Goal: Transaction & Acquisition: Subscribe to service/newsletter

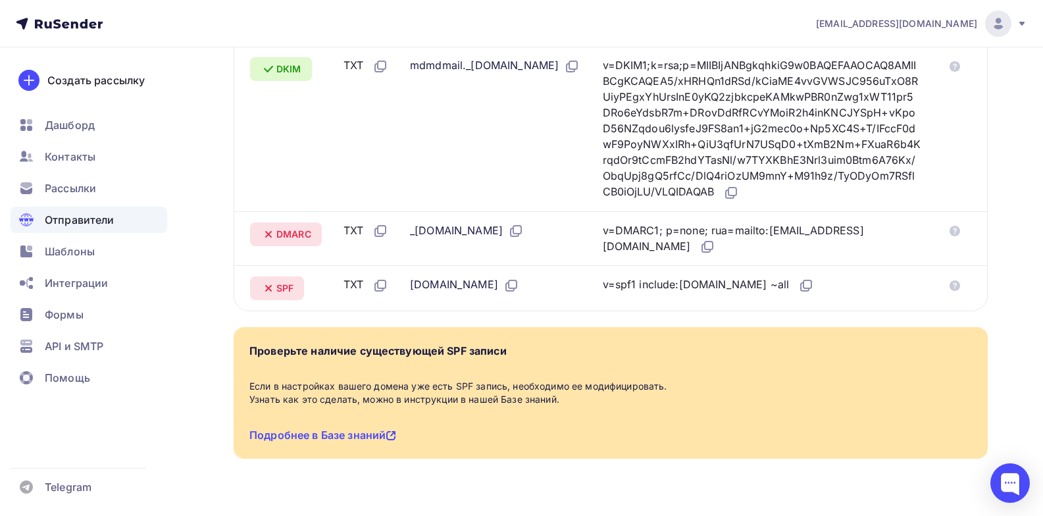
scroll to position [422, 0]
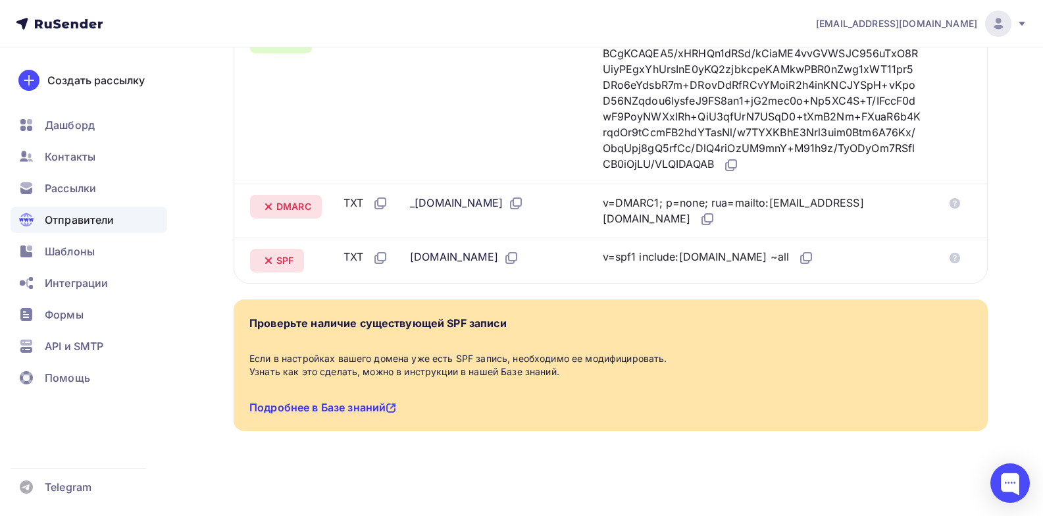
click at [368, 407] on link "Подробнее в Базе знаний" at bounding box center [322, 407] width 147 height 13
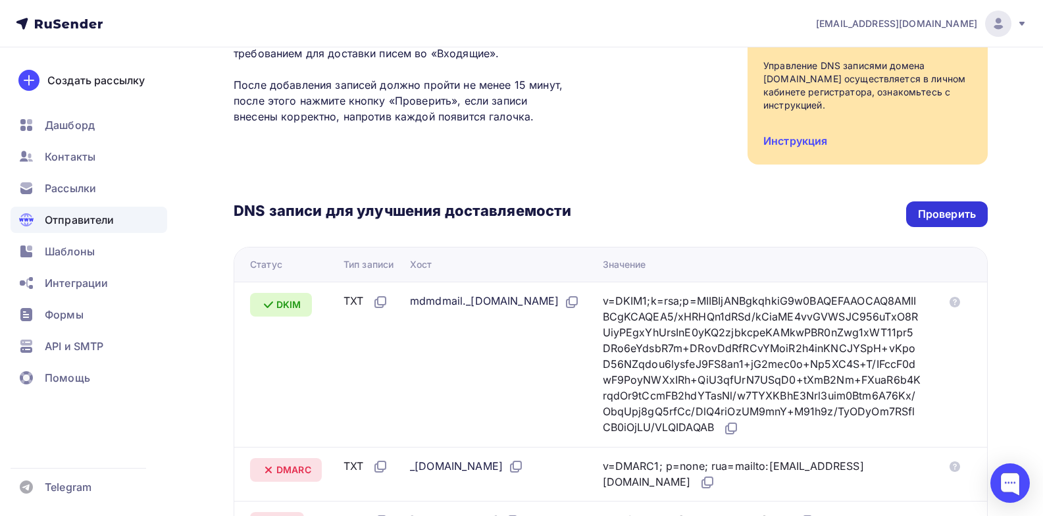
click at [932, 209] on div "Проверить" at bounding box center [947, 214] width 58 height 15
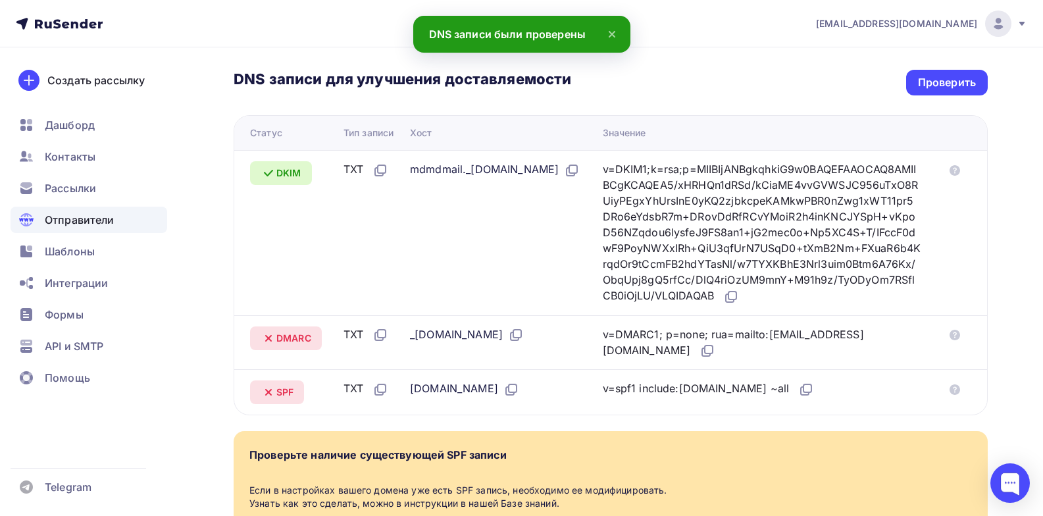
scroll to position [225, 0]
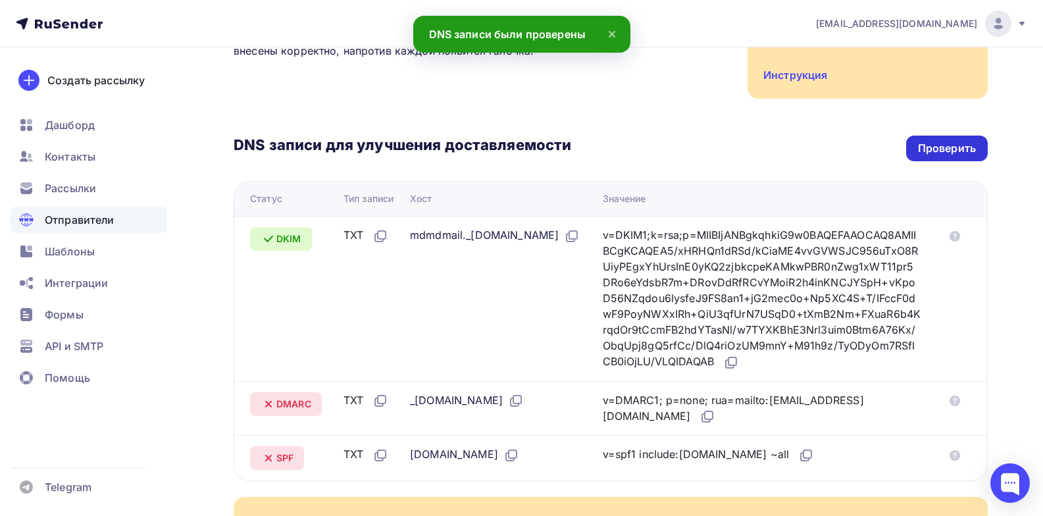
click at [944, 153] on div "Проверить" at bounding box center [947, 148] width 58 height 15
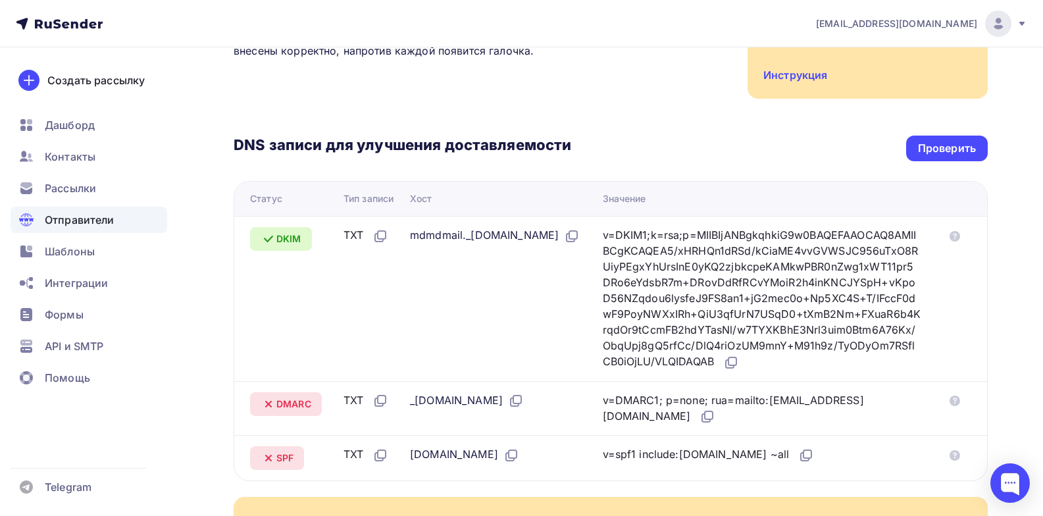
scroll to position [357, 0]
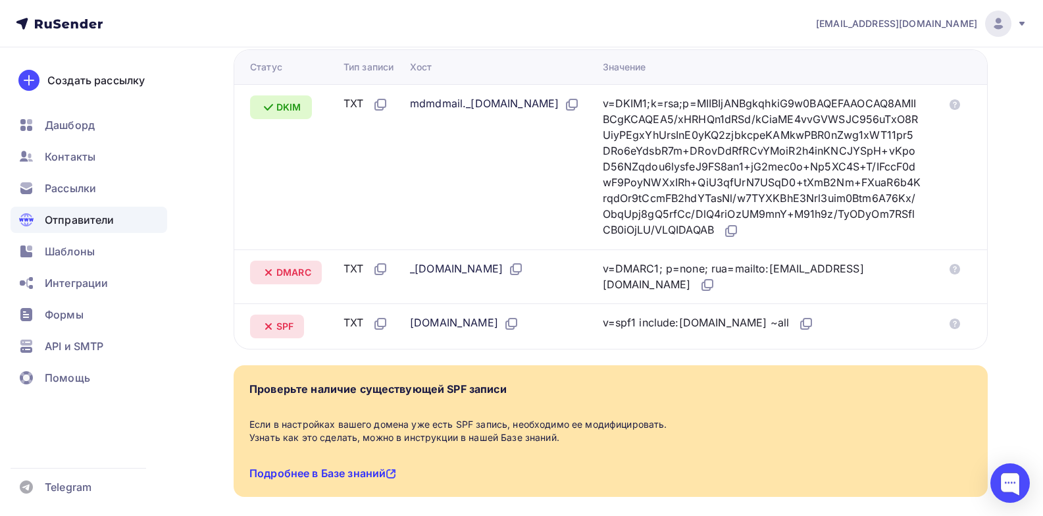
click at [361, 467] on link "Подробнее в Базе знаний" at bounding box center [322, 473] width 147 height 13
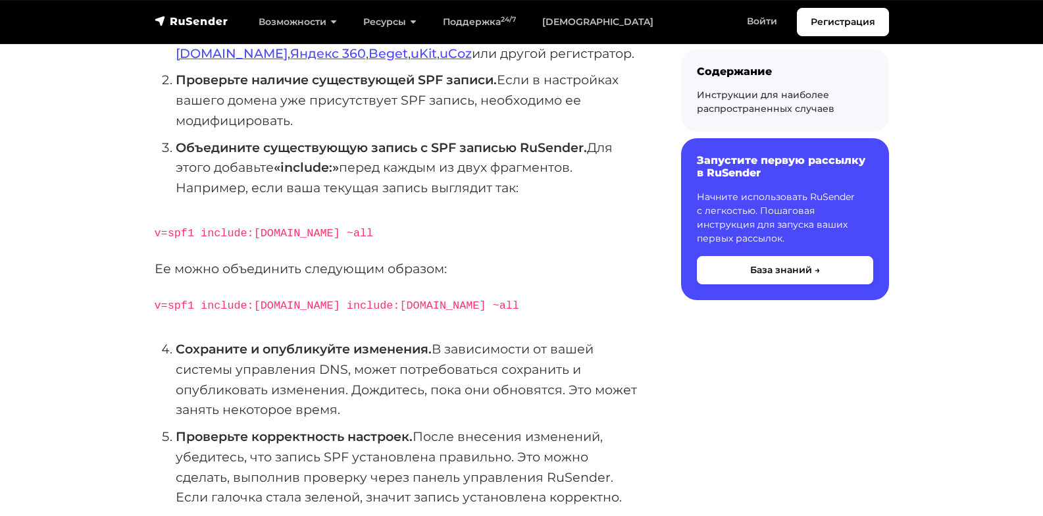
scroll to position [263, 0]
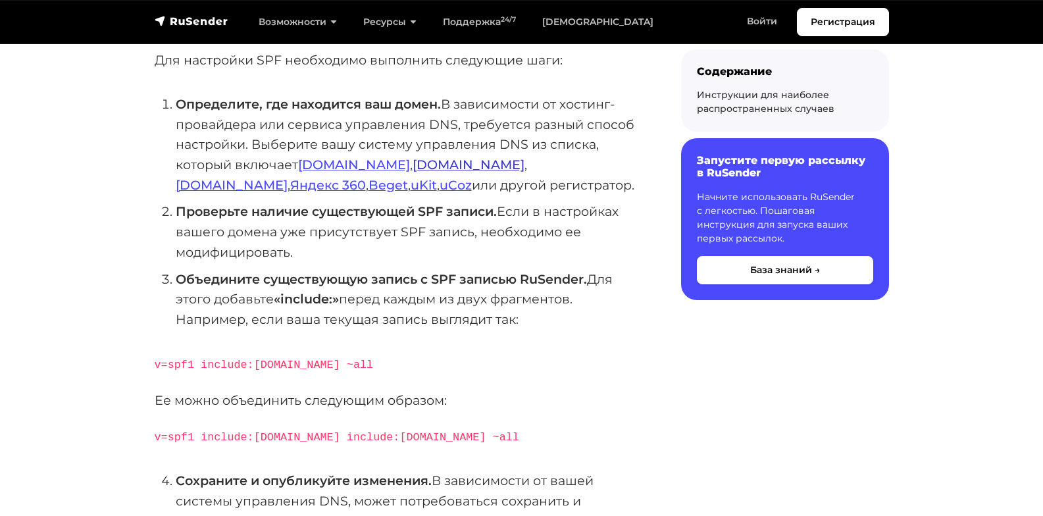
click at [413, 166] on link "Timeweb.ru" at bounding box center [469, 165] width 112 height 16
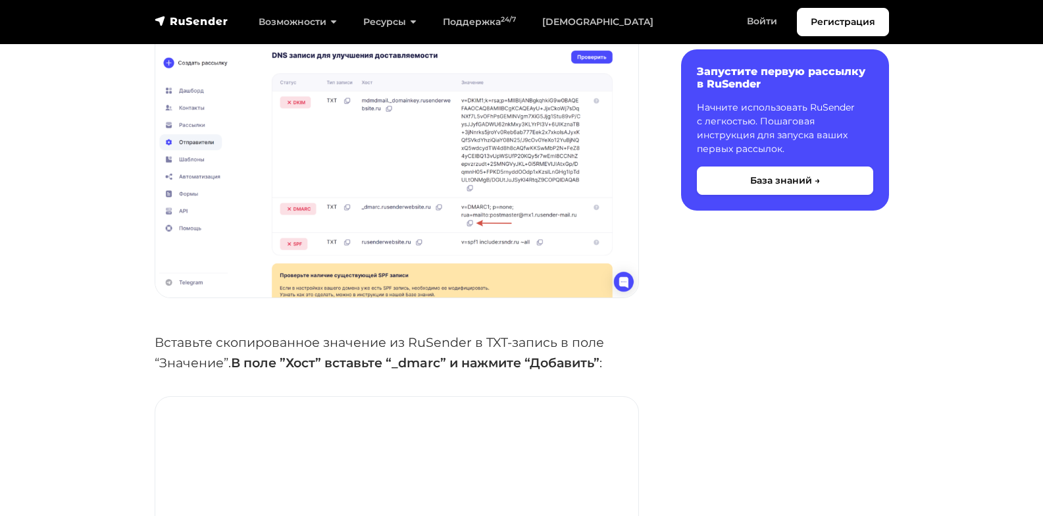
scroll to position [2500, 0]
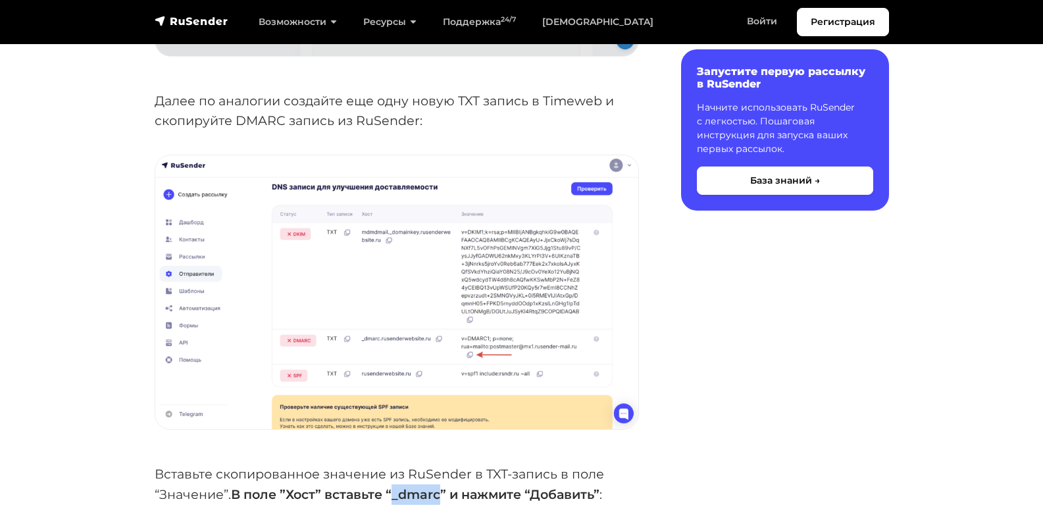
drag, startPoint x: 396, startPoint y: 495, endPoint x: 445, endPoint y: 495, distance: 49.4
click at [445, 495] on strong "В поле ”Хост” вставьте “_dmarc” и нажмите “Добавить”" at bounding box center [415, 494] width 368 height 16
copy strong "_dmarc"
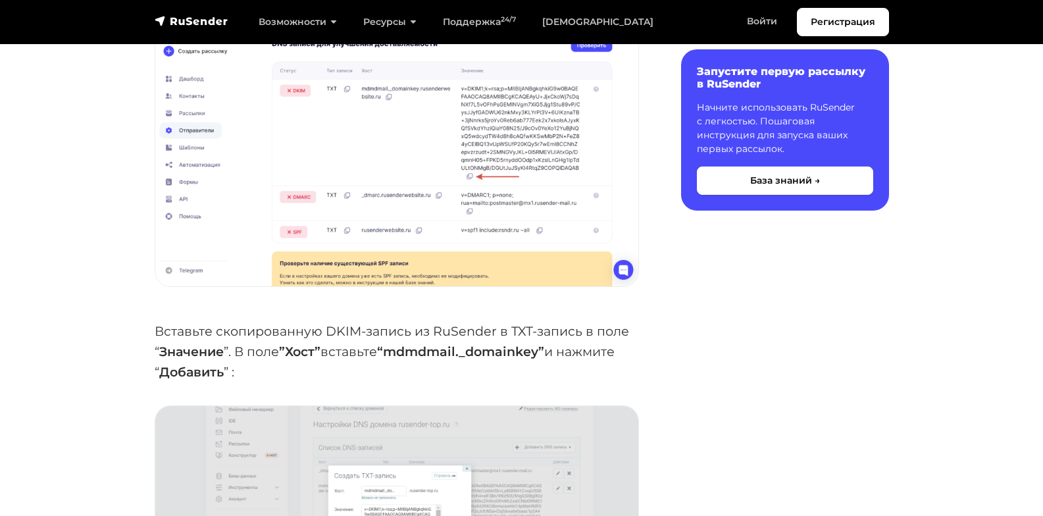
scroll to position [3422, 0]
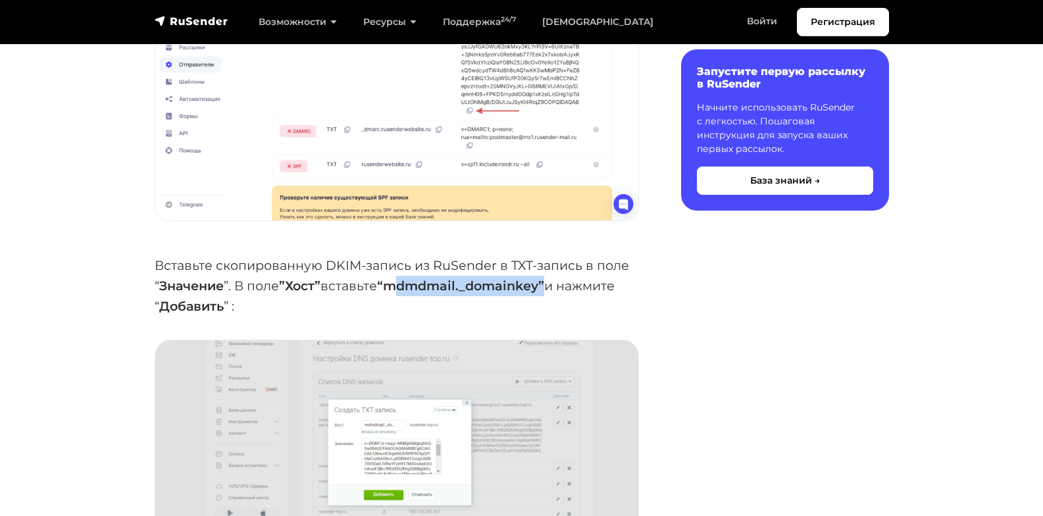
drag, startPoint x: 397, startPoint y: 284, endPoint x: 546, endPoint y: 281, distance: 148.7
click at [544, 282] on strong "“mdmdmail._domainkey”" at bounding box center [460, 286] width 167 height 16
copy strong "mdmdmail._domainkey"
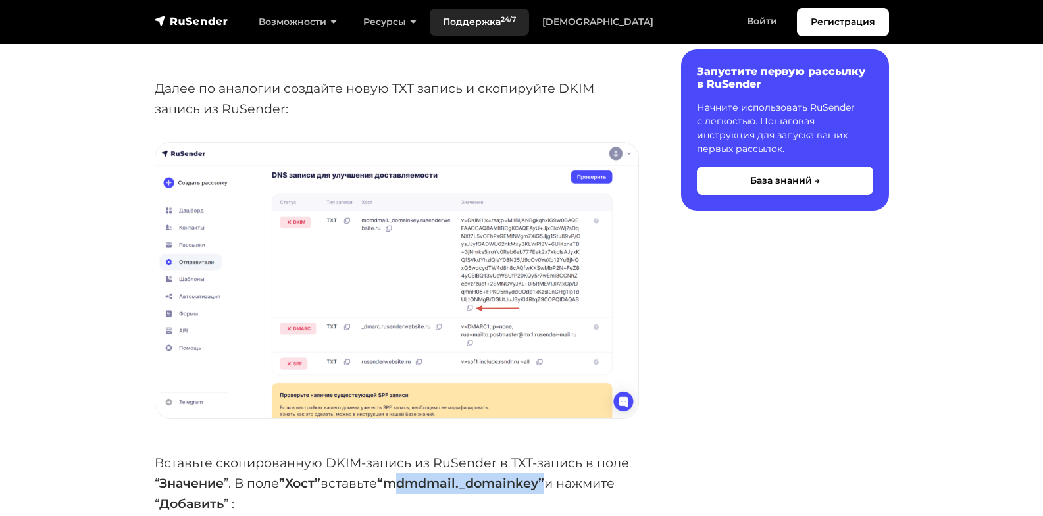
scroll to position [3093, 0]
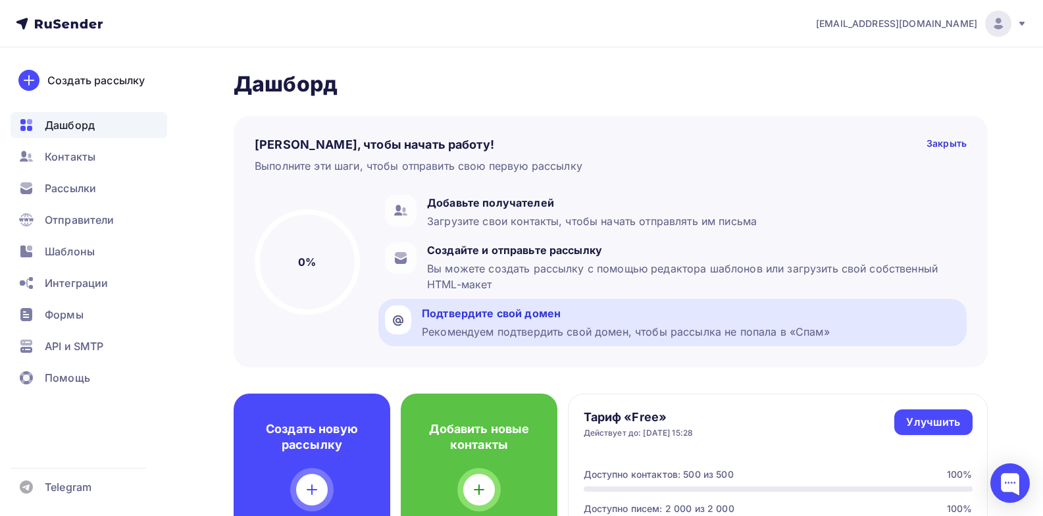
click at [482, 324] on div "Рекомендуем подтвердить свой домен, чтобы рассылка не попала в «Спам»" at bounding box center [626, 332] width 408 height 16
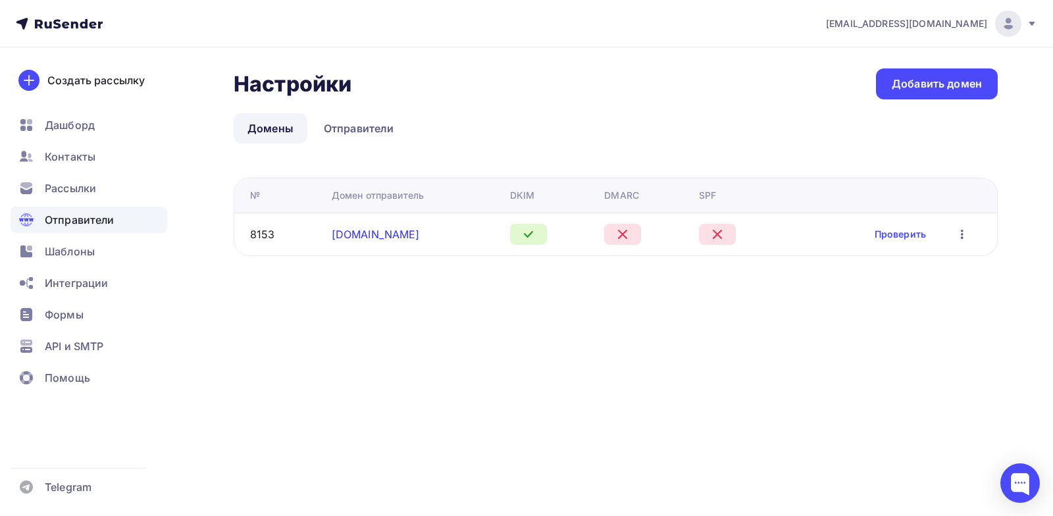
click at [376, 232] on link "regintex.ru" at bounding box center [376, 234] width 88 height 13
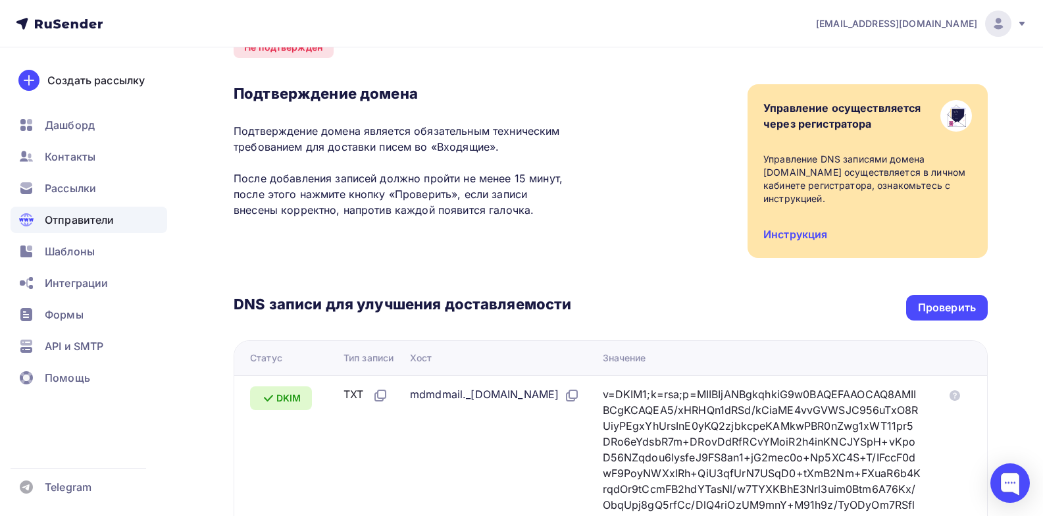
scroll to position [197, 0]
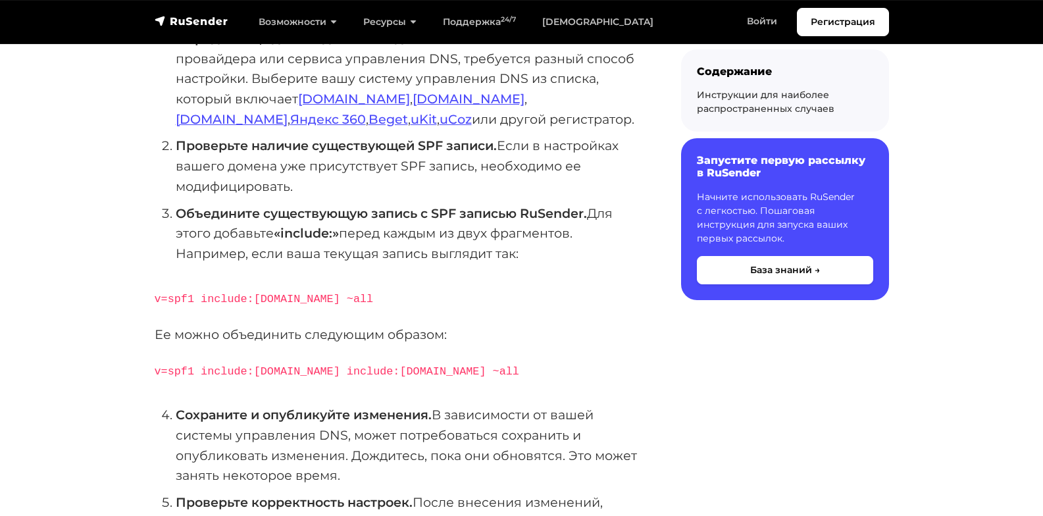
scroll to position [395, 0]
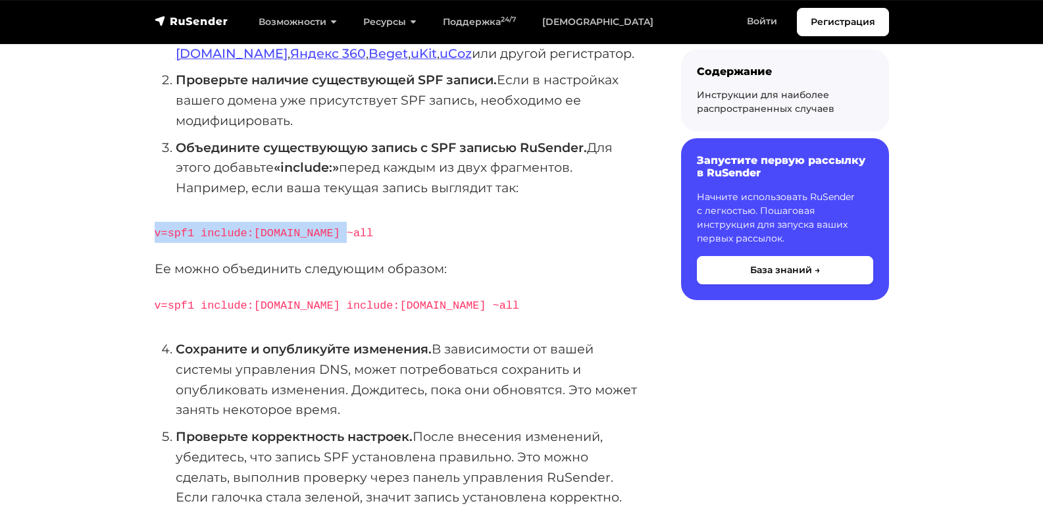
drag, startPoint x: 156, startPoint y: 231, endPoint x: 338, endPoint y: 231, distance: 182.3
click at [338, 231] on p "v=spf1 include:[DOMAIN_NAME] ~all" at bounding box center [397, 232] width 484 height 21
copy code "v=spf1 include:[DOMAIN_NAME] ~all"
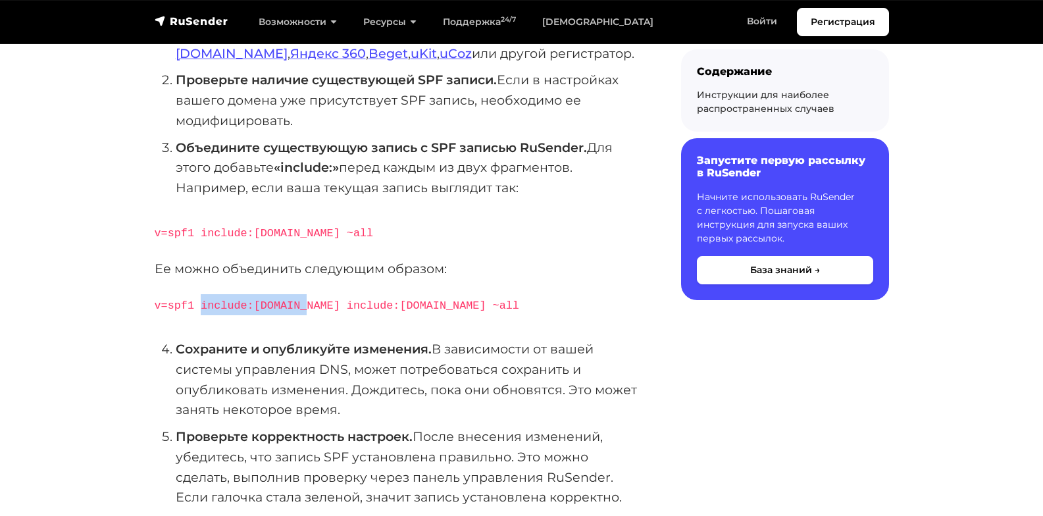
drag, startPoint x: 198, startPoint y: 301, endPoint x: 292, endPoint y: 291, distance: 94.6
click at [292, 291] on div "SPF (Sender Policy Framework) — это метод аутентификации писем, который позволя…" at bounding box center [397, 503] width 484 height 1323
copy code "include:[DOMAIN_NAME]"
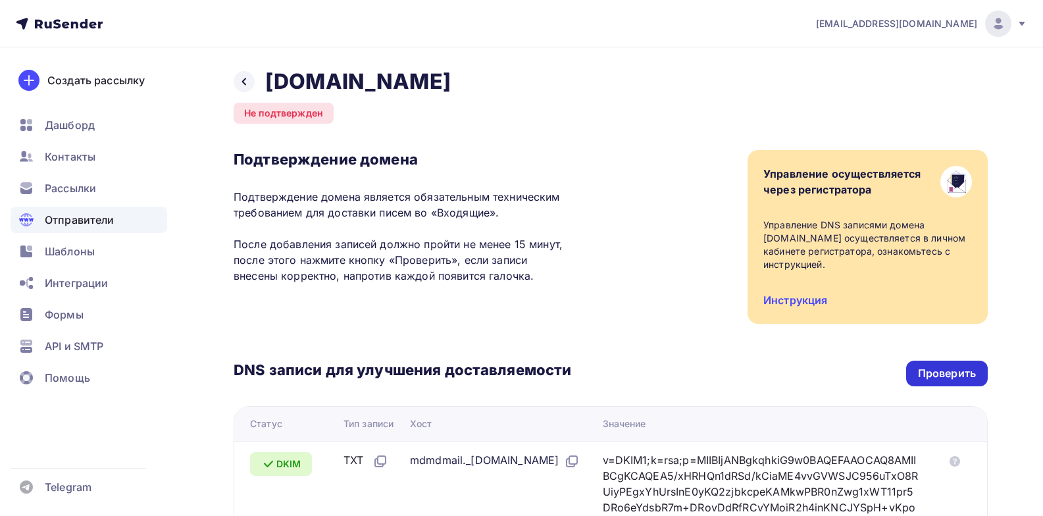
scroll to position [132, 0]
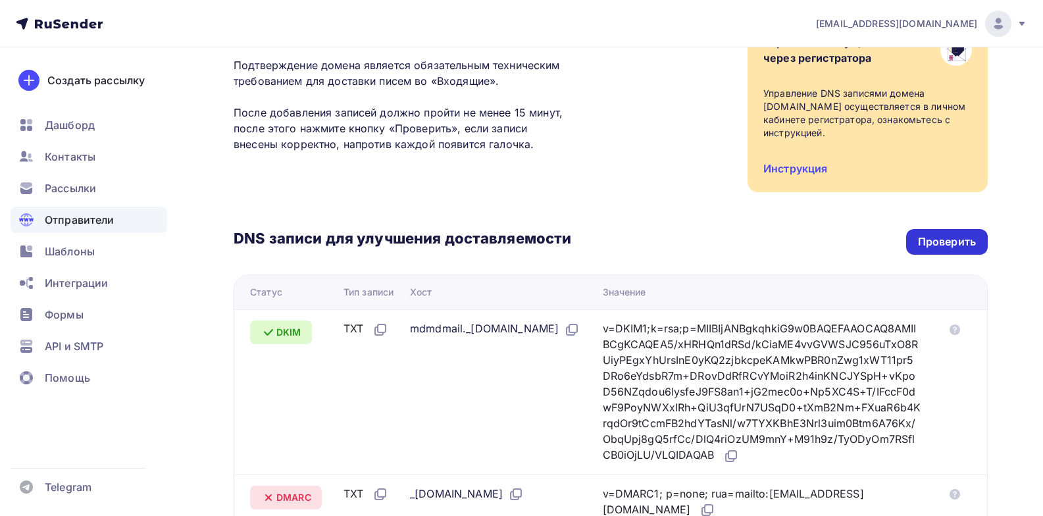
click at [934, 243] on div "Проверить" at bounding box center [947, 241] width 58 height 15
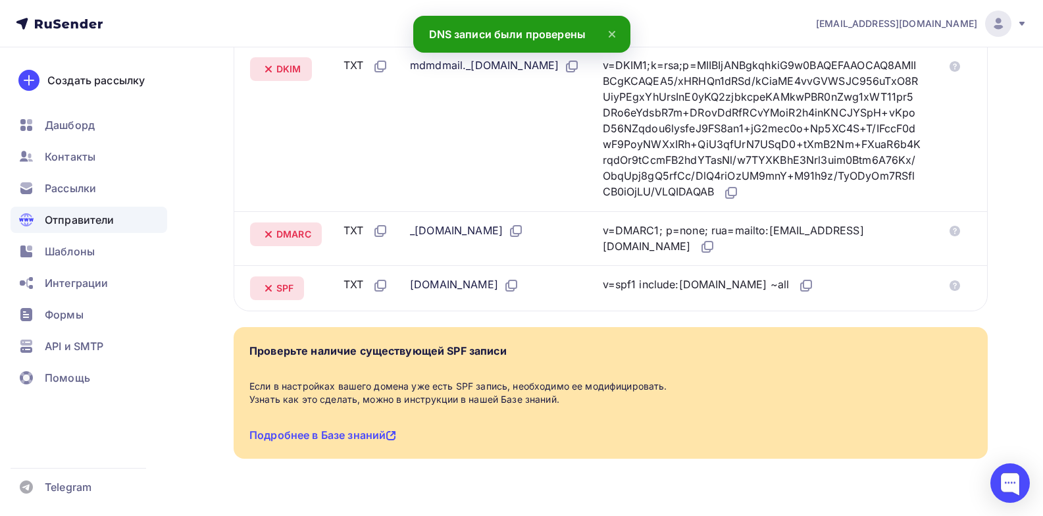
scroll to position [263, 0]
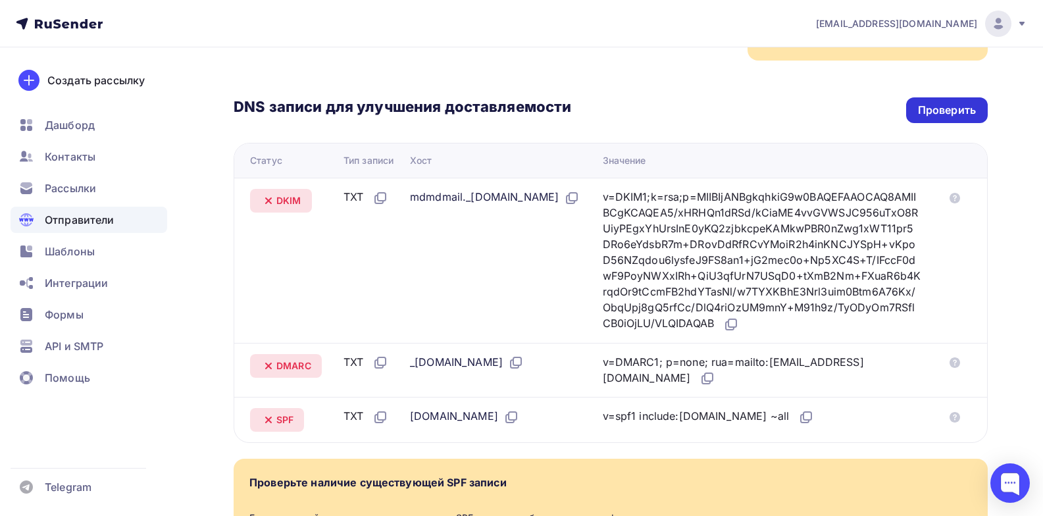
click at [940, 106] on div "Проверить" at bounding box center [947, 110] width 58 height 15
click at [715, 382] on icon at bounding box center [707, 378] width 16 height 16
click at [739, 327] on icon at bounding box center [731, 324] width 16 height 16
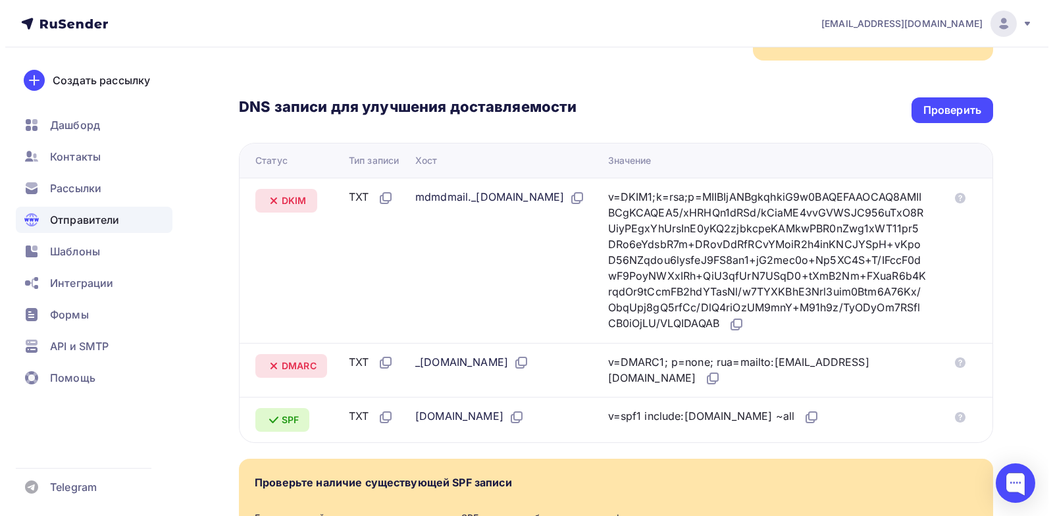
scroll to position [0, 0]
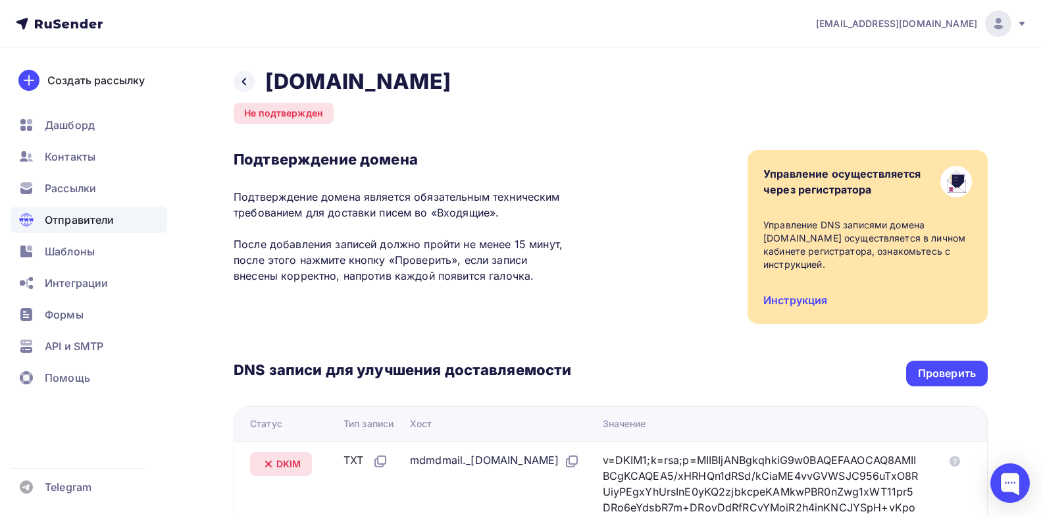
click at [118, 219] on div "Отправители" at bounding box center [89, 220] width 157 height 26
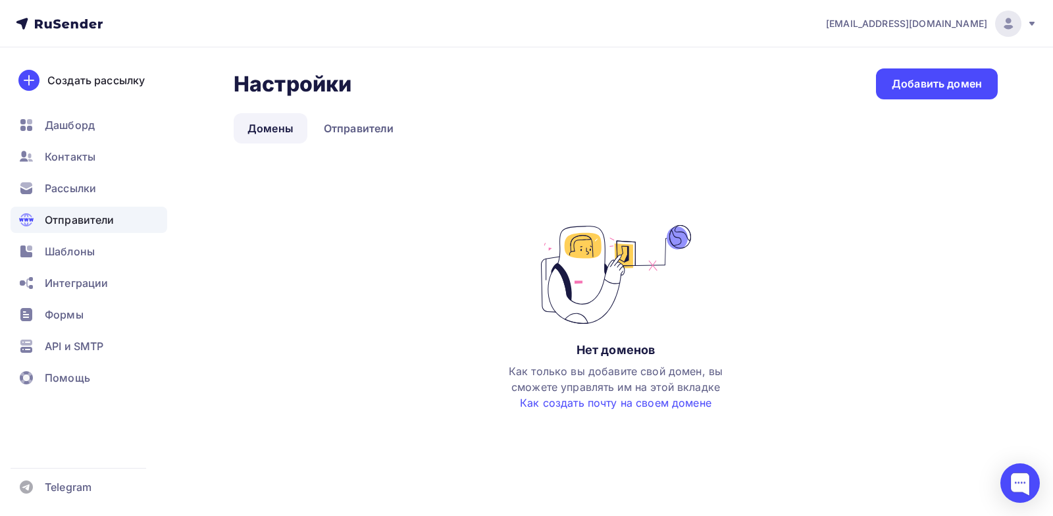
click at [262, 125] on link "Домены" at bounding box center [271, 128] width 74 height 30
click at [351, 125] on link "Отправители" at bounding box center [359, 128] width 98 height 30
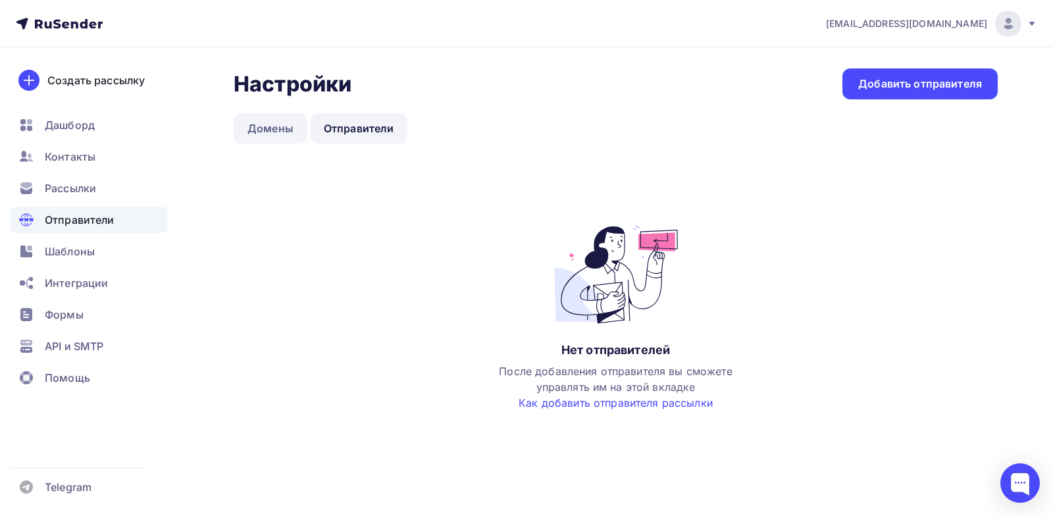
click at [279, 117] on link "Домены" at bounding box center [271, 128] width 74 height 30
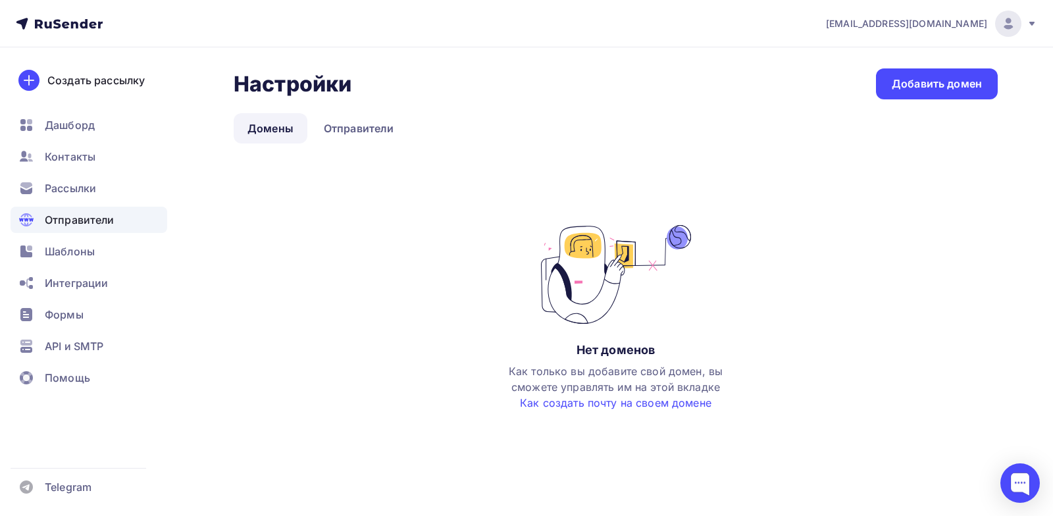
click at [270, 133] on link "Домены" at bounding box center [271, 128] width 74 height 30
click at [95, 211] on div "Отправители" at bounding box center [89, 220] width 157 height 26
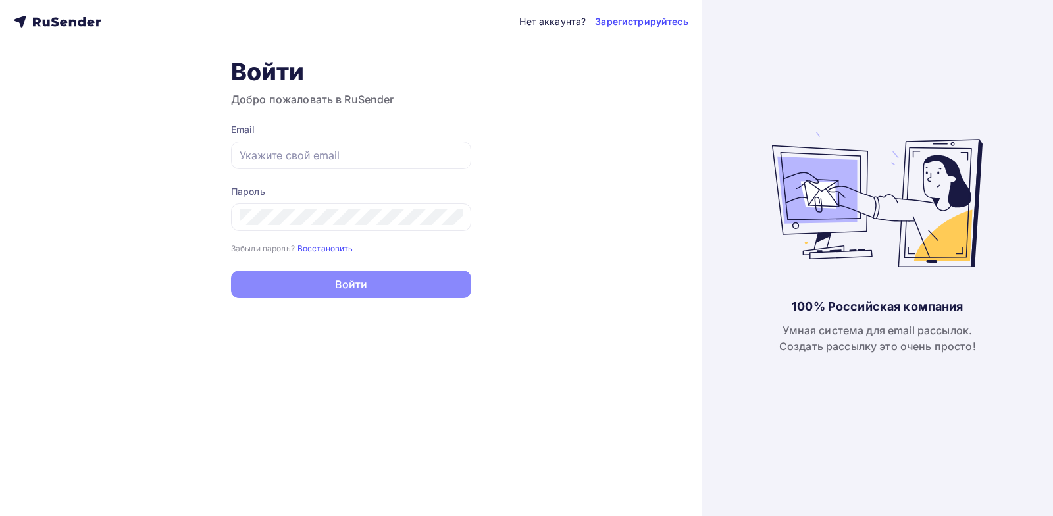
type input "[EMAIL_ADDRESS][DOMAIN_NAME]"
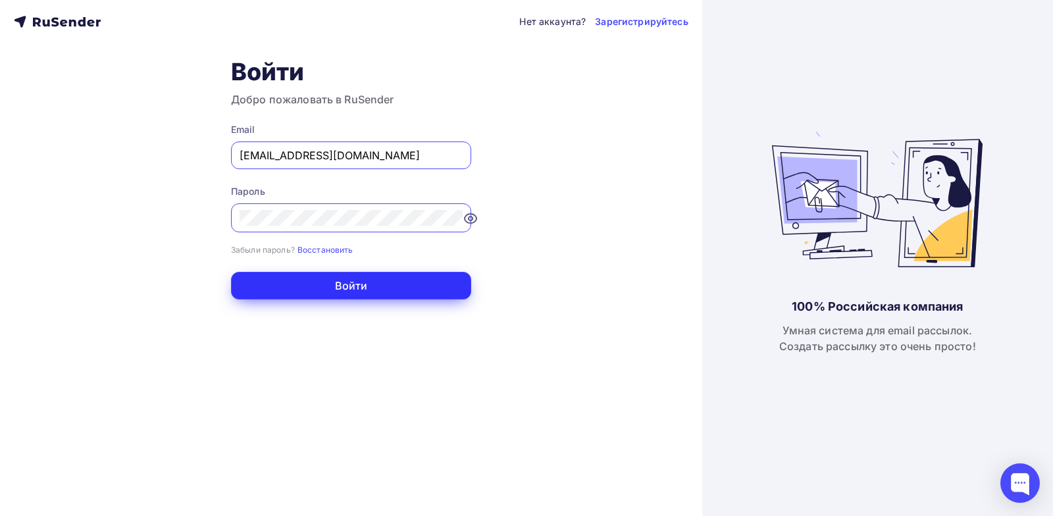
click at [347, 287] on button "Войти" at bounding box center [351, 286] width 240 height 28
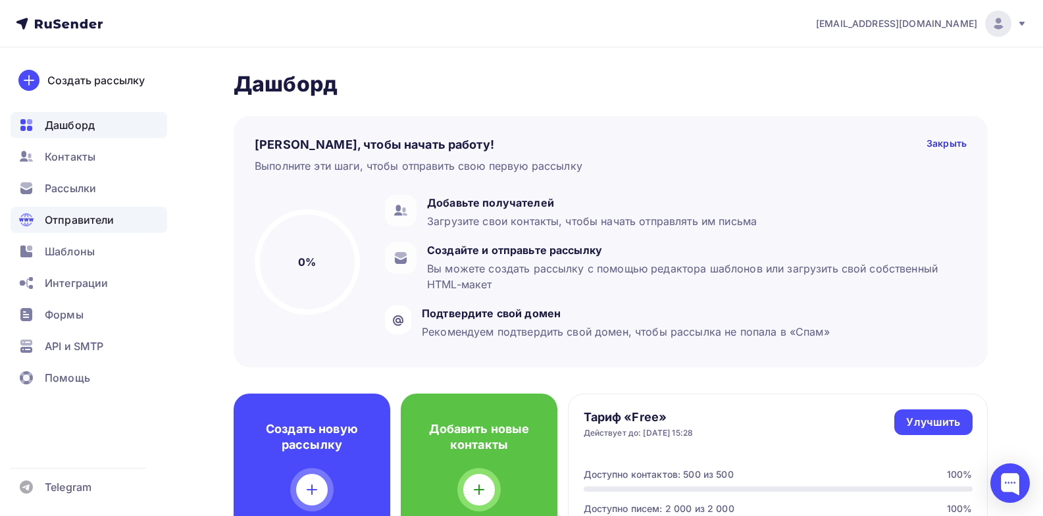
click at [105, 216] on span "Отправители" at bounding box center [80, 220] width 70 height 16
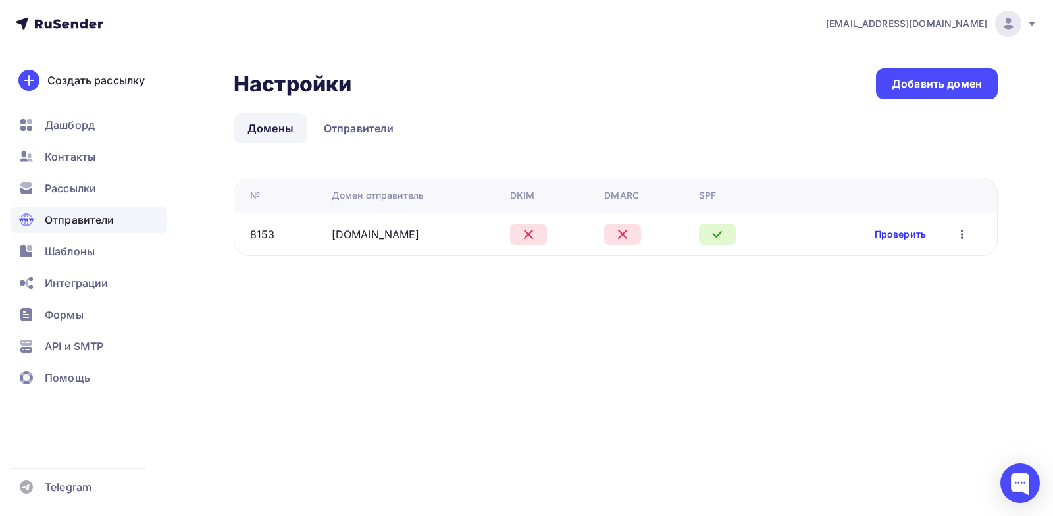
click at [901, 234] on link "Проверить" at bounding box center [899, 234] width 51 height 13
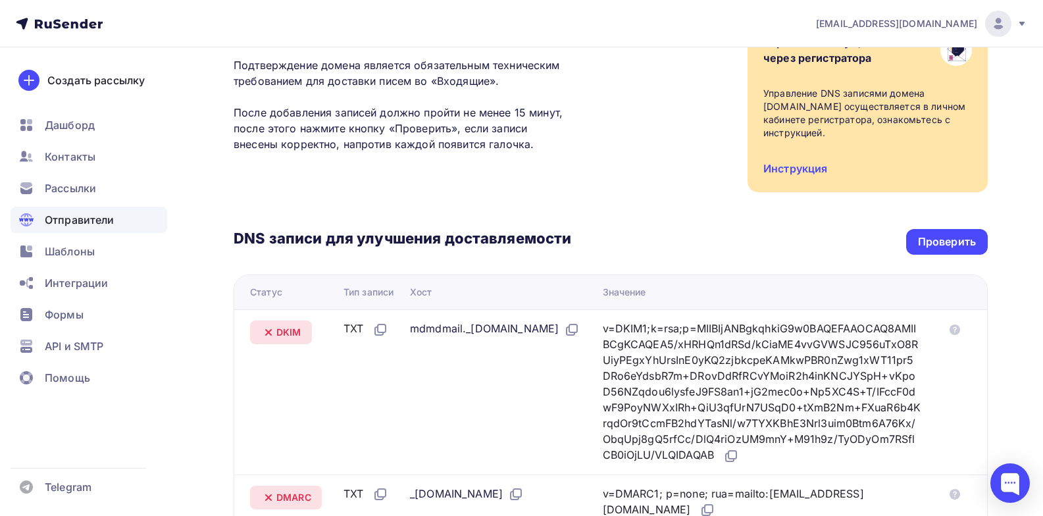
scroll to position [66, 0]
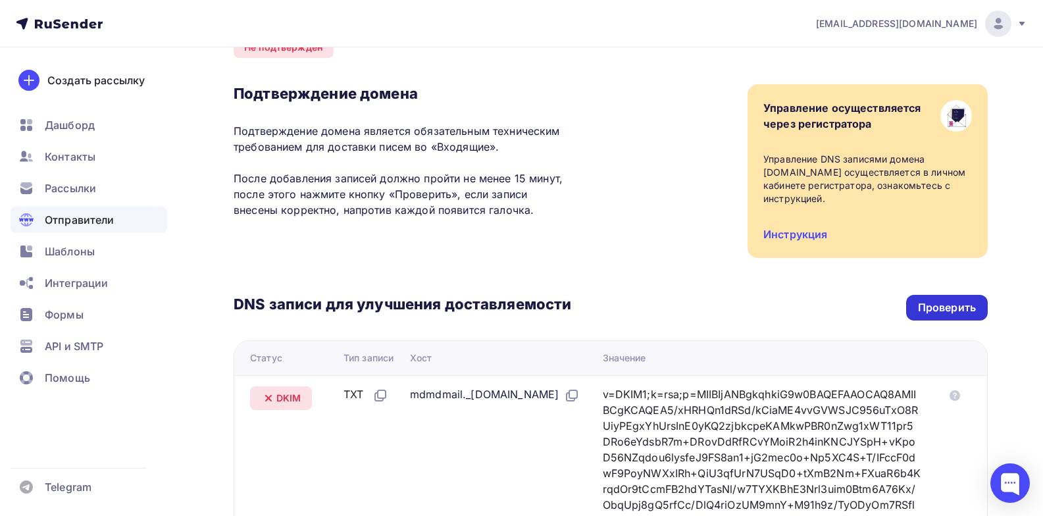
click at [928, 302] on div "Проверить" at bounding box center [947, 307] width 58 height 15
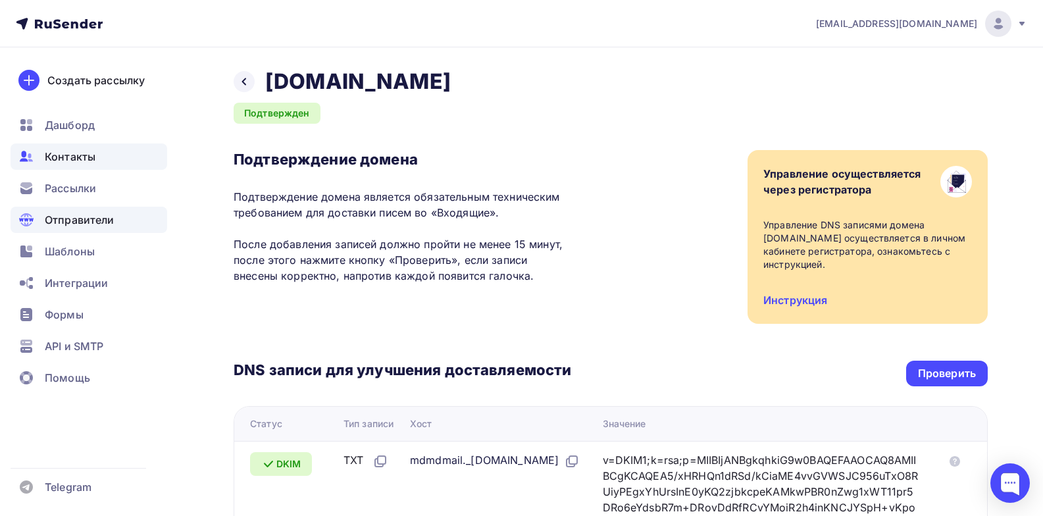
click at [120, 158] on div "Контакты" at bounding box center [89, 156] width 157 height 26
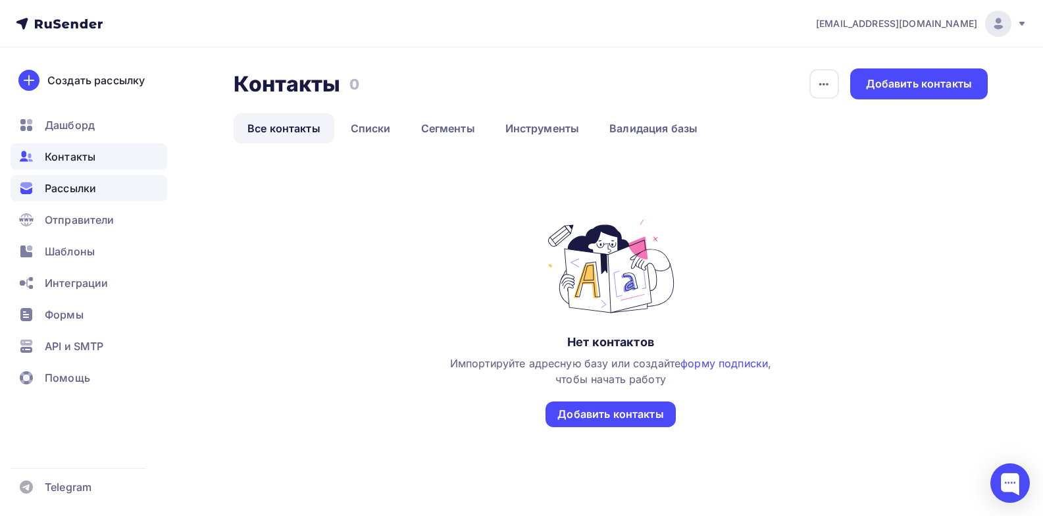
click at [120, 188] on div "Рассылки" at bounding box center [89, 188] width 157 height 26
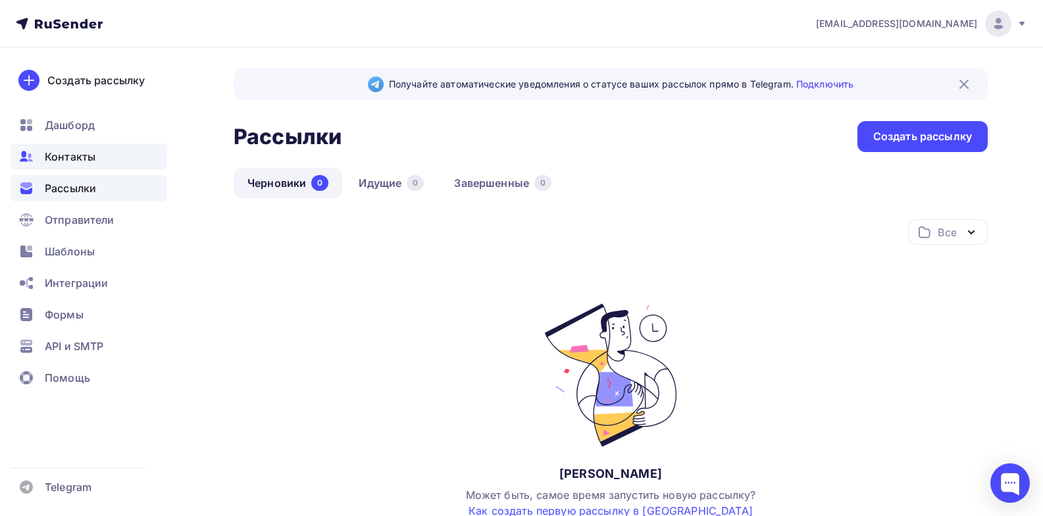
click at [114, 157] on div "Контакты" at bounding box center [89, 156] width 157 height 26
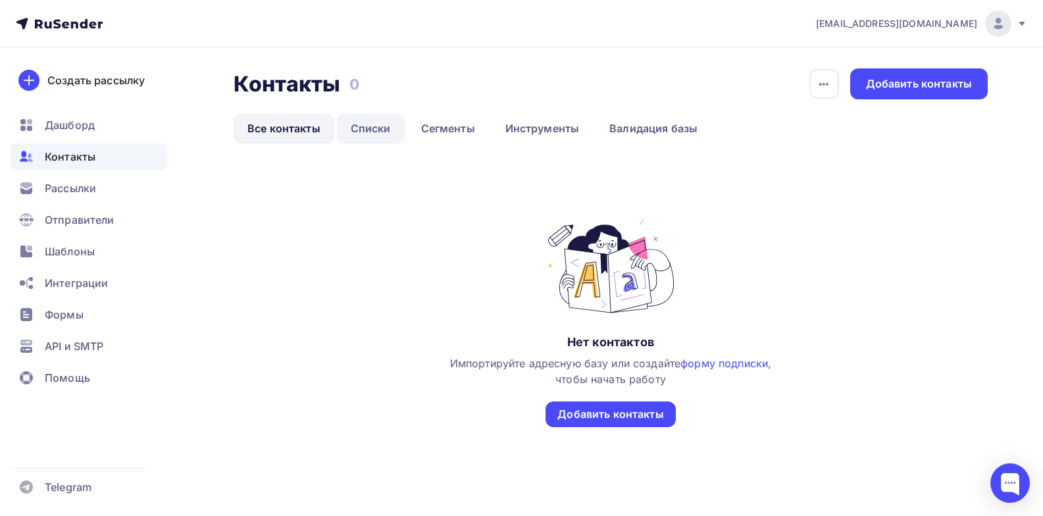
click at [374, 131] on link "Списки" at bounding box center [371, 128] width 68 height 30
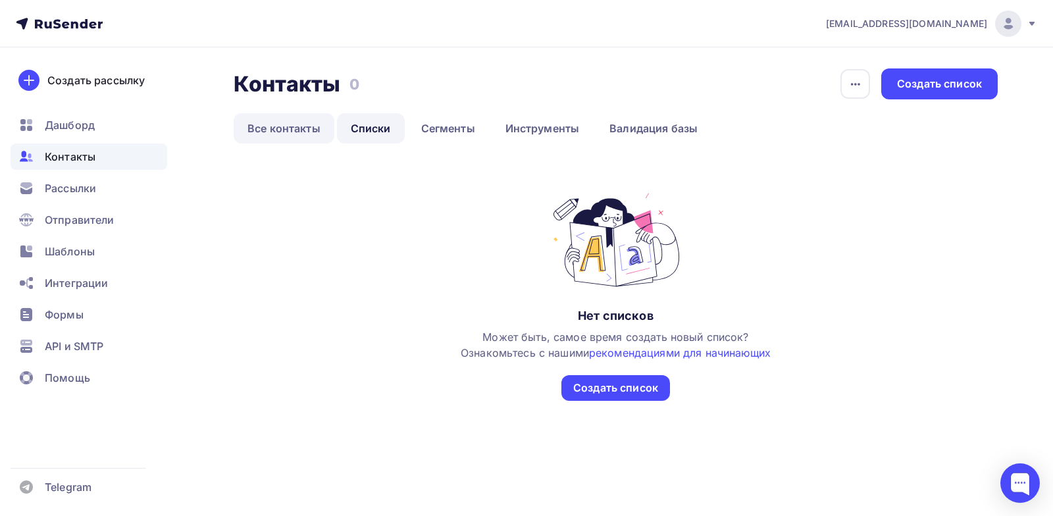
click at [307, 126] on link "Все контакты" at bounding box center [284, 128] width 101 height 30
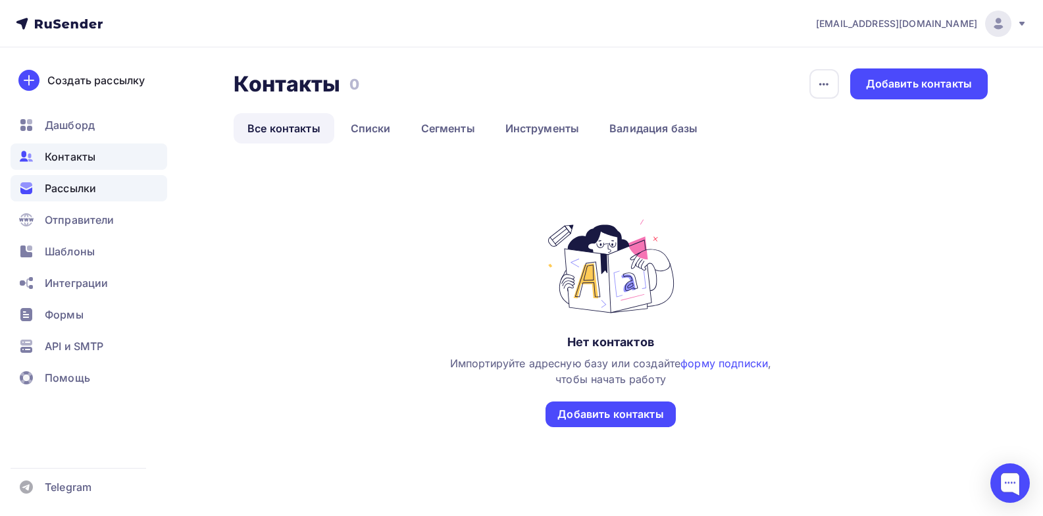
click at [99, 191] on div "Рассылки" at bounding box center [89, 188] width 157 height 26
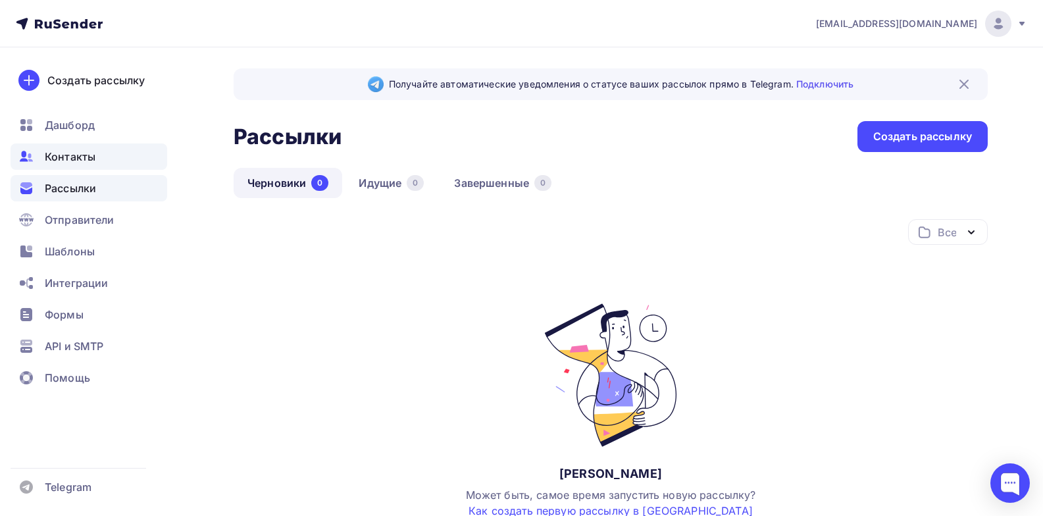
click at [86, 157] on span "Контакты" at bounding box center [70, 157] width 51 height 16
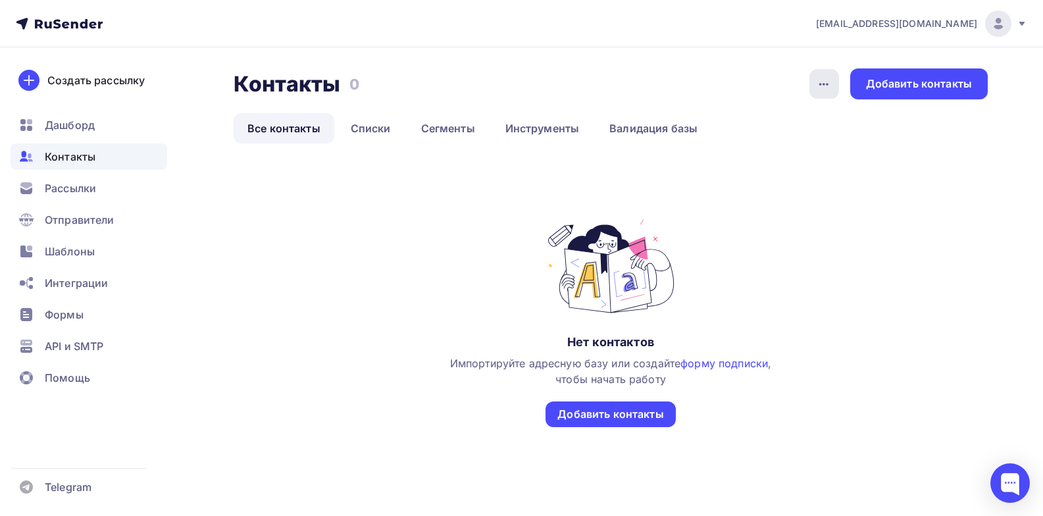
click at [821, 88] on icon "button" at bounding box center [824, 84] width 16 height 16
click at [874, 84] on div "Добавить контакты" at bounding box center [919, 83] width 106 height 15
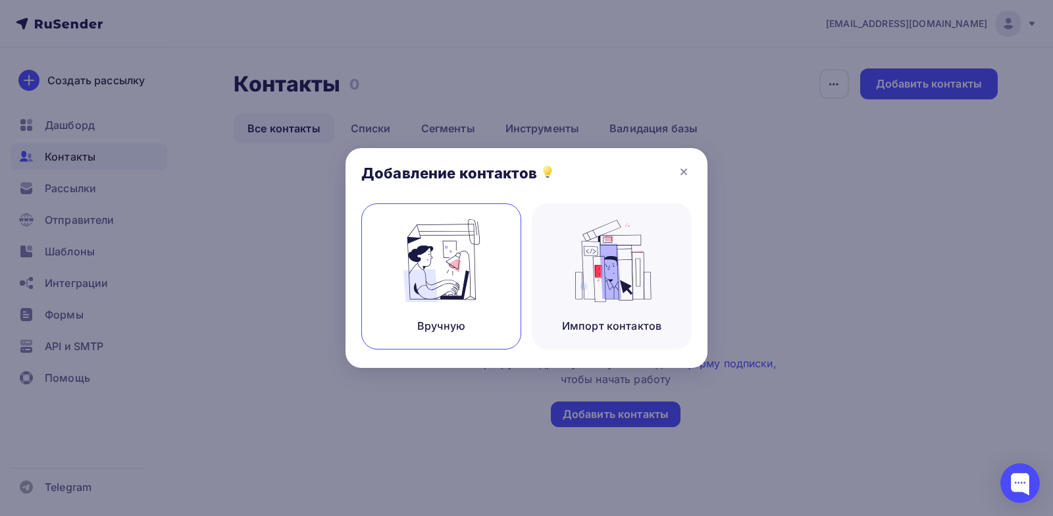
click at [443, 259] on img at bounding box center [441, 260] width 88 height 83
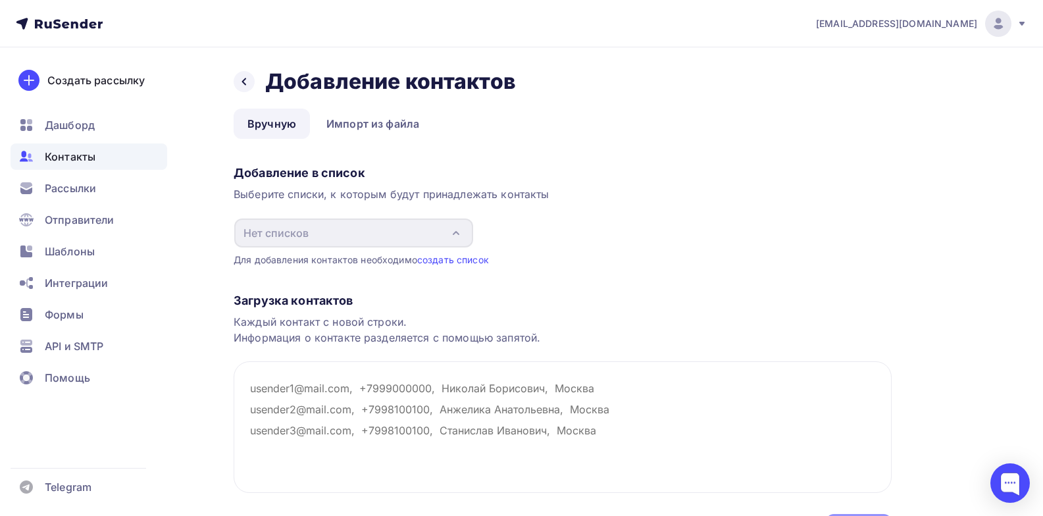
scroll to position [82, 0]
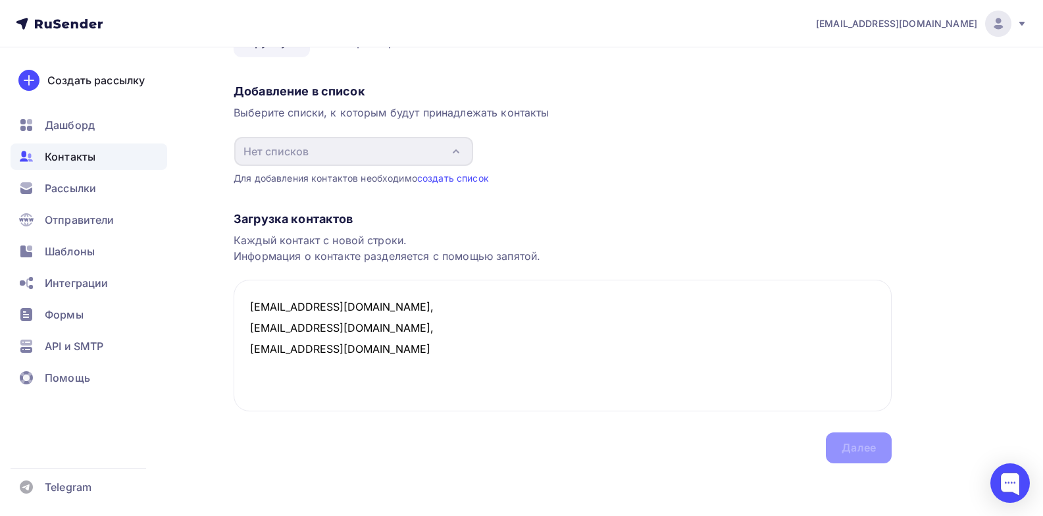
type textarea "gskooo@inbox.ru, 89529205262@mail.ru, gsknsk@mail.ru"
click at [846, 445] on div "Загрузка контактов Каждый контакт с новой строки. Информация о контакте разделя…" at bounding box center [563, 324] width 658 height 278
click at [432, 356] on textarea "gskooo@inbox.ru, 89529205262@mail.ru, gsknsk@mail.ru" at bounding box center [563, 346] width 658 height 132
drag, startPoint x: 349, startPoint y: 353, endPoint x: 238, endPoint y: 315, distance: 118.4
click at [238, 315] on textarea "gskooo@inbox.ru, 89529205262@mail.ru, gsknsk@mail.ru" at bounding box center [563, 346] width 658 height 132
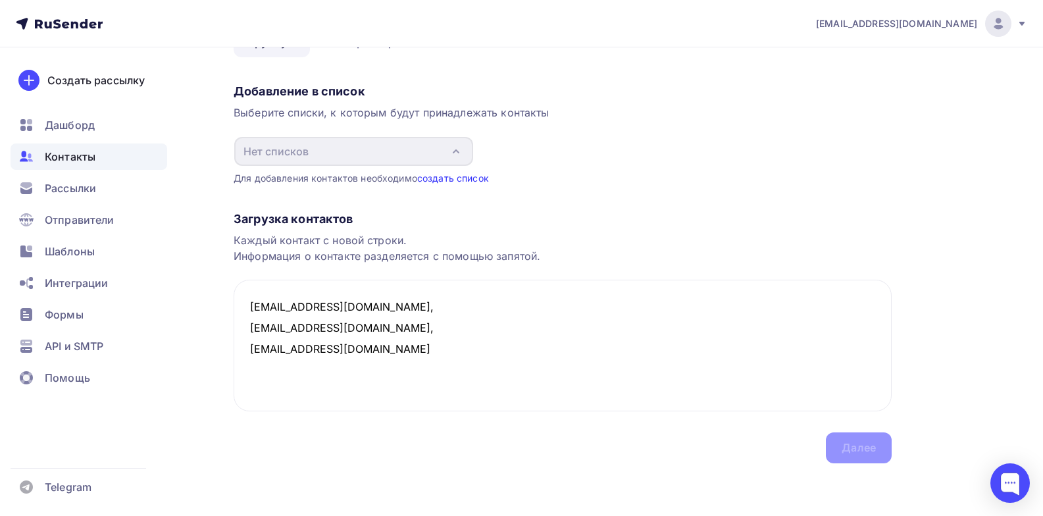
click at [475, 177] on link "создать список" at bounding box center [453, 177] width 72 height 11
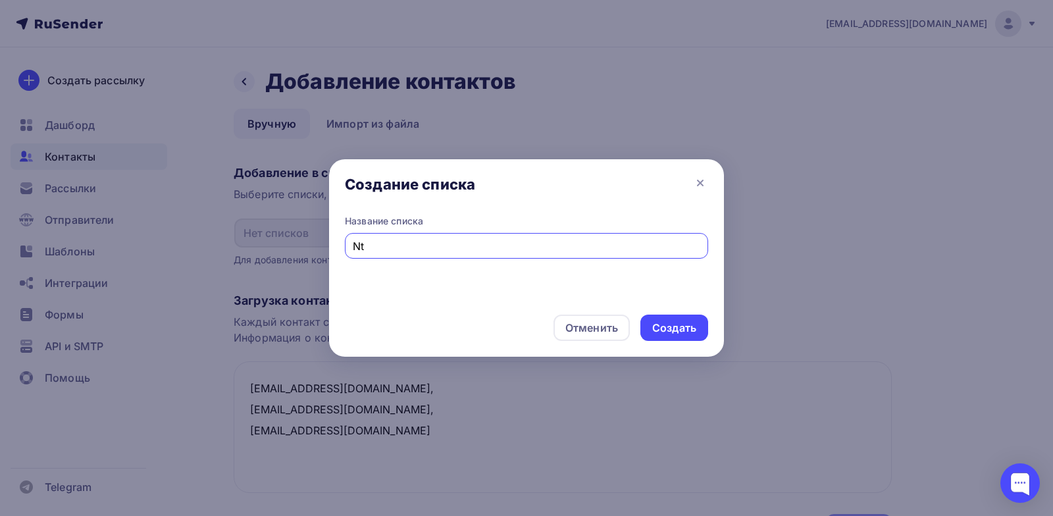
type input "N"
click at [480, 241] on input "text" at bounding box center [527, 246] width 348 height 16
type input "Тест"
click at [683, 322] on div "Создать" at bounding box center [674, 327] width 44 height 15
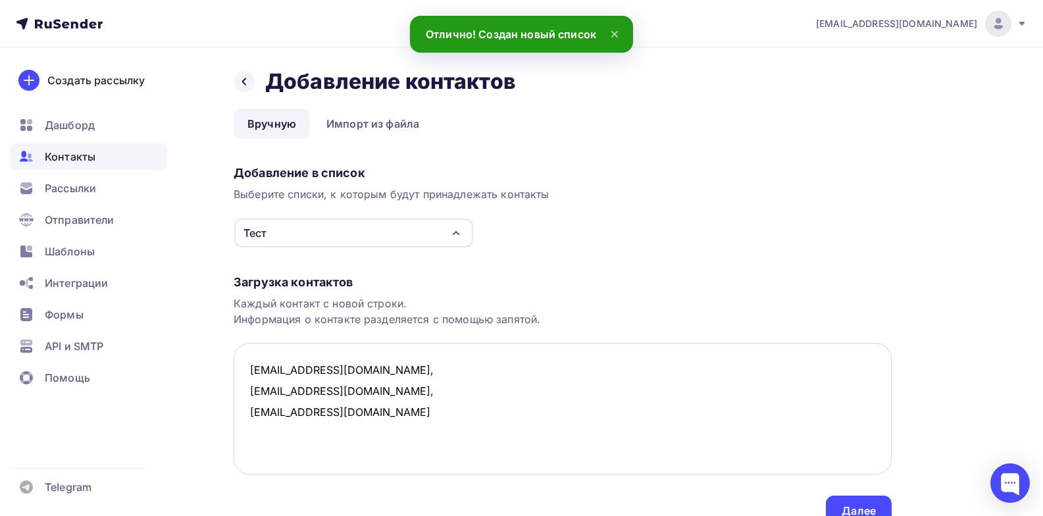
scroll to position [63, 0]
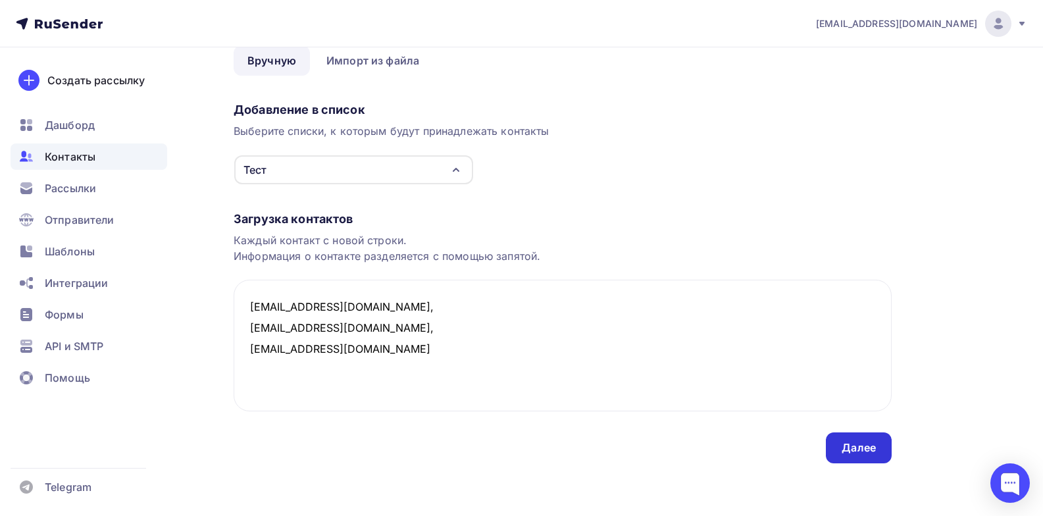
click at [853, 445] on div "Далее" at bounding box center [859, 447] width 34 height 15
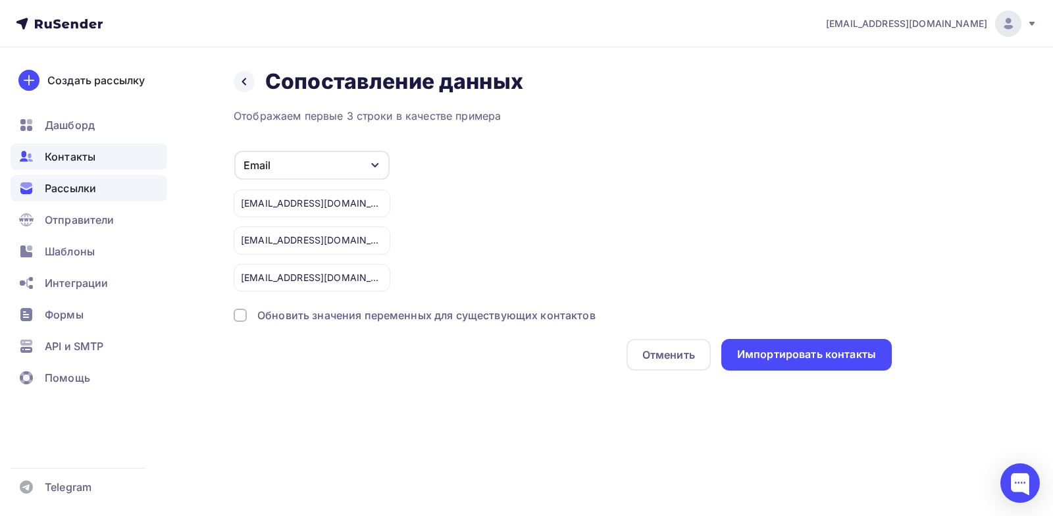
click at [105, 189] on div "Рассылки" at bounding box center [89, 188] width 157 height 26
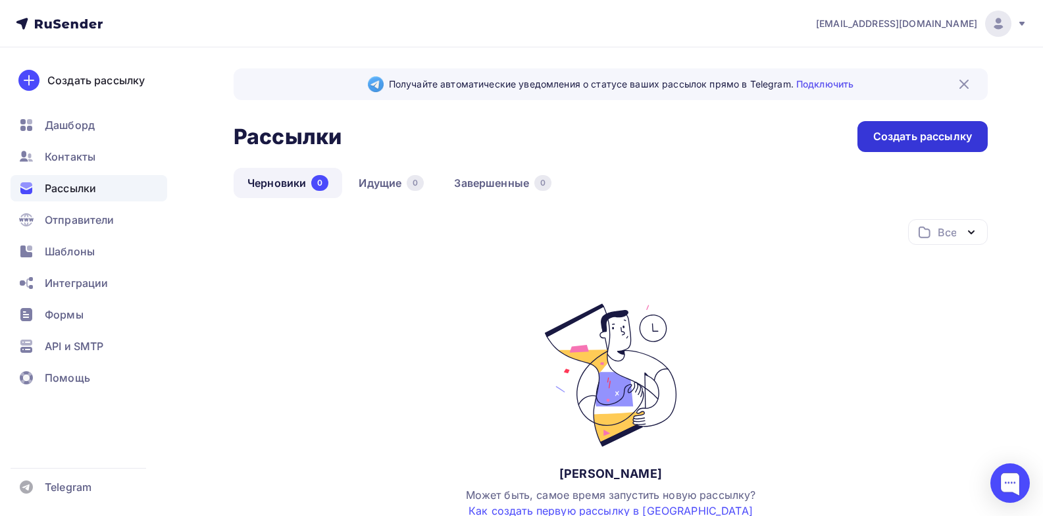
click at [947, 136] on div "Создать рассылку" at bounding box center [922, 136] width 99 height 15
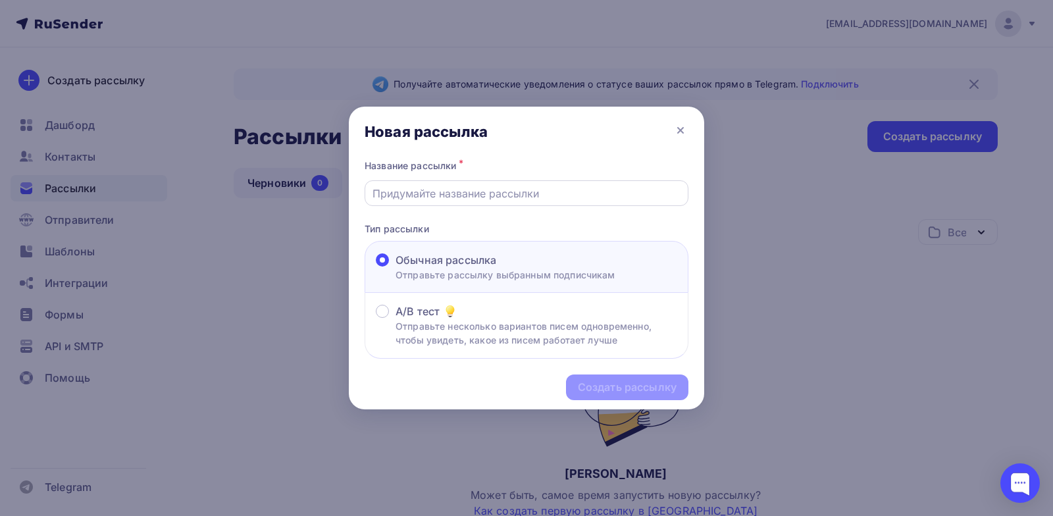
click at [451, 193] on input "text" at bounding box center [526, 194] width 309 height 16
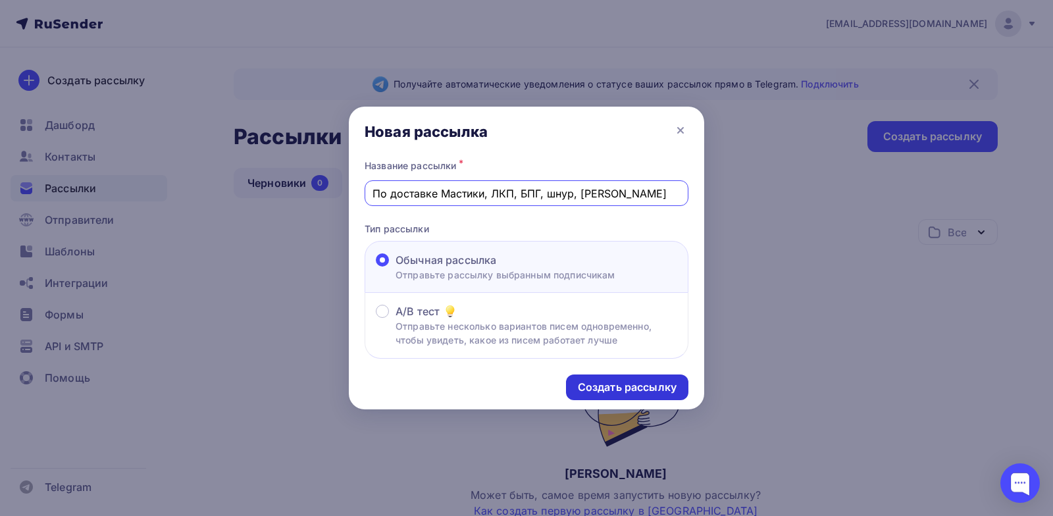
type input "По доставке Мастики, ЛКП, БПГ, шнур, Лента Литкор"
click at [594, 385] on div "Создать рассылку" at bounding box center [627, 387] width 99 height 15
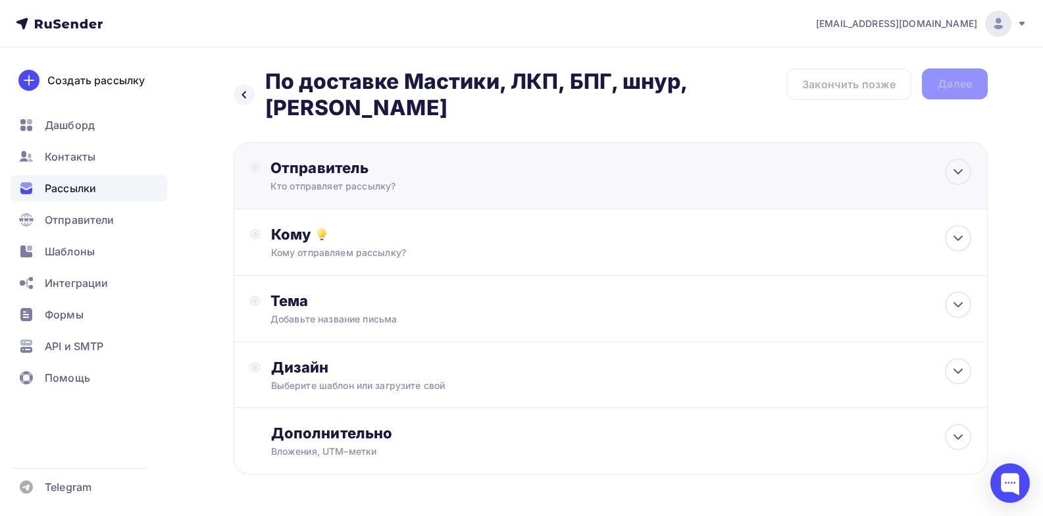
click at [440, 169] on div "Отправитель" at bounding box center [412, 168] width 285 height 18
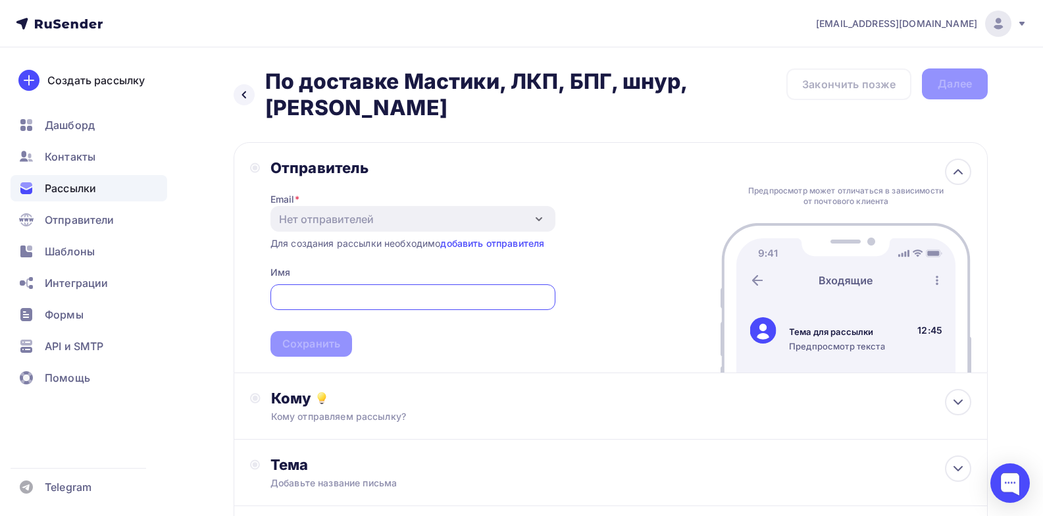
scroll to position [66, 0]
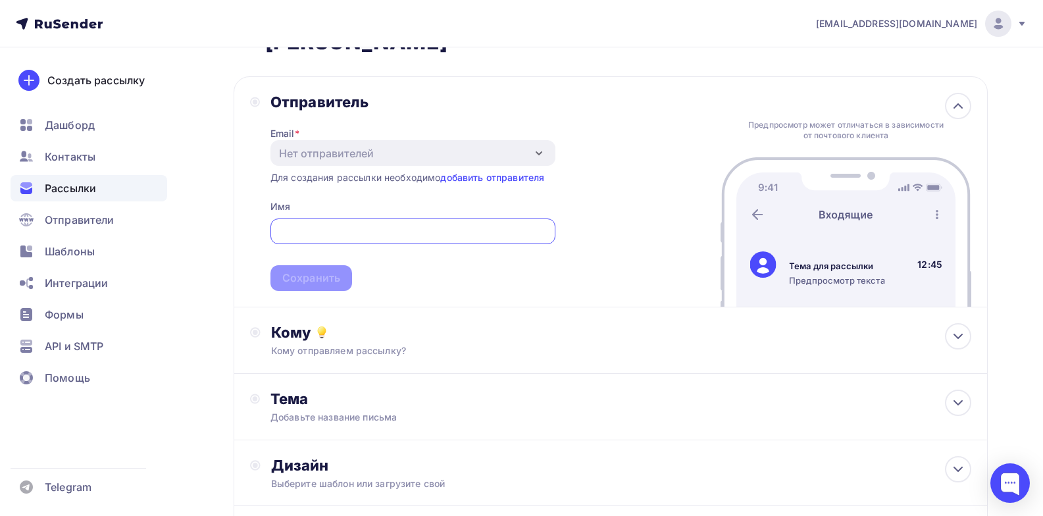
paste input "С уважением, ООО "ГидроСтройКомплект-Сибирь", г.Новосибирск Крюков Андрей Игоре…"
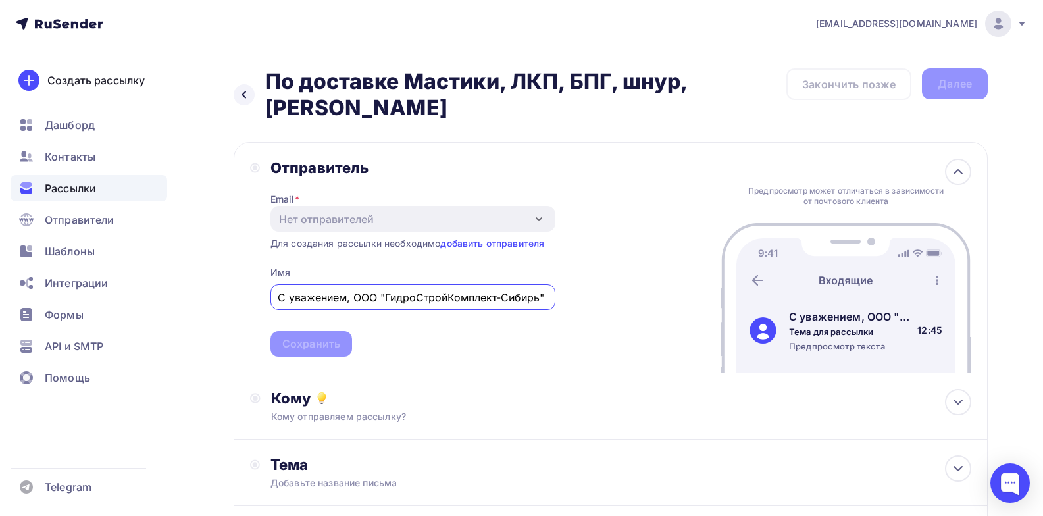
scroll to position [0, 0]
drag, startPoint x: 353, startPoint y: 295, endPoint x: 256, endPoint y: 278, distance: 98.3
click at [255, 279] on div "Отправитель Email * Нет отправителей Добавить отправителя Для создания рассылки…" at bounding box center [402, 258] width 305 height 198
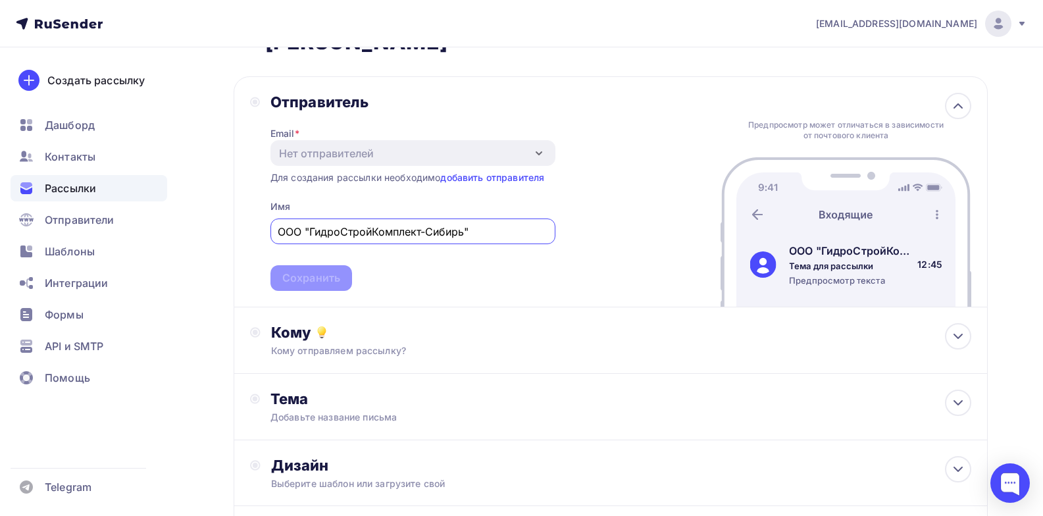
click at [488, 235] on input "ООО "ГидроСтройКомплект-Сибирь"" at bounding box center [413, 232] width 270 height 16
drag, startPoint x: 488, startPoint y: 230, endPoint x: 276, endPoint y: 240, distance: 211.4
click at [276, 236] on div "ООО "ГидроСтройКомплект-Сибирь"" at bounding box center [412, 231] width 285 height 26
type input "К"
click at [567, 330] on div "Кому" at bounding box center [621, 332] width 700 height 18
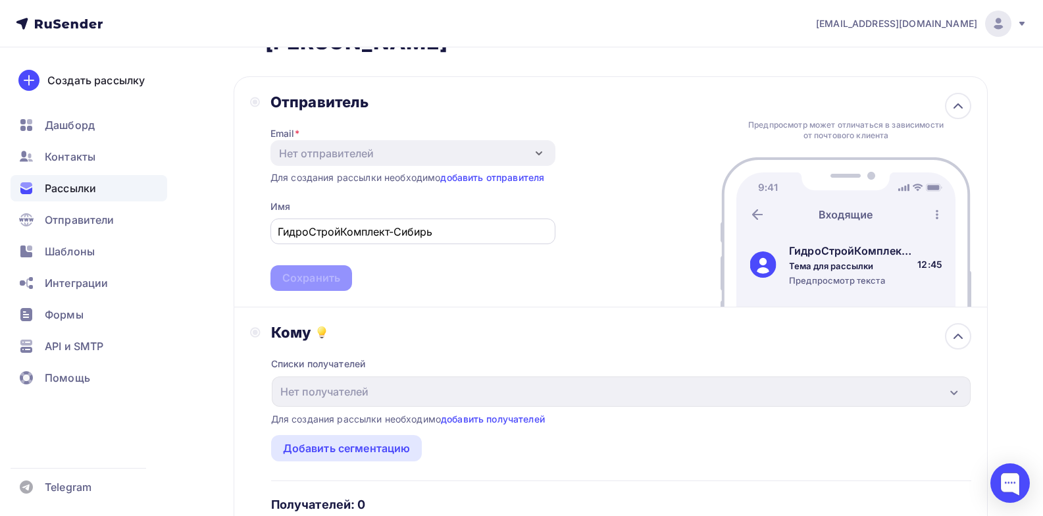
click at [440, 231] on input "ГидроСтройКомплект-Сибирь" at bounding box center [413, 232] width 270 height 16
drag, startPoint x: 444, startPoint y: 229, endPoint x: 253, endPoint y: 247, distance: 191.6
click at [253, 247] on div "Отправитель Email * Нет отправителей Добавить отправителя Для создания рассылки…" at bounding box center [402, 192] width 305 height 198
paste input "уважением, ООО "ГидроСтройКомплект-Сибирь", г.Новосибирск Крюков Андрей Игореви…"
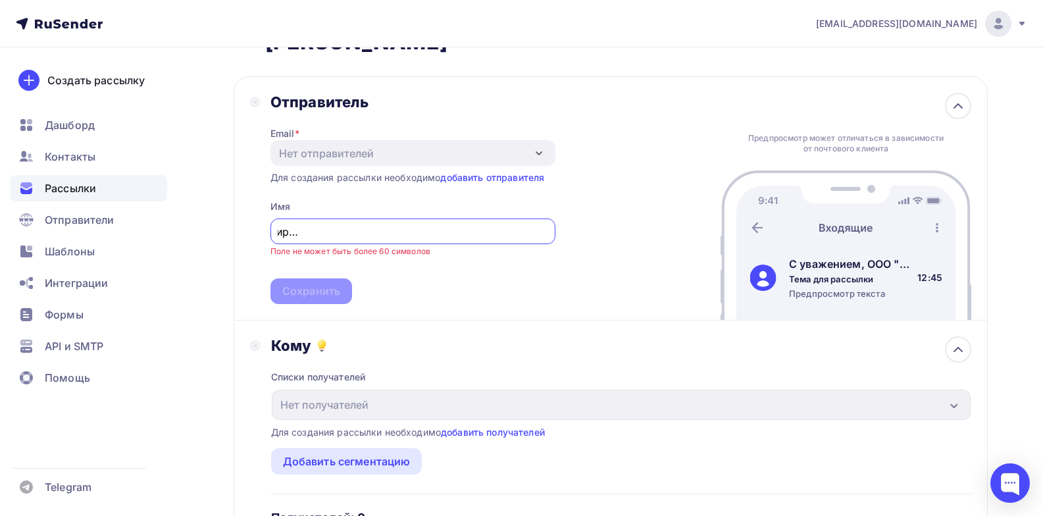
scroll to position [0, 0]
drag, startPoint x: 325, startPoint y: 245, endPoint x: 274, endPoint y: 250, distance: 51.5
click at [247, 251] on div "Отправитель Email * Нет отправителей Добавить отправителя Для создания рассылки…" at bounding box center [611, 198] width 754 height 244
click at [366, 235] on input "С уважением, ООО "ГидроСтройКомплект-Сибирь", г.Новосибирск Крюков Андрей Игоре…" at bounding box center [413, 232] width 270 height 16
click at [357, 234] on input "С уважением, ООО "ГидроСтройКомплект-Сибирь", г.Новосибирск Крюков Андрей Игоре…" at bounding box center [413, 232] width 270 height 16
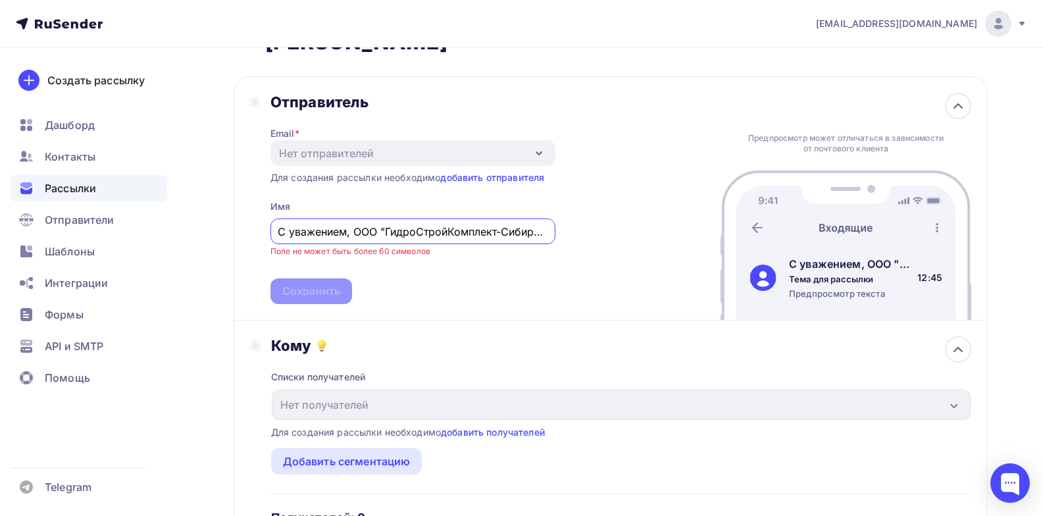
drag, startPoint x: 354, startPoint y: 232, endPoint x: 261, endPoint y: 233, distance: 92.8
click at [261, 233] on div "Отправитель Email * Нет отправителей Добавить отправителя Для создания рассылки…" at bounding box center [402, 198] width 305 height 211
click at [545, 232] on input "ООО "ГидроСтройКомплект-Сибирь", г.Новосибирск Крюков Андрей Игоревич 895292052…" at bounding box center [413, 232] width 270 height 16
click at [412, 230] on input "ООО "ГидроСтройКомплект-Сибирь", г.Новосибирск Крюков Андрей Игоревич 895292052…" at bounding box center [413, 232] width 270 height 16
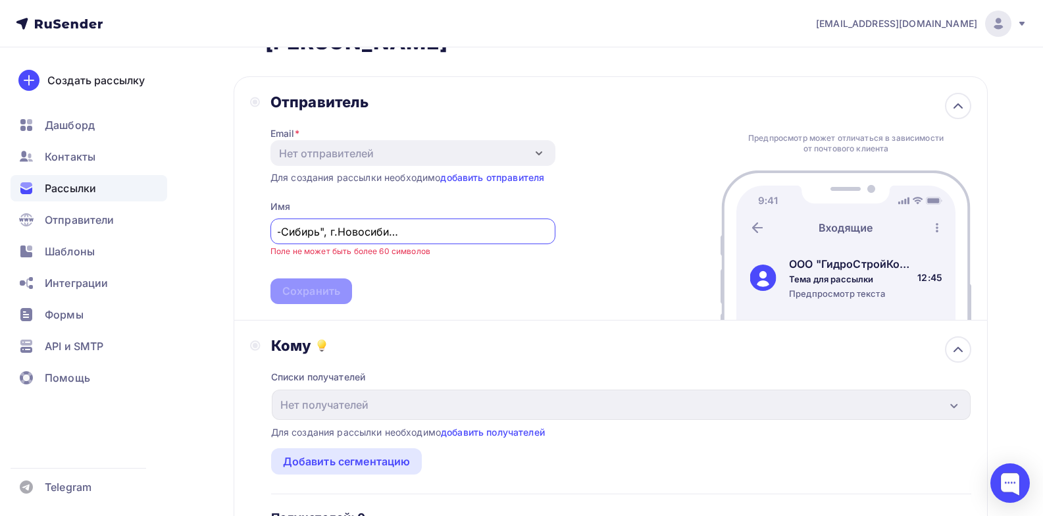
click at [415, 232] on input "ООО "ГидроСтройКомплект-Сибирь", г.Новосибирск Крюков Андрей Игоревич 895292052…" at bounding box center [413, 232] width 270 height 16
click at [412, 232] on input "ООО "ГидроСтройКомплект-Сибирь", г.Новосибирск Крюков Андрей Игоревич 895292052…" at bounding box center [413, 232] width 270 height 16
click at [546, 234] on input "ООО "ГидроСтройКомплект-Сибирь"Крюков Андрей Игоревич 89529205262" at bounding box center [413, 232] width 270 height 16
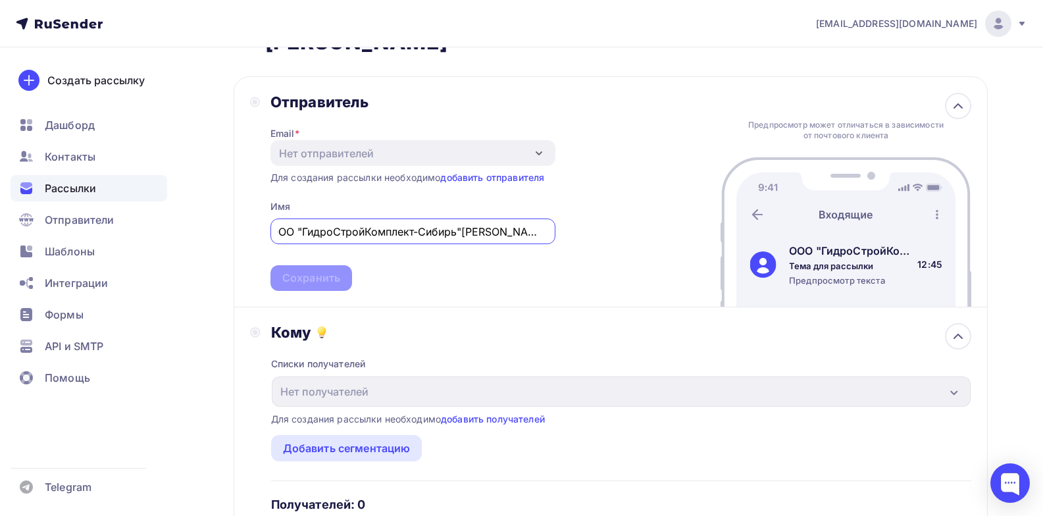
scroll to position [0, 0]
type input "ООО "ГидроСтройКомплект-Сибирь""
drag, startPoint x: 493, startPoint y: 229, endPoint x: 251, endPoint y: 215, distance: 241.9
click at [251, 215] on div "Отправитель Email * Нет отправителей Добавить отправителя Для создания рассылки…" at bounding box center [402, 192] width 305 height 198
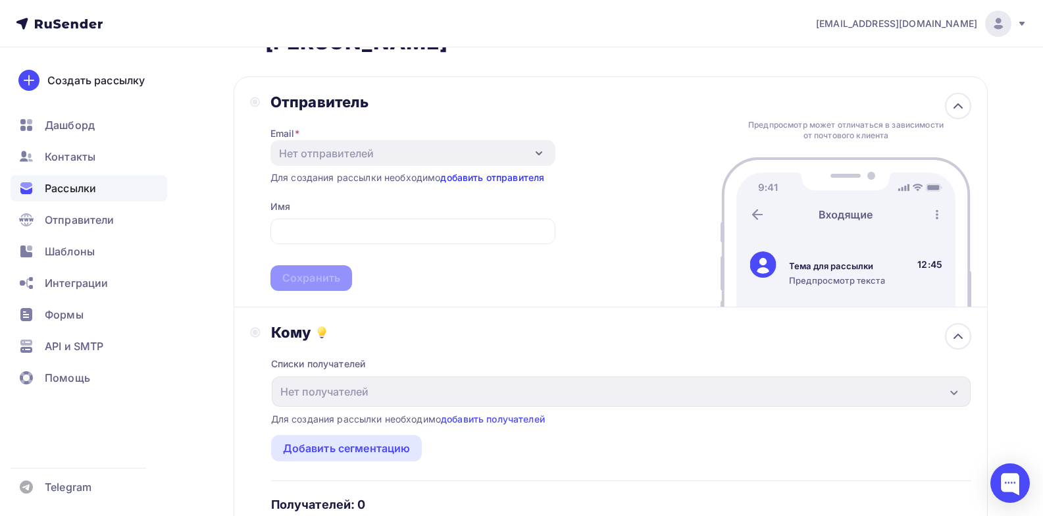
click at [468, 178] on link "добавить отправителя" at bounding box center [492, 177] width 104 height 11
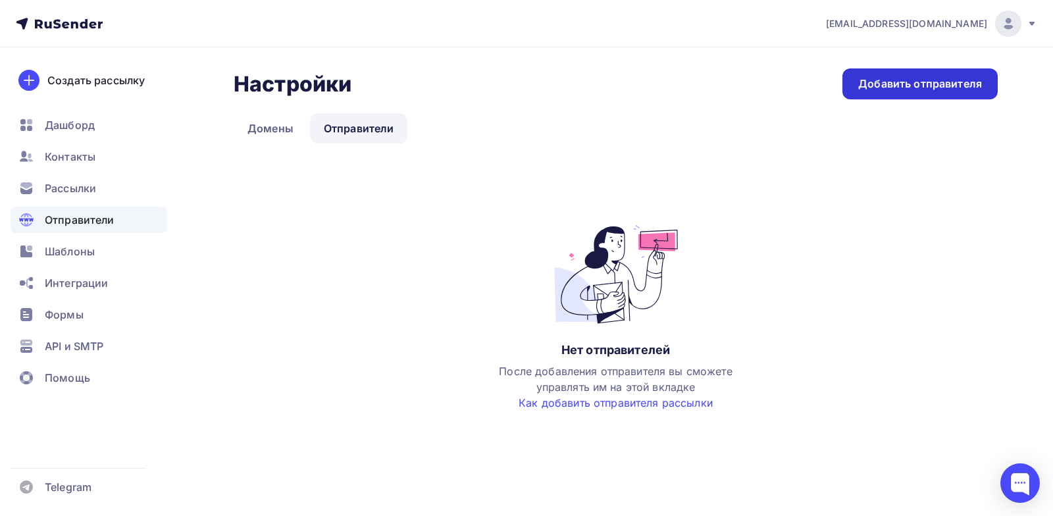
click at [911, 80] on div "Добавить отправителя" at bounding box center [920, 83] width 124 height 15
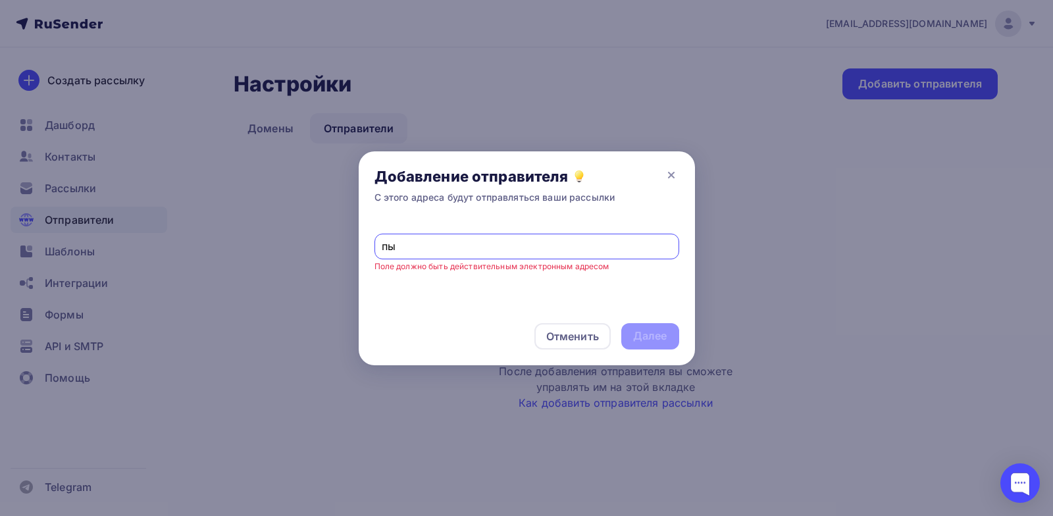
type input "п"
type input "f"
type input "g"
type input "[EMAIL_ADDRESS][DOMAIN_NAME]"
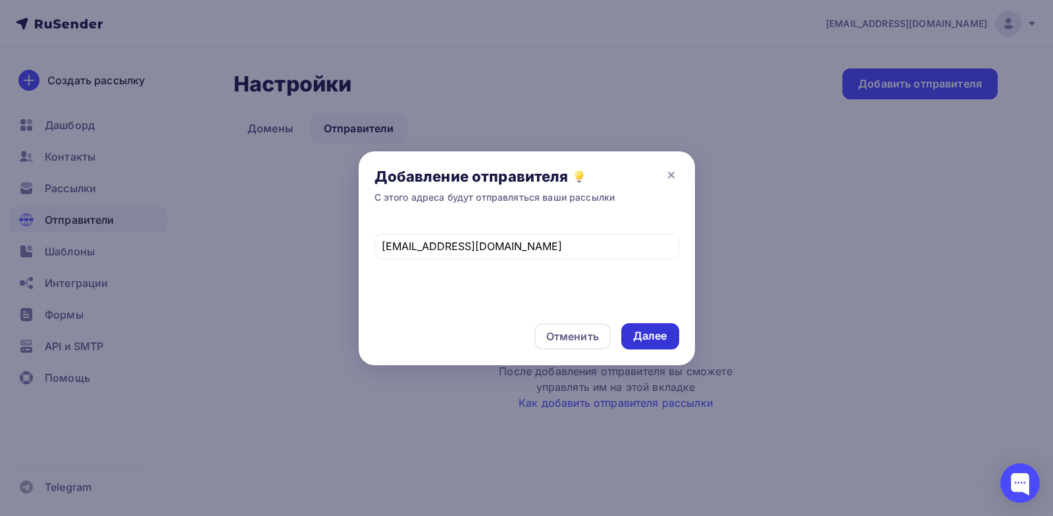
click at [651, 333] on div "Далее" at bounding box center [650, 335] width 34 height 15
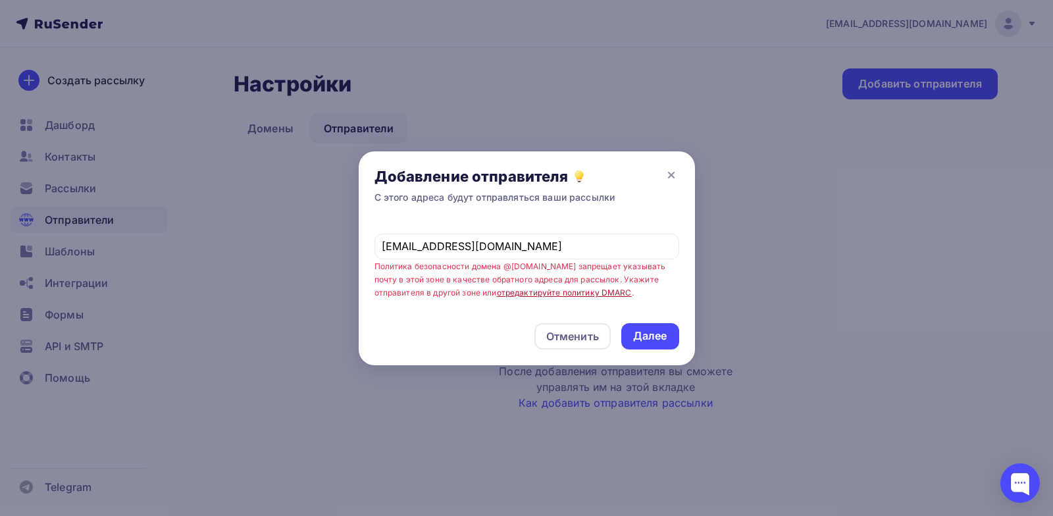
click at [531, 294] on link "отредактируйте политику DMARC" at bounding box center [564, 293] width 135 height 10
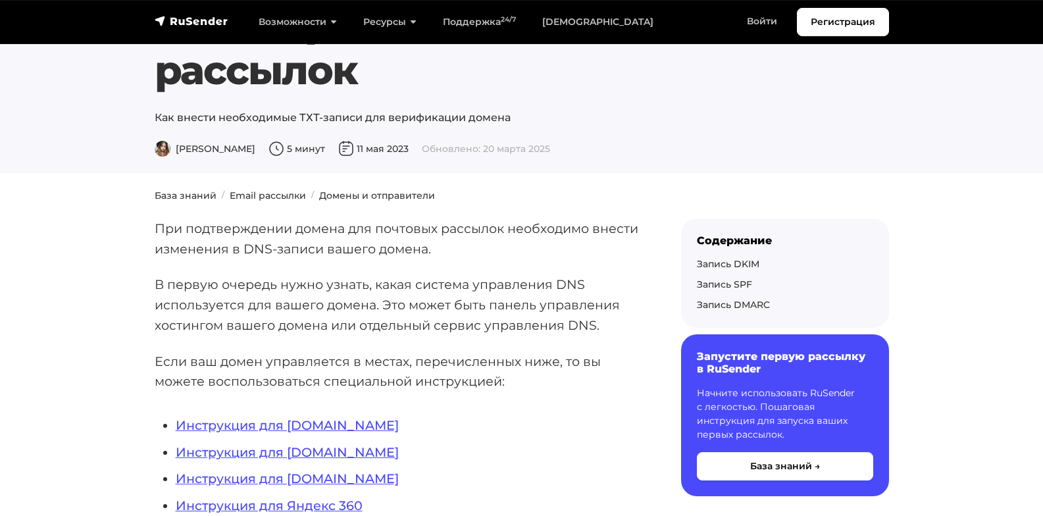
scroll to position [197, 0]
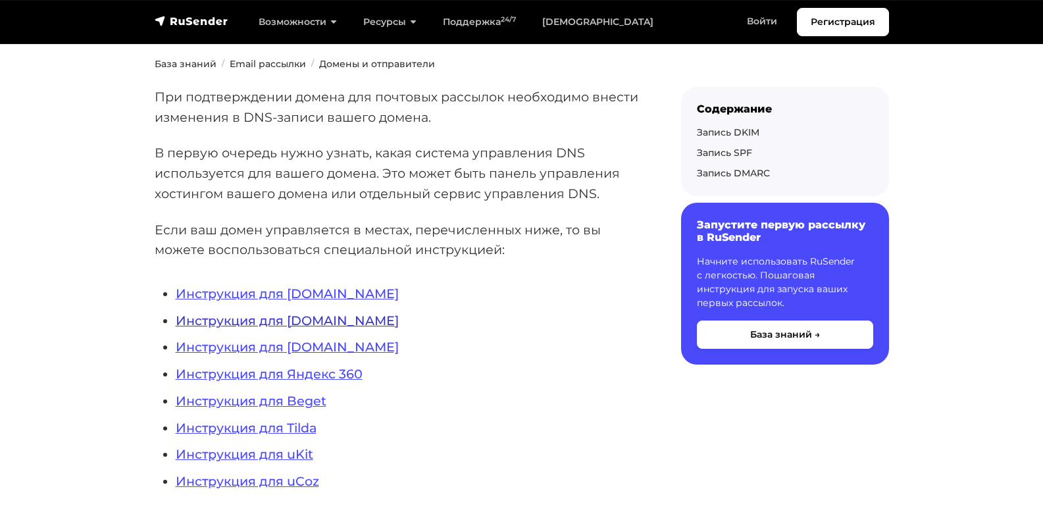
click at [349, 316] on link "Инструкция для Timeweb.ru" at bounding box center [287, 321] width 223 height 16
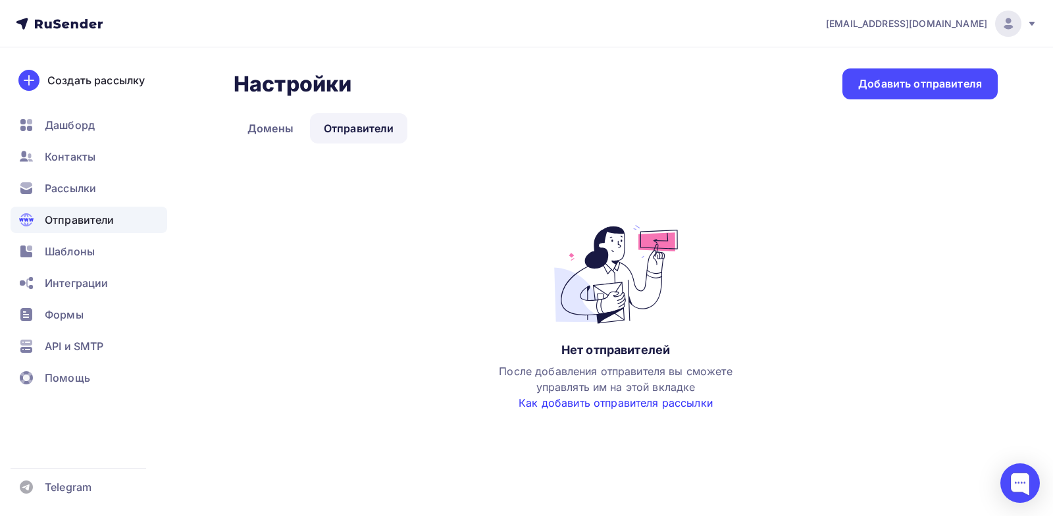
click at [672, 402] on link "Как добавить отправителя рассылки" at bounding box center [615, 402] width 194 height 13
click at [885, 82] on div "Добавить отправителя" at bounding box center [920, 83] width 124 height 15
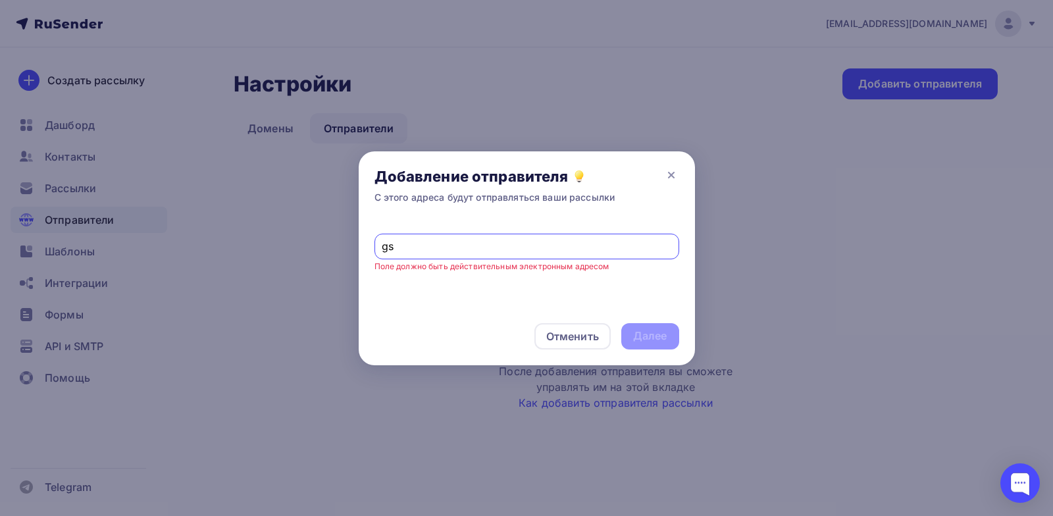
type input "g"
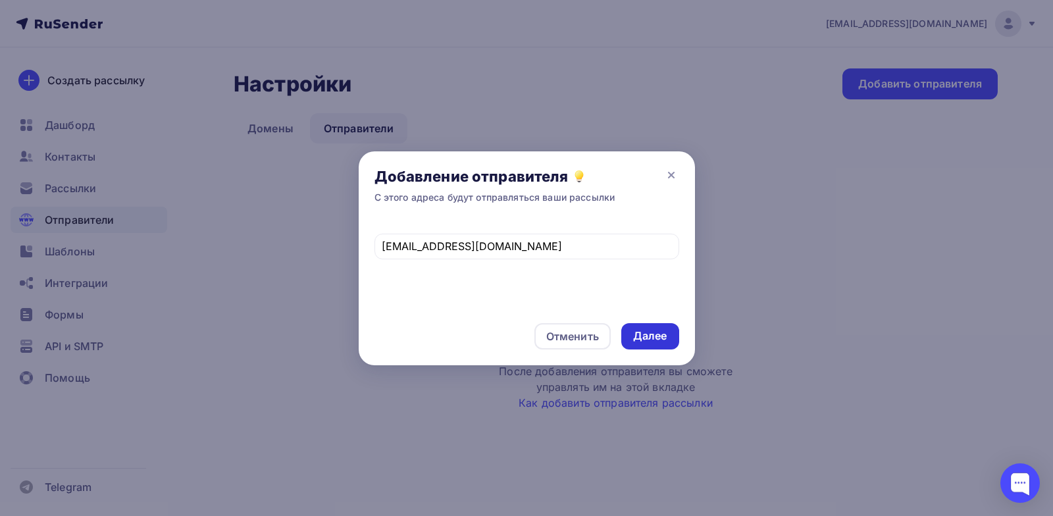
click at [654, 335] on div "Далее" at bounding box center [650, 335] width 34 height 15
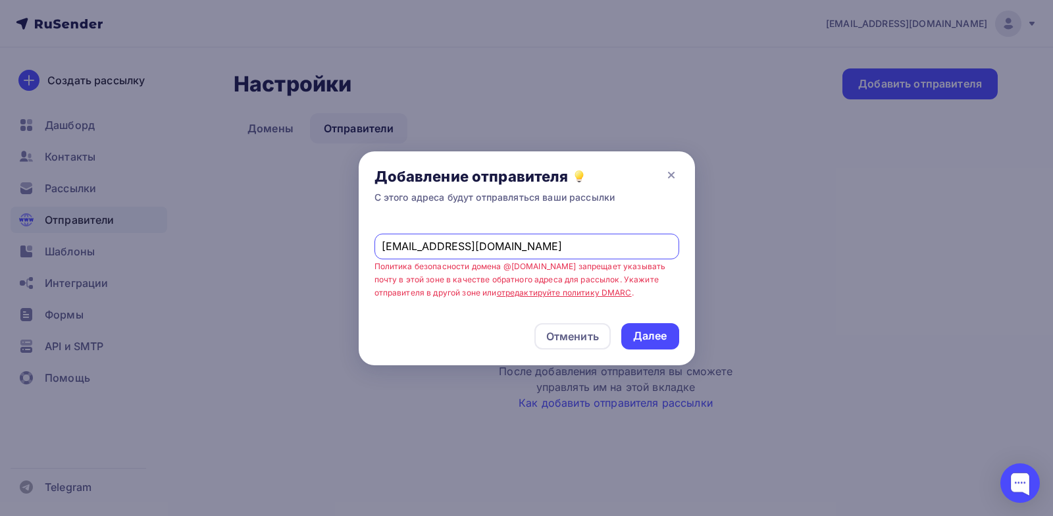
drag, startPoint x: 474, startPoint y: 242, endPoint x: 380, endPoint y: 238, distance: 94.2
click at [380, 238] on div "[EMAIL_ADDRESS][DOMAIN_NAME]" at bounding box center [526, 247] width 305 height 26
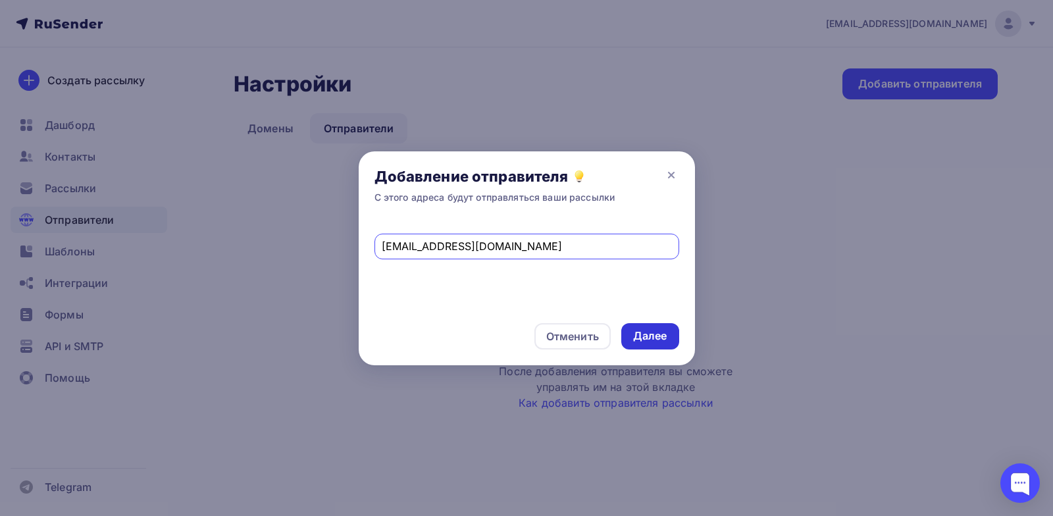
type input "[EMAIL_ADDRESS][DOMAIN_NAME]"
click at [640, 330] on div "Далее" at bounding box center [650, 335] width 34 height 15
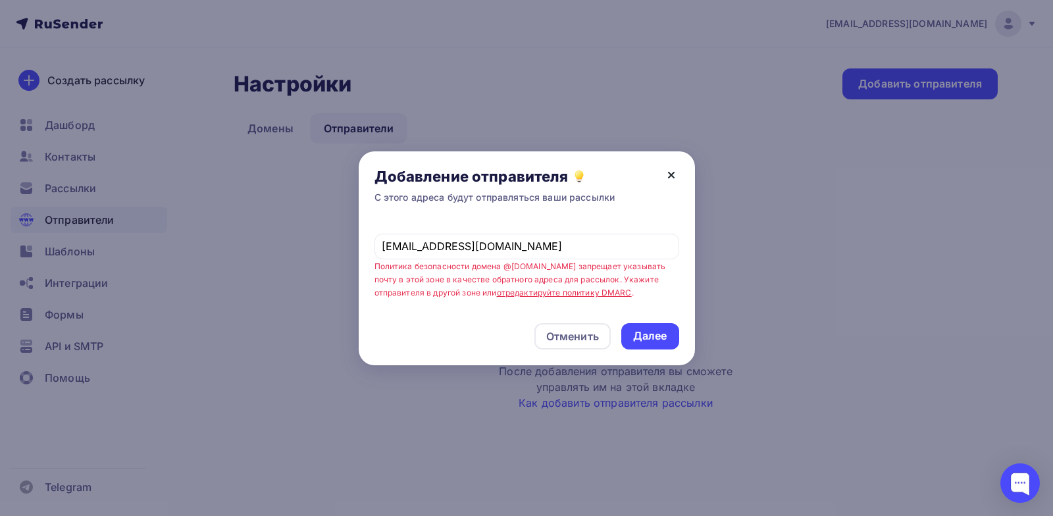
click at [674, 171] on icon at bounding box center [671, 175] width 16 height 16
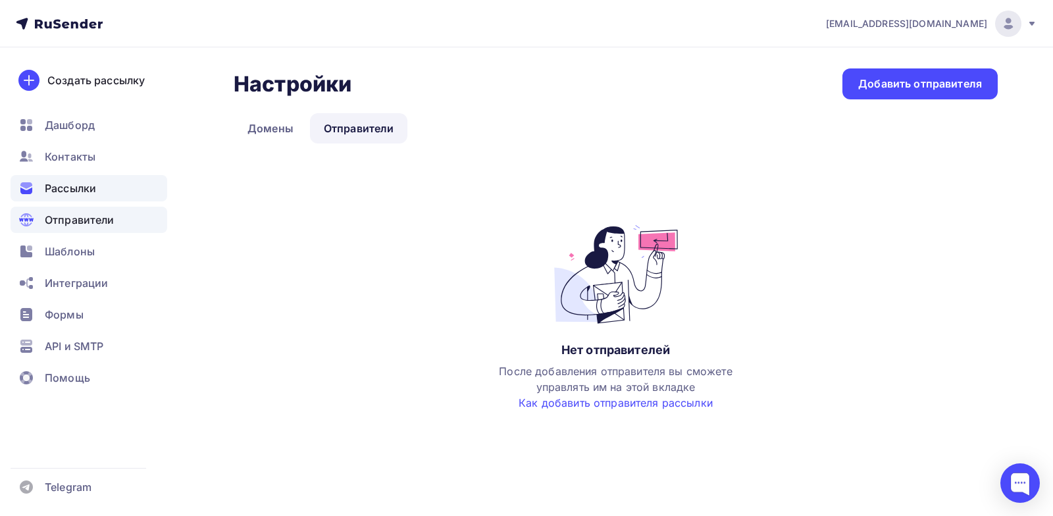
click at [76, 191] on span "Рассылки" at bounding box center [70, 188] width 51 height 16
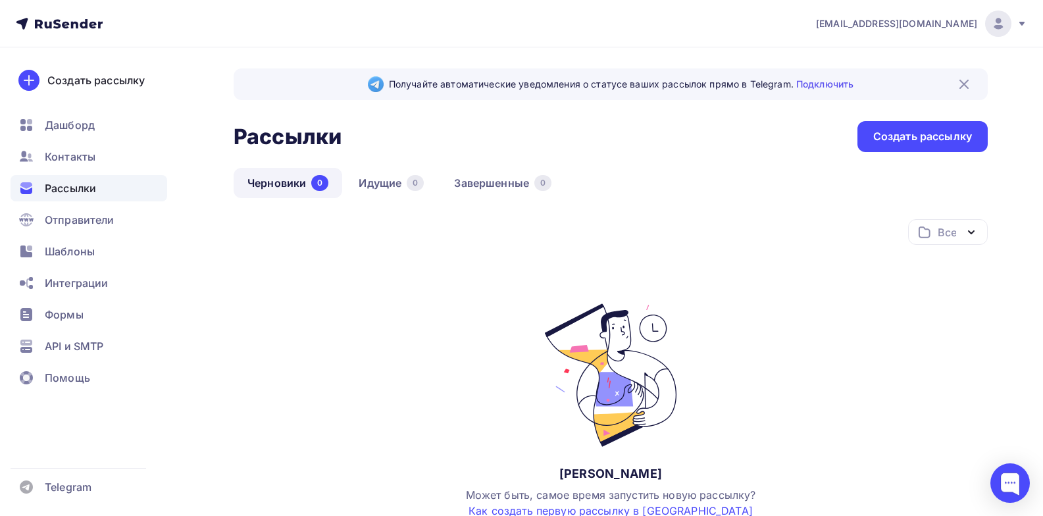
scroll to position [128, 0]
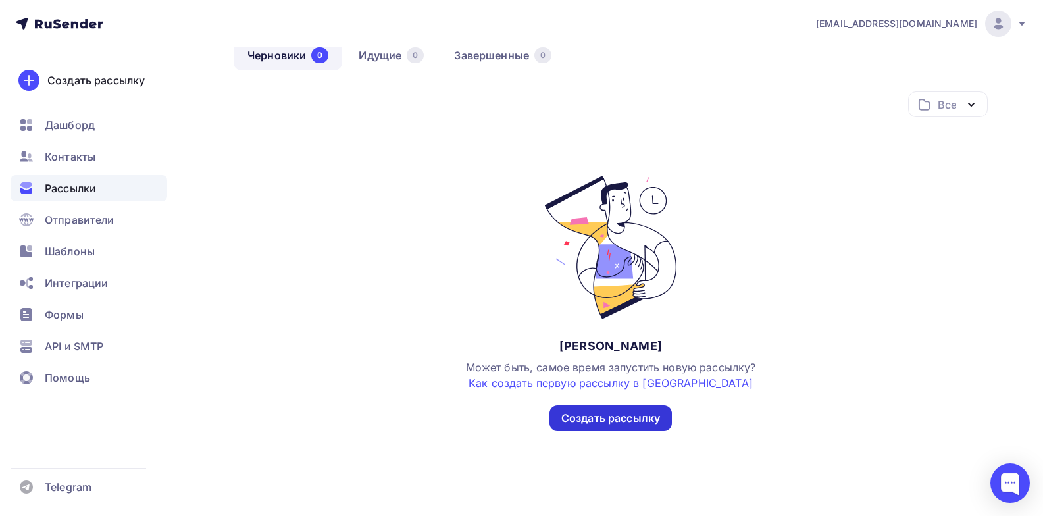
click at [647, 422] on div "Создать рассылку" at bounding box center [610, 418] width 99 height 15
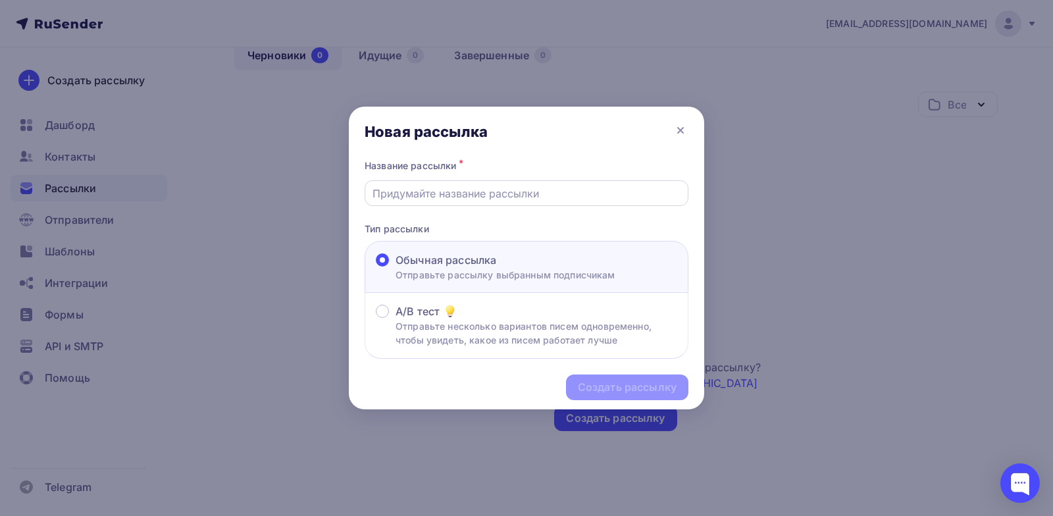
click at [541, 190] on input "text" at bounding box center [526, 194] width 309 height 16
paste input ""wbgsk@yandex.ru" <wbgsk@yandex.ru>"
type input ""wbgsk@yandex.ru" <wbgsk@yandex.ru>"
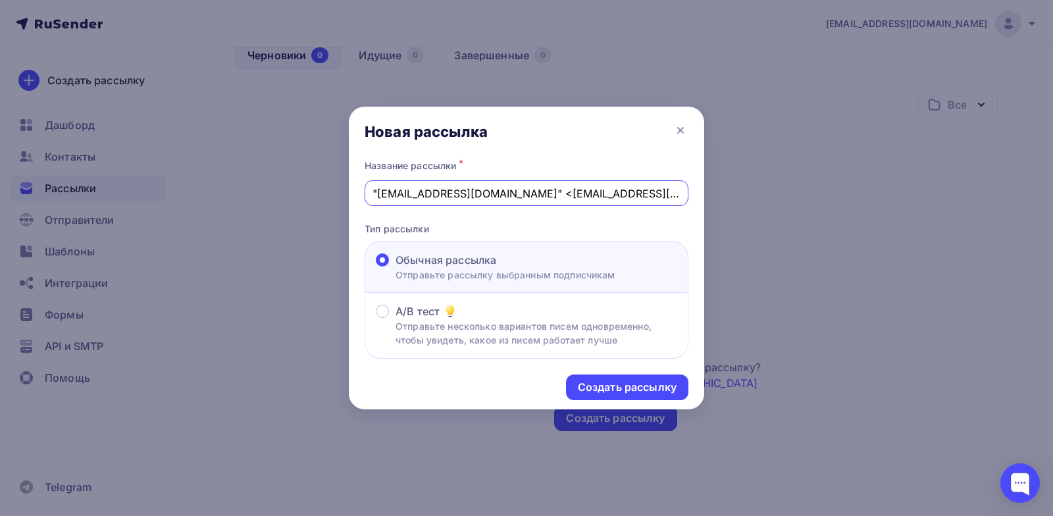
drag, startPoint x: 606, startPoint y: 194, endPoint x: 351, endPoint y: 196, distance: 255.3
click at [351, 196] on div "Название рассылки * "wbgsk@yandex.ru" <wbgsk@yandex.ru> Тип рассылки Обычная ра…" at bounding box center [526, 258] width 355 height 202
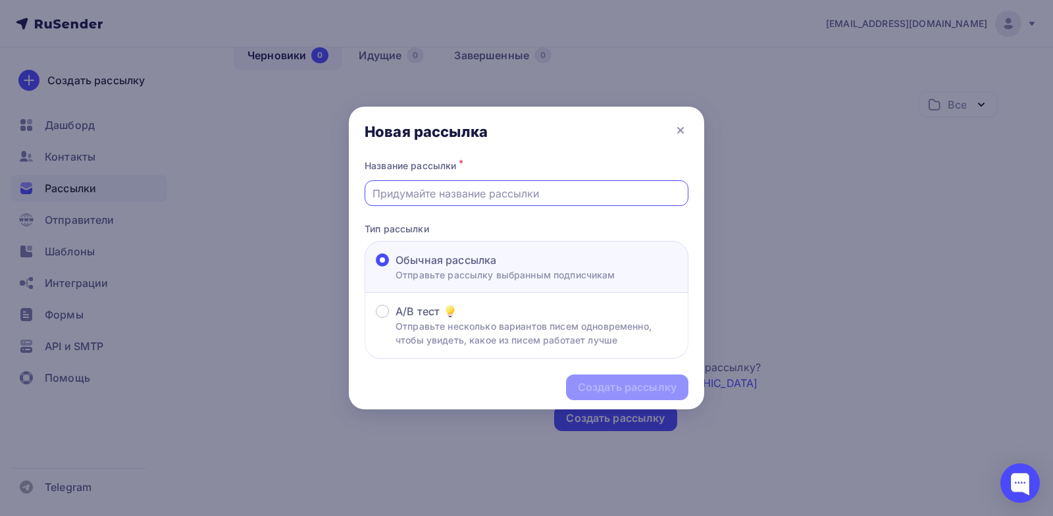
click at [468, 195] on input "text" at bounding box center [526, 194] width 309 height 16
drag, startPoint x: 626, startPoint y: 194, endPoint x: 306, endPoint y: 176, distance: 321.0
click at [306, 176] on div "Новая рассылка Название рассылки * По доставке Мастики, ЛКП, БПГ, шнур, Лента Т…" at bounding box center [526, 258] width 1053 height 516
type input "N"
type input "Тест"
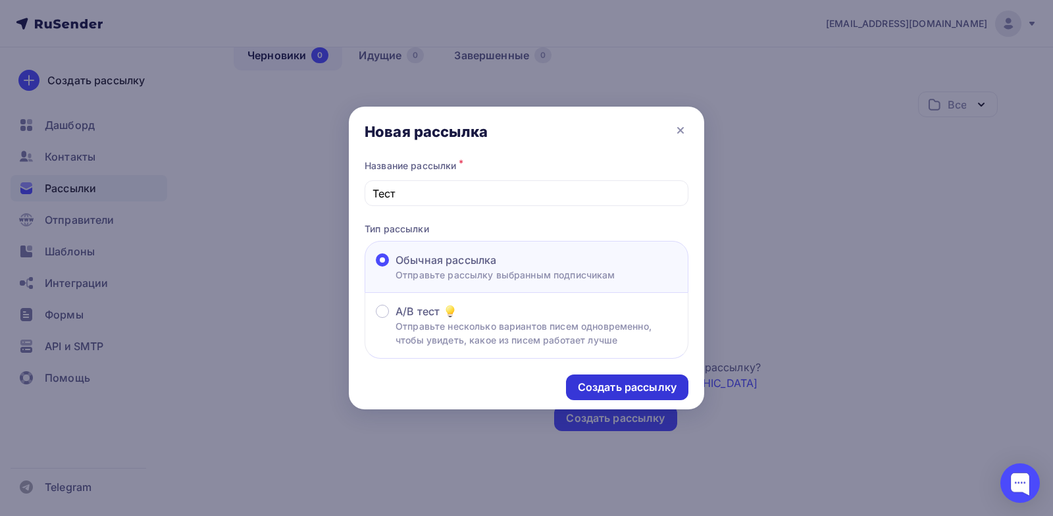
click at [669, 383] on div "Создать рассылку" at bounding box center [627, 387] width 99 height 15
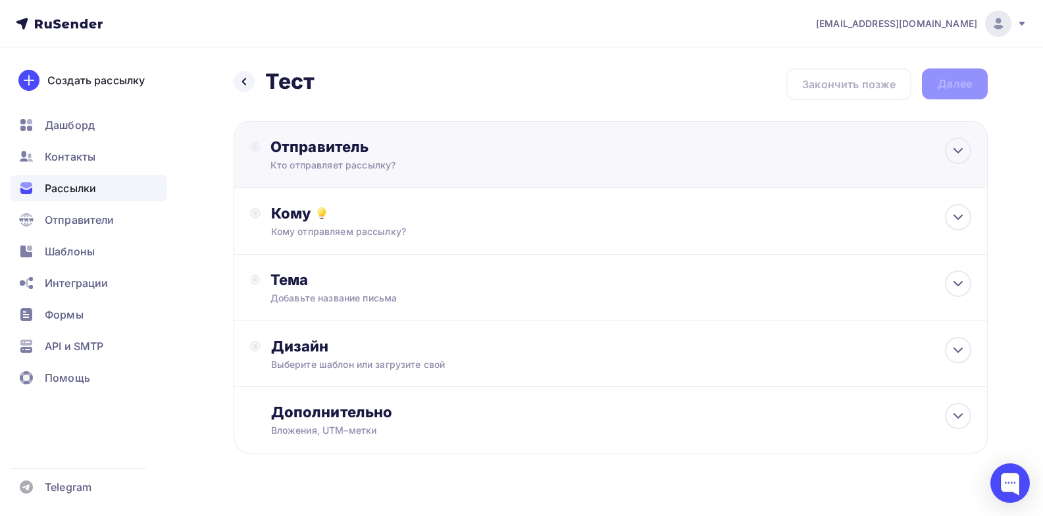
click at [490, 159] on div "Кто отправляет рассылку?" at bounding box center [398, 165] width 257 height 13
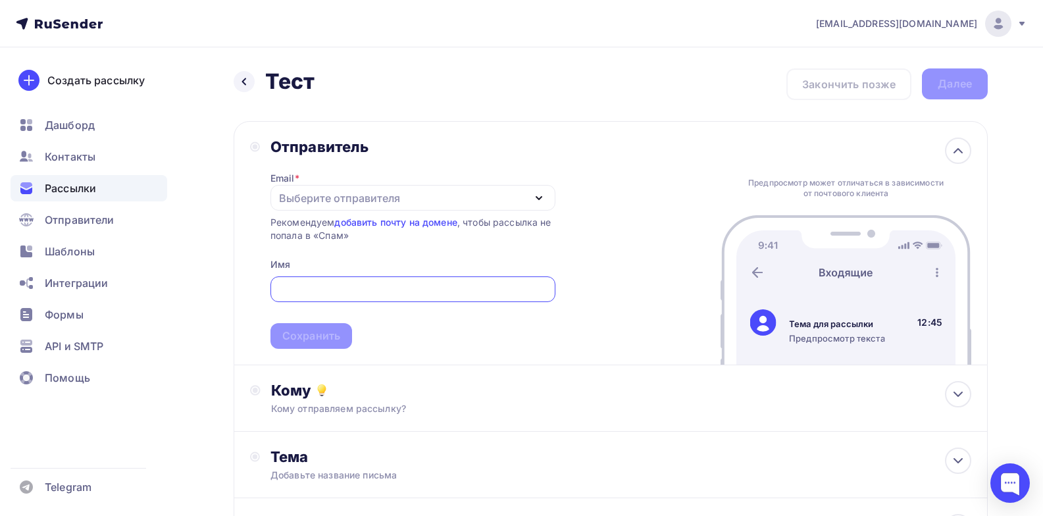
click at [442, 195] on div "Выберите отправителя" at bounding box center [412, 198] width 285 height 26
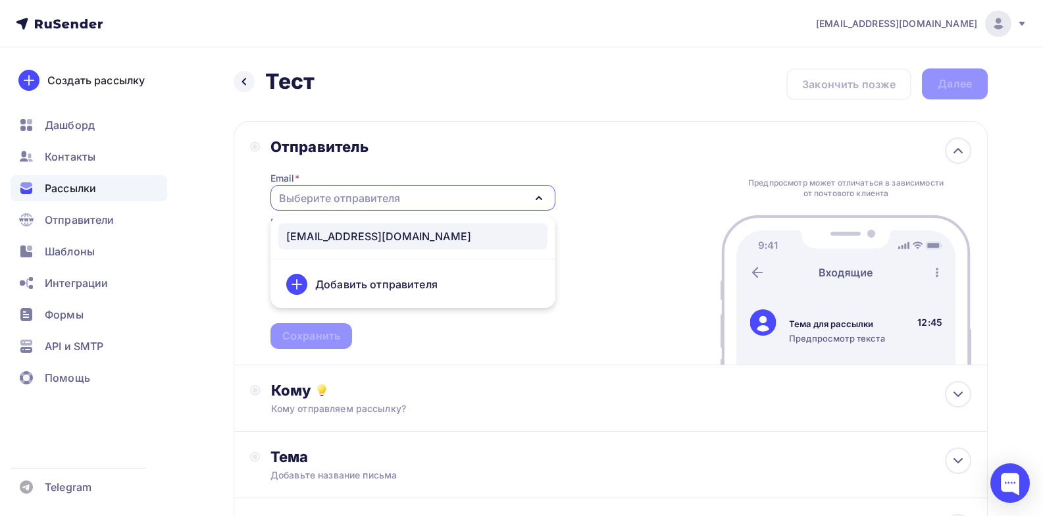
click at [428, 232] on div "wbgsk@yandex.ru" at bounding box center [412, 236] width 253 height 16
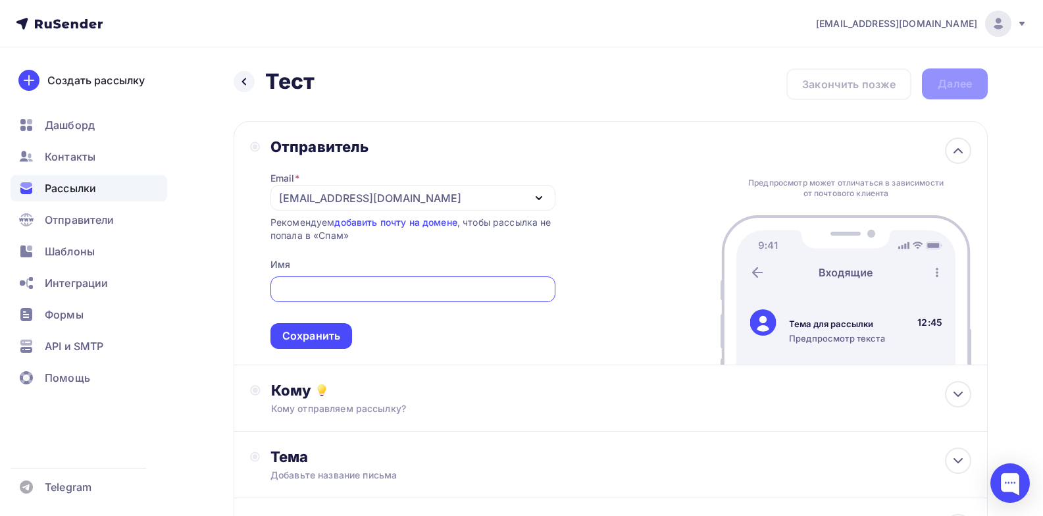
click at [413, 287] on input "text" at bounding box center [413, 290] width 270 height 16
type input "ГидроСтройКомплект-Сибирь"
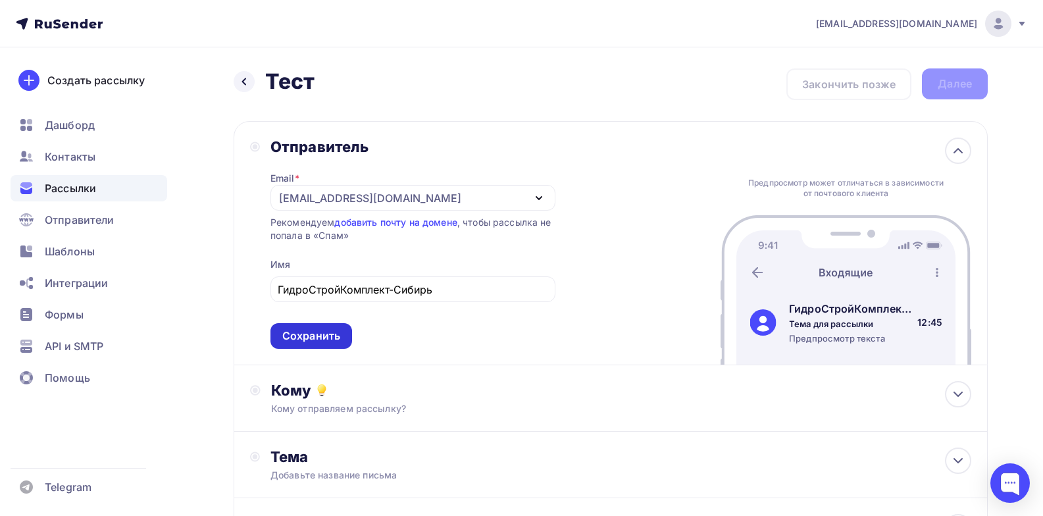
click at [324, 334] on div "Сохранить" at bounding box center [311, 335] width 58 height 15
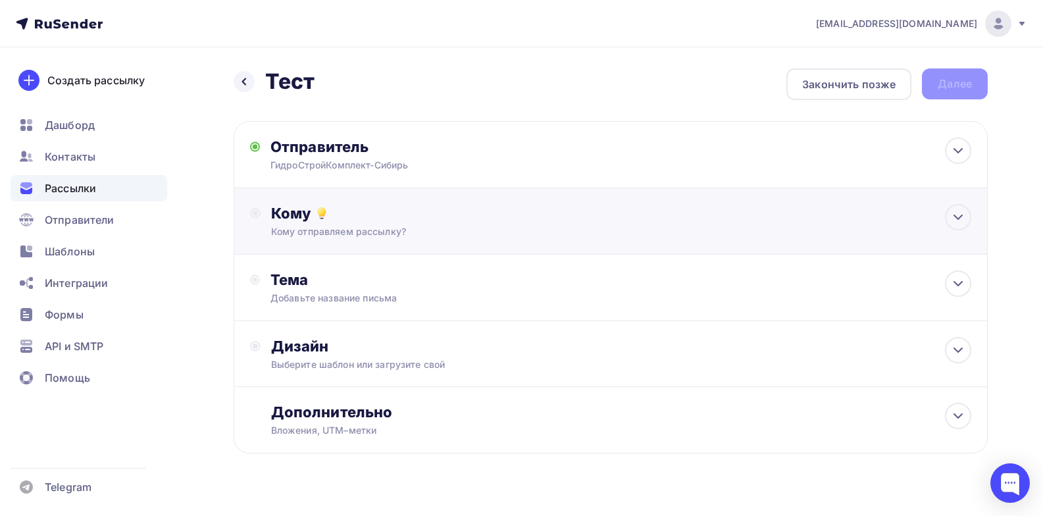
click at [454, 222] on div "Кому Кому отправляем рассылку? Списки получателей Нет получателей Все списки id…" at bounding box center [621, 221] width 700 height 34
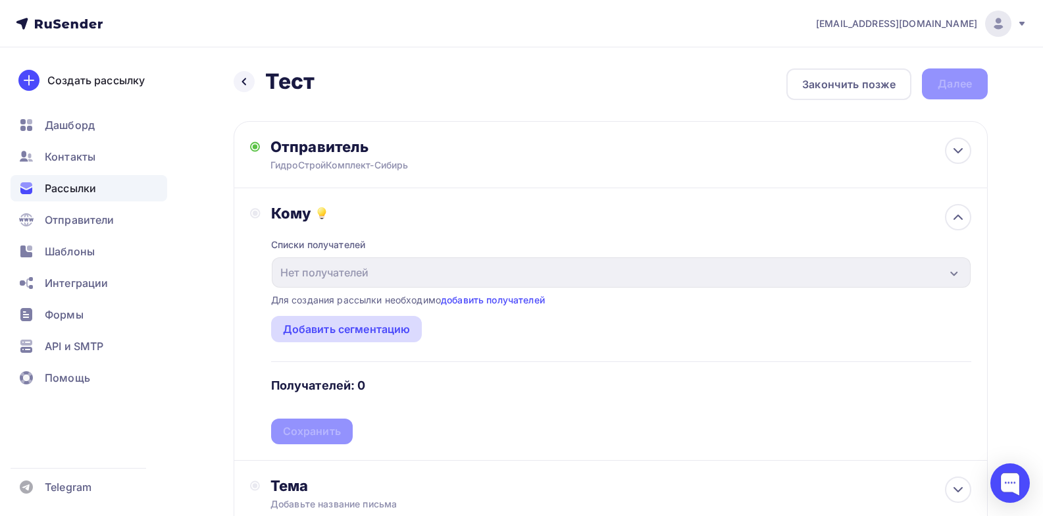
click at [407, 328] on div "Добавить сегментацию" at bounding box center [347, 329] width 128 height 16
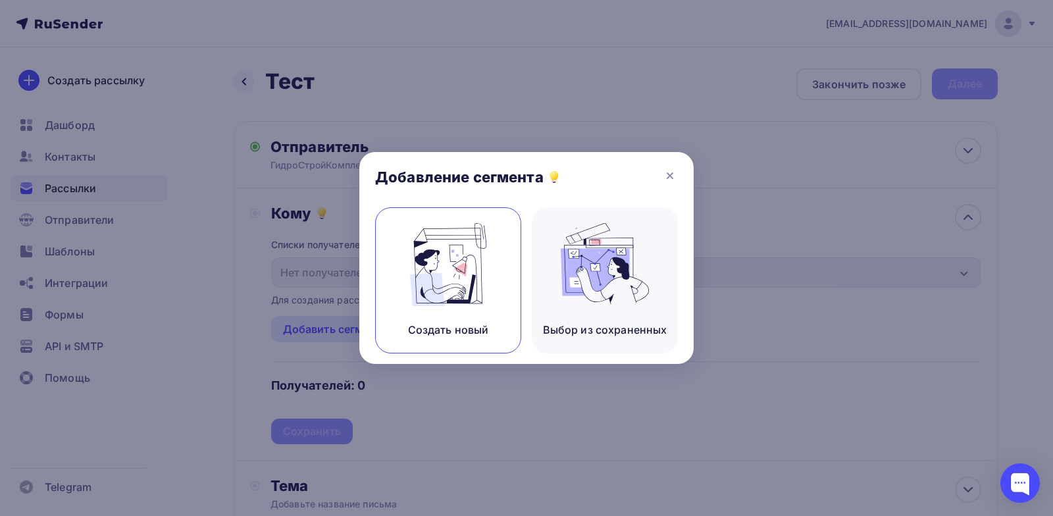
click at [472, 277] on img at bounding box center [448, 264] width 88 height 83
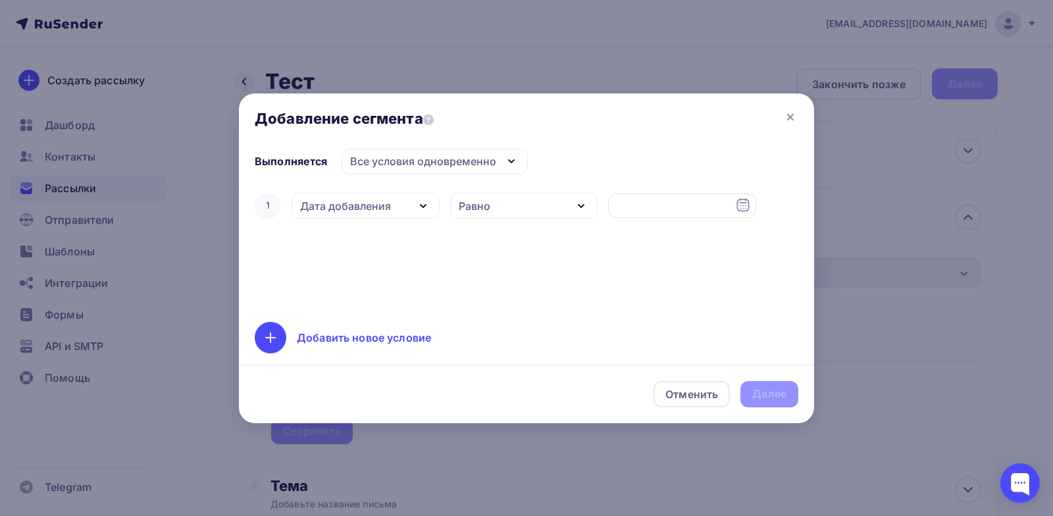
click at [397, 205] on div "Дата добавления" at bounding box center [365, 206] width 148 height 26
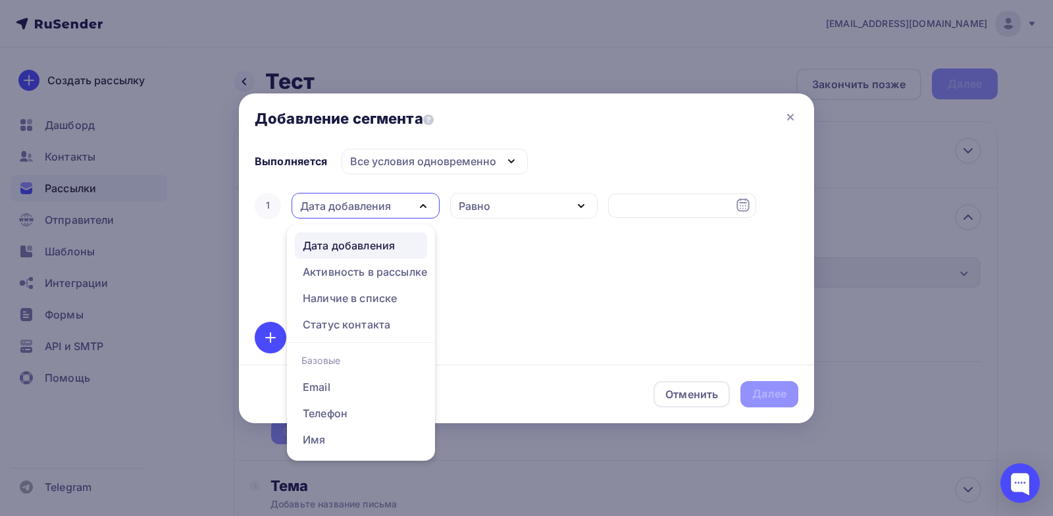
click at [397, 205] on div "Дата добавления" at bounding box center [365, 206] width 148 height 26
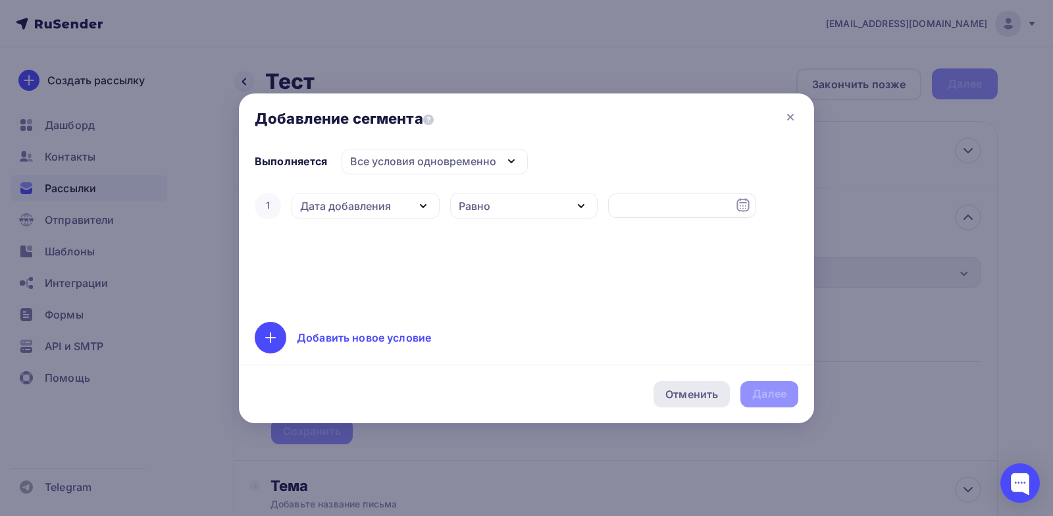
click at [697, 393] on div "Отменить" at bounding box center [691, 394] width 53 height 16
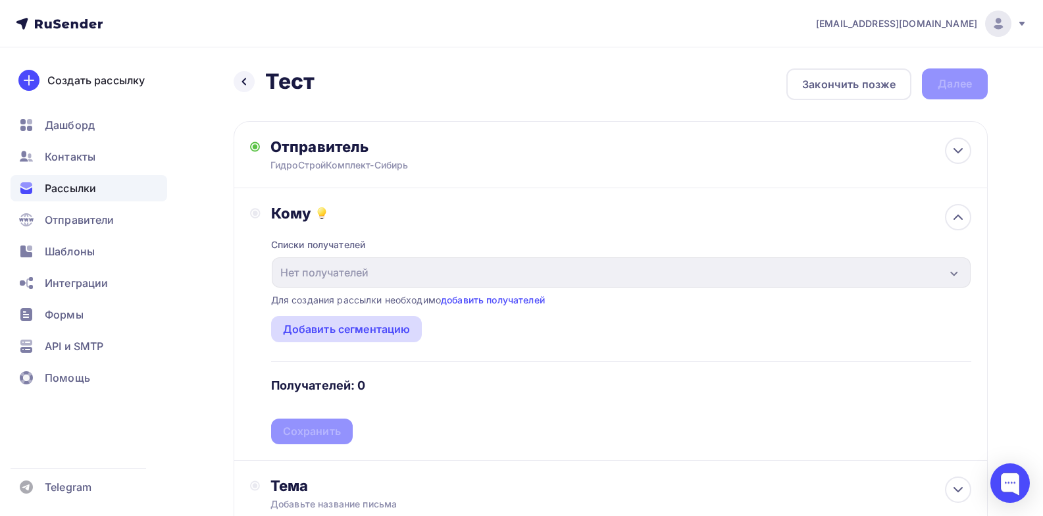
click at [396, 334] on div "Добавить сегментацию" at bounding box center [347, 329] width 128 height 16
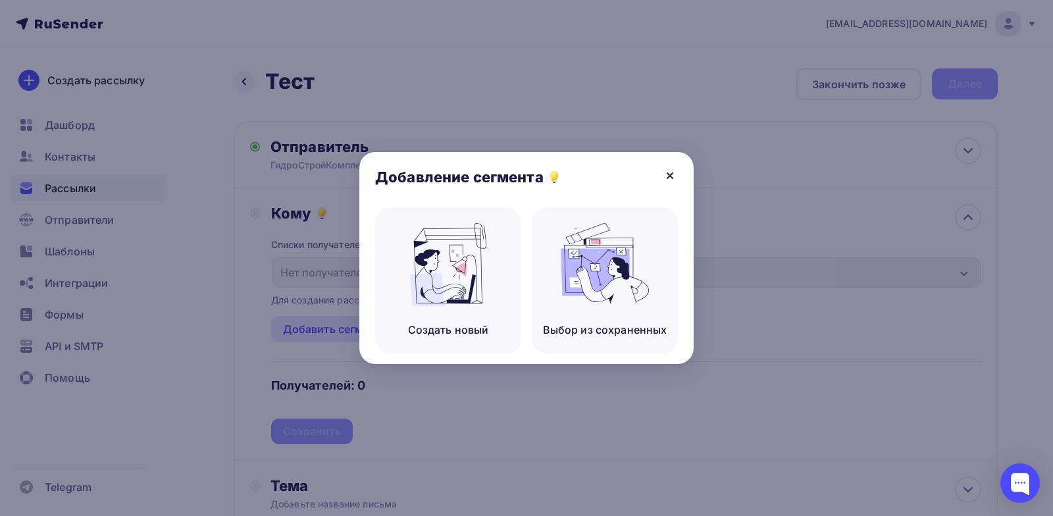
click at [670, 172] on icon at bounding box center [670, 176] width 16 height 16
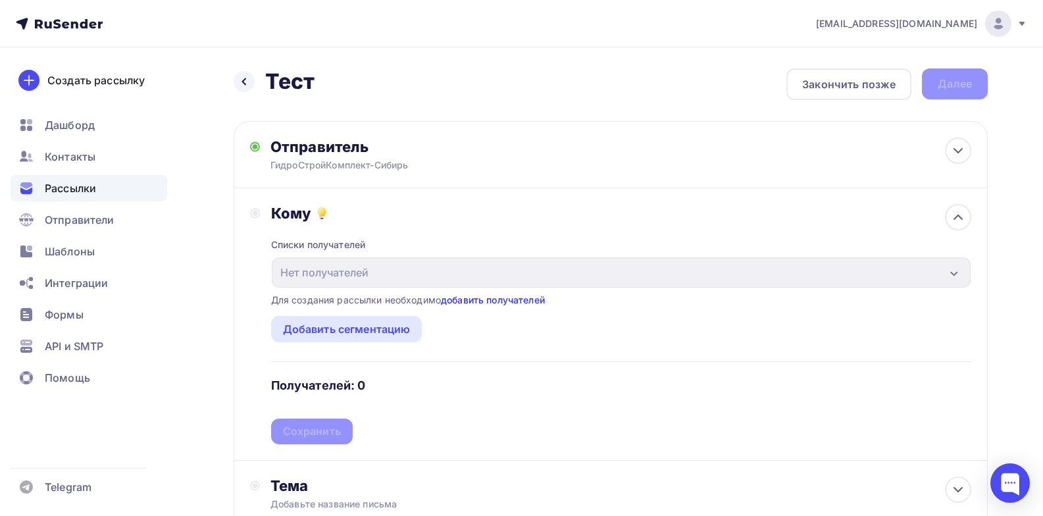
click at [482, 300] on link "добавить получателей" at bounding box center [493, 299] width 104 height 11
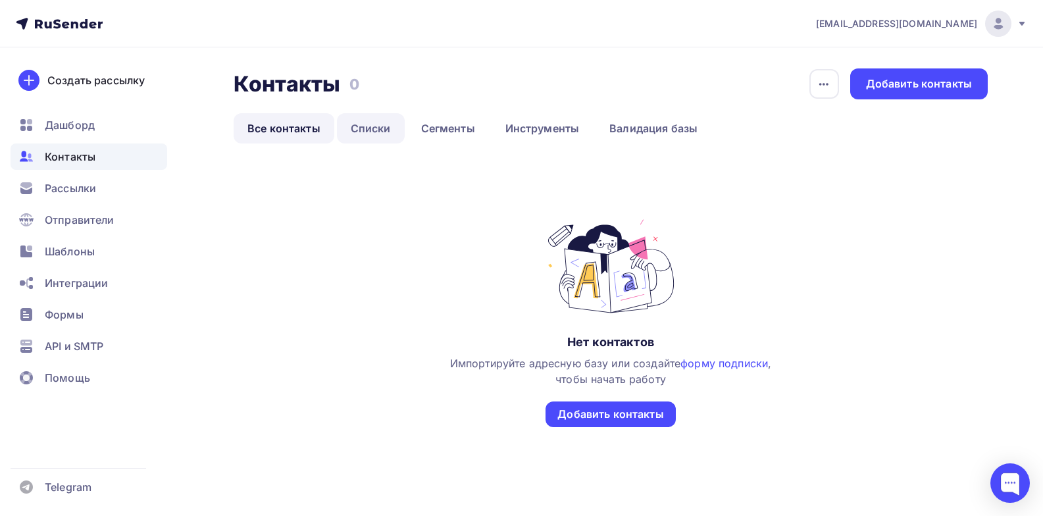
click at [380, 133] on link "Списки" at bounding box center [371, 128] width 68 height 30
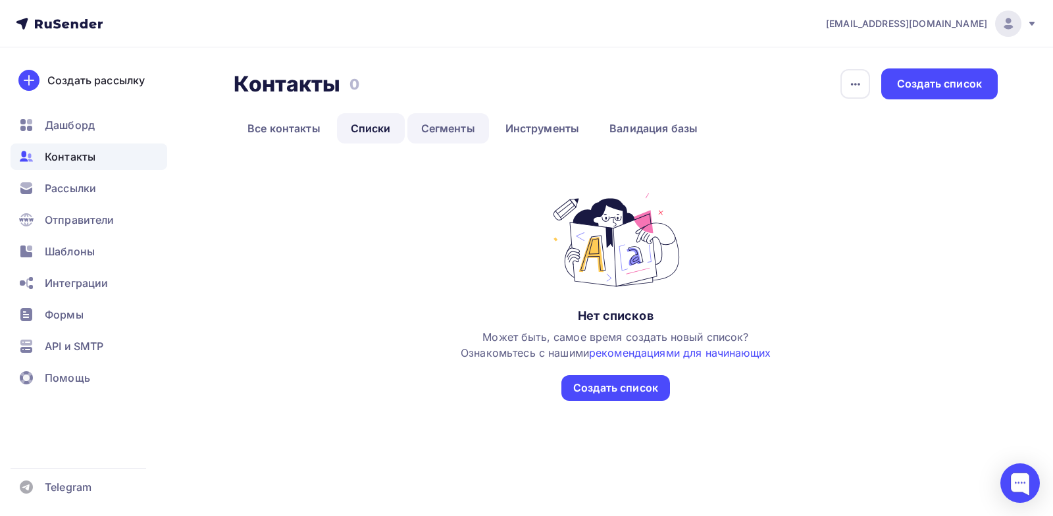
click at [462, 131] on link "Сегменты" at bounding box center [448, 128] width 82 height 30
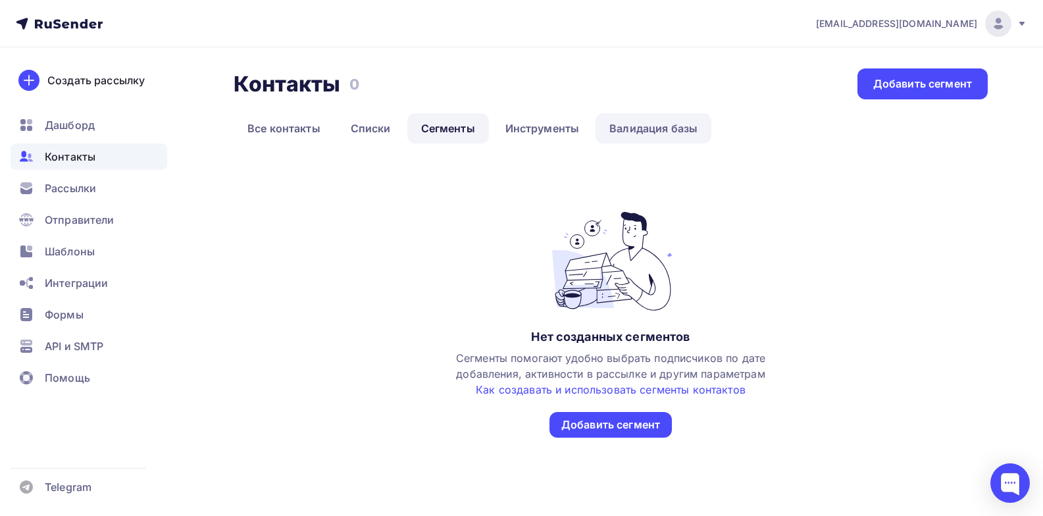
click at [611, 134] on link "Валидация базы" at bounding box center [653, 128] width 116 height 30
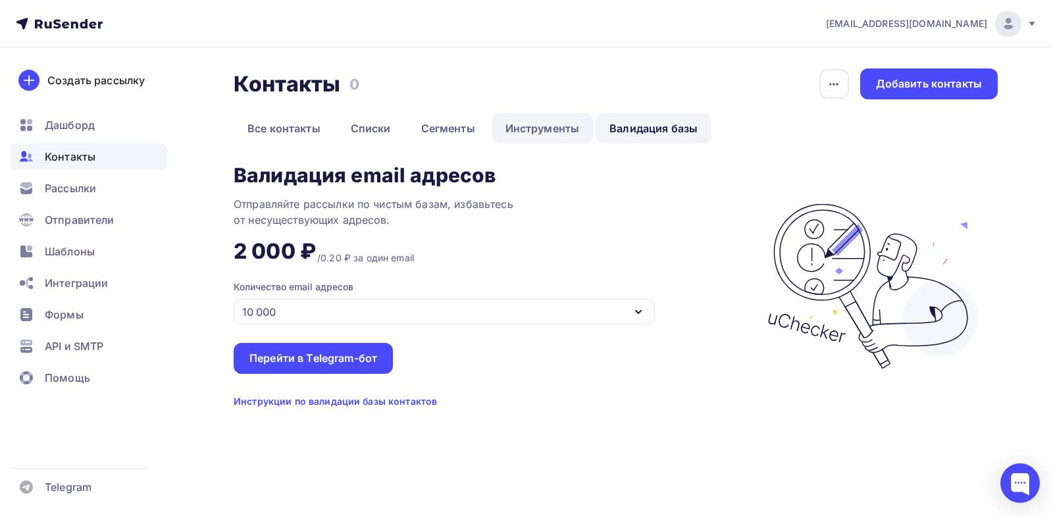
click at [520, 125] on link "Инструменты" at bounding box center [543, 128] width 102 height 30
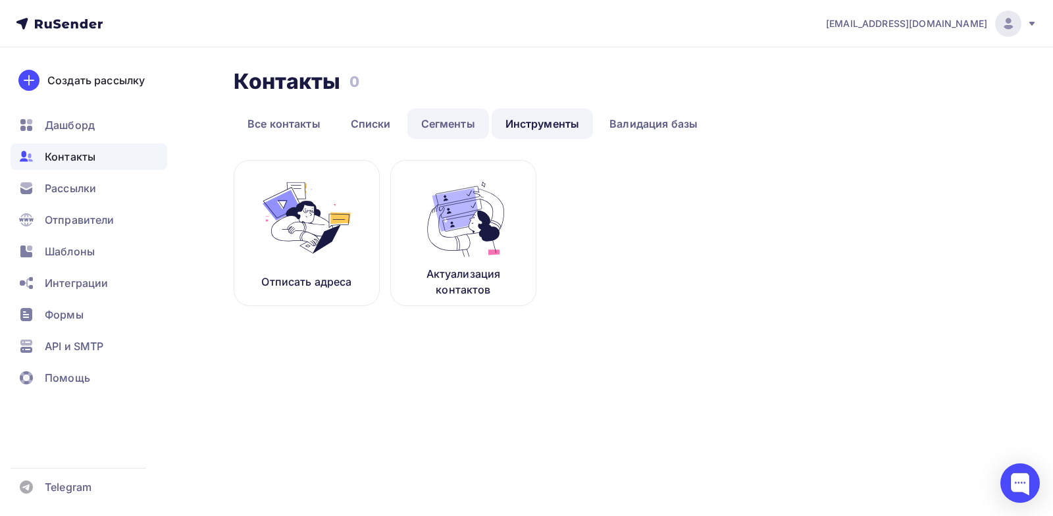
click at [451, 120] on link "Сегменты" at bounding box center [448, 124] width 82 height 30
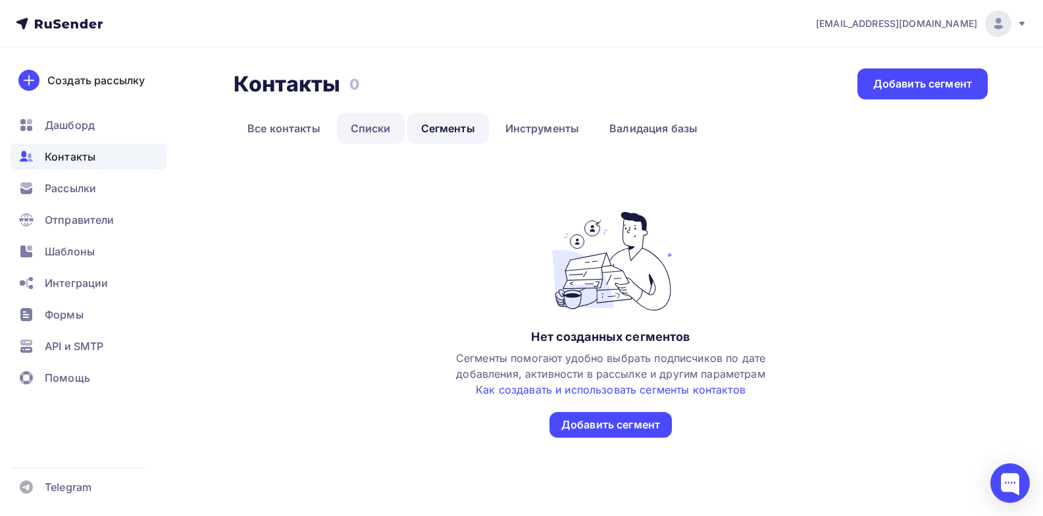
click at [374, 133] on link "Списки" at bounding box center [371, 128] width 68 height 30
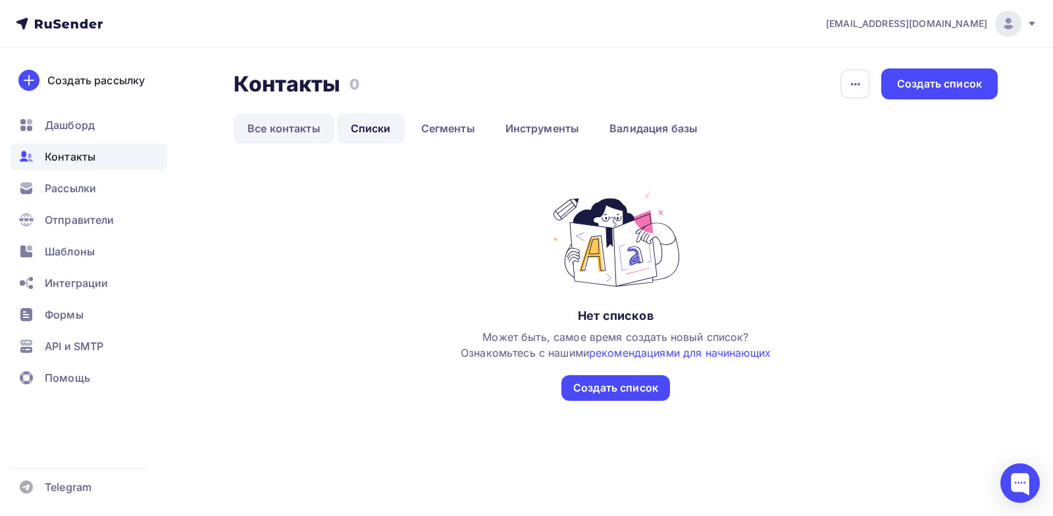
click at [309, 124] on link "Все контакты" at bounding box center [284, 128] width 101 height 30
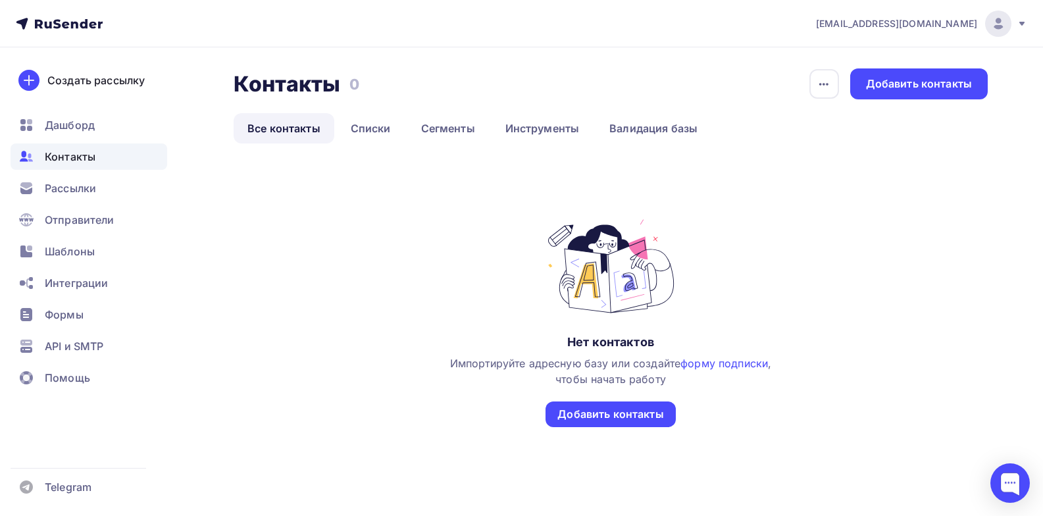
scroll to position [22, 0]
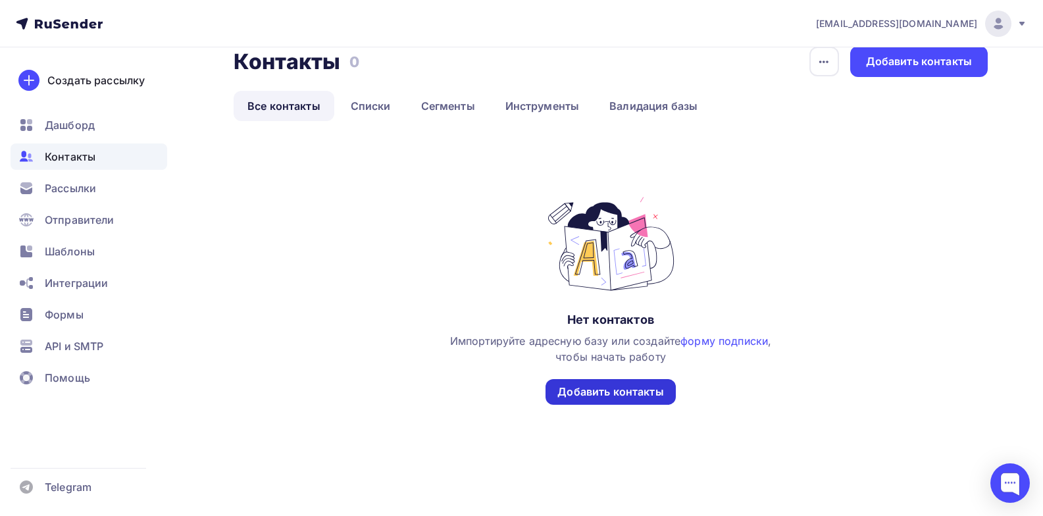
click at [649, 388] on div "Добавить контакты" at bounding box center [610, 391] width 106 height 15
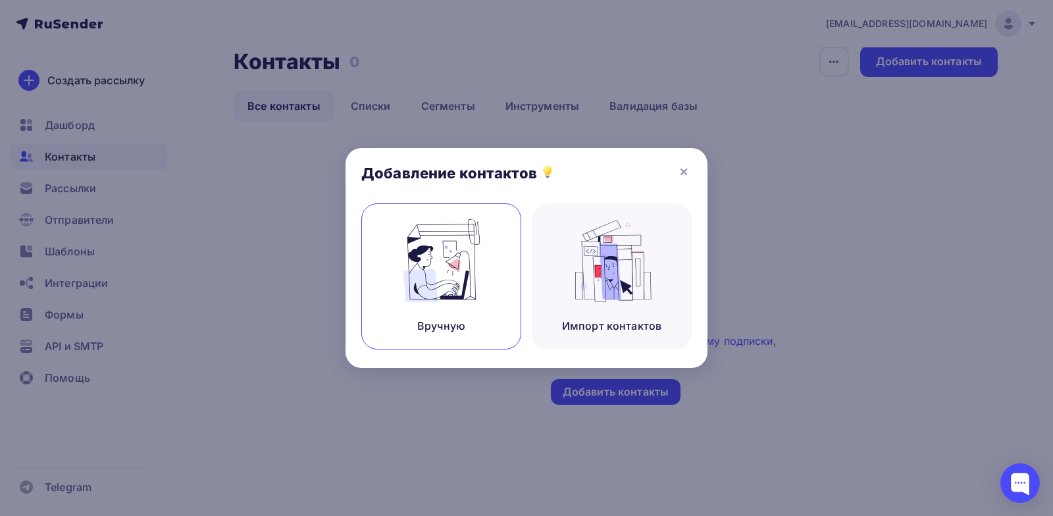
click at [460, 275] on img at bounding box center [441, 260] width 88 height 83
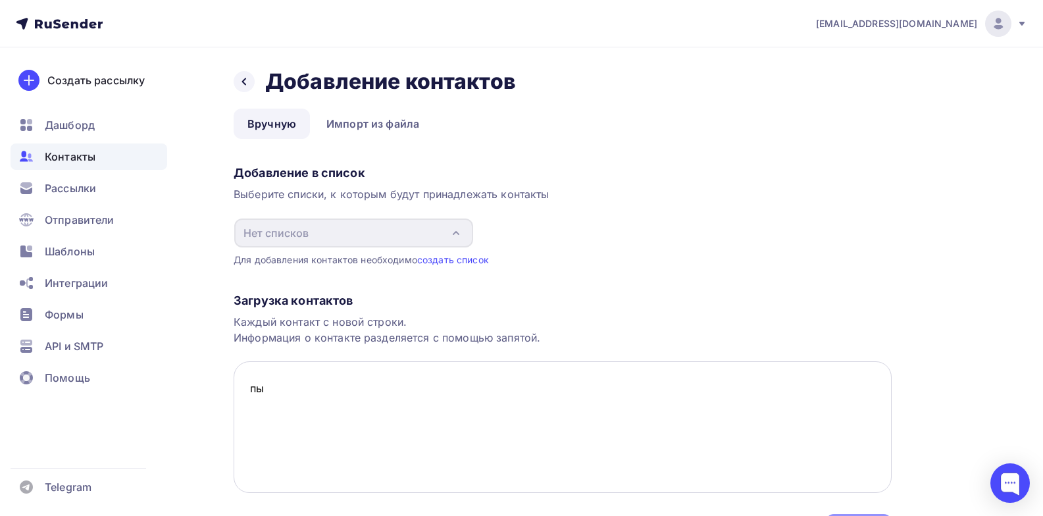
type textarea "п"
click at [315, 390] on textarea "gskooo@mail.ru, 89529205262@mail.ru" at bounding box center [563, 427] width 658 height 132
click at [347, 390] on textarea "gskooo@inbox.ru, 89529205262@mail.ru" at bounding box center [563, 427] width 658 height 132
click at [370, 408] on textarea "gskooo@inbox.ru, 89529205262@mail.ru" at bounding box center [563, 427] width 658 height 132
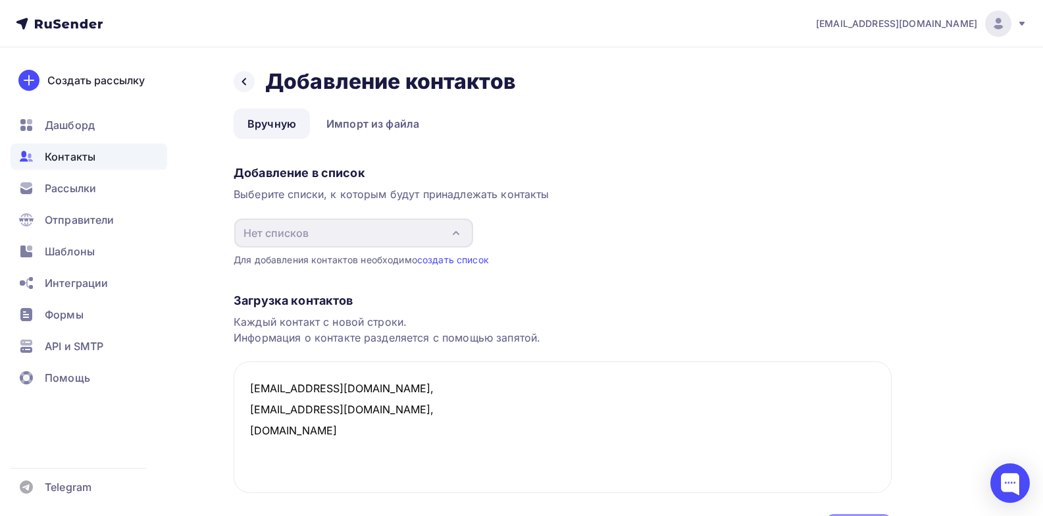
type textarea "gskooo@inbox.ru, 89529205262@mail.ru, regintex.ru"
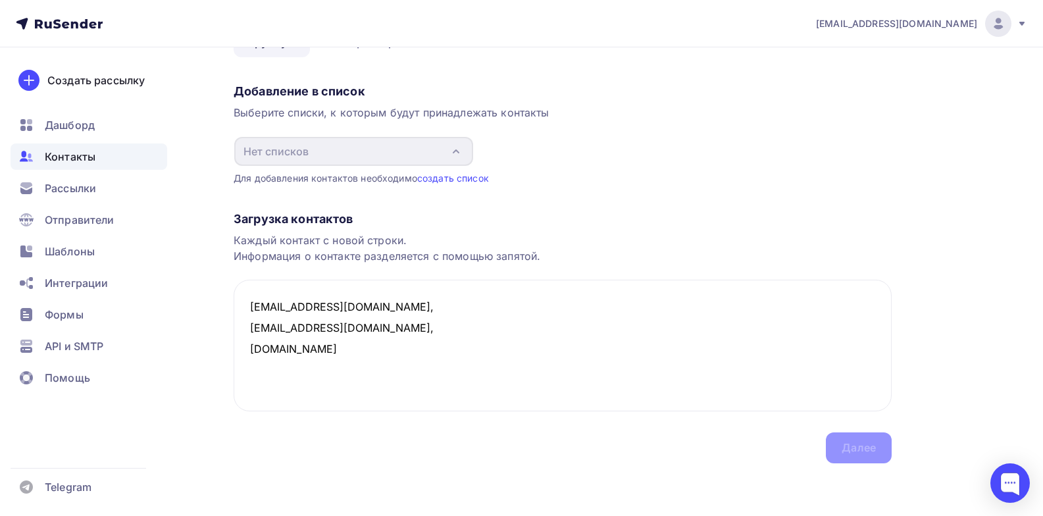
click at [851, 455] on div "Загрузка контактов Каждый контакт с новой строки. Информация о контакте разделя…" at bounding box center [563, 324] width 658 height 278
click at [328, 220] on div "Загрузка контактов" at bounding box center [563, 219] width 658 height 16
click at [330, 243] on div "Каждый контакт с новой строки. Информация о контакте разделяется с помощью запя…" at bounding box center [563, 248] width 658 height 32
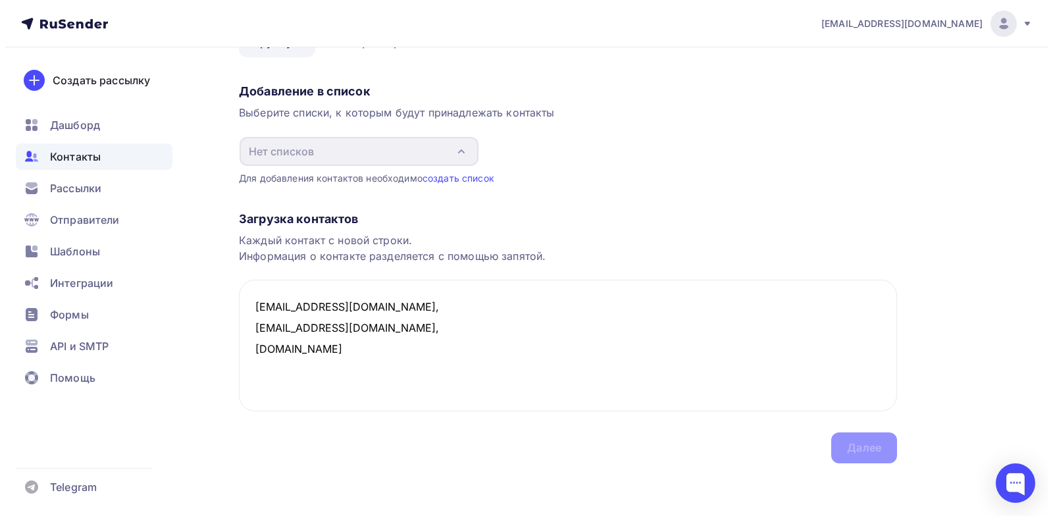
scroll to position [0, 0]
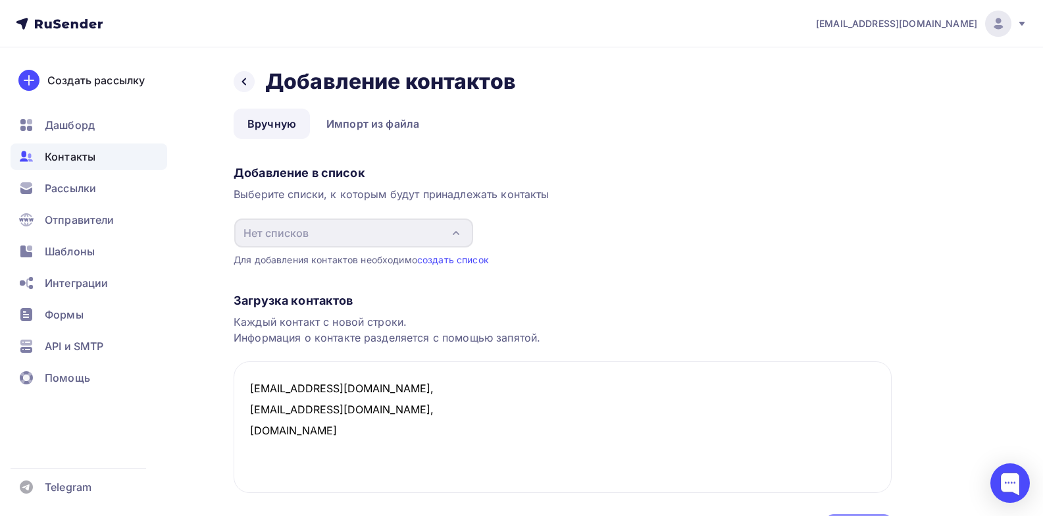
drag, startPoint x: 329, startPoint y: 428, endPoint x: 225, endPoint y: 384, distance: 113.2
click at [225, 384] on div "Назад Добавление контактов Добавление контактов Вручную Импорт из файла Вручную…" at bounding box center [521, 322] width 1043 height 550
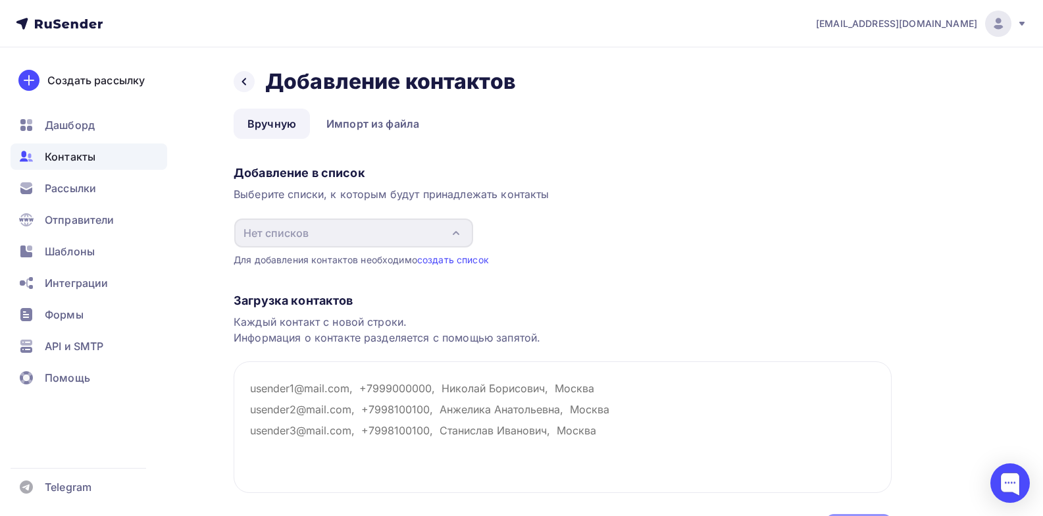
click at [316, 297] on div "Загрузка контактов" at bounding box center [563, 301] width 658 height 16
click at [442, 260] on link "создать список" at bounding box center [453, 259] width 72 height 11
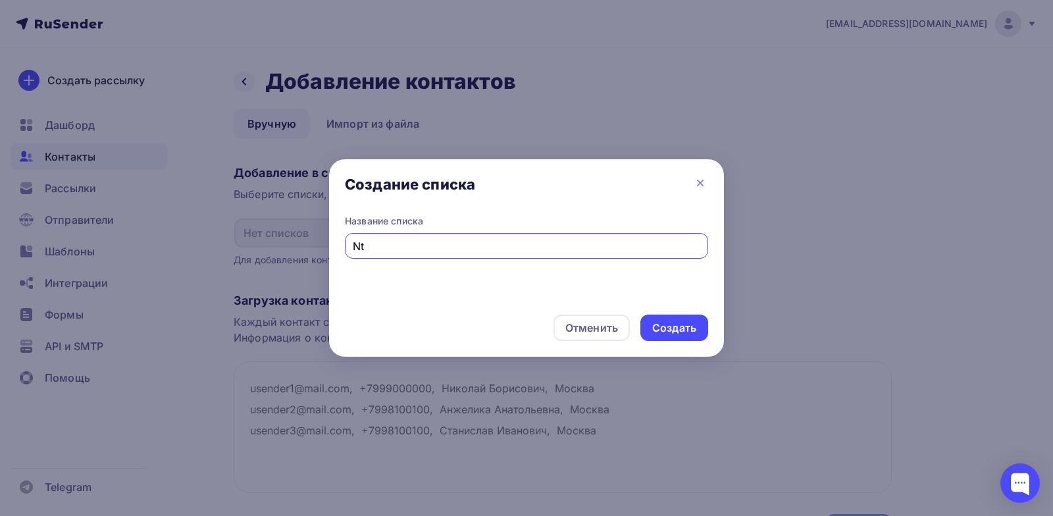
type input "N"
type input "Тест"
click at [678, 323] on div "Создать" at bounding box center [674, 327] width 44 height 15
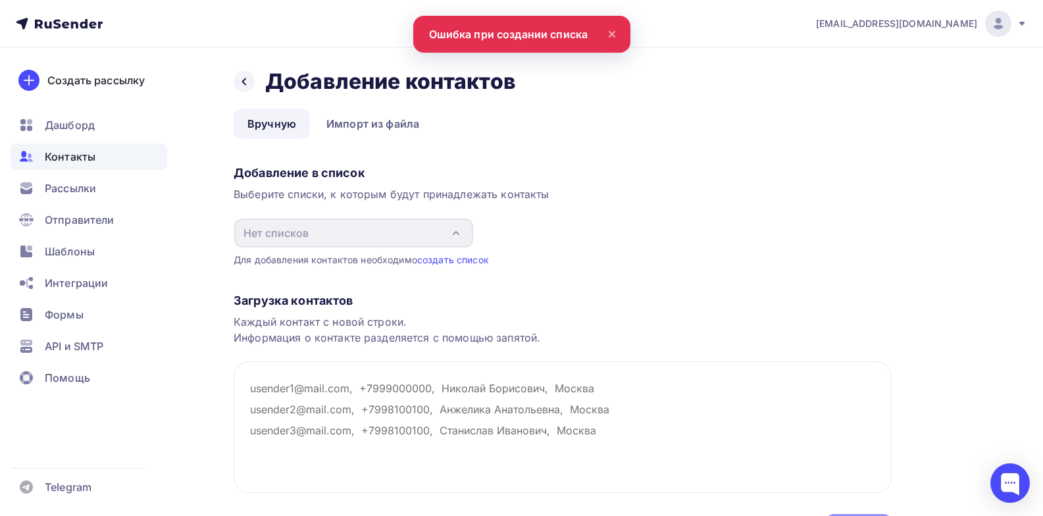
click at [109, 155] on div "Контакты" at bounding box center [89, 156] width 157 height 26
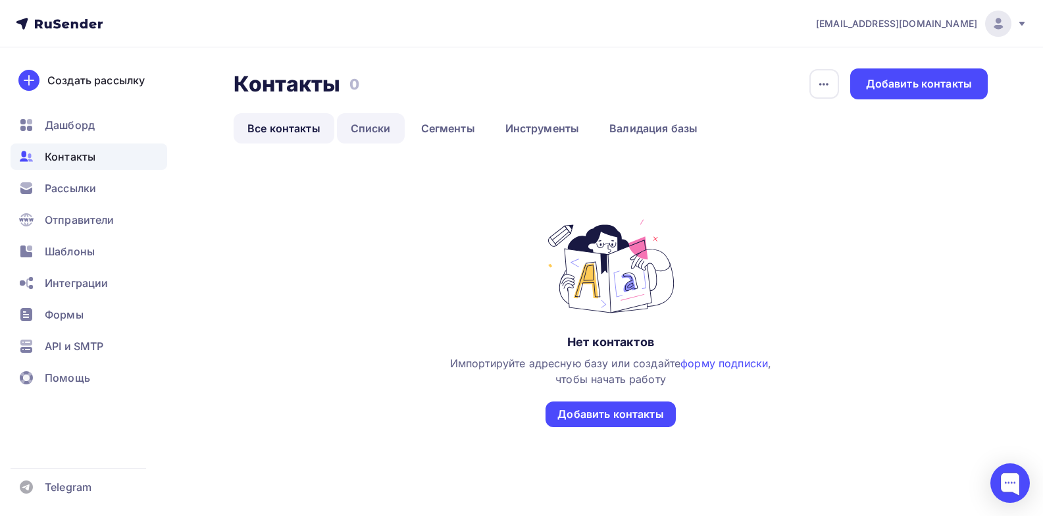
click at [367, 130] on link "Списки" at bounding box center [371, 128] width 68 height 30
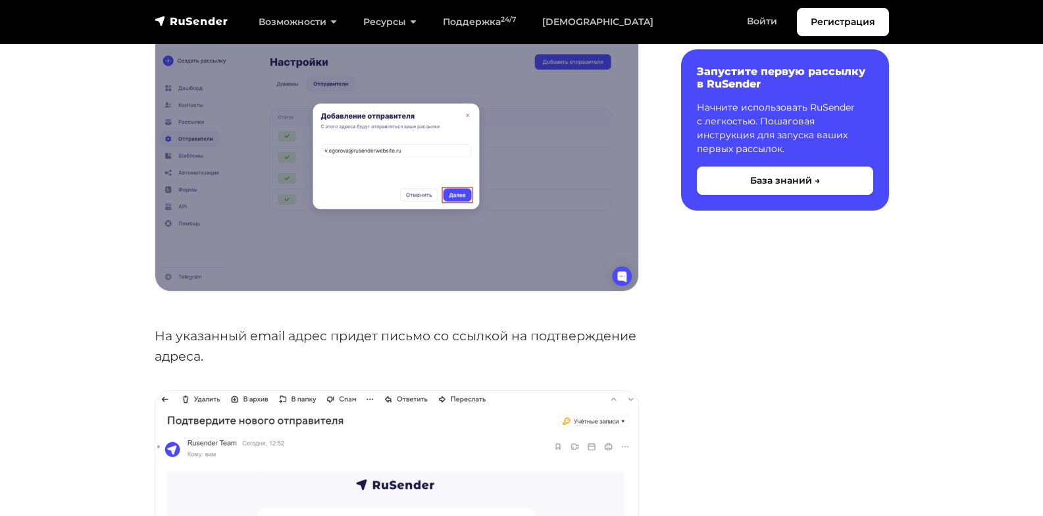
scroll to position [658, 0]
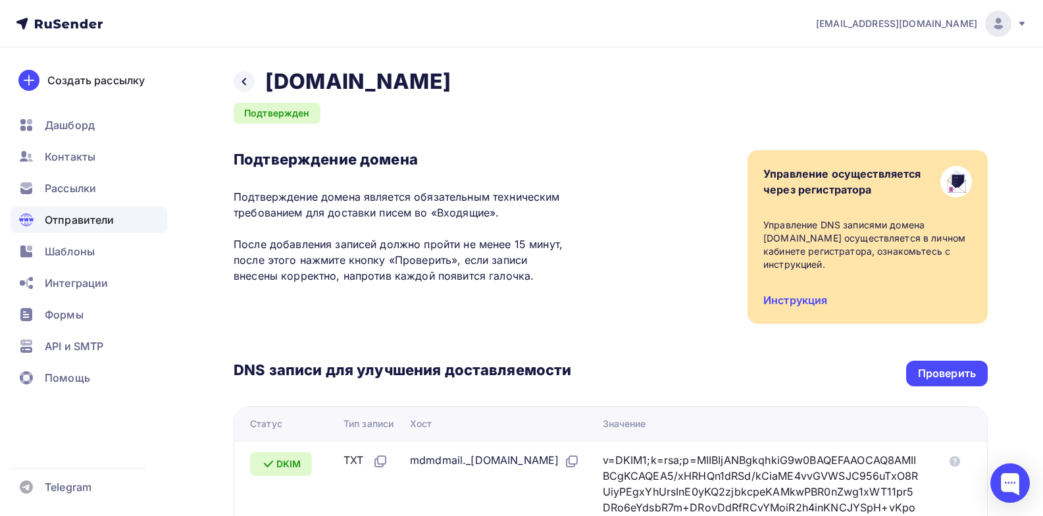
click at [116, 224] on div "Отправители" at bounding box center [89, 220] width 157 height 26
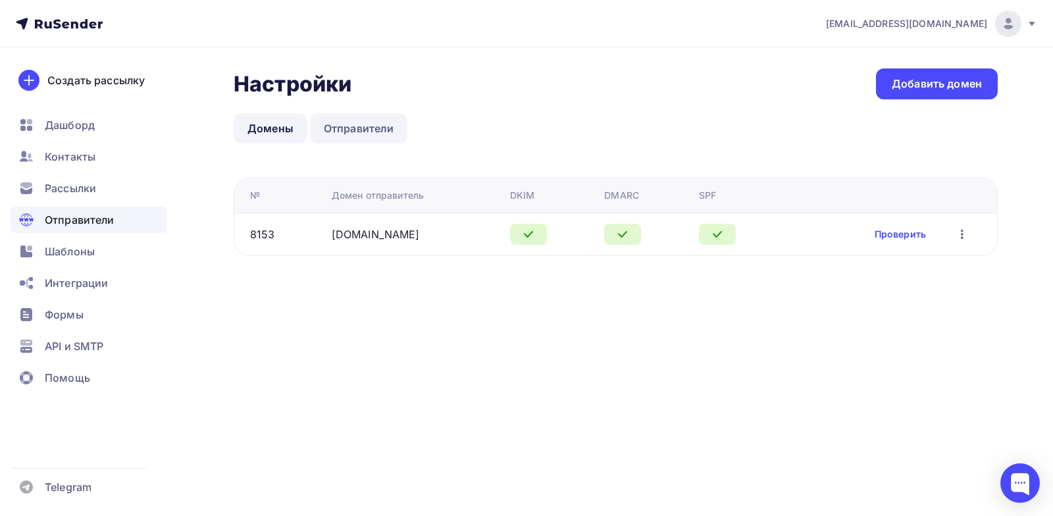
click at [349, 127] on link "Отправители" at bounding box center [359, 128] width 98 height 30
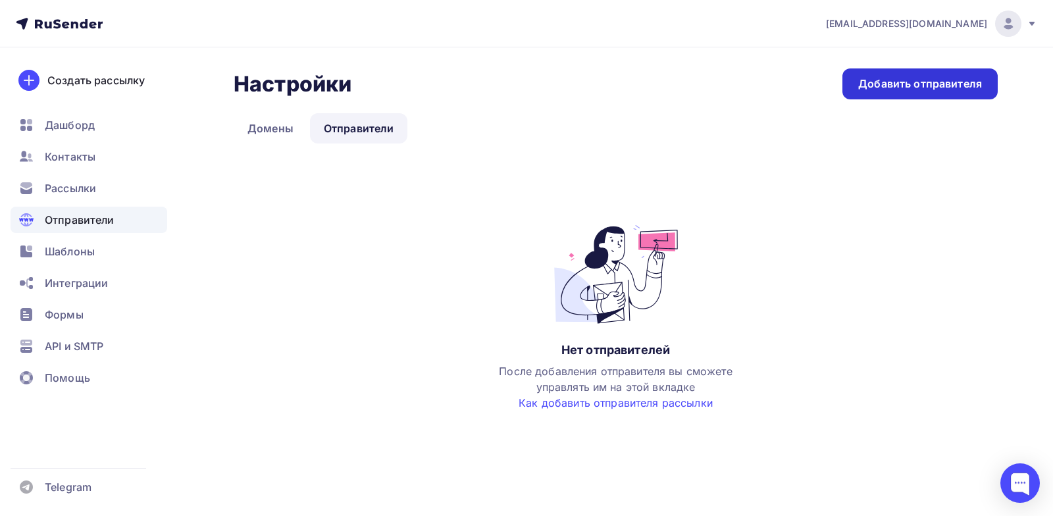
click at [908, 85] on div "Добавить отправителя" at bounding box center [920, 83] width 124 height 15
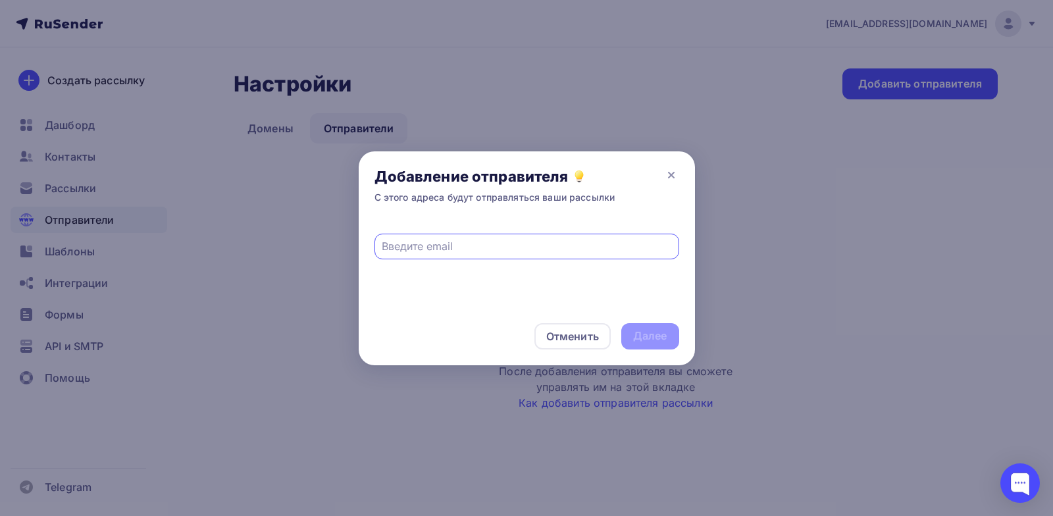
paste input ""wbgsk@yandex.ru" <wbgsk@yandex.ru>"
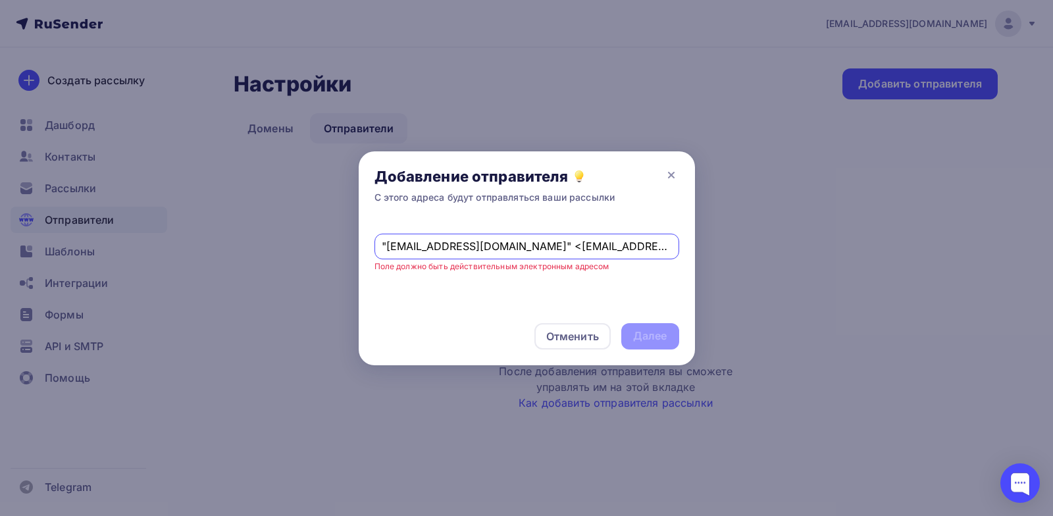
drag, startPoint x: 494, startPoint y: 249, endPoint x: 378, endPoint y: 260, distance: 116.3
click at [370, 256] on div ""wbgsk@yandex.ru" <wbgsk@yandex.ru> Поле должно быть действительным электронным…" at bounding box center [527, 264] width 336 height 88
click at [542, 251] on input "wbgsk@yandex.ru>" at bounding box center [527, 246] width 290 height 16
type input "[EMAIL_ADDRESS][DOMAIN_NAME]"
click at [657, 332] on div "Далее" at bounding box center [650, 335] width 34 height 15
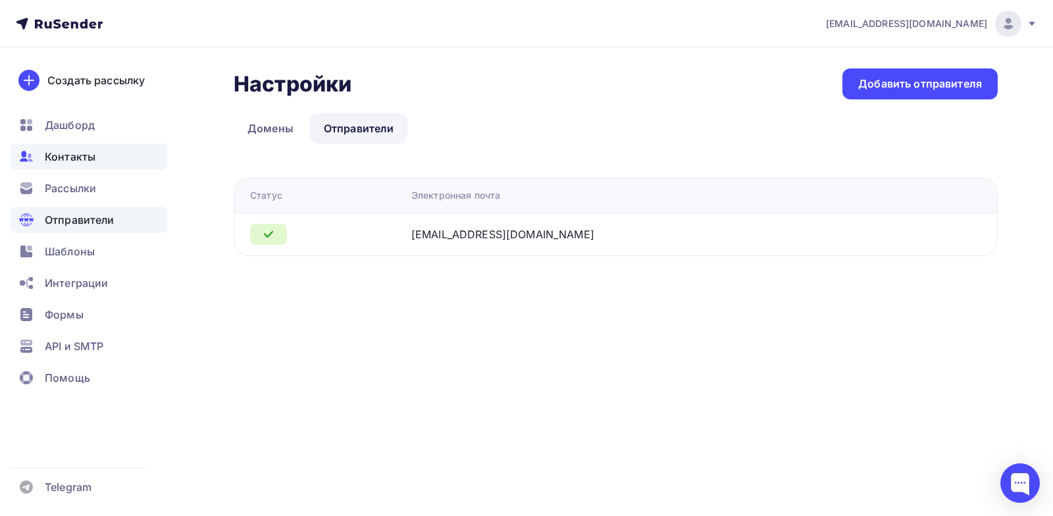
click at [106, 159] on div "Контакты" at bounding box center [89, 156] width 157 height 26
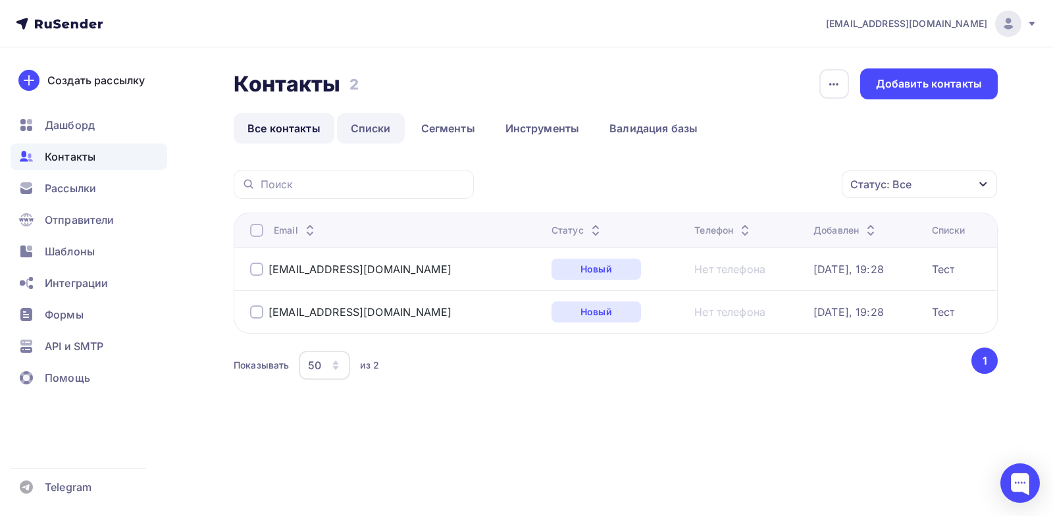
click at [372, 130] on link "Списки" at bounding box center [371, 128] width 68 height 30
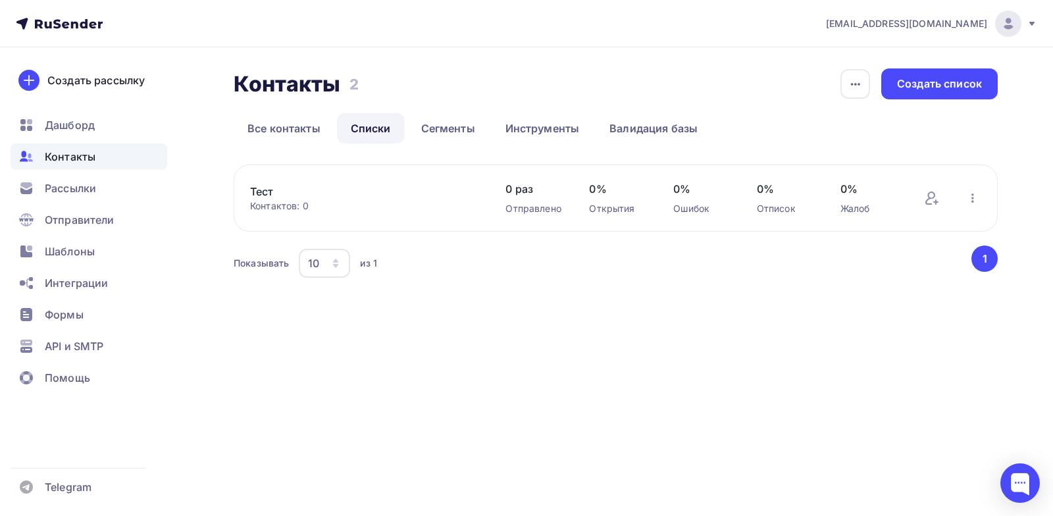
click at [412, 194] on link "Тест" at bounding box center [362, 192] width 224 height 16
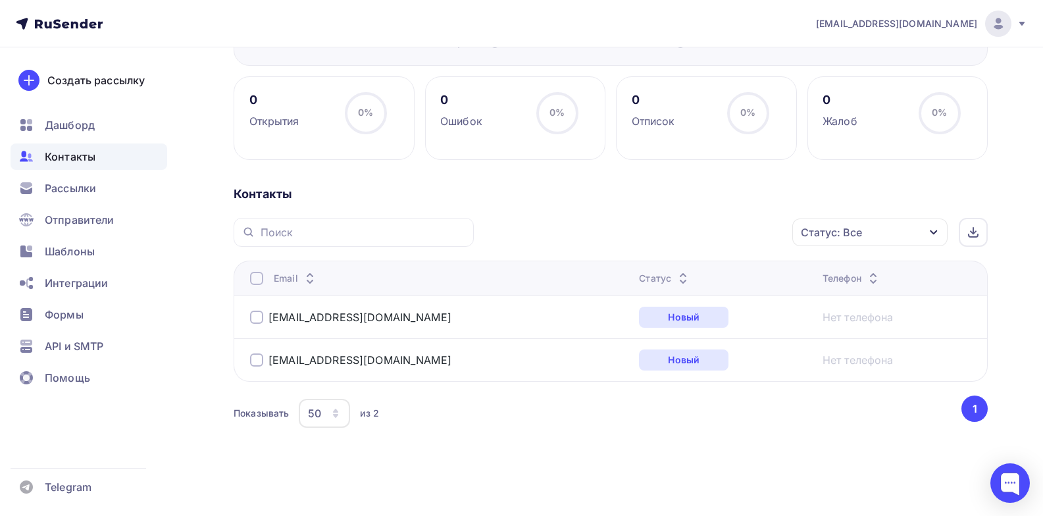
scroll to position [36, 0]
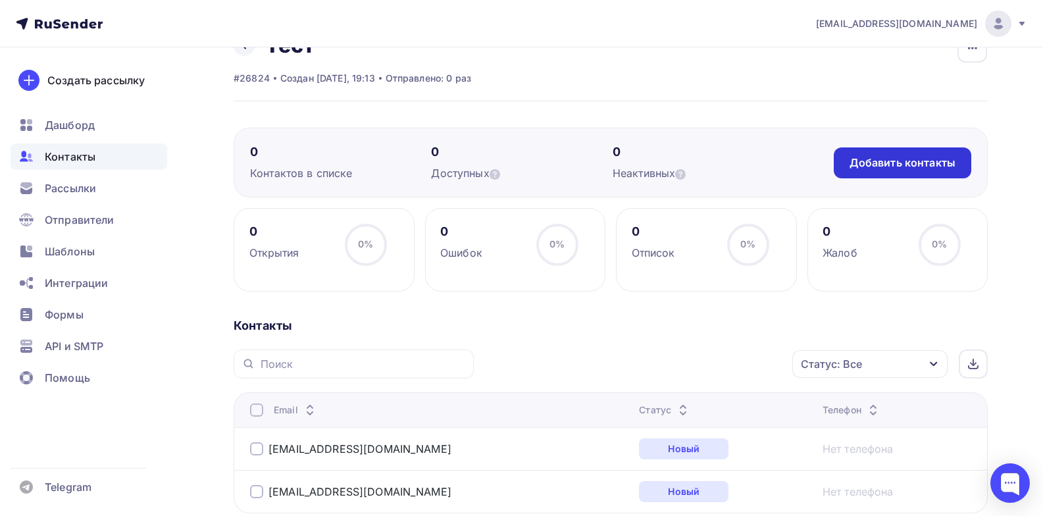
click at [883, 161] on div "Добавить контакты" at bounding box center [902, 162] width 106 height 15
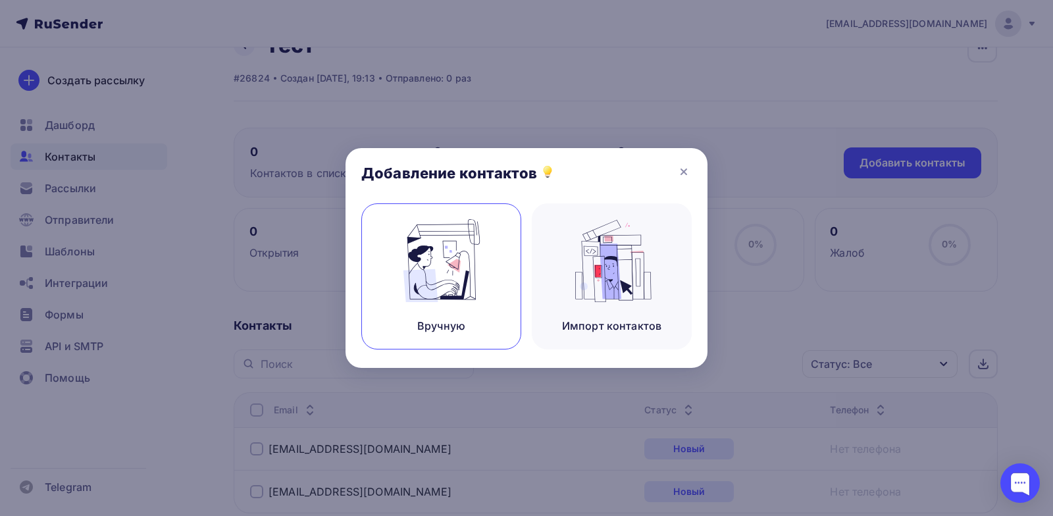
click at [473, 291] on img at bounding box center [441, 260] width 88 height 83
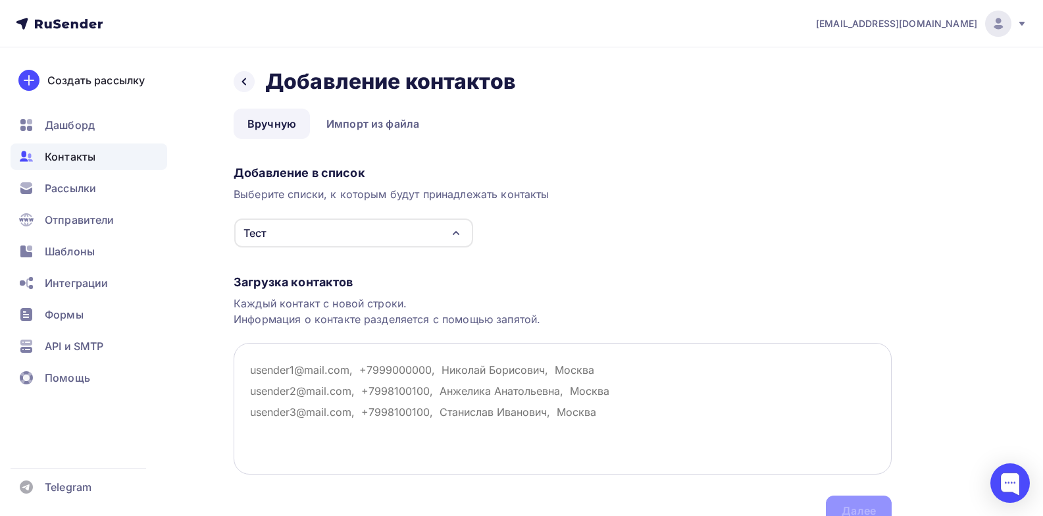
scroll to position [63, 0]
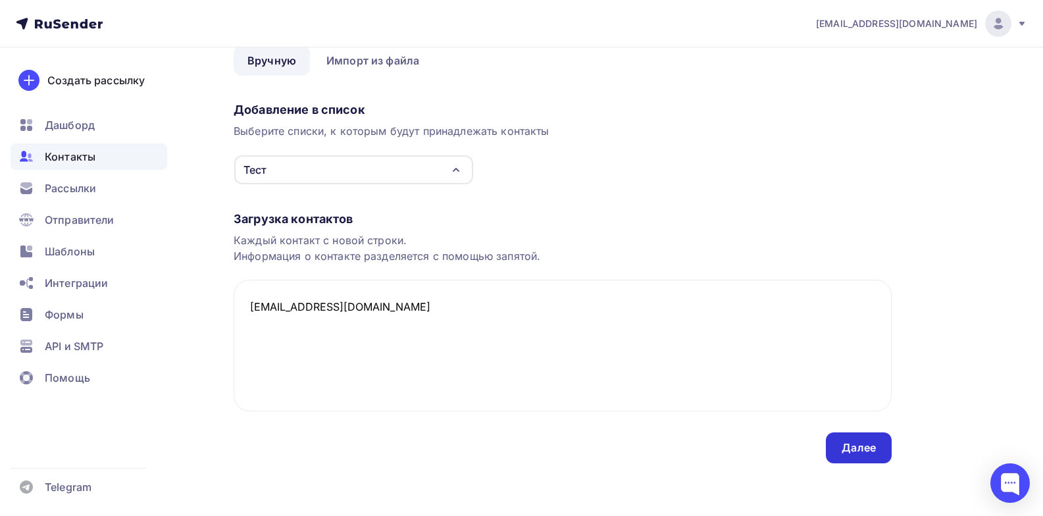
type textarea "[EMAIL_ADDRESS][DOMAIN_NAME]"
click at [863, 443] on div "Далее" at bounding box center [859, 447] width 34 height 15
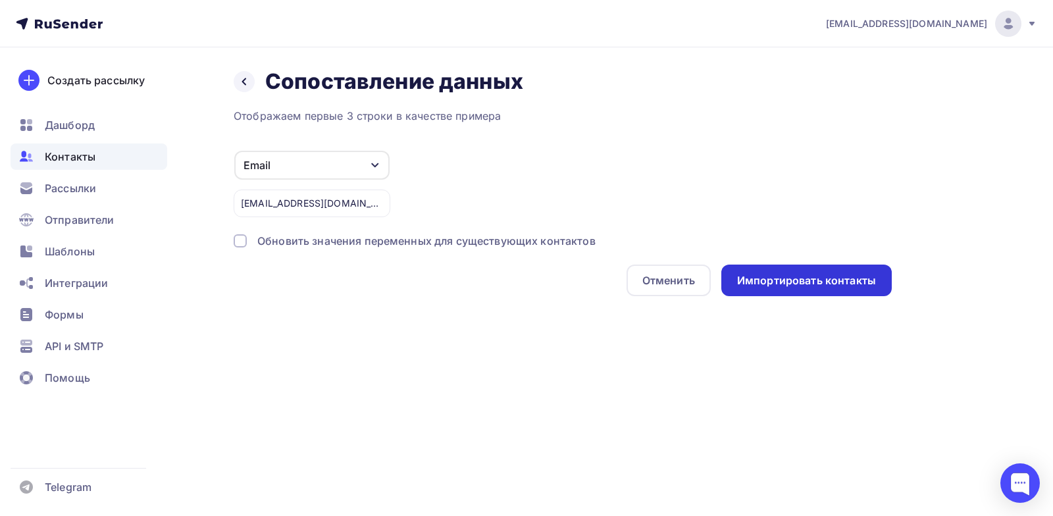
click at [752, 282] on div "Импортировать контакты" at bounding box center [806, 280] width 139 height 15
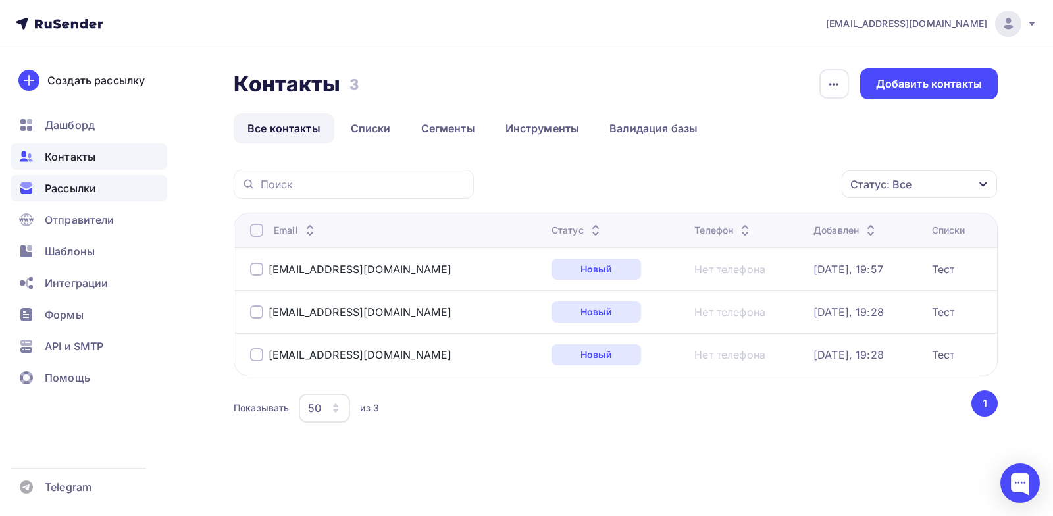
click at [94, 192] on span "Рассылки" at bounding box center [70, 188] width 51 height 16
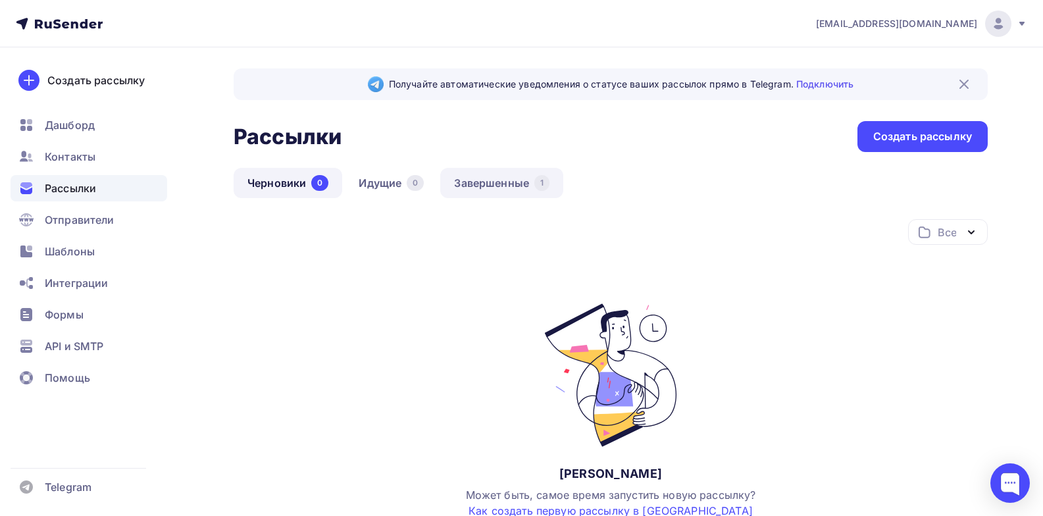
click at [489, 186] on link "Завершенные 1" at bounding box center [501, 183] width 123 height 30
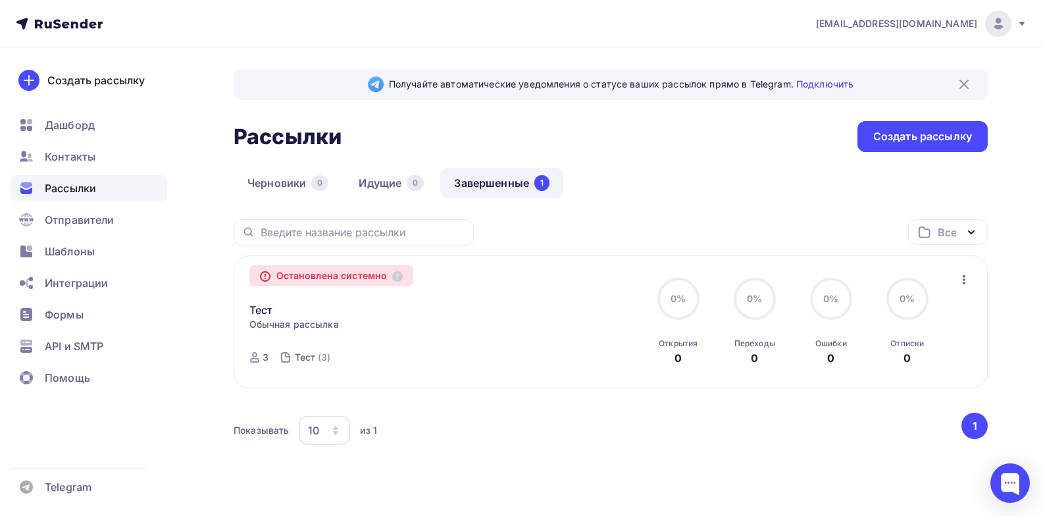
scroll to position [31, 0]
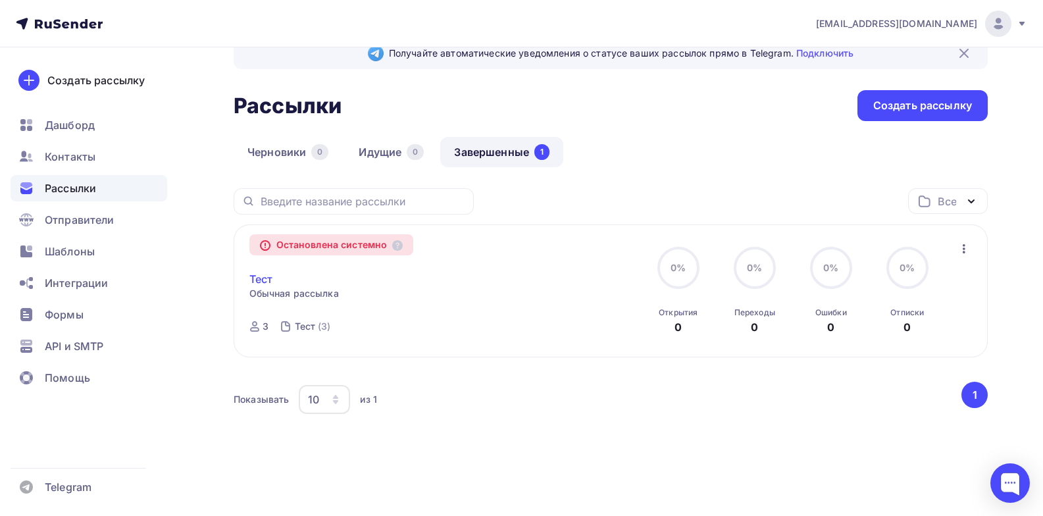
click at [265, 279] on link "Тест" at bounding box center [261, 279] width 24 height 16
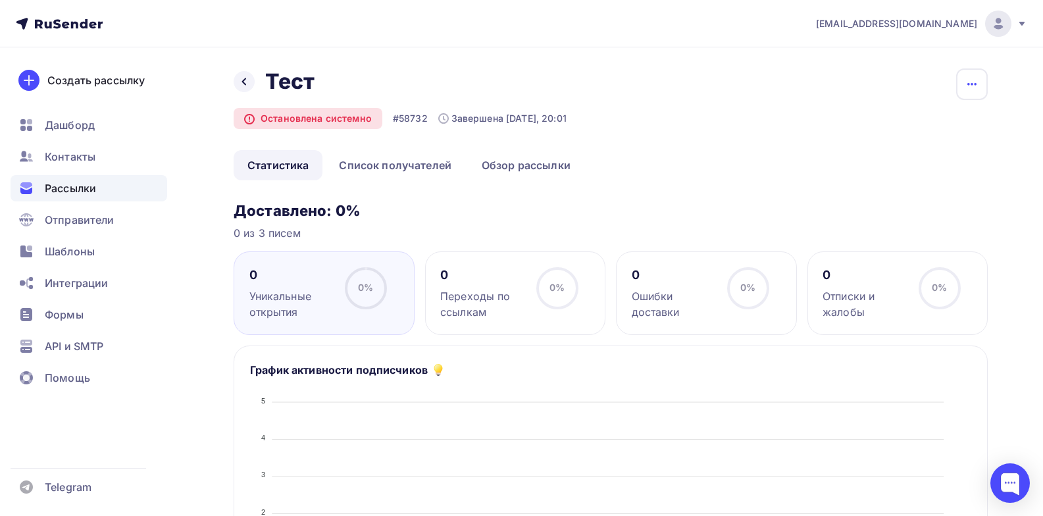
click at [976, 80] on icon "button" at bounding box center [972, 84] width 16 height 16
click at [242, 86] on icon at bounding box center [244, 81] width 11 height 11
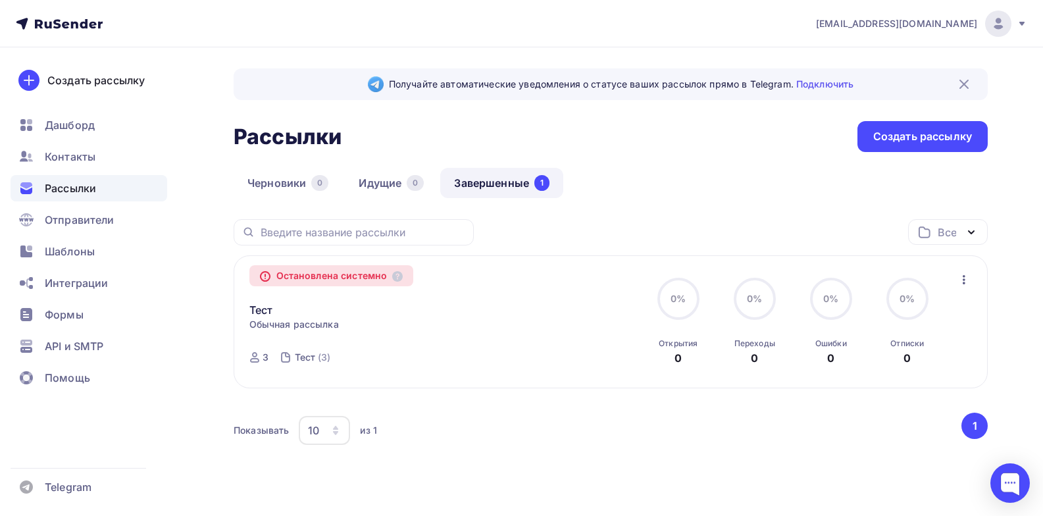
click at [967, 276] on icon "button" at bounding box center [964, 280] width 16 height 16
click at [303, 359] on div "Тест" at bounding box center [305, 357] width 21 height 13
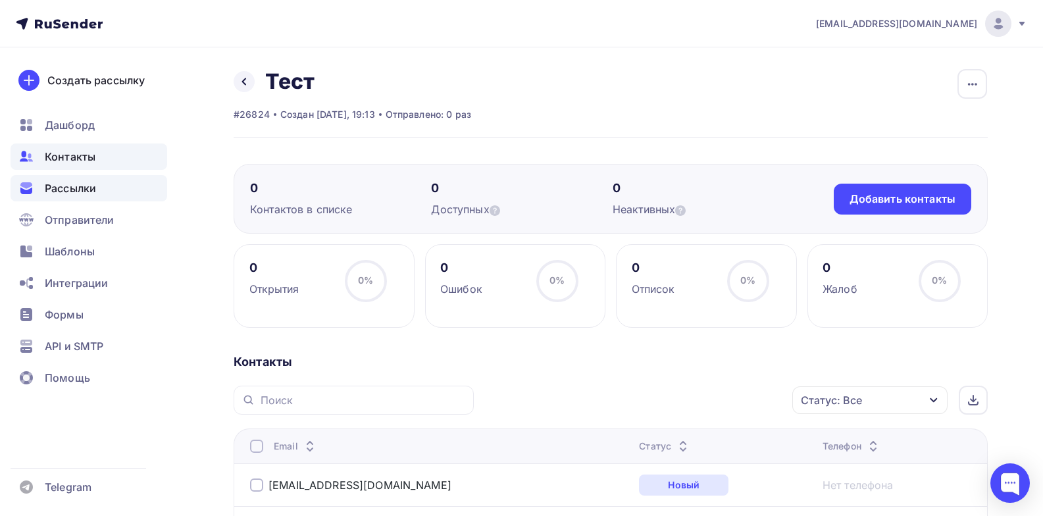
click at [97, 186] on div "Рассылки" at bounding box center [89, 188] width 157 height 26
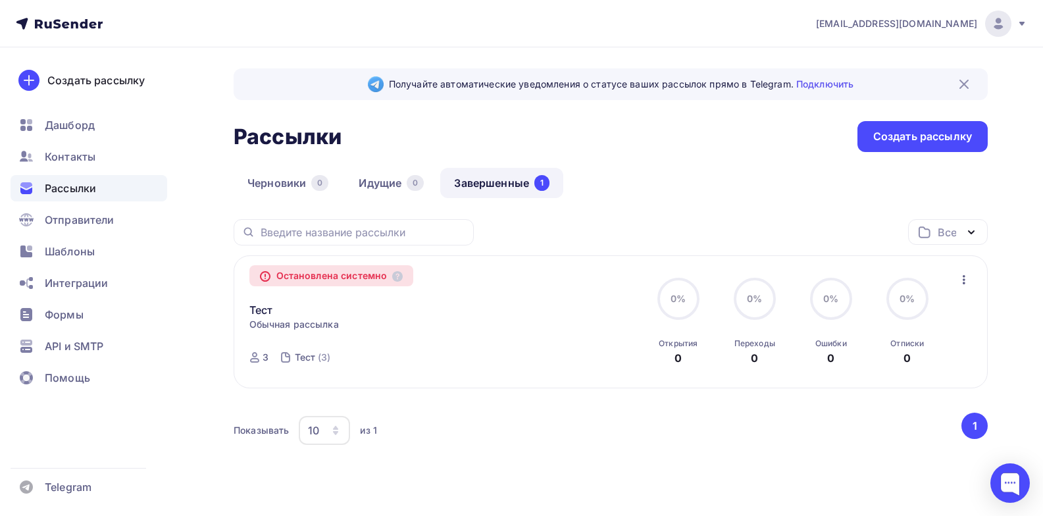
scroll to position [31, 0]
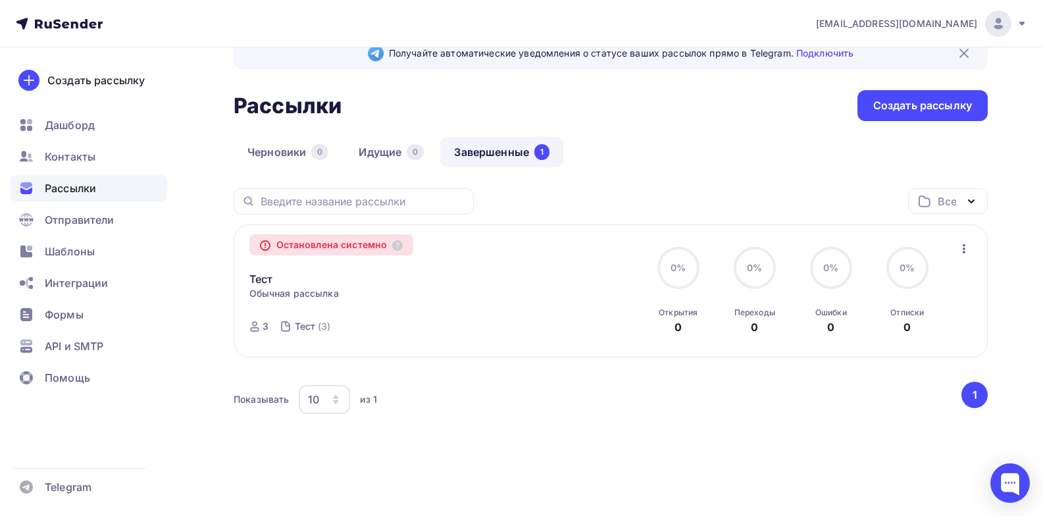
click at [963, 246] on icon "button" at bounding box center [964, 248] width 3 height 9
click at [931, 284] on div "Копировать в новую" at bounding box center [903, 283] width 135 height 16
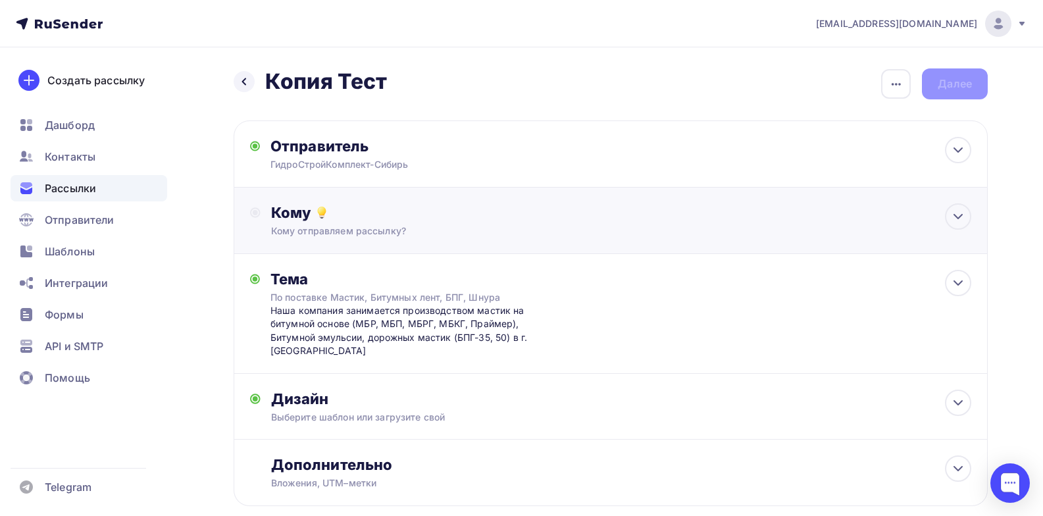
click at [546, 217] on div "Кому" at bounding box center [621, 212] width 700 height 18
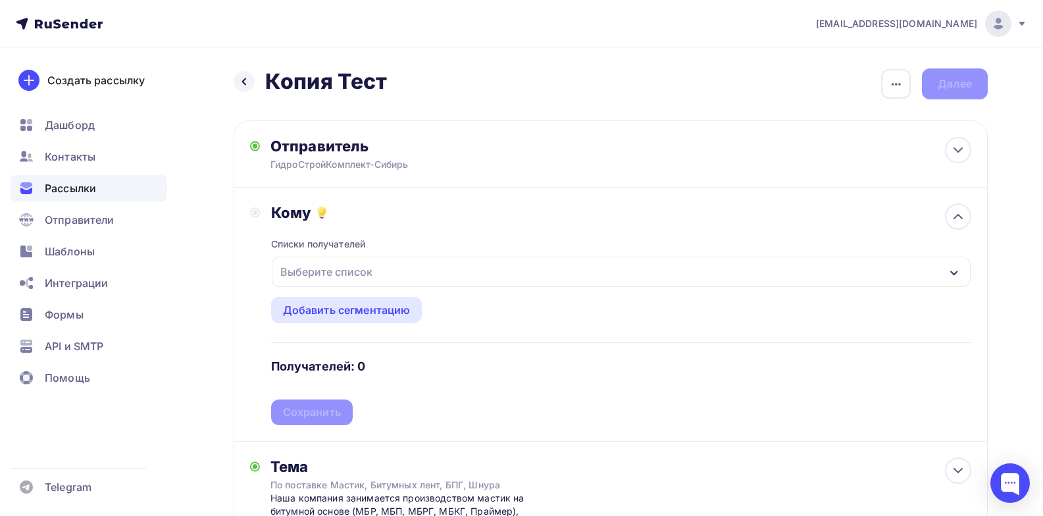
click at [372, 89] on h2 "Копия Тест" at bounding box center [326, 81] width 122 height 26
click at [896, 82] on icon "button" at bounding box center [896, 84] width 16 height 16
click at [853, 150] on div "Переименовать рассылку" at bounding box center [826, 151] width 163 height 16
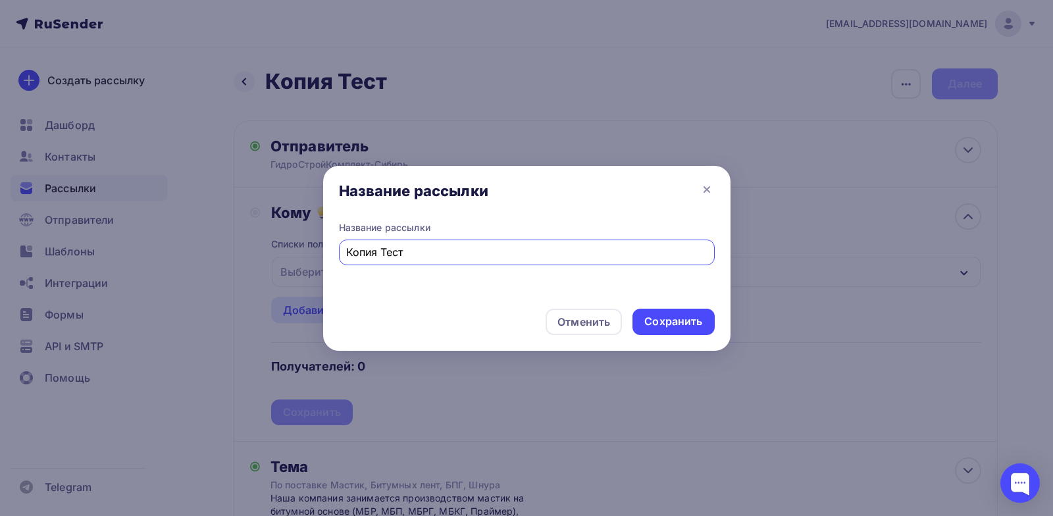
drag, startPoint x: 437, startPoint y: 253, endPoint x: 340, endPoint y: 259, distance: 96.9
click at [340, 259] on div "Копия Тест" at bounding box center [527, 253] width 376 height 26
click at [597, 320] on div "Отменить" at bounding box center [583, 322] width 53 height 16
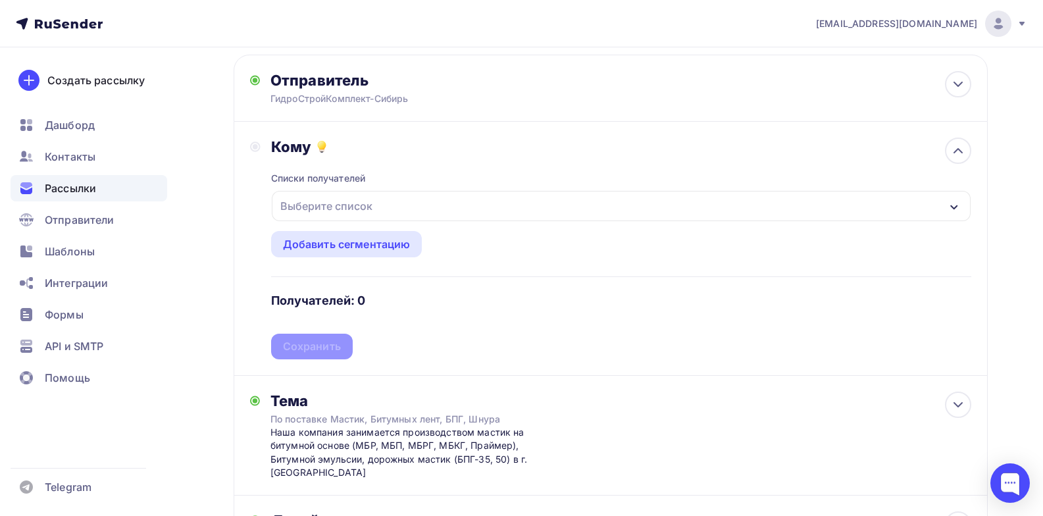
scroll to position [132, 0]
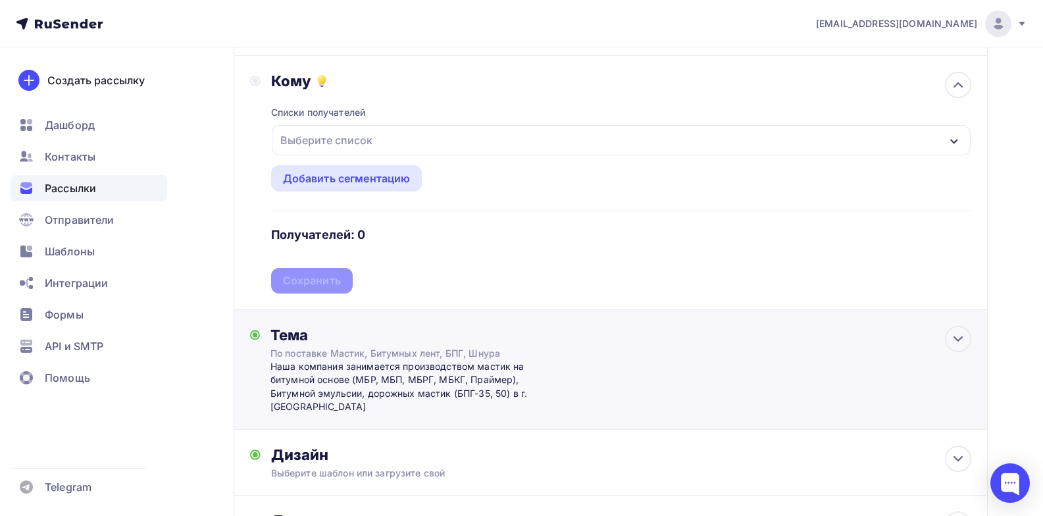
click at [271, 351] on div "По поставке Мастик, Битумных лент, БПГ, Шнура" at bounding box center [387, 353] width 234 height 13
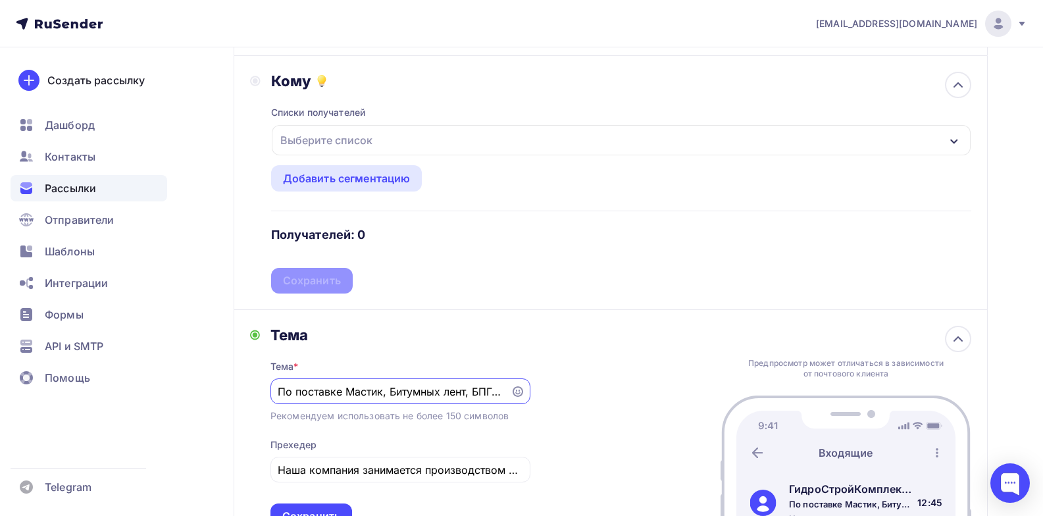
scroll to position [0, 32]
click at [323, 385] on input "По поставке Мастик, Битумных лент, БПГ, Шнура" at bounding box center [390, 392] width 225 height 16
click at [482, 310] on div "Тема Тема * По поставке Мастик, Битумных лент, БПГ, Шнура Рекомендуем использов…" at bounding box center [611, 428] width 754 height 236
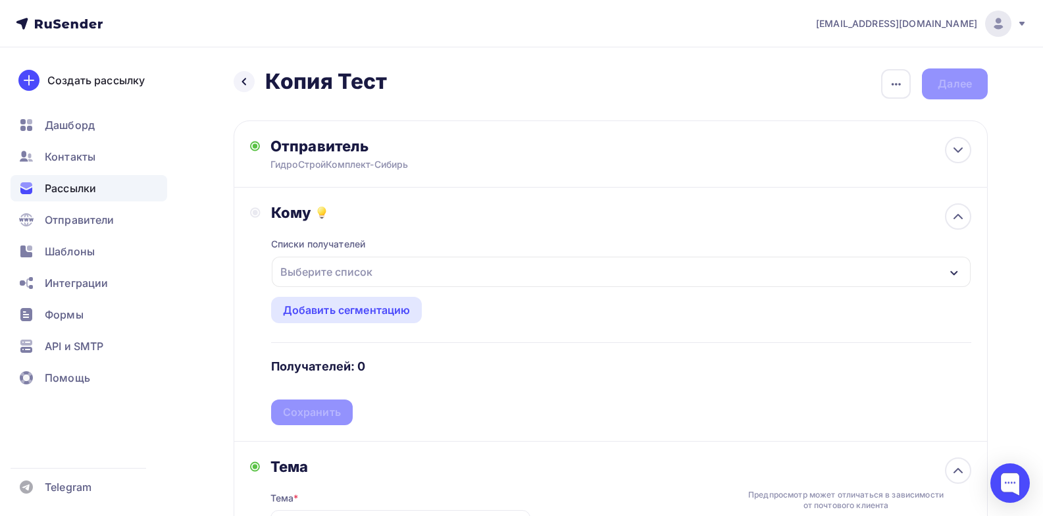
scroll to position [263, 0]
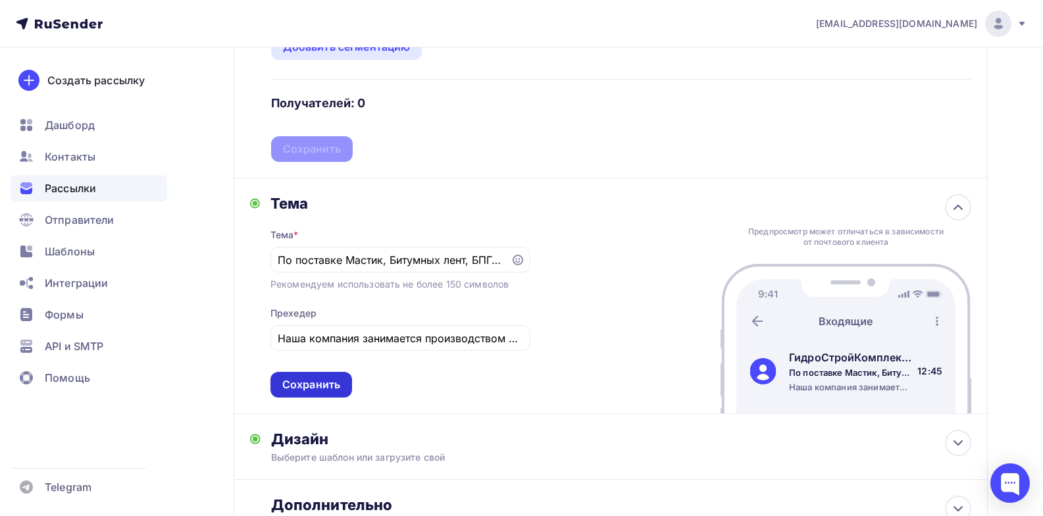
click at [308, 386] on div "Сохранить" at bounding box center [311, 384] width 58 height 15
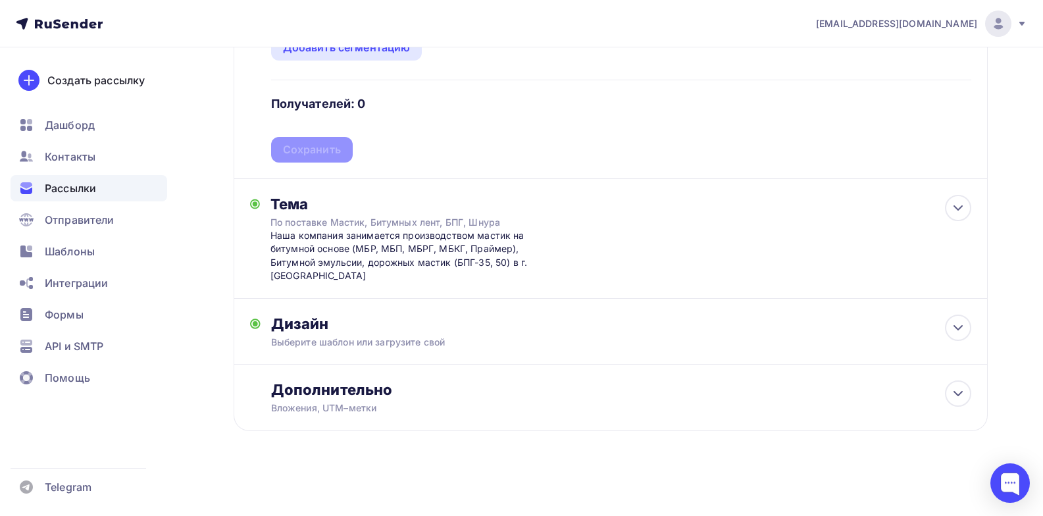
scroll to position [0, 0]
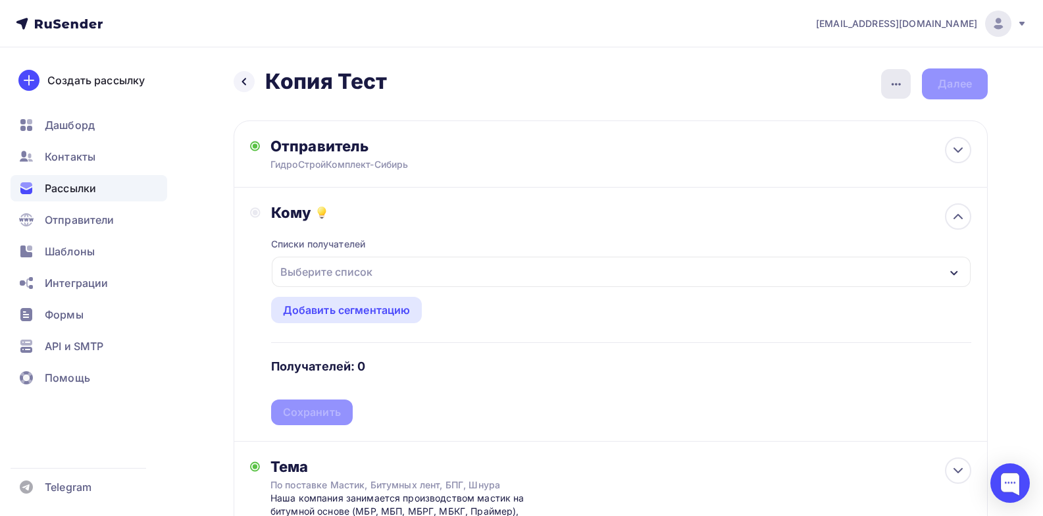
click at [899, 88] on icon "button" at bounding box center [896, 84] width 16 height 16
click at [817, 154] on div "Переименовать рассылку" at bounding box center [826, 151] width 163 height 16
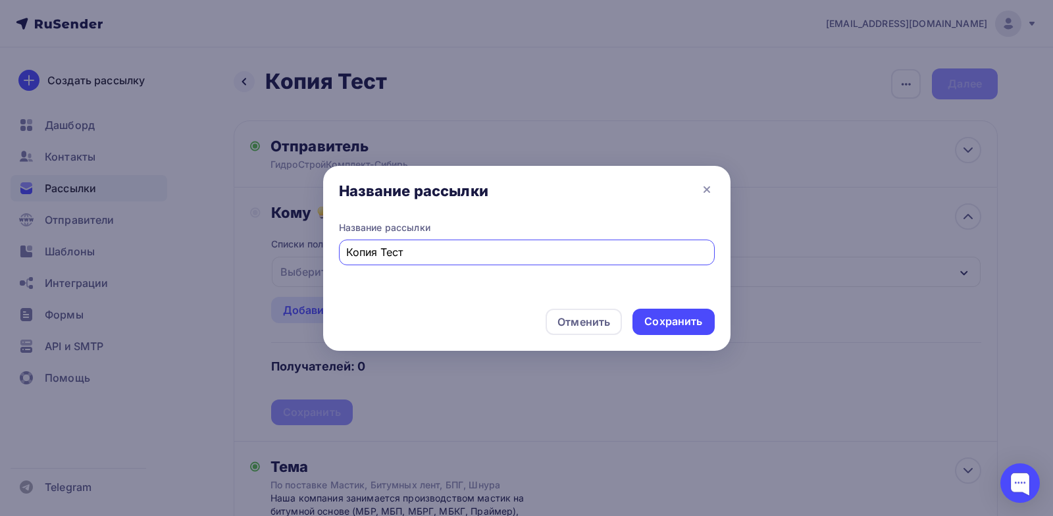
drag, startPoint x: 422, startPoint y: 253, endPoint x: 307, endPoint y: 250, distance: 115.2
click at [307, 250] on div "Название рассылки Название рассылки Копия Тест Отменить Сохранить" at bounding box center [526, 258] width 1053 height 516
paste input "о поставке Мастик, Битумных лент, БПГ, Шнура"
type input "По поставке Мастик, Битумных лент, БПГ, Шнура"
click at [655, 315] on div "Сохранить" at bounding box center [673, 321] width 58 height 15
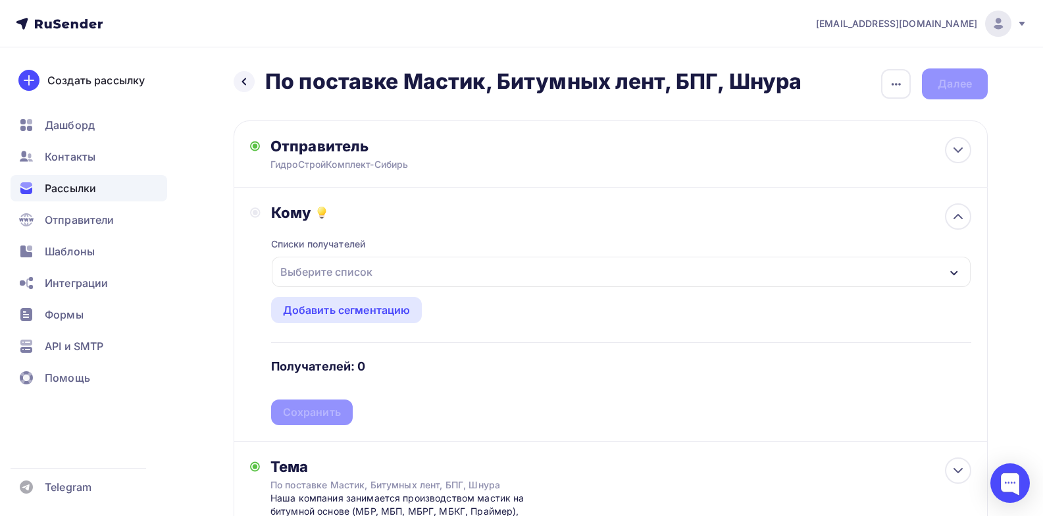
scroll to position [66, 0]
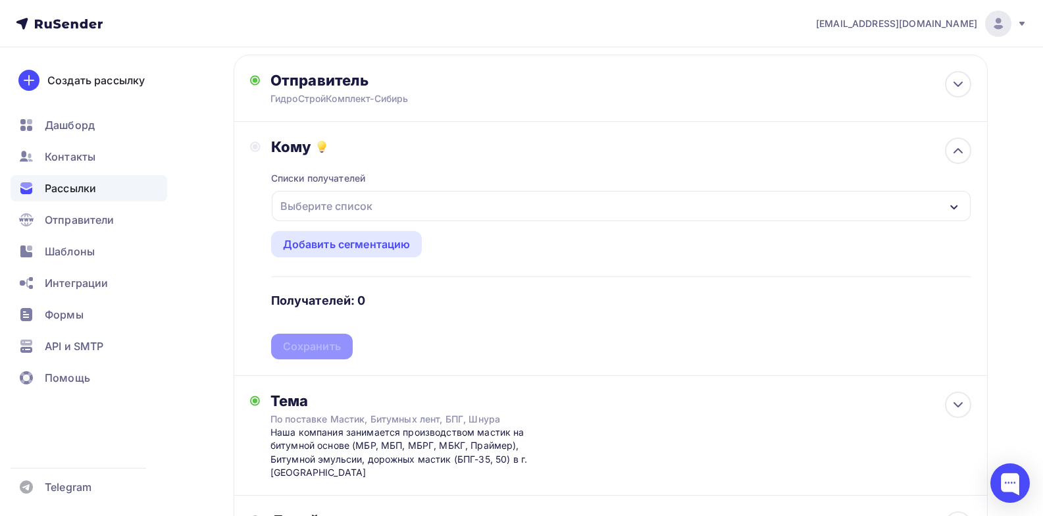
click at [368, 196] on div "Выберите список" at bounding box center [326, 206] width 103 height 24
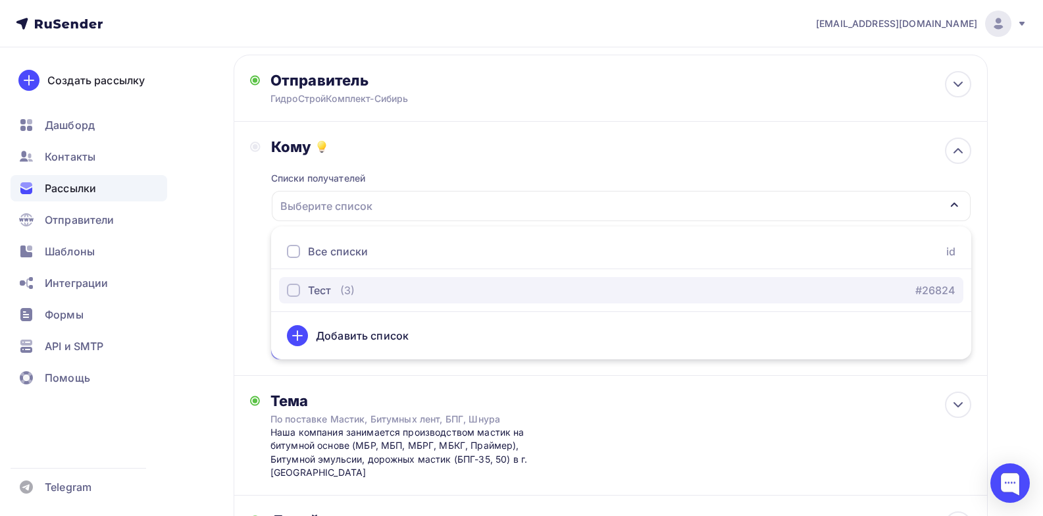
click at [330, 293] on div "Тест" at bounding box center [319, 290] width 23 height 16
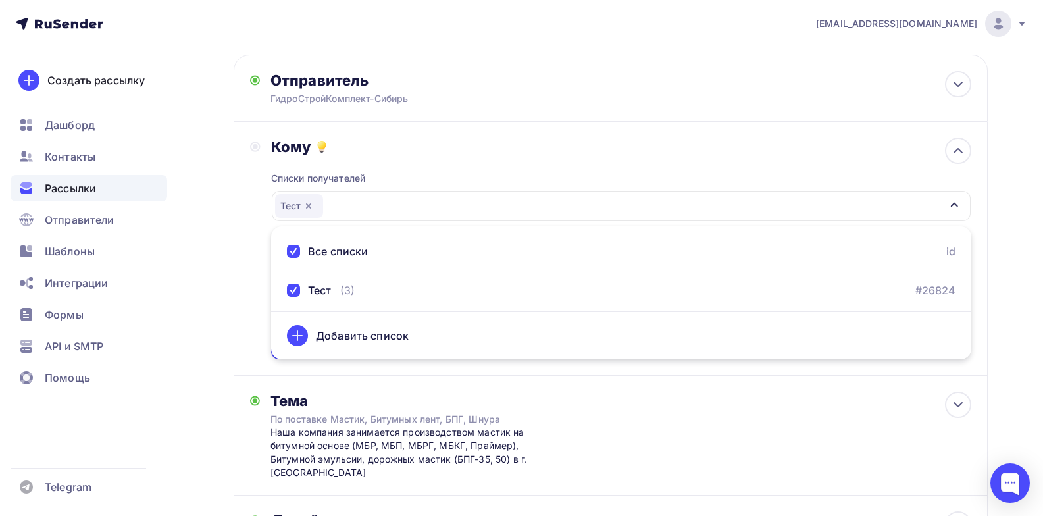
click at [1003, 302] on div "Назад По поставке Мастик, Битумных лент, БПГ, Шнура По поставке Мастик, Битумны…" at bounding box center [521, 347] width 1043 height 731
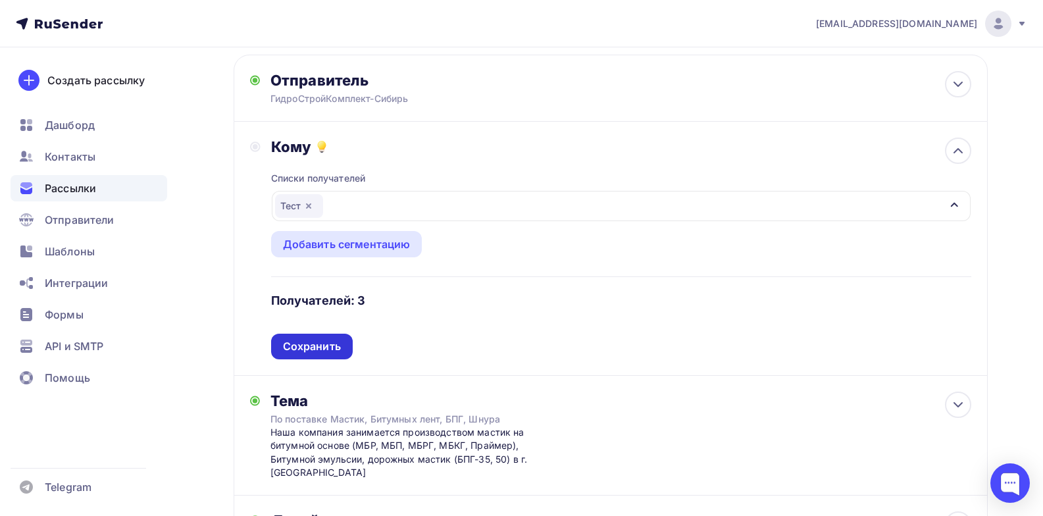
click at [330, 348] on div "Сохранить" at bounding box center [312, 346] width 58 height 15
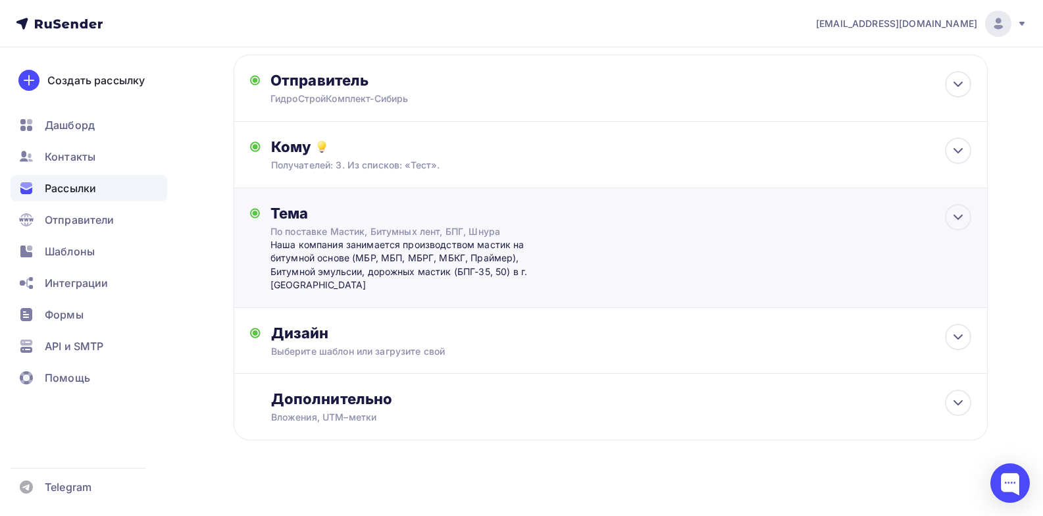
scroll to position [0, 0]
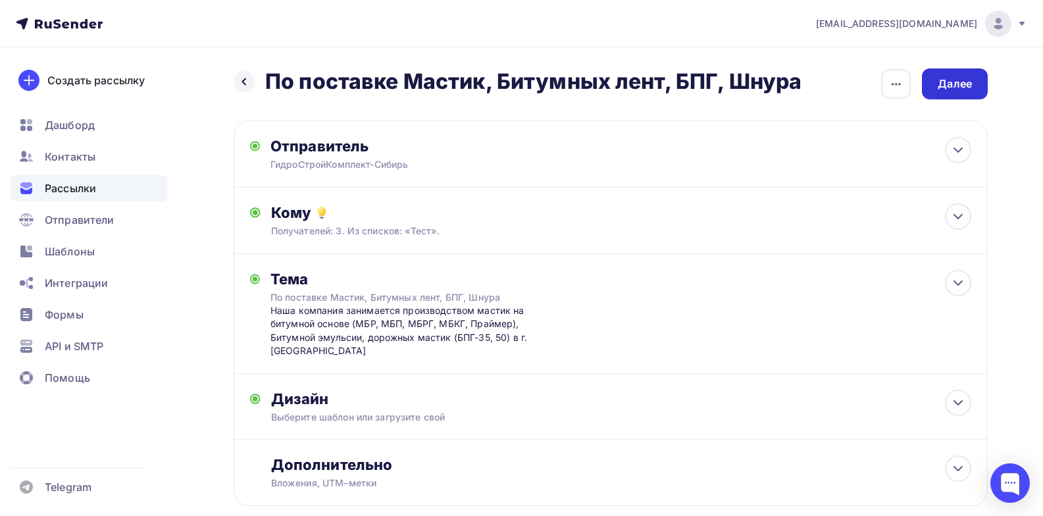
click at [966, 73] on div "Далее" at bounding box center [955, 83] width 66 height 31
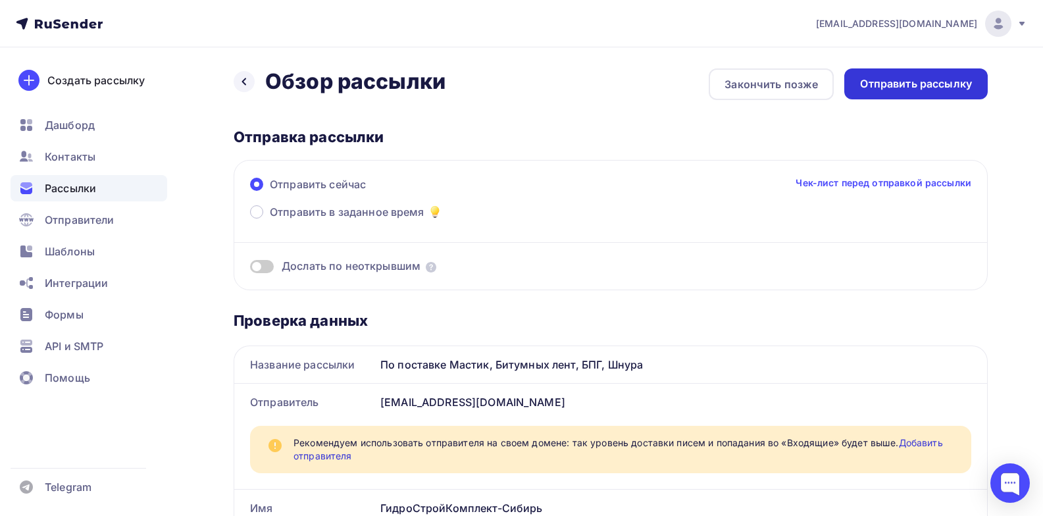
click at [905, 76] on div "Отправить рассылку" at bounding box center [916, 83] width 112 height 15
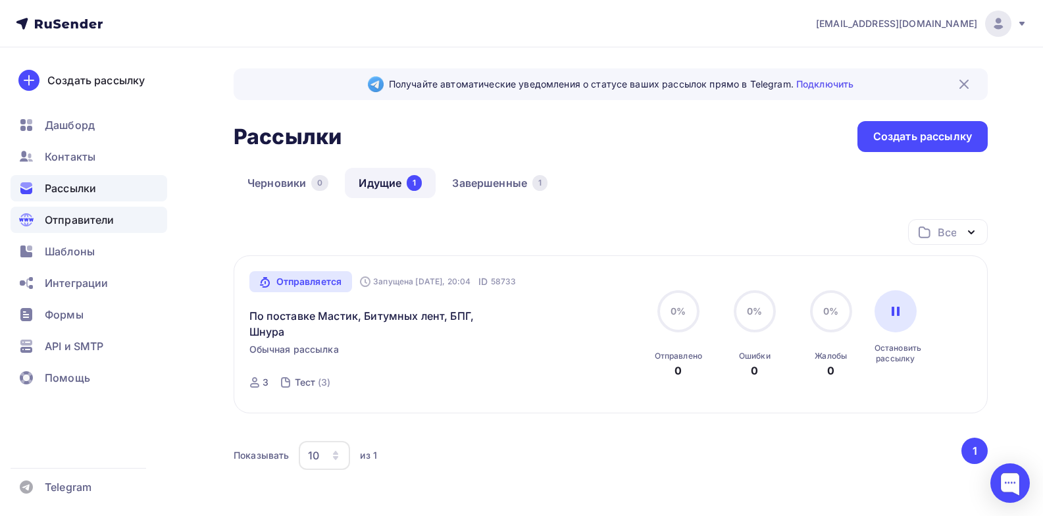
click at [89, 221] on span "Отправители" at bounding box center [80, 220] width 70 height 16
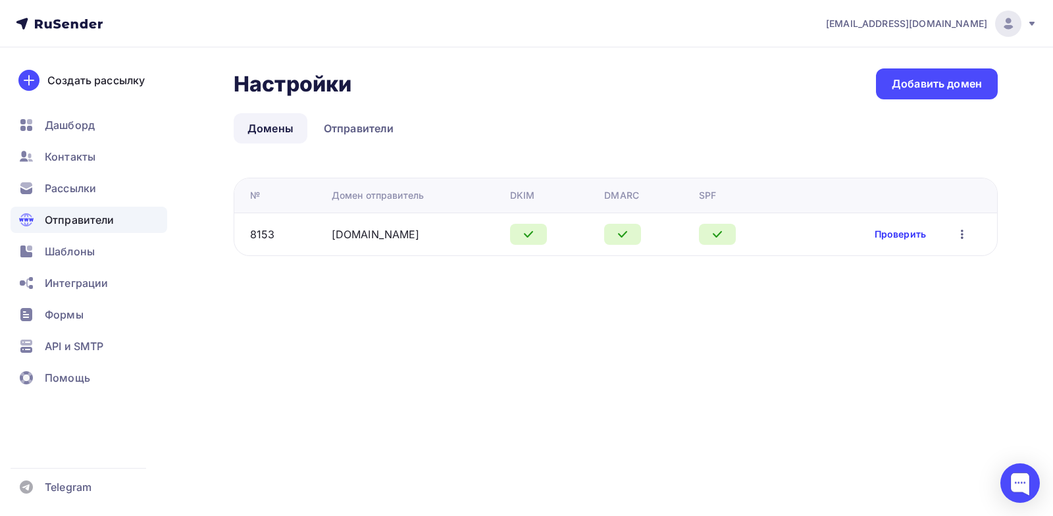
click at [909, 232] on link "Проверить" at bounding box center [899, 234] width 51 height 13
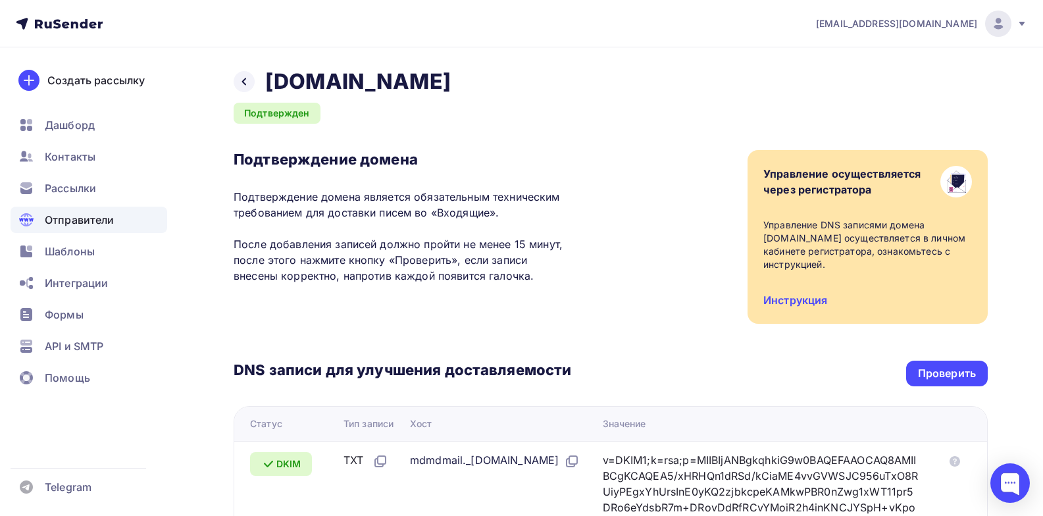
click at [118, 226] on div "Отправители" at bounding box center [89, 220] width 157 height 26
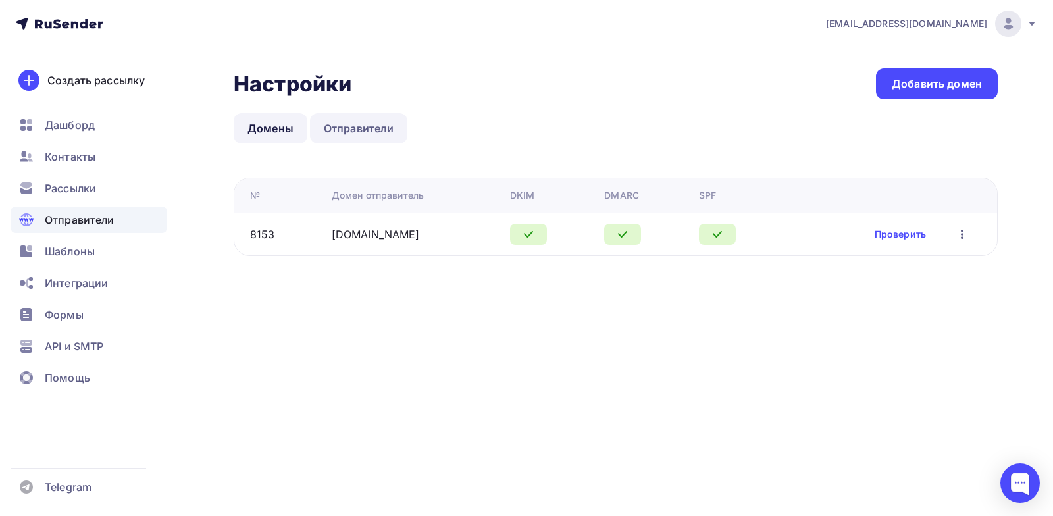
click at [342, 120] on link "Отправители" at bounding box center [359, 128] width 98 height 30
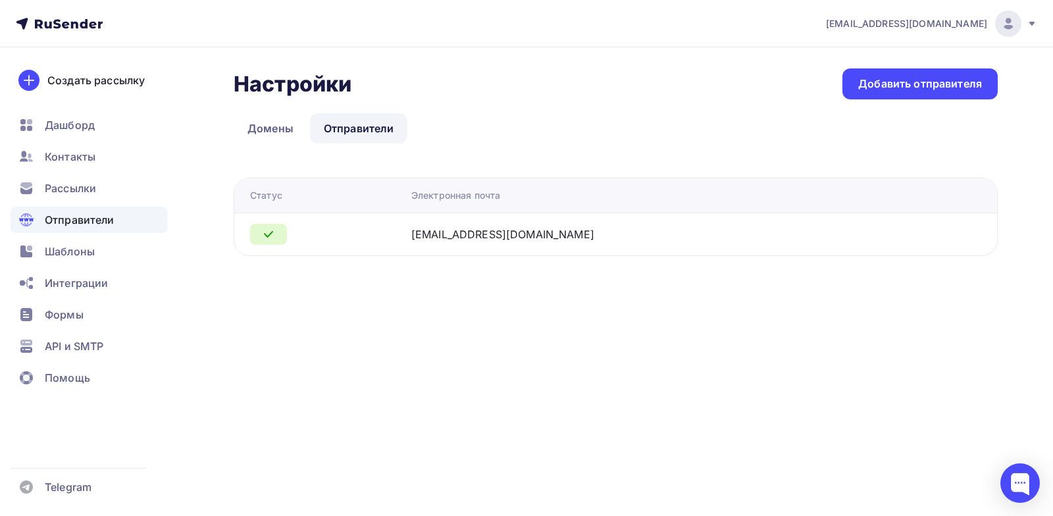
click at [526, 230] on div "wbgsk@yandex.ru" at bounding box center [502, 234] width 183 height 16
click at [927, 82] on div "Добавить отправителя" at bounding box center [920, 83] width 124 height 15
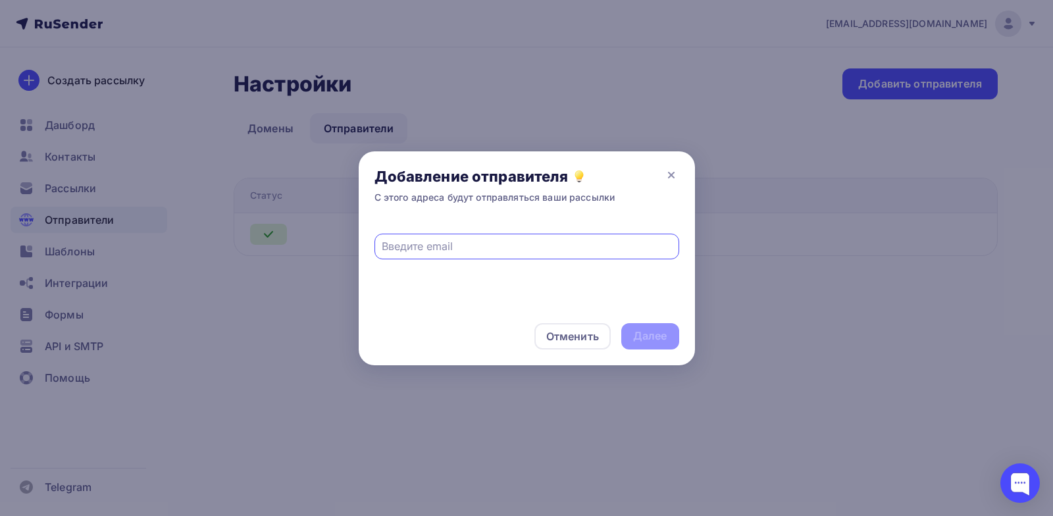
click at [590, 245] on input "text" at bounding box center [527, 246] width 290 height 16
type input "[EMAIL_ADDRESS][DOMAIN_NAME]"
click at [595, 290] on div "[EMAIL_ADDRESS][DOMAIN_NAME]" at bounding box center [527, 264] width 336 height 88
click at [644, 332] on div "Далее" at bounding box center [650, 335] width 34 height 15
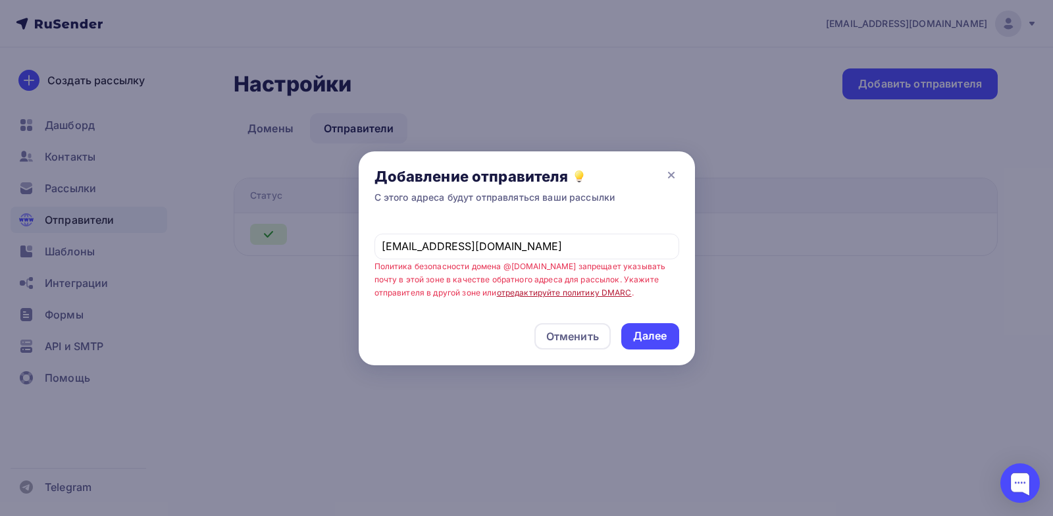
click at [546, 293] on link "отредактируйте политику DMARC" at bounding box center [564, 293] width 135 height 10
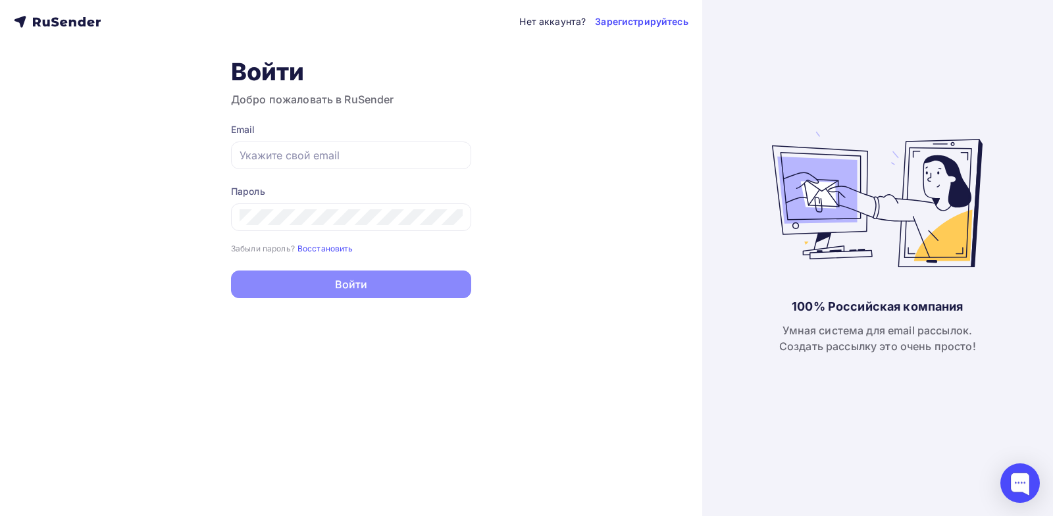
type input "[EMAIL_ADDRESS][DOMAIN_NAME]"
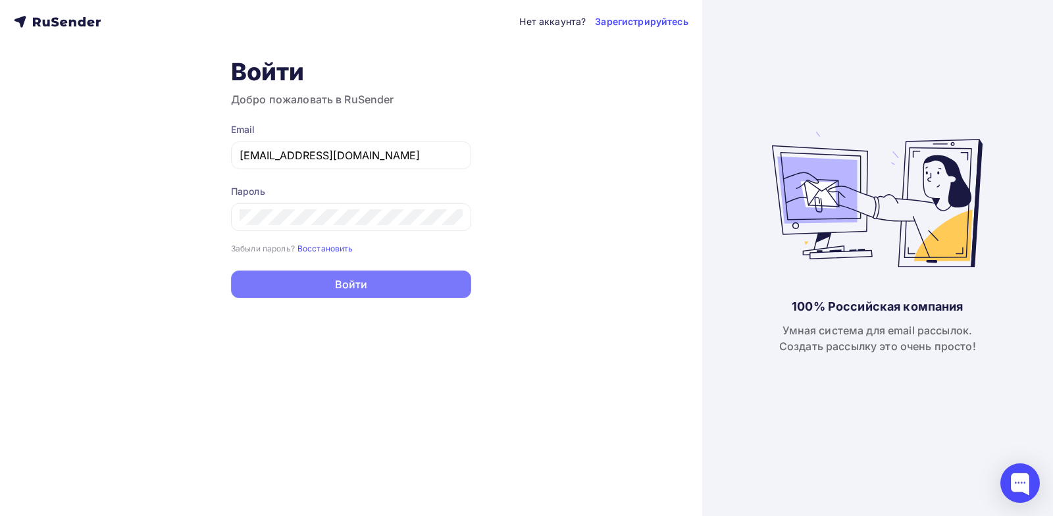
click at [386, 284] on button "Войти" at bounding box center [351, 284] width 240 height 28
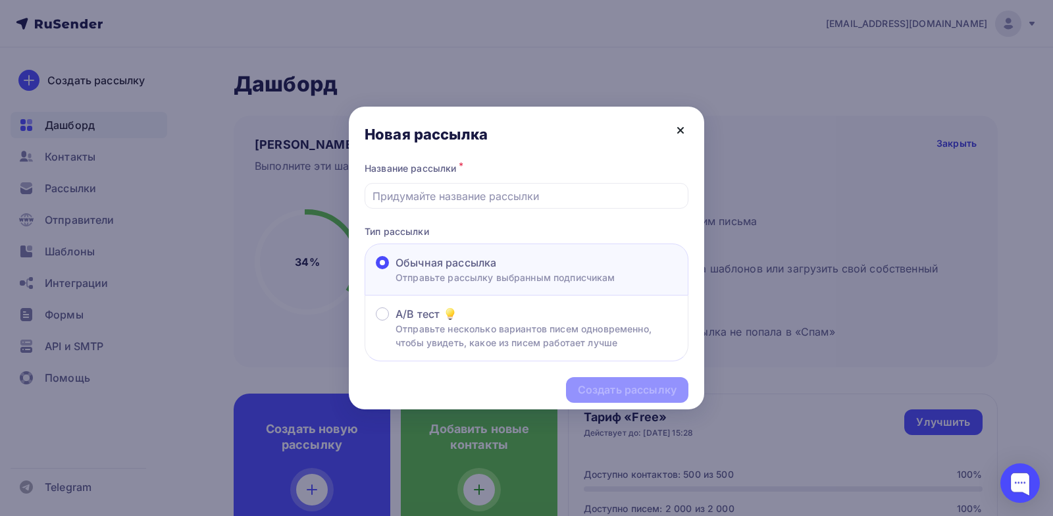
click at [678, 130] on icon at bounding box center [680, 130] width 16 height 16
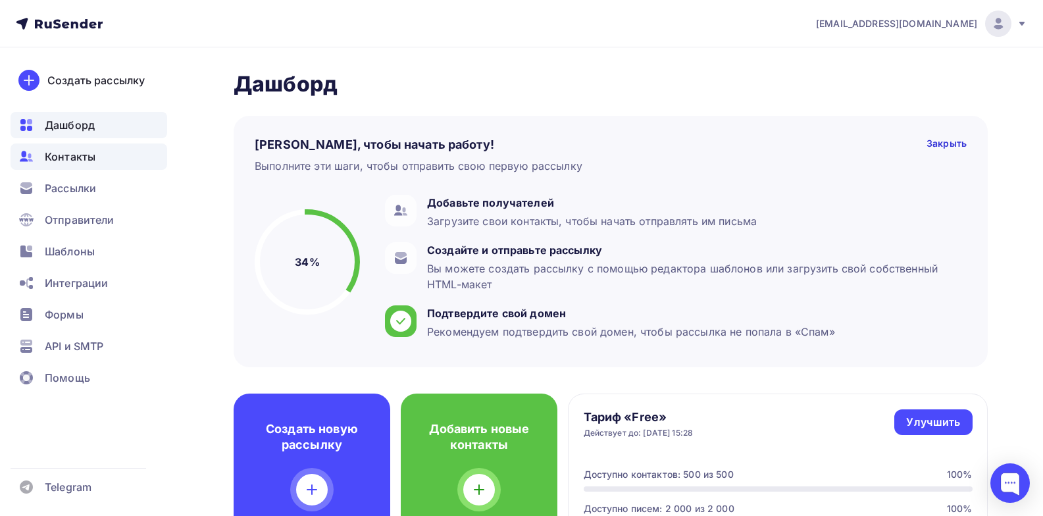
click at [91, 163] on span "Контакты" at bounding box center [70, 157] width 51 height 16
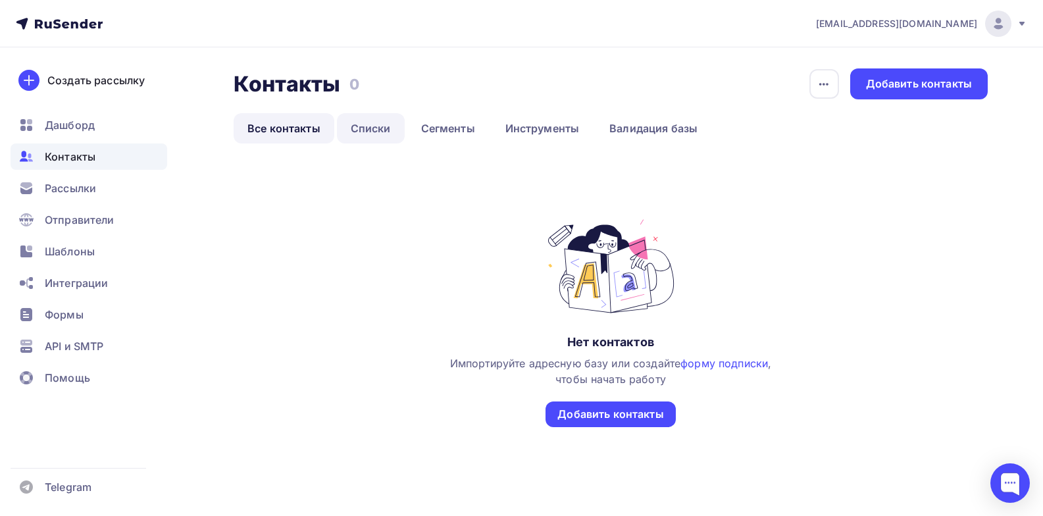
click at [378, 129] on link "Списки" at bounding box center [371, 128] width 68 height 30
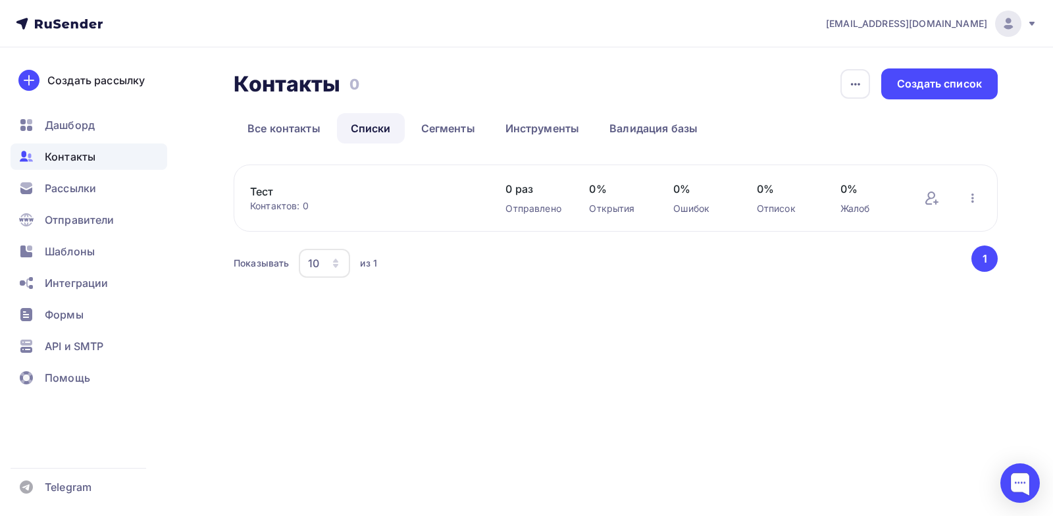
click at [338, 266] on icon "button" at bounding box center [335, 263] width 11 height 11
click at [343, 384] on div "100" at bounding box center [377, 383] width 126 height 16
click at [941, 86] on div "Создать список" at bounding box center [939, 83] width 85 height 15
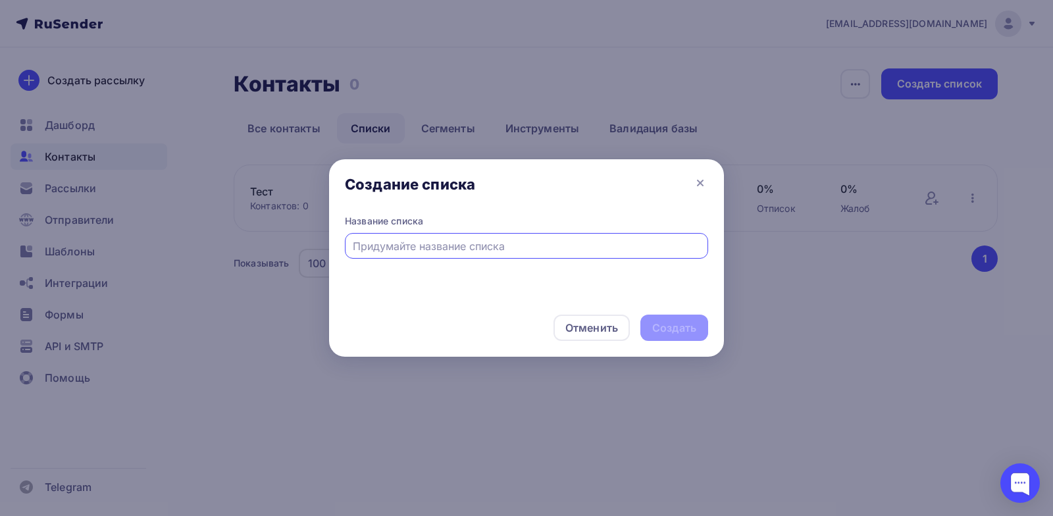
drag, startPoint x: 593, startPoint y: 327, endPoint x: 630, endPoint y: 316, distance: 38.3
click at [593, 326] on div "Отменить" at bounding box center [591, 328] width 53 height 16
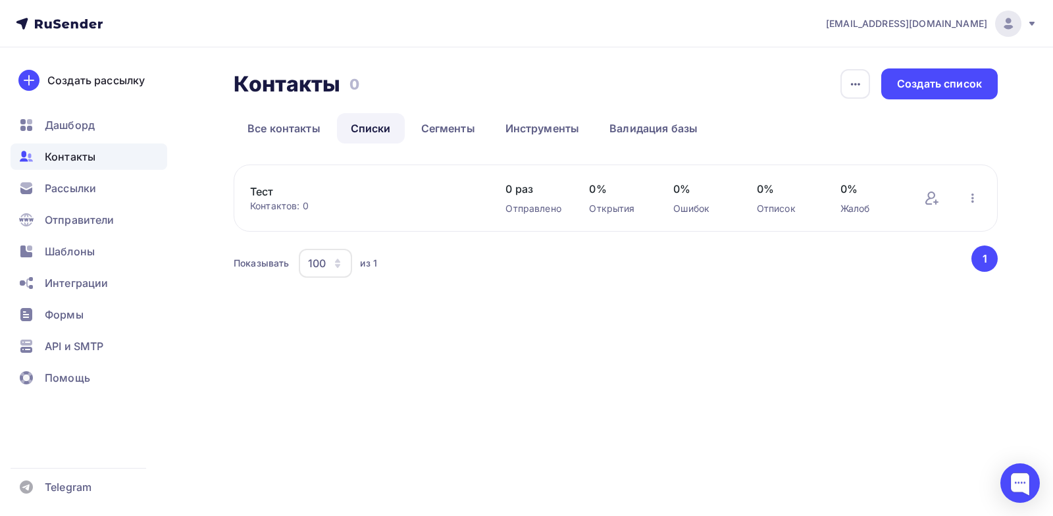
click at [981, 260] on button "1" at bounding box center [984, 258] width 26 height 26
click at [907, 82] on div "Создать список" at bounding box center [939, 83] width 85 height 15
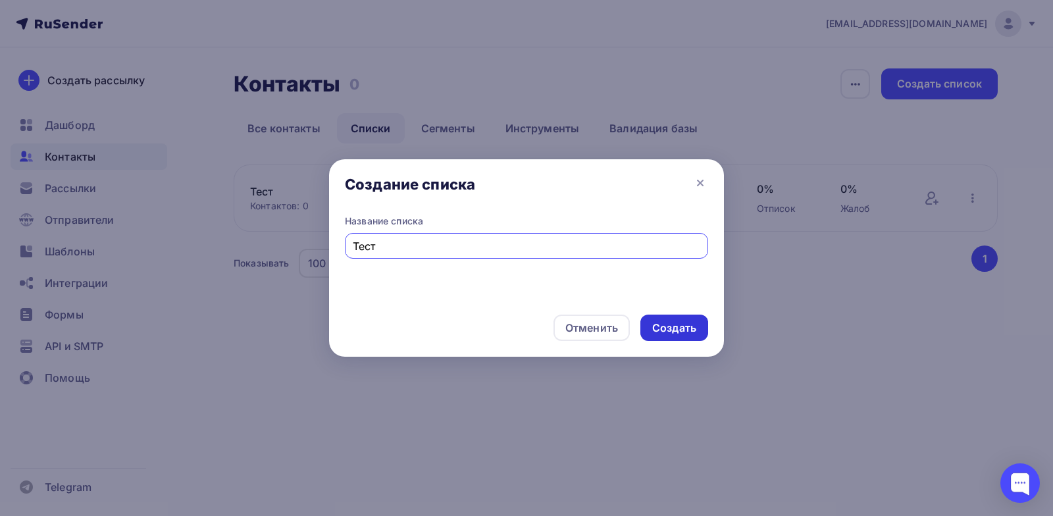
type input "Тест"
click at [661, 326] on div "Создать" at bounding box center [674, 327] width 44 height 15
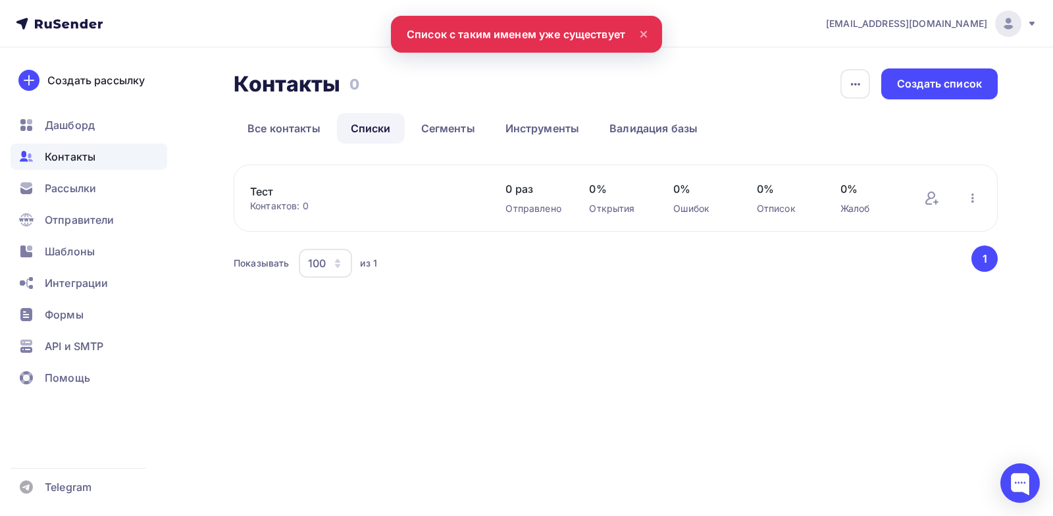
click at [320, 197] on link "Тест" at bounding box center [362, 192] width 224 height 16
click at [382, 187] on link "Тест" at bounding box center [362, 192] width 224 height 16
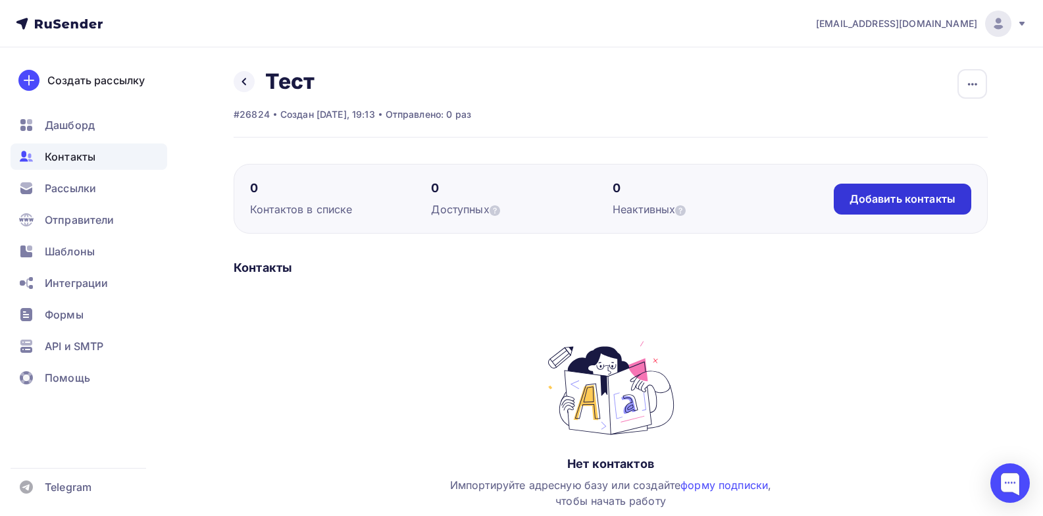
click at [876, 199] on div "Добавить контакты" at bounding box center [902, 198] width 106 height 15
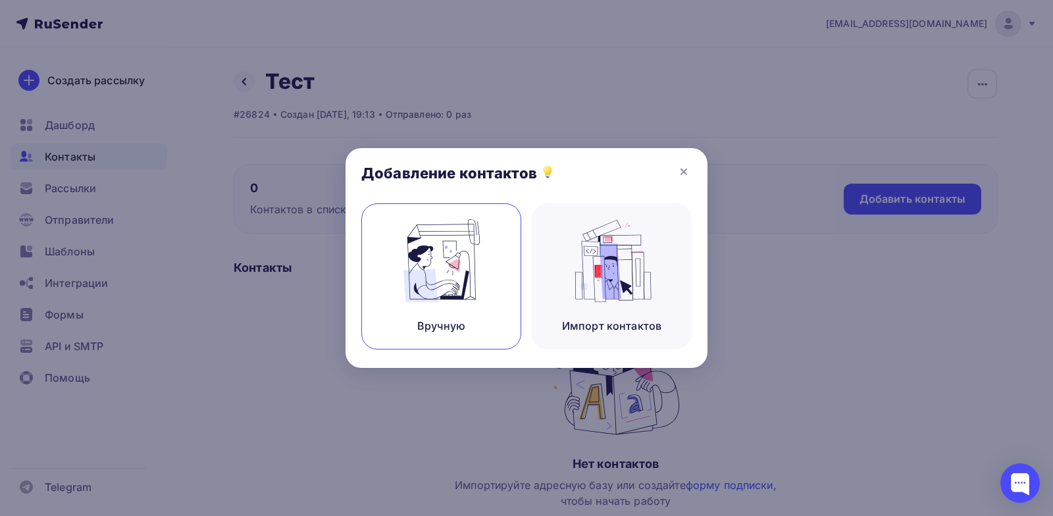
click at [451, 271] on img at bounding box center [441, 260] width 88 height 83
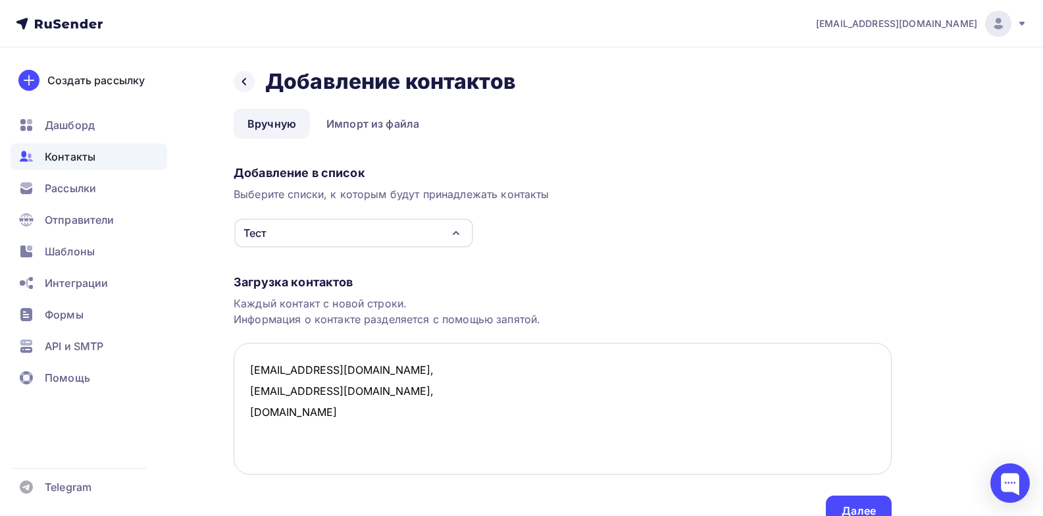
scroll to position [63, 0]
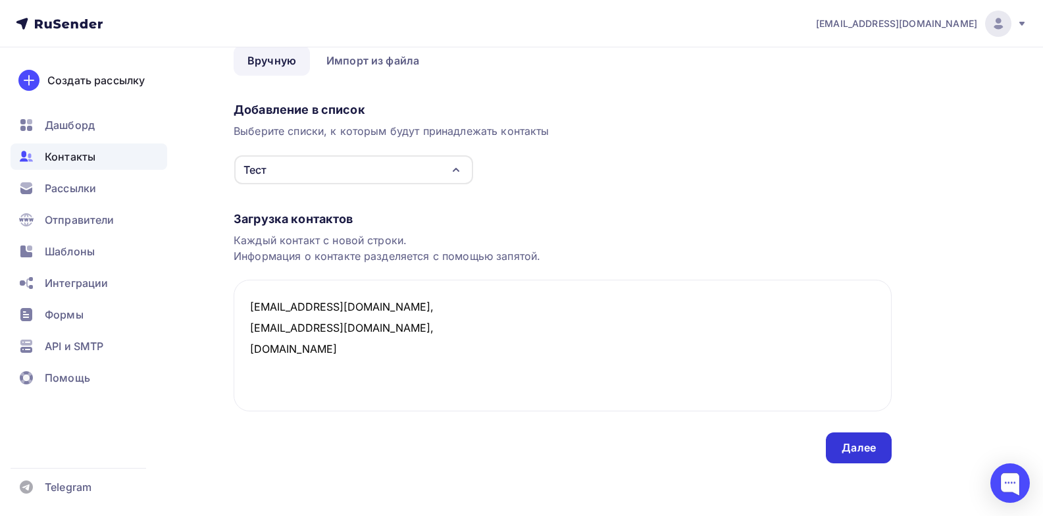
type textarea "gskooo@inbox.ru, 89529205262@mail.ru, regintex.ru"
click at [868, 448] on div "Далее" at bounding box center [859, 447] width 34 height 15
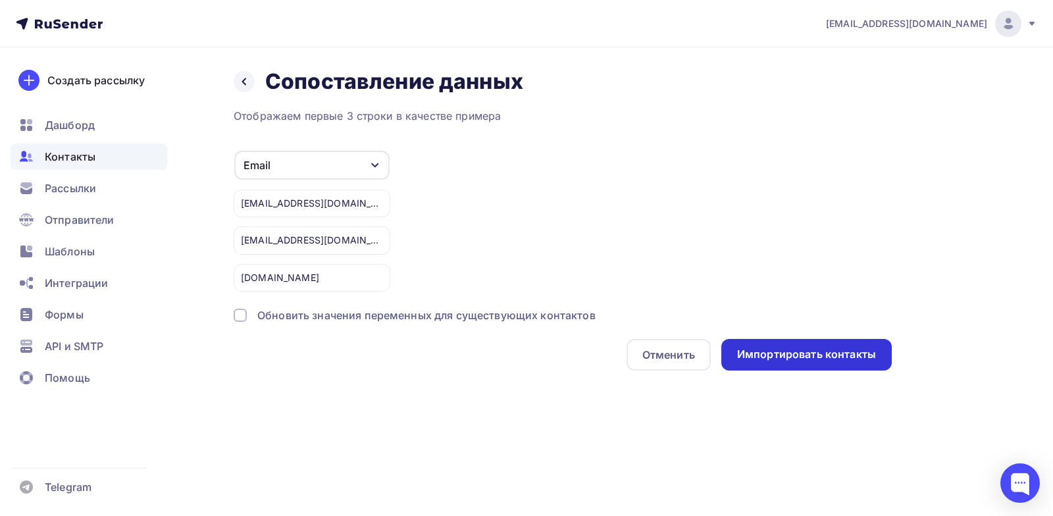
click at [751, 356] on div "Импортировать контакты" at bounding box center [806, 354] width 139 height 15
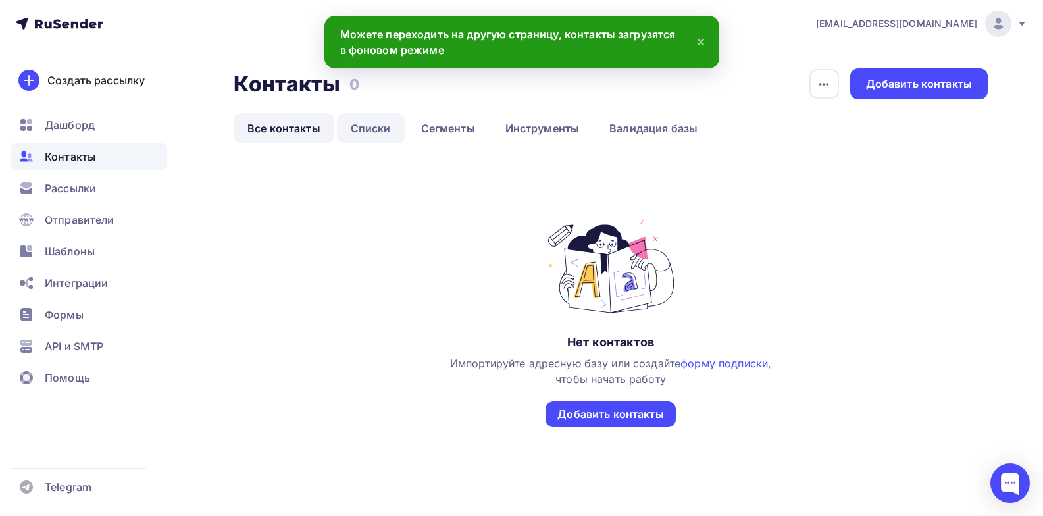
click at [359, 130] on link "Списки" at bounding box center [371, 128] width 68 height 30
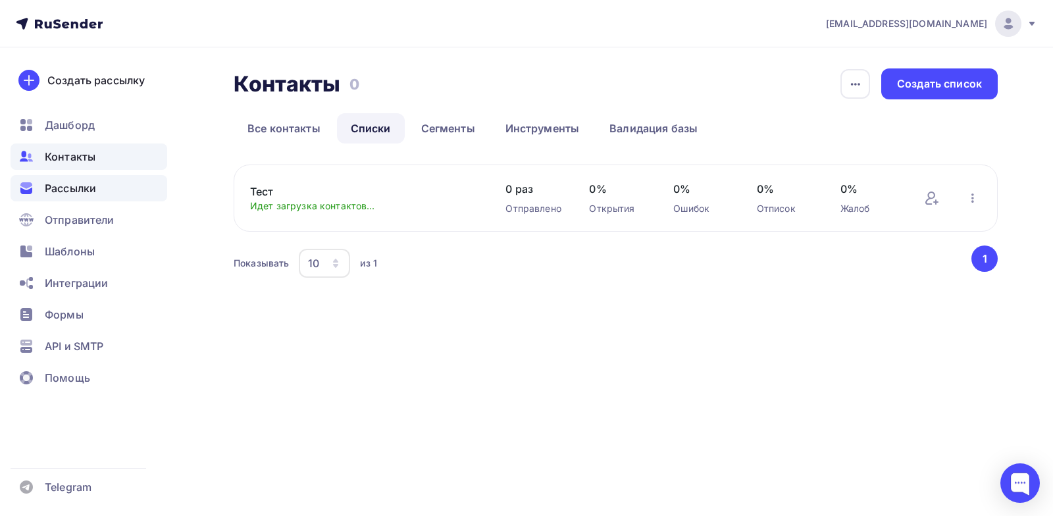
click at [95, 193] on span "Рассылки" at bounding box center [70, 188] width 51 height 16
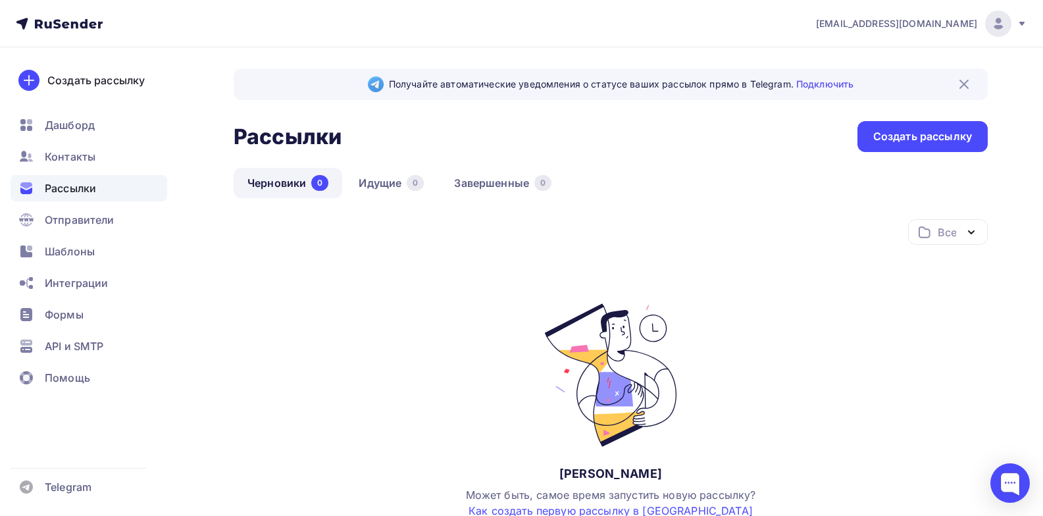
scroll to position [128, 0]
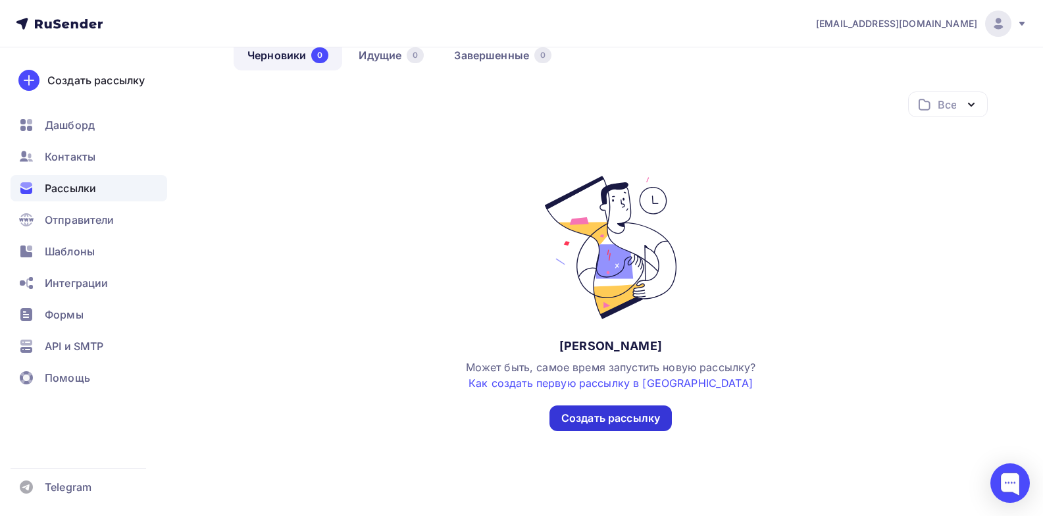
click at [657, 413] on div "Создать рассылку" at bounding box center [610, 418] width 99 height 15
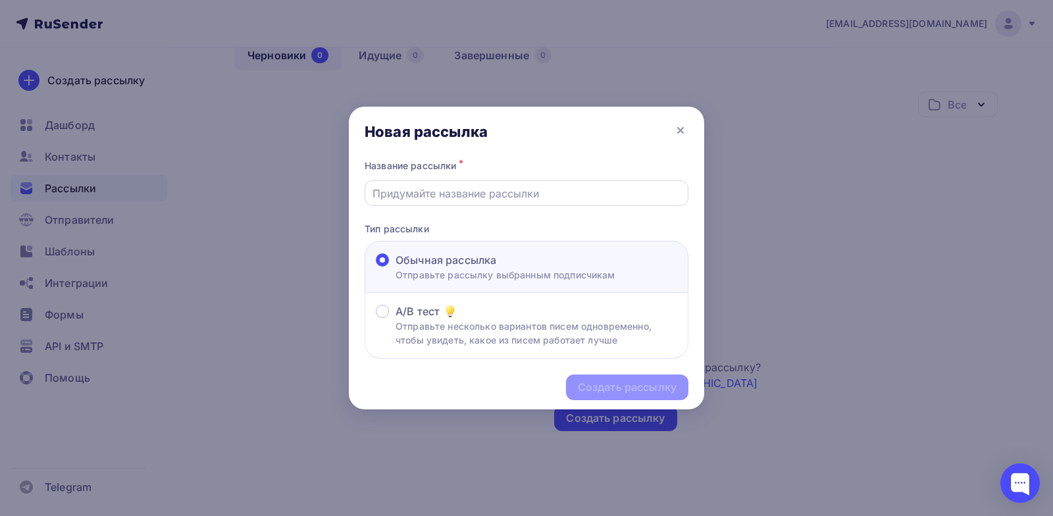
click at [486, 190] on input "text" at bounding box center [526, 194] width 309 height 16
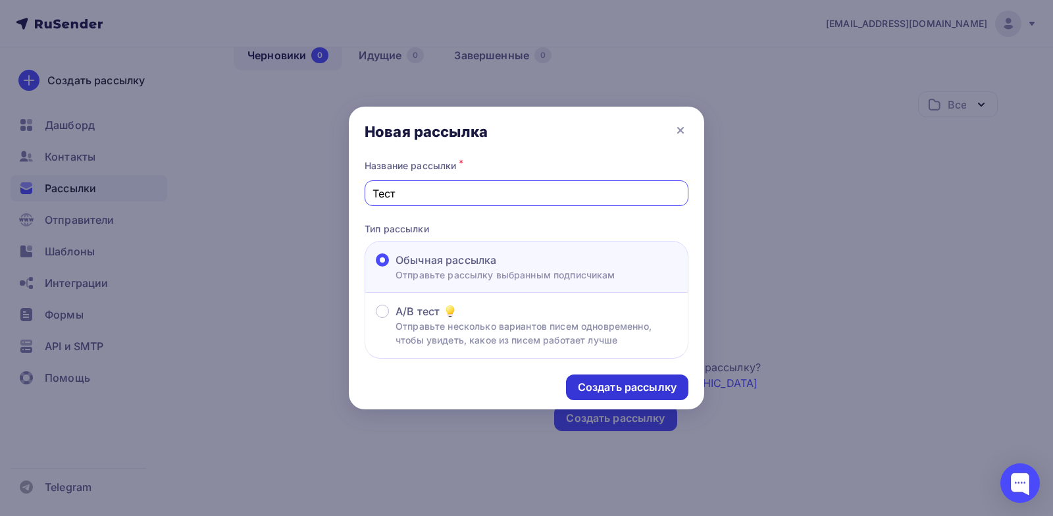
type input "Тест"
click at [608, 384] on div "Создать рассылку" at bounding box center [627, 387] width 99 height 15
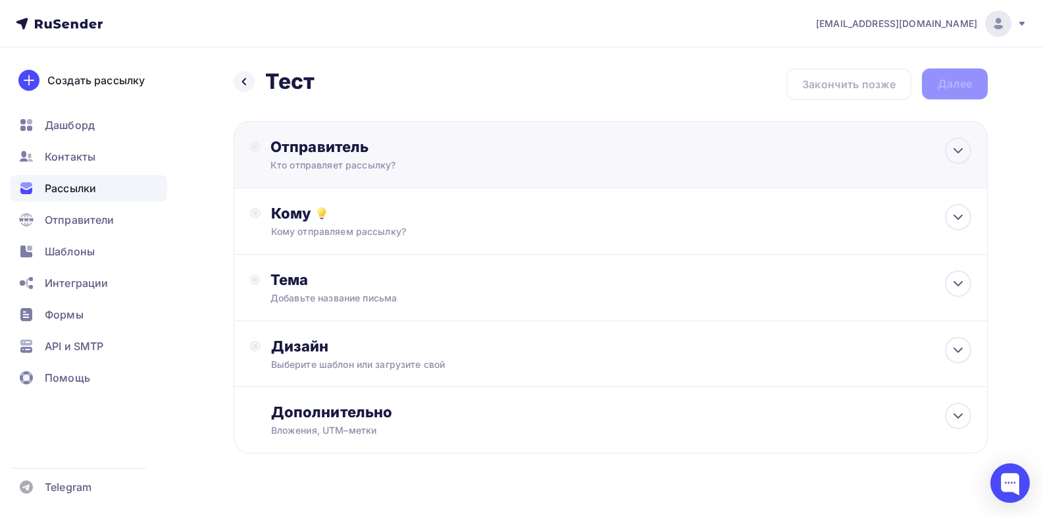
click at [450, 149] on div "Отправитель" at bounding box center [412, 147] width 285 height 18
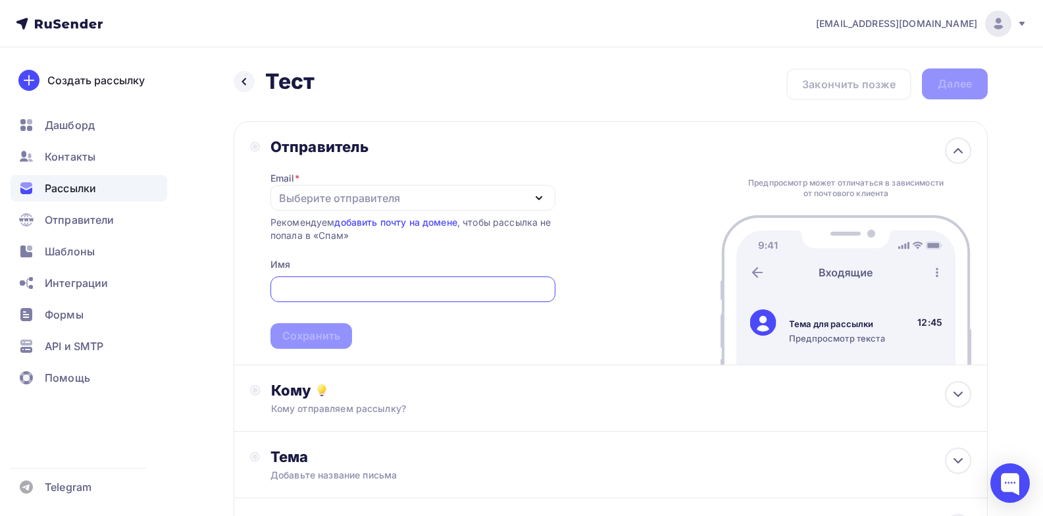
click at [411, 193] on div "Выберите отправителя" at bounding box center [412, 198] width 285 height 26
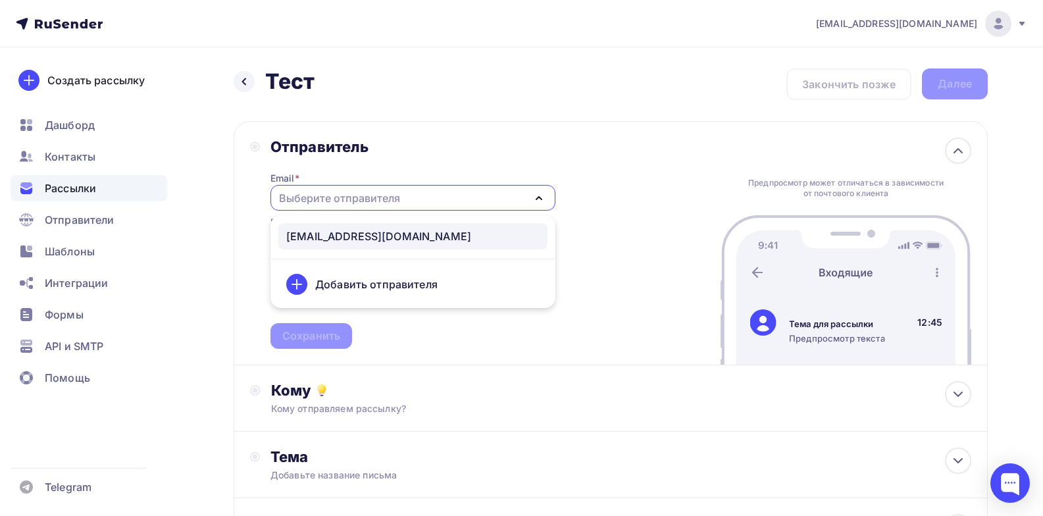
click at [400, 230] on div "wbgsk@yandex.ru" at bounding box center [412, 236] width 253 height 16
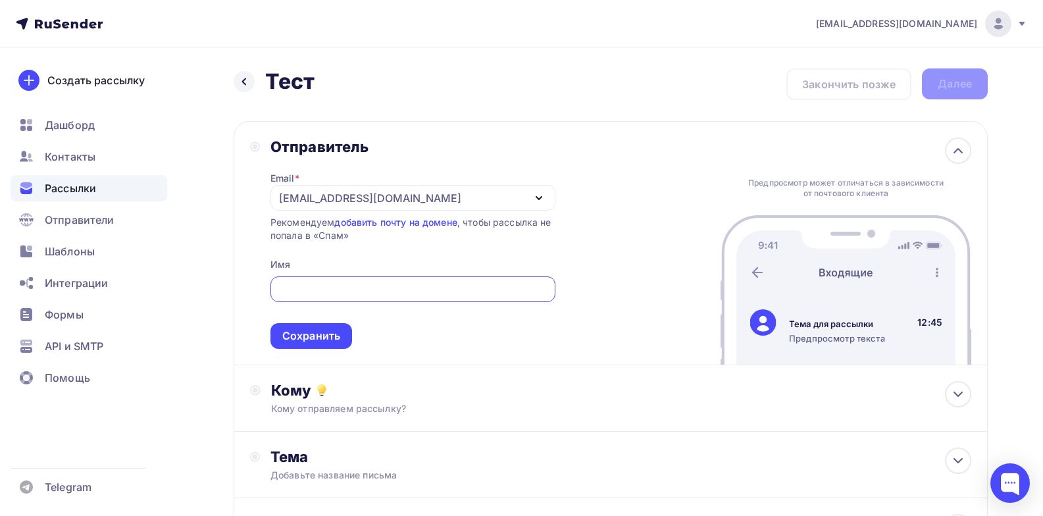
click at [376, 295] on input "text" at bounding box center [413, 290] width 270 height 16
type input "ГидроСтройКомплект-Сибирь"
click at [312, 330] on div "Сохранить" at bounding box center [311, 335] width 58 height 15
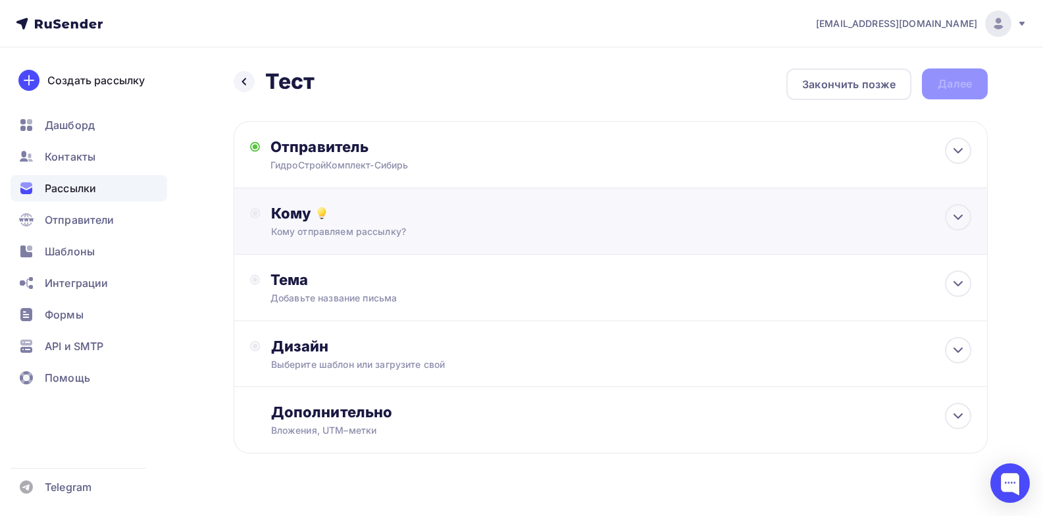
click at [418, 218] on div "Кому" at bounding box center [621, 213] width 700 height 18
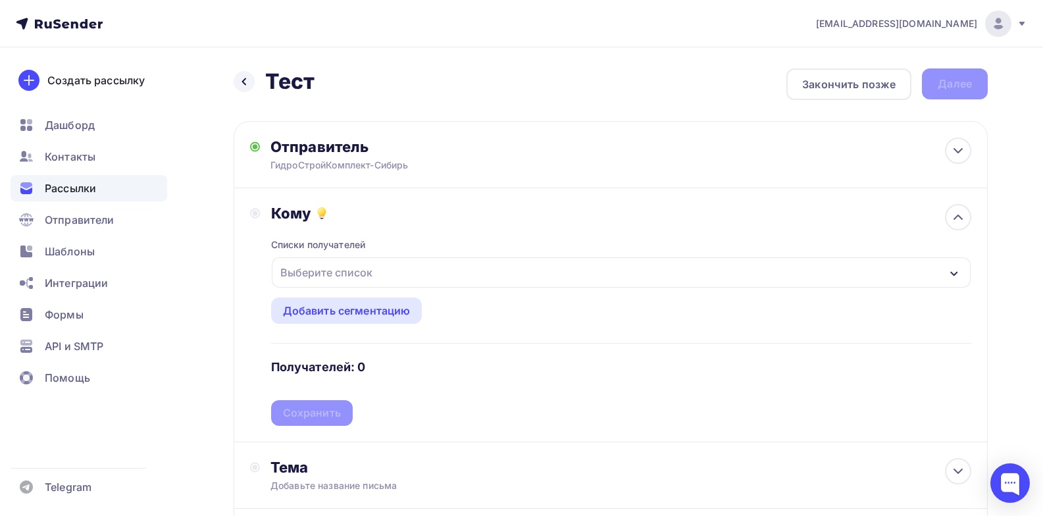
click at [373, 270] on div "Выберите список" at bounding box center [326, 273] width 103 height 24
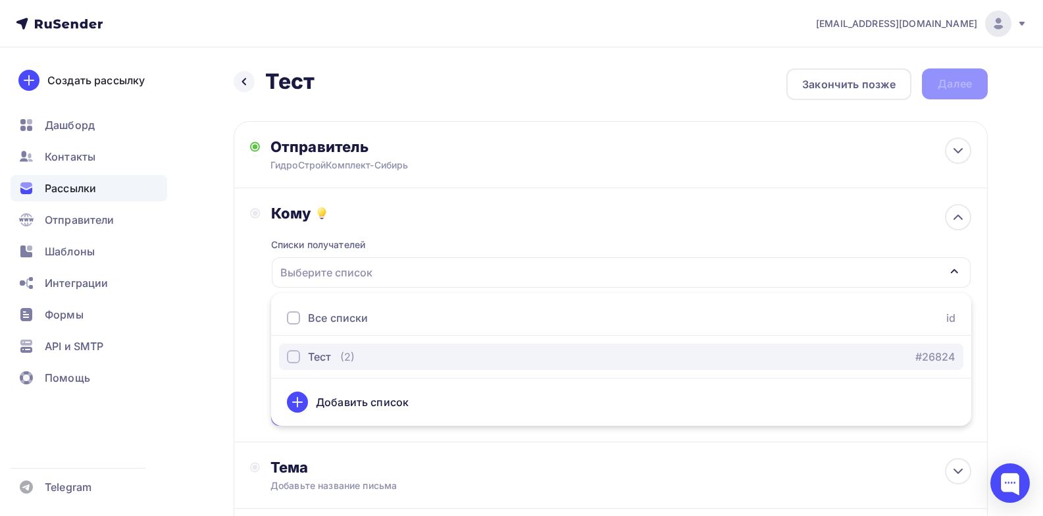
click at [295, 355] on div "button" at bounding box center [293, 356] width 13 height 13
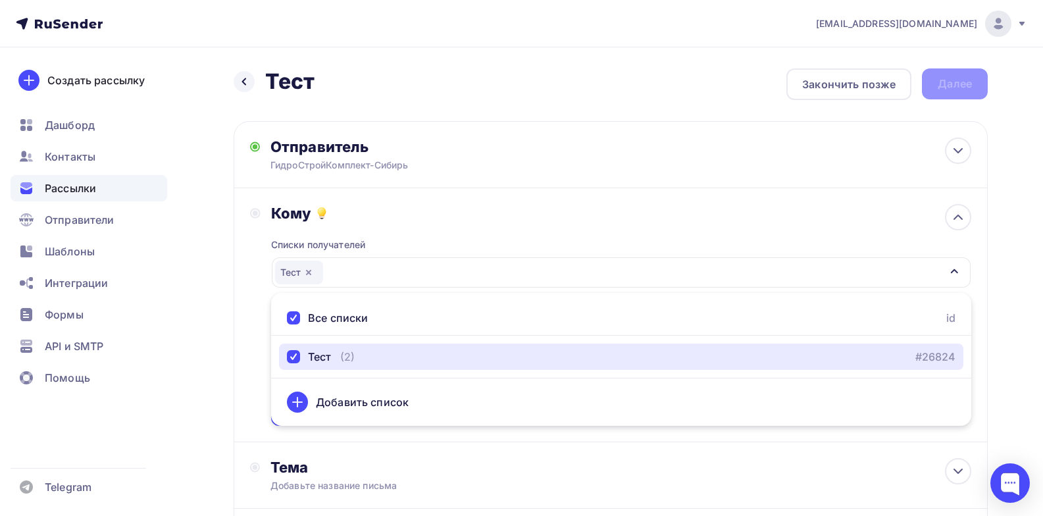
scroll to position [66, 0]
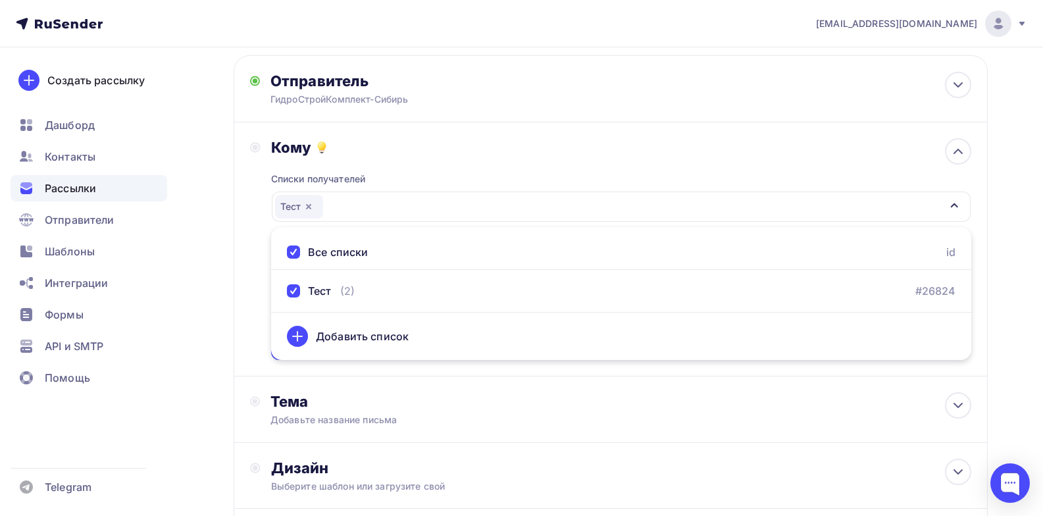
click at [1002, 255] on div "Назад Тест Тест Закончить позже Далее Отправитель ГидроСтройКомплект-Сибирь Ema…" at bounding box center [521, 321] width 1043 height 678
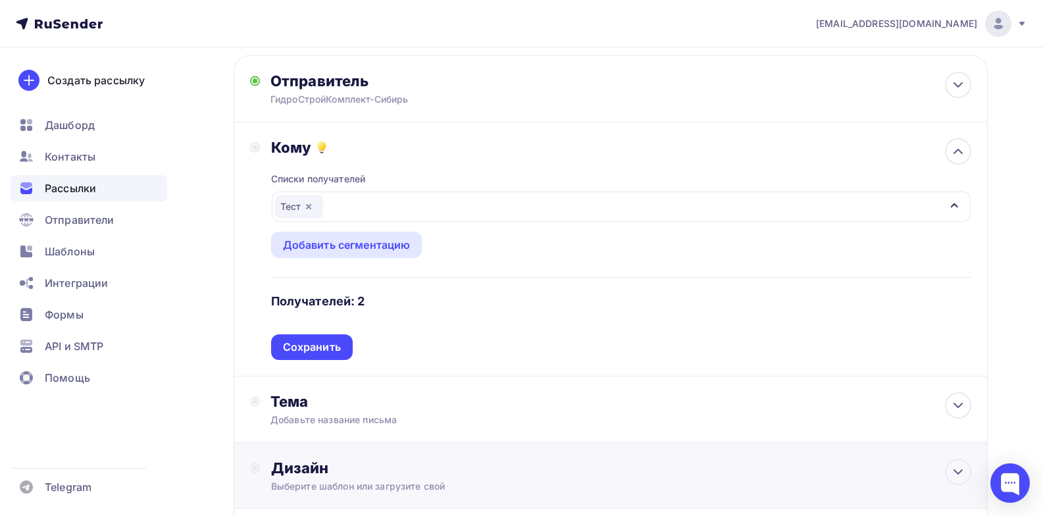
click at [303, 347] on div "Сохранить" at bounding box center [312, 347] width 58 height 15
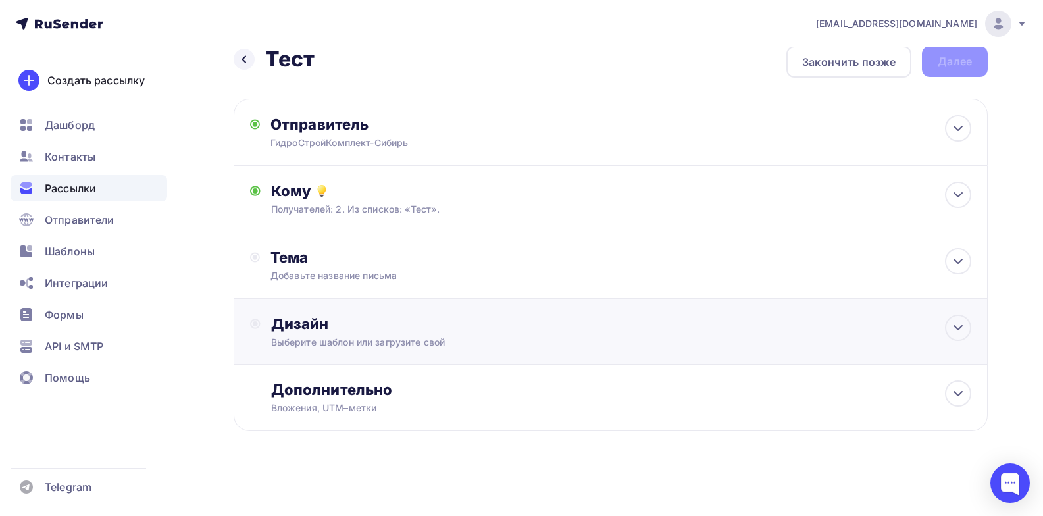
scroll to position [22, 0]
click at [353, 257] on div "Тема" at bounding box center [400, 257] width 260 height 18
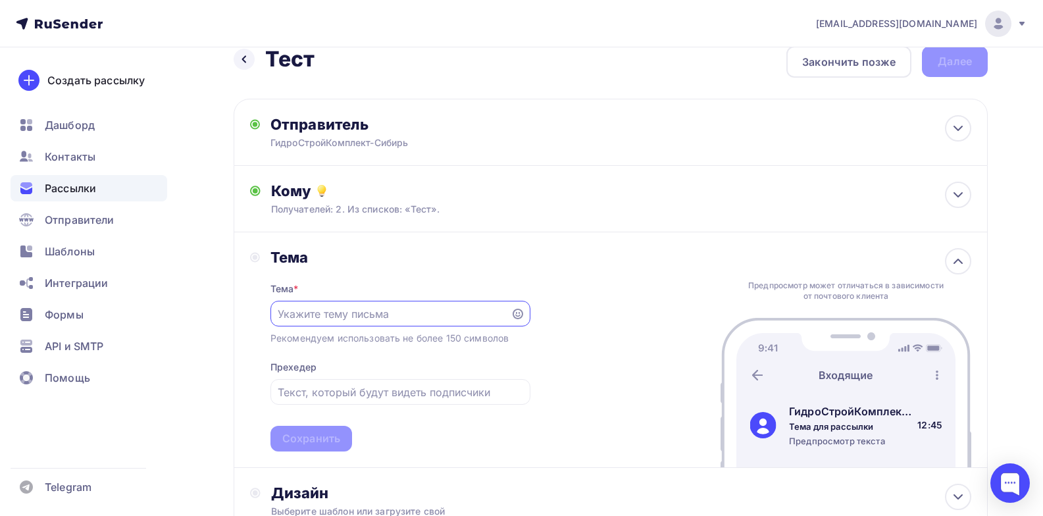
scroll to position [66, 0]
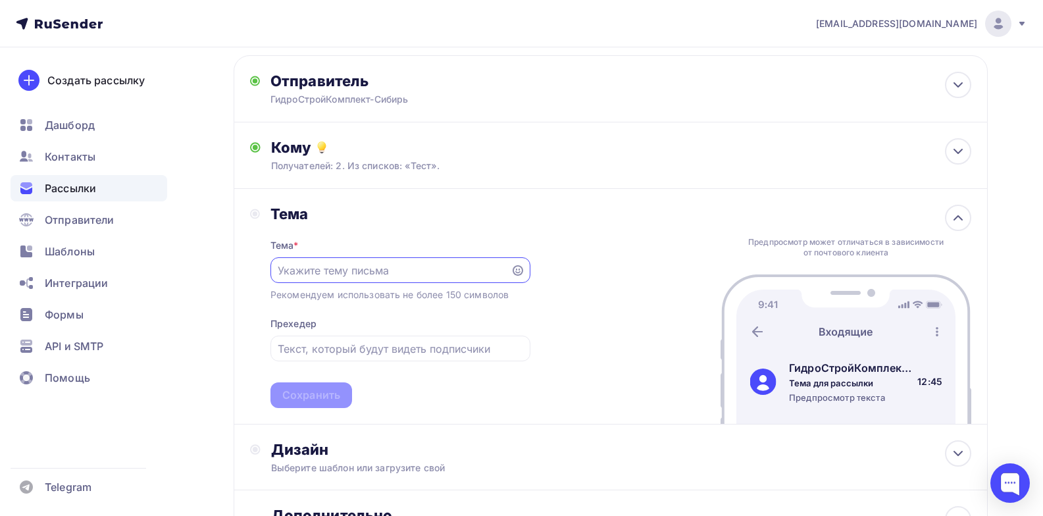
click at [358, 270] on input "text" at bounding box center [390, 271] width 225 height 16
paste input "gskooo@inbox.ru, 89529205262@mail.ru, regintex.ru"
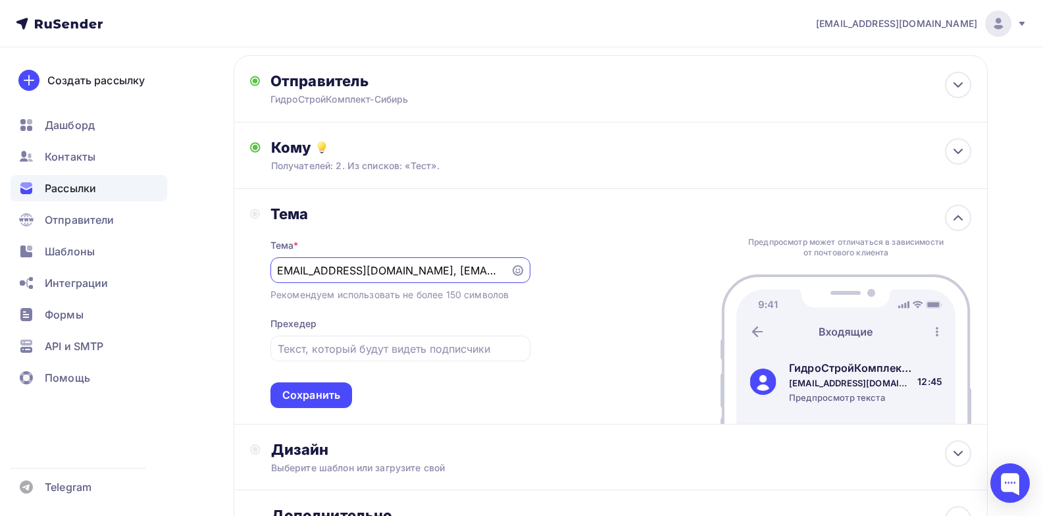
scroll to position [0, 0]
type input "g"
click at [435, 272] on input "По поставке Мастик, Ленты Полилен, БПГ, Шнура" at bounding box center [390, 271] width 225 height 16
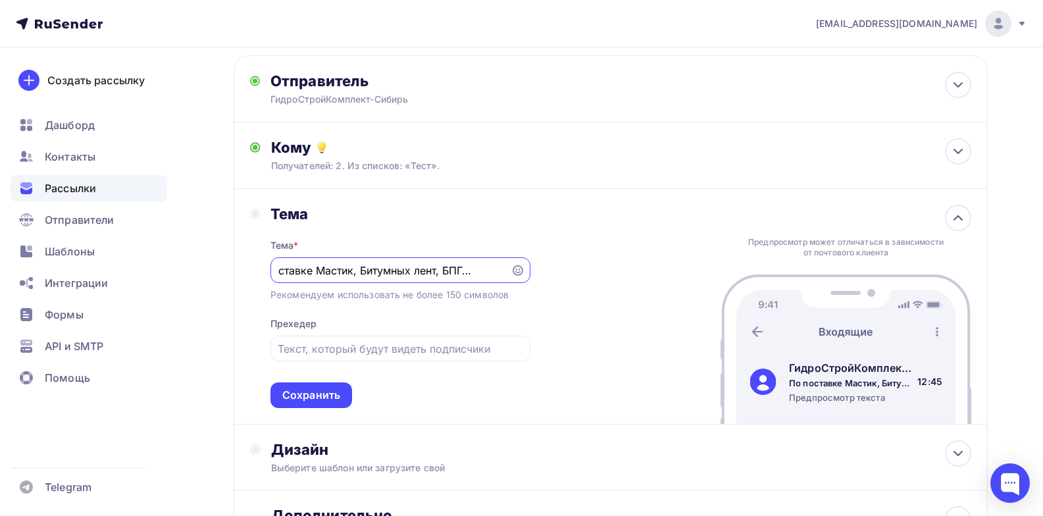
drag, startPoint x: 478, startPoint y: 276, endPoint x: 509, endPoint y: 272, distance: 31.8
click at [509, 272] on div "По поставке Мастик, Битумных лент, БПГ, Шнура" at bounding box center [400, 270] width 260 height 26
type input "По поставке Мастик, Битумных лент, БПГ, Шнура"
click at [394, 295] on div "Рекомендуем использовать не более 150 символов" at bounding box center [389, 294] width 238 height 13
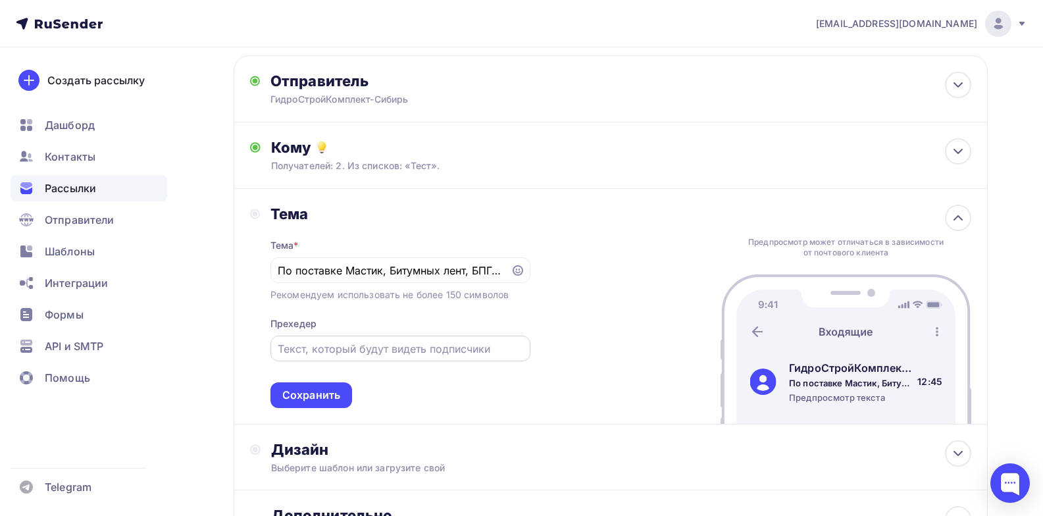
click at [364, 349] on input "text" at bounding box center [400, 349] width 245 height 16
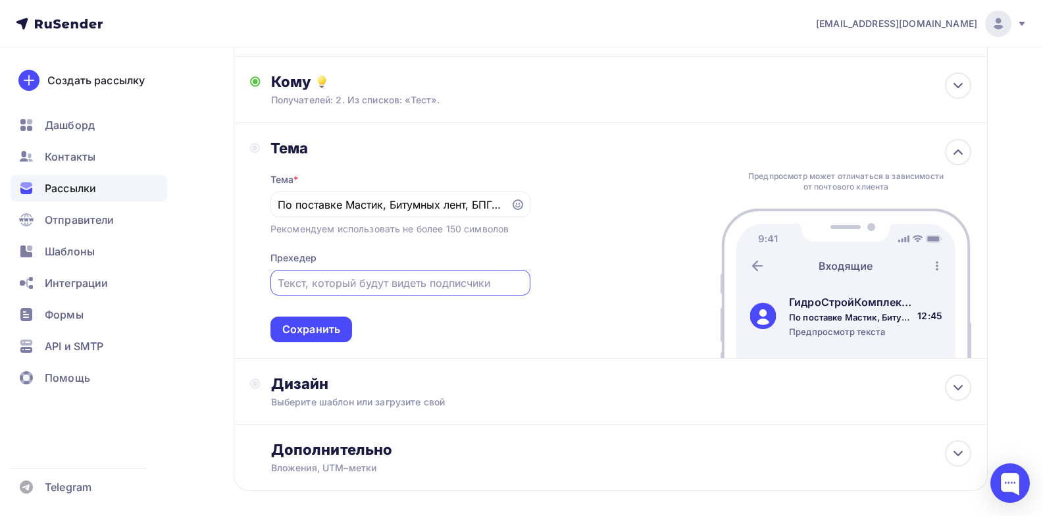
click at [389, 287] on input "text" at bounding box center [400, 283] width 245 height 16
paste input "Доброго дня! Предлагаем надежного поставщика! Наша компания занимается производ…"
click at [554, 258] on div "Тема Тема * По поставке Мастик, Битумных лент, БПГ, Шнура Рекомендуем использов…" at bounding box center [611, 241] width 754 height 236
drag, startPoint x: 434, startPoint y: 283, endPoint x: 550, endPoint y: 297, distance: 116.7
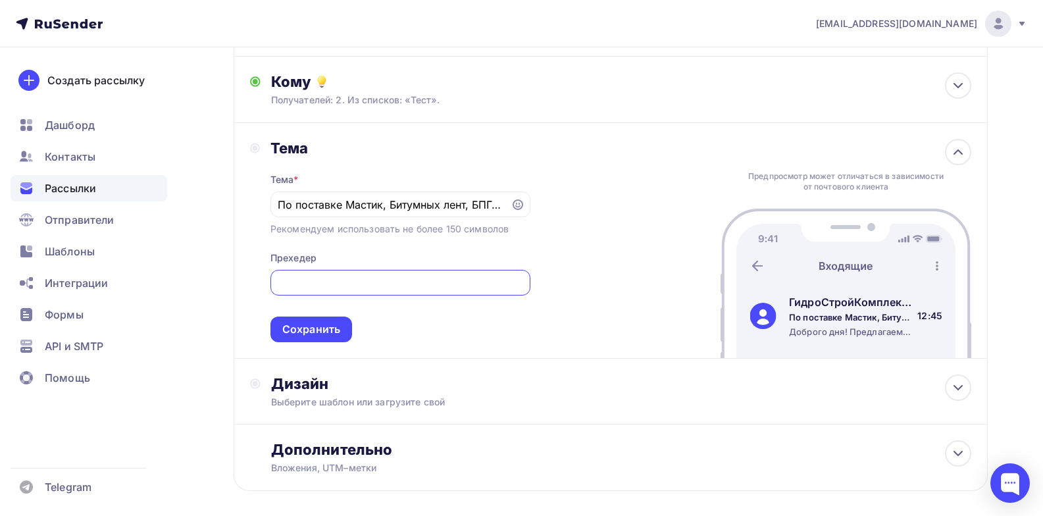
click at [550, 297] on div "Тема Тема * По поставке Мастик, Битумных лент, БПГ, Шнура Рекомендуем использов…" at bounding box center [611, 241] width 754 height 236
click at [458, 280] on input "Доброго дня! Предлагаем надежного поставщика! Наша компания занимается производ…" at bounding box center [400, 283] width 245 height 16
drag, startPoint x: 395, startPoint y: 284, endPoint x: 576, endPoint y: 276, distance: 181.1
click at [576, 276] on div "Тема Тема * По поставке Мастик, Битумных лент, БПГ, Шнура Рекомендуем использов…" at bounding box center [611, 241] width 754 height 236
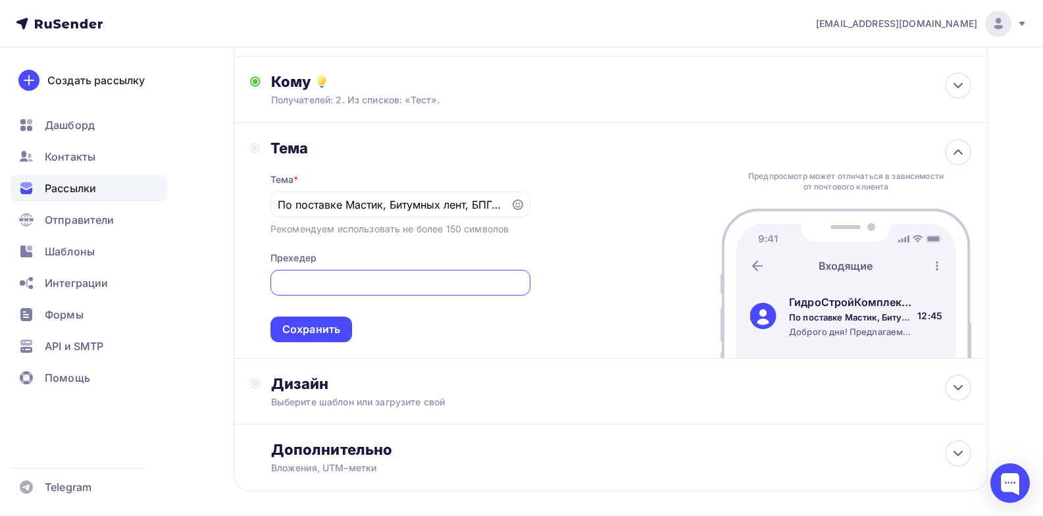
click at [303, 282] on input "Доброго дня! Предлагаем надежного поставщика! Наша компания занимается производ…" at bounding box center [400, 283] width 245 height 16
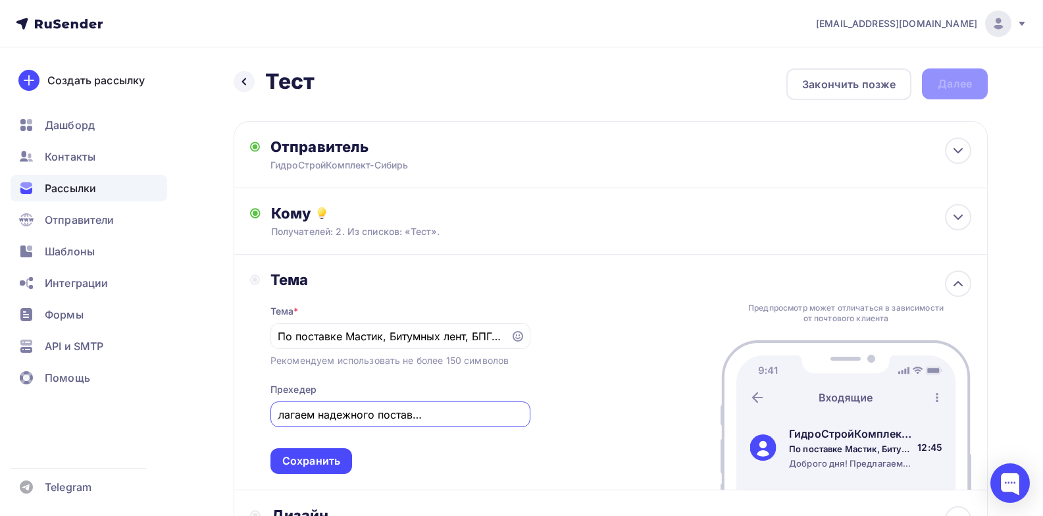
scroll to position [0, 0]
drag, startPoint x: 303, startPoint y: 416, endPoint x: 226, endPoint y: 413, distance: 77.0
click at [226, 413] on div "Назад Тест Тест Закончить позже Далее Отправитель ГидроСтройКомплект-Сибирь Ema…" at bounding box center [521, 377] width 1043 height 660
click at [354, 418] on input "Доброго дня! Предлагаем надежного поставщика! Наша компания занимается производ…" at bounding box center [400, 415] width 245 height 16
drag, startPoint x: 351, startPoint y: 416, endPoint x: 265, endPoint y: 407, distance: 87.3
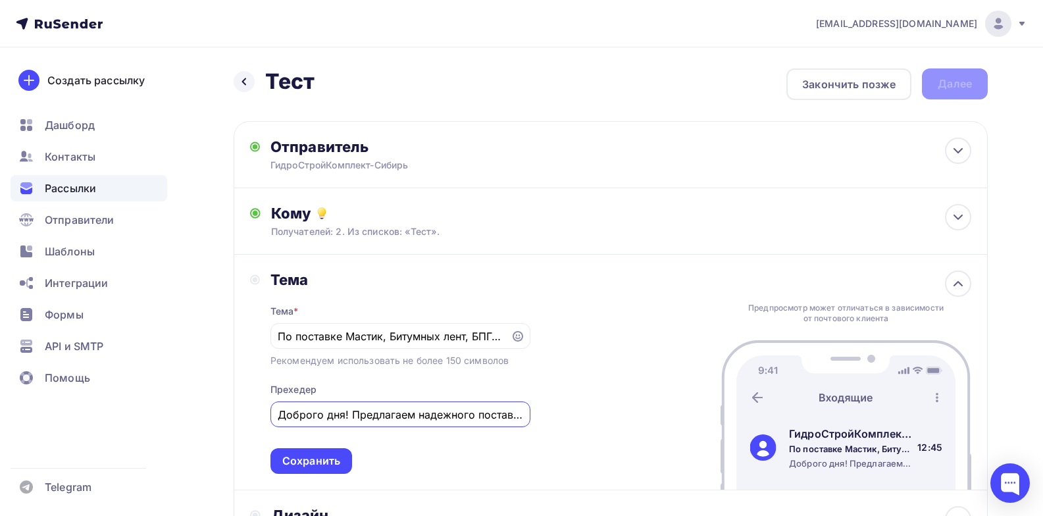
click at [265, 407] on div "Тема Тема * По поставке Мастик, Битумных лент, БПГ, Шнура Рекомендуем использов…" at bounding box center [390, 371] width 280 height 203
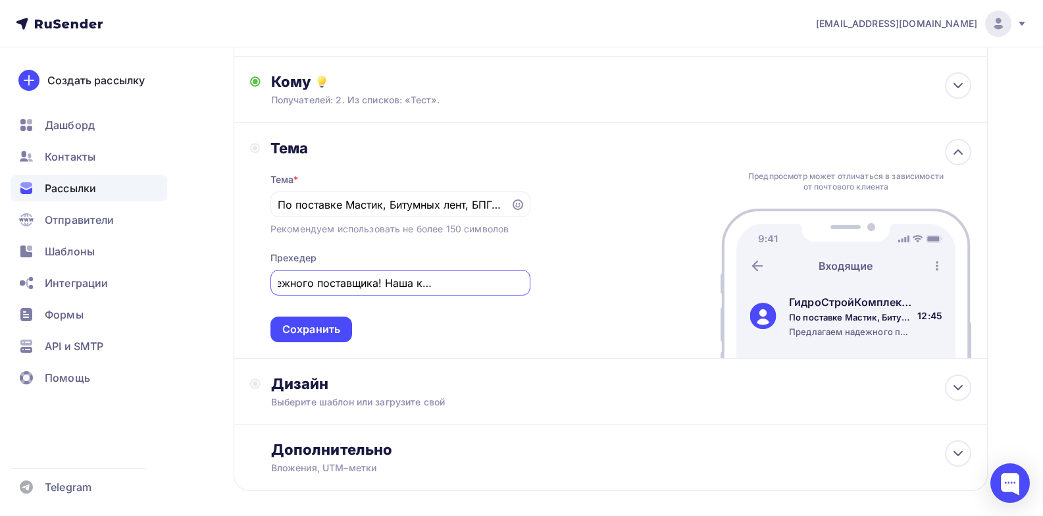
scroll to position [0, 30]
drag, startPoint x: 466, startPoint y: 283, endPoint x: 334, endPoint y: 286, distance: 132.3
click at [334, 286] on input "Предлагаем надежного поставщика! Наша компания занимается производством мастик …" at bounding box center [400, 283] width 245 height 16
drag, startPoint x: 442, startPoint y: 283, endPoint x: 213, endPoint y: 272, distance: 229.9
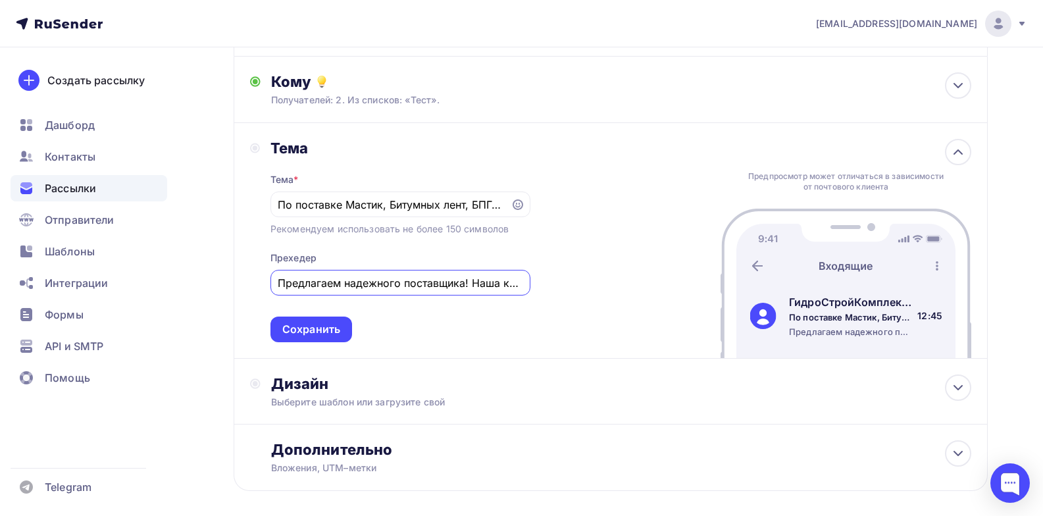
click at [212, 272] on div "Назад Тест Тест Закончить позже Далее Отправитель ГидроСтройКомплект-Сибирь Ema…" at bounding box center [521, 246] width 1043 height 660
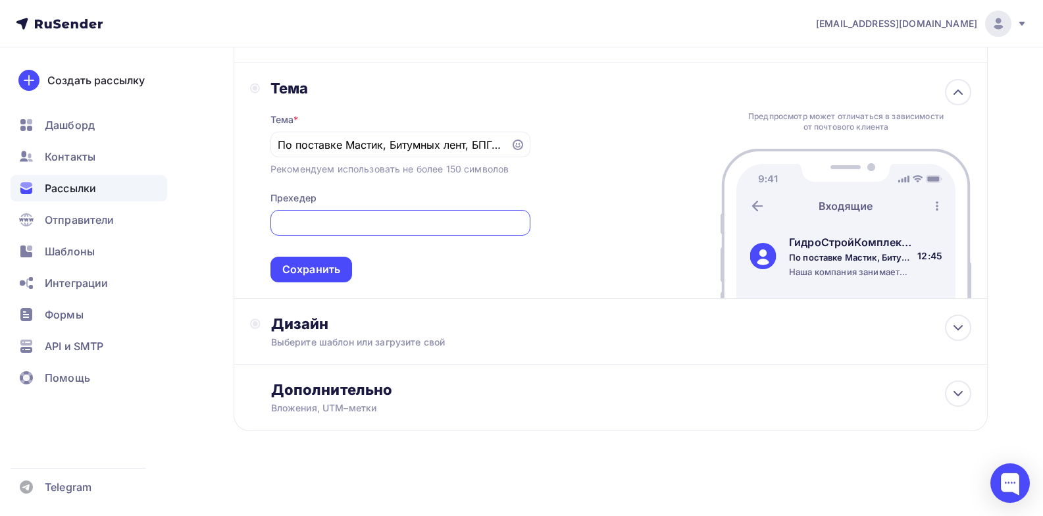
scroll to position [0, 957]
drag, startPoint x: 468, startPoint y: 228, endPoint x: 522, endPoint y: 235, distance: 53.7
click at [522, 235] on div "Наша компания занимается производством мастик на битумной основе (МБР, МБП, МБР…" at bounding box center [400, 223] width 260 height 26
click at [440, 226] on input "Наша компания занимается производством мастик на битумной основе (МБР, МБП, МБР…" at bounding box center [400, 223] width 245 height 16
drag, startPoint x: 495, startPoint y: 224, endPoint x: 465, endPoint y: 232, distance: 31.9
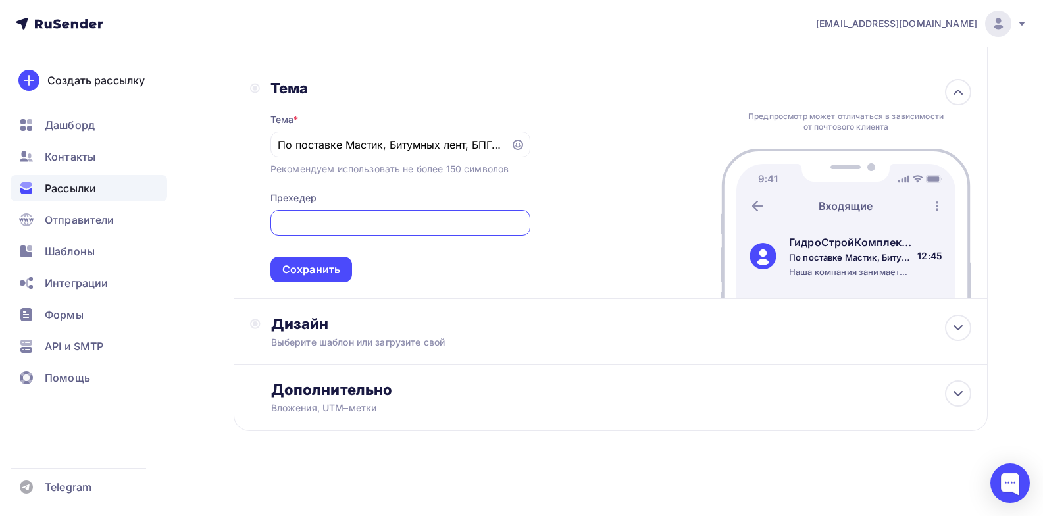
click at [517, 227] on input "Наша компания занимается производством мастик на битумной основе (МБР, МБП, МБР…" at bounding box center [400, 223] width 245 height 16
click at [299, 222] on input "Наша компания занимается производством мастик на битумной основе (МБР, МБП, МБР…" at bounding box center [400, 223] width 245 height 16
click at [436, 226] on input "Наша компания занимается производством мастик на битумной основе (МБР, МБП, МБР…" at bounding box center [400, 223] width 245 height 16
drag, startPoint x: 474, startPoint y: 218, endPoint x: 499, endPoint y: 220, distance: 25.1
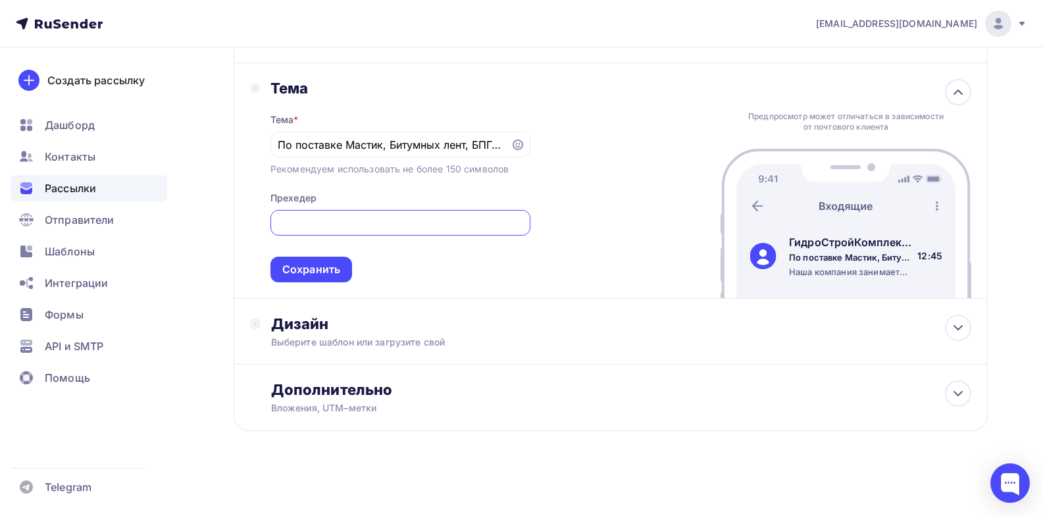
click at [511, 220] on input "Наша компания занимается производством мастик на битумной основе (МБР, МБП, МБР…" at bounding box center [400, 223] width 245 height 16
click at [475, 227] on input "Наша компания занимается производством мастик на битумной основе (МБР, МБП, МБР…" at bounding box center [400, 223] width 245 height 16
click at [481, 224] on input "Наша компания занимается производством мастик на битумной основе (МБР, МБП, МБР…" at bounding box center [400, 223] width 245 height 16
drag, startPoint x: 478, startPoint y: 225, endPoint x: 577, endPoint y: 236, distance: 100.0
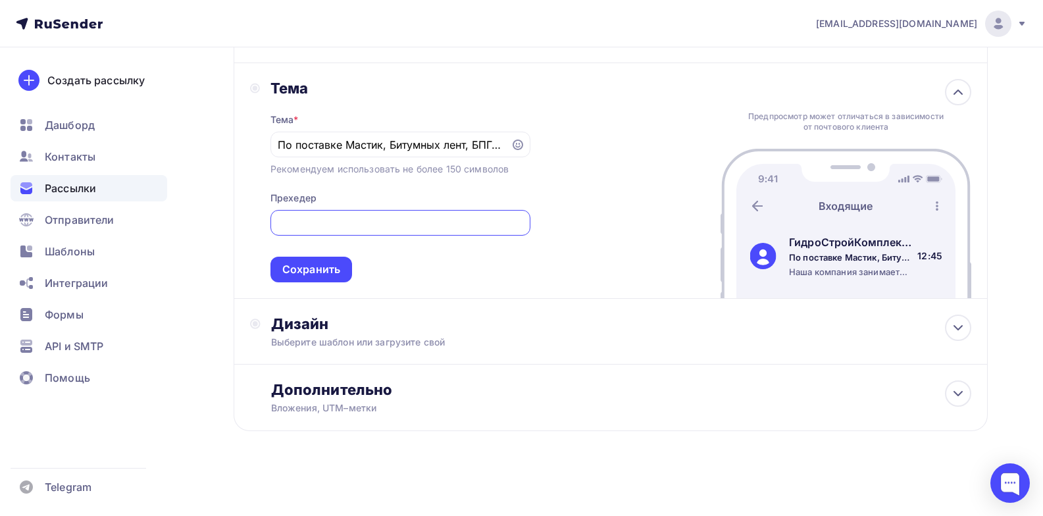
click at [577, 236] on div "Тема Тема * По поставке Мастик, Битумных лент, БПГ, Шнура Рекомендуем использов…" at bounding box center [611, 181] width 754 height 236
type input "Наша компания занимается производством мастик на битумной основе (МБР, МБП, МБР…"
click at [330, 266] on div "Сохранить" at bounding box center [311, 269] width 58 height 15
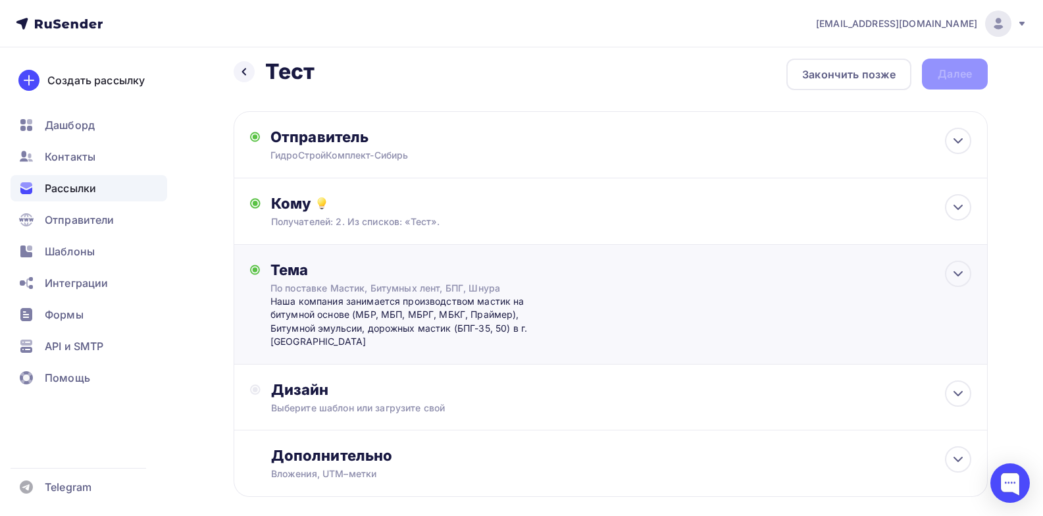
scroll to position [76, 0]
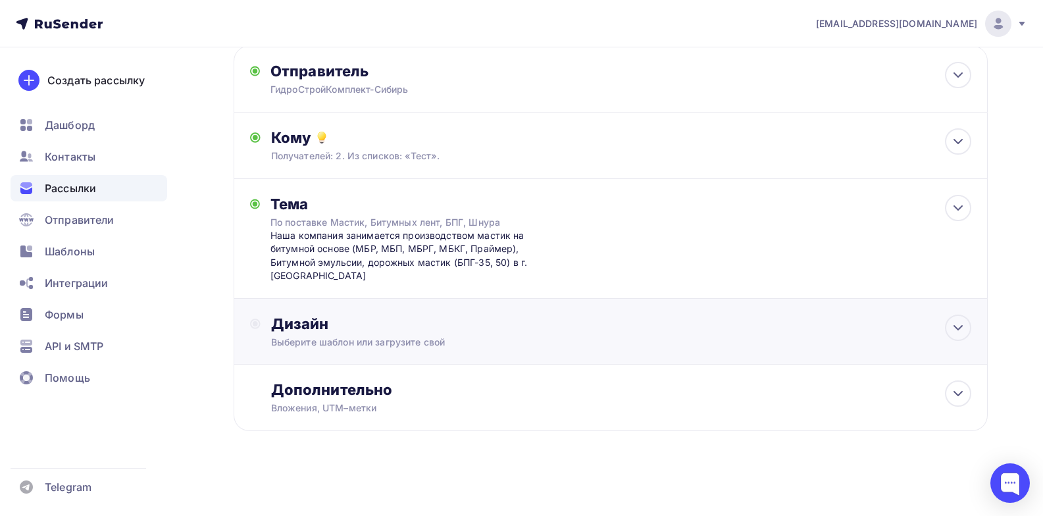
click at [403, 326] on div "Дизайн" at bounding box center [621, 324] width 700 height 18
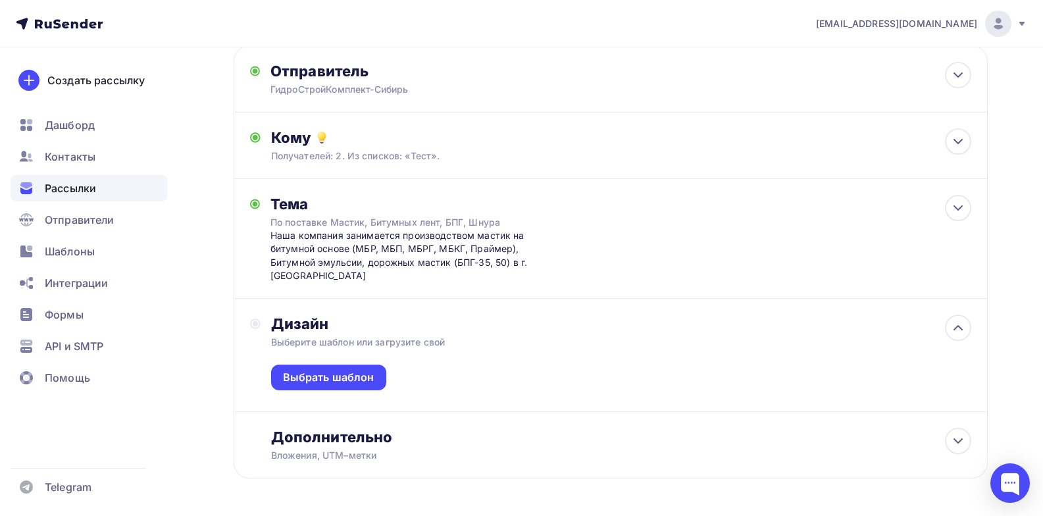
scroll to position [123, 0]
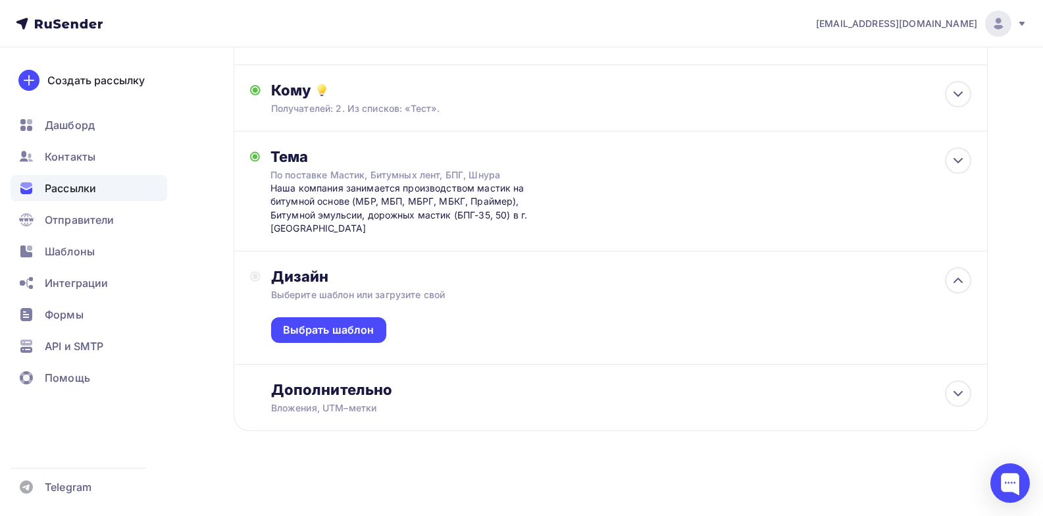
click at [509, 288] on div "Выберите шаблон или загрузите свой" at bounding box center [586, 294] width 630 height 13
click at [436, 395] on div "Дополнительно" at bounding box center [621, 389] width 700 height 18
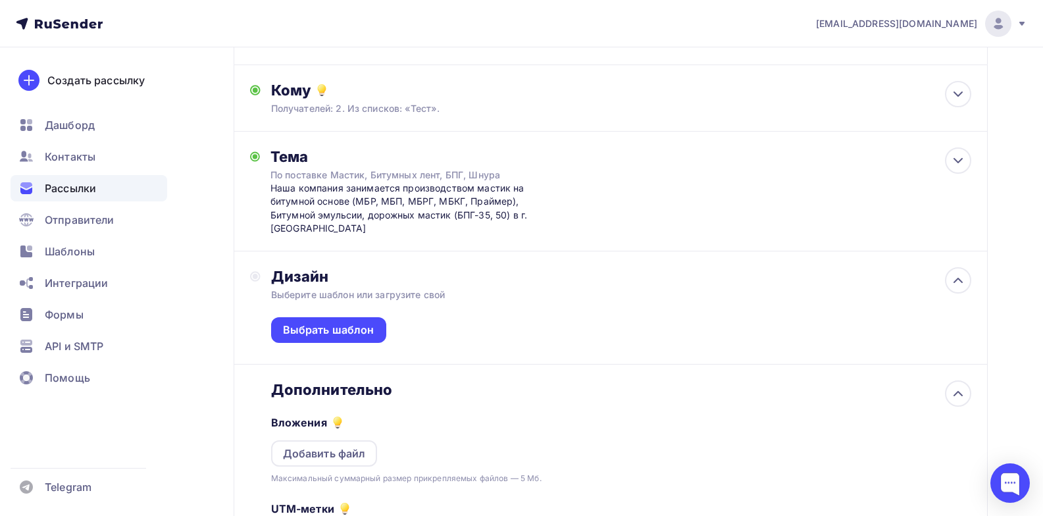
scroll to position [331, 0]
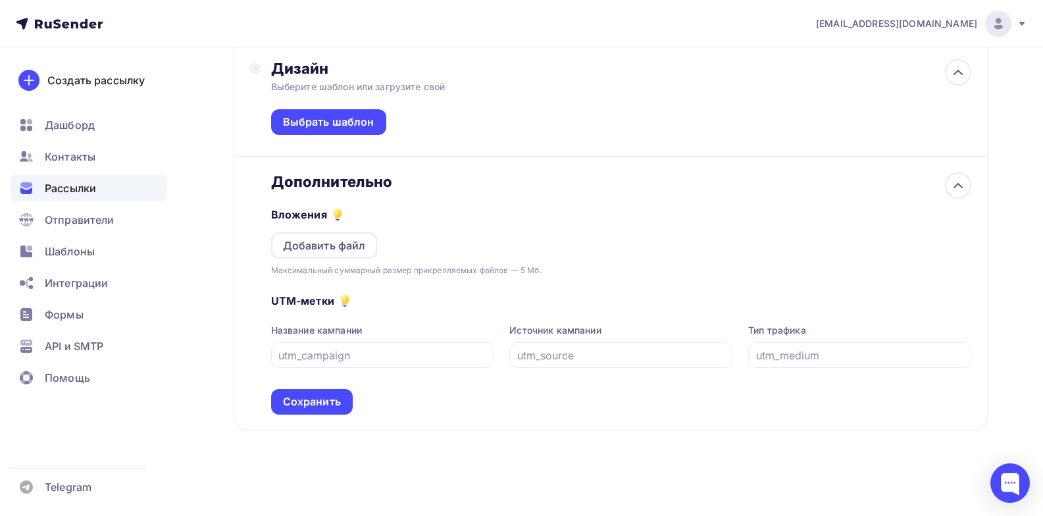
click at [431, 240] on div "Вложения Добавить файл Максимальный суммарный размер прикрепляемых файлов — 5 М…" at bounding box center [621, 234] width 700 height 86
click at [375, 243] on div "Добавить файл" at bounding box center [324, 245] width 107 height 26
click at [961, 188] on icon at bounding box center [958, 186] width 16 height 16
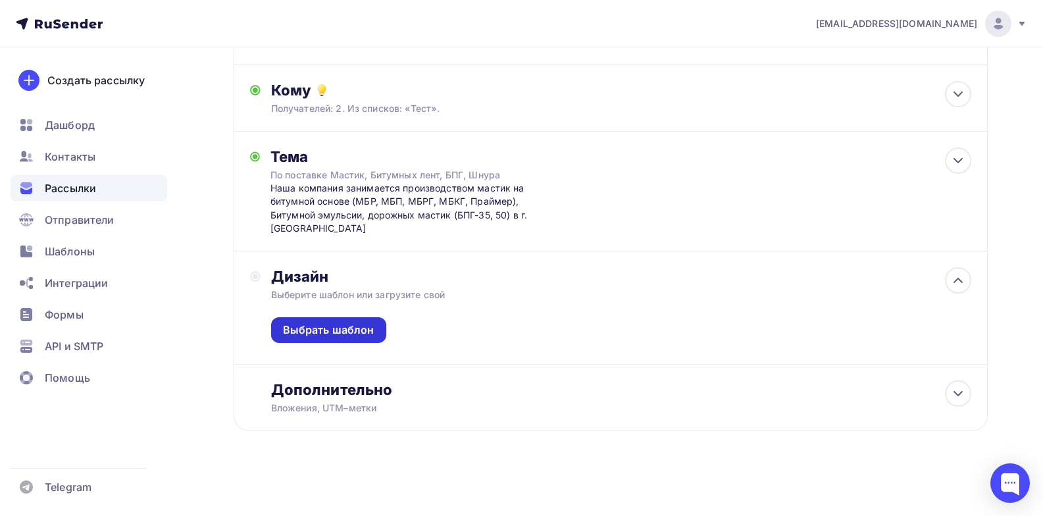
click at [339, 332] on div "Выбрать шаблон" at bounding box center [328, 329] width 91 height 15
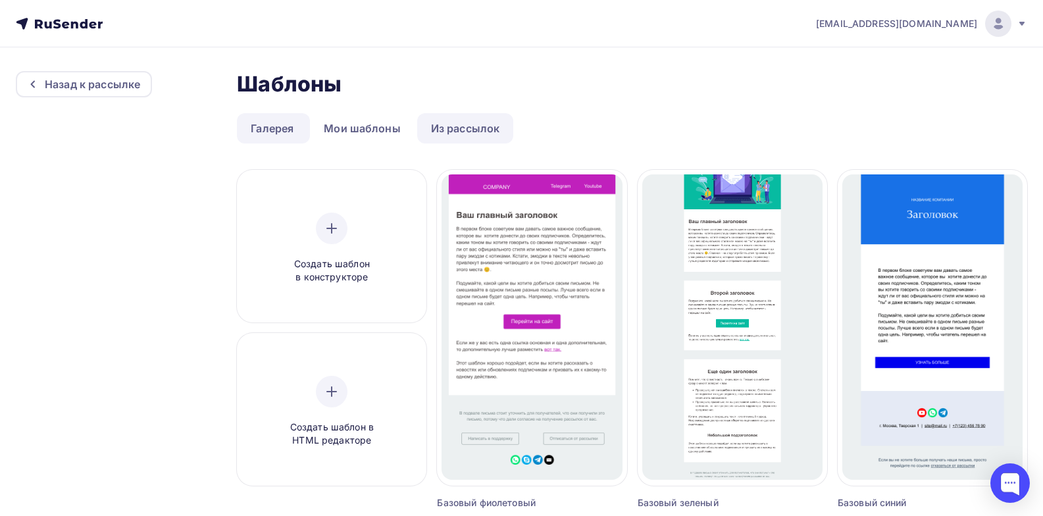
click at [451, 128] on link "Из рассылок" at bounding box center [465, 128] width 97 height 30
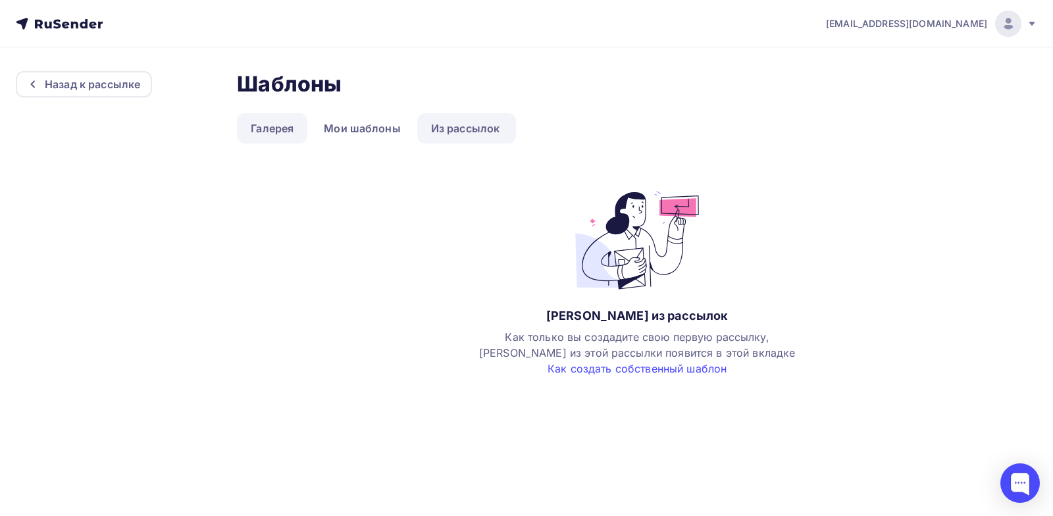
click at [293, 130] on link "Галерея" at bounding box center [272, 128] width 70 height 30
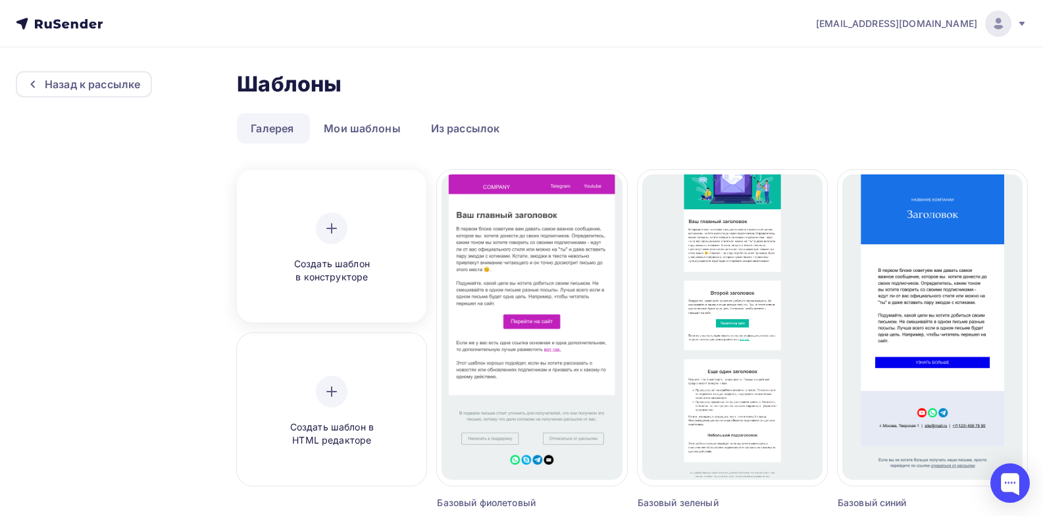
click at [328, 227] on icon at bounding box center [332, 228] width 16 height 16
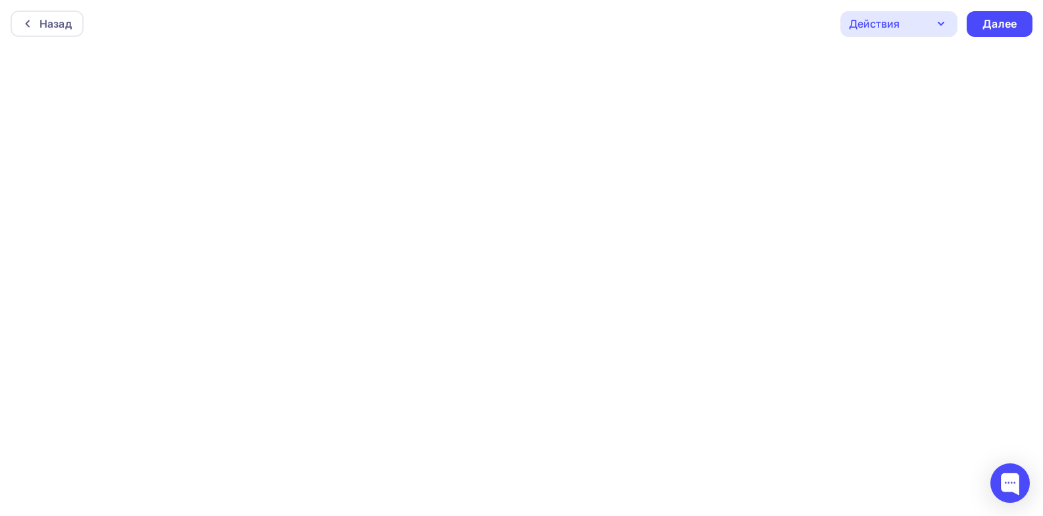
click at [931, 26] on div "Действия" at bounding box center [898, 24] width 117 height 26
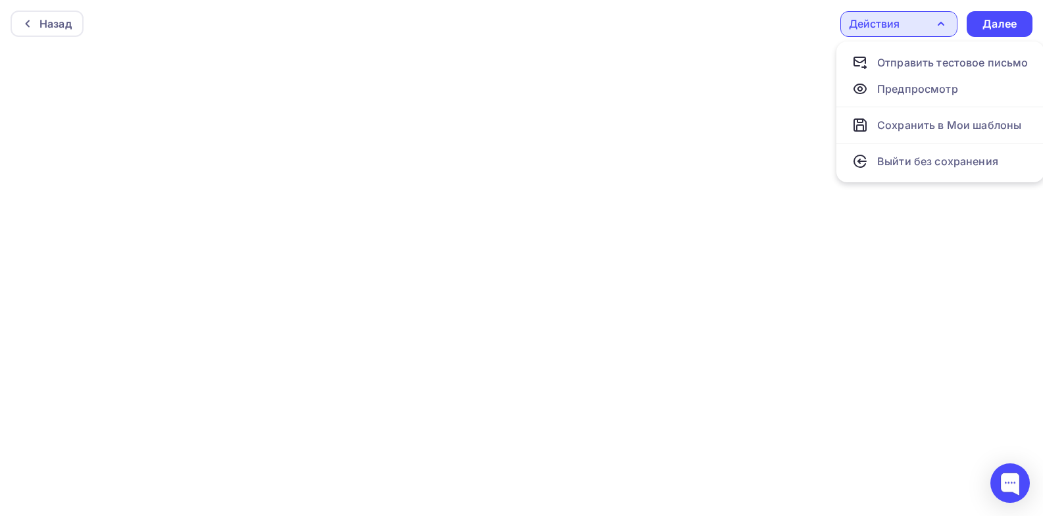
click at [931, 26] on div "Действия" at bounding box center [898, 24] width 117 height 26
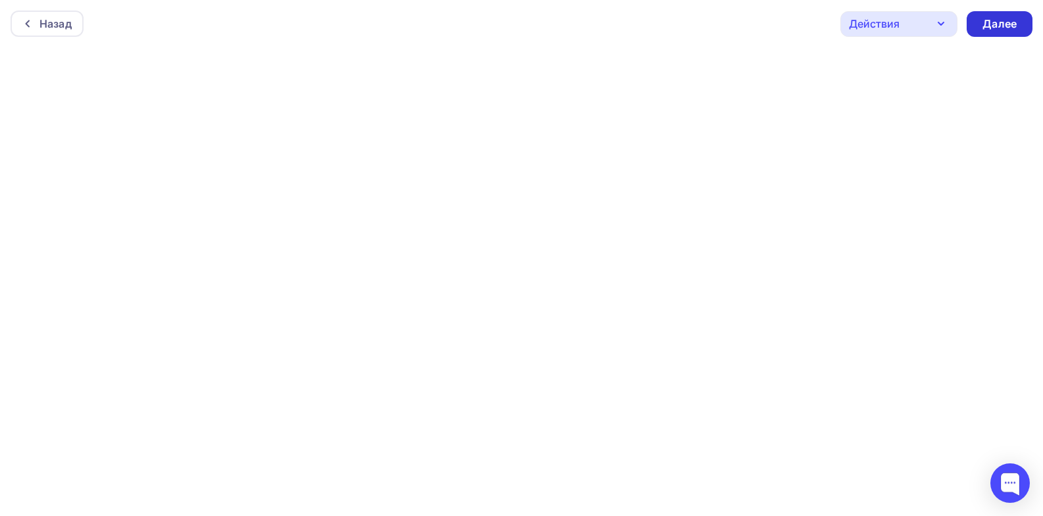
click at [988, 27] on div "Далее" at bounding box center [999, 23] width 34 height 15
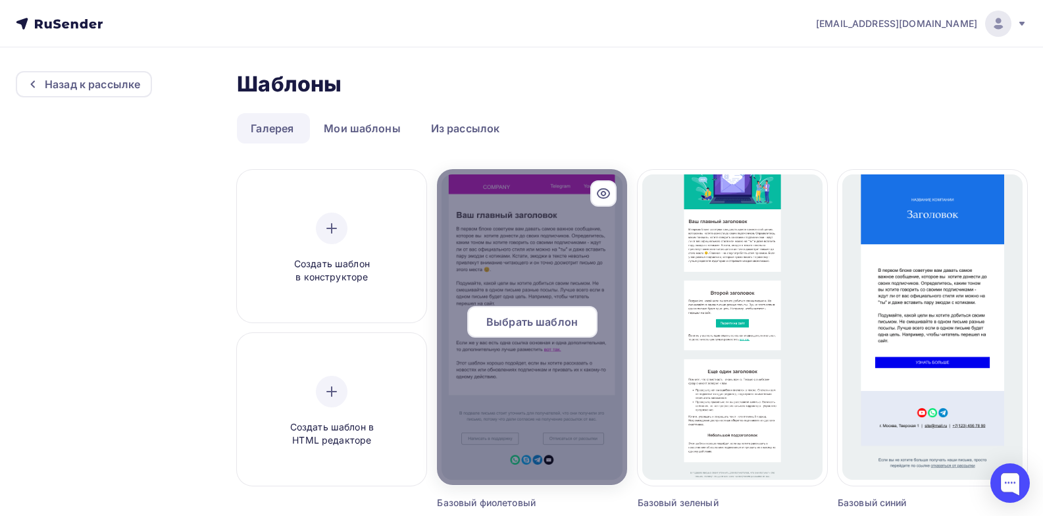
click at [539, 280] on div at bounding box center [531, 327] width 189 height 316
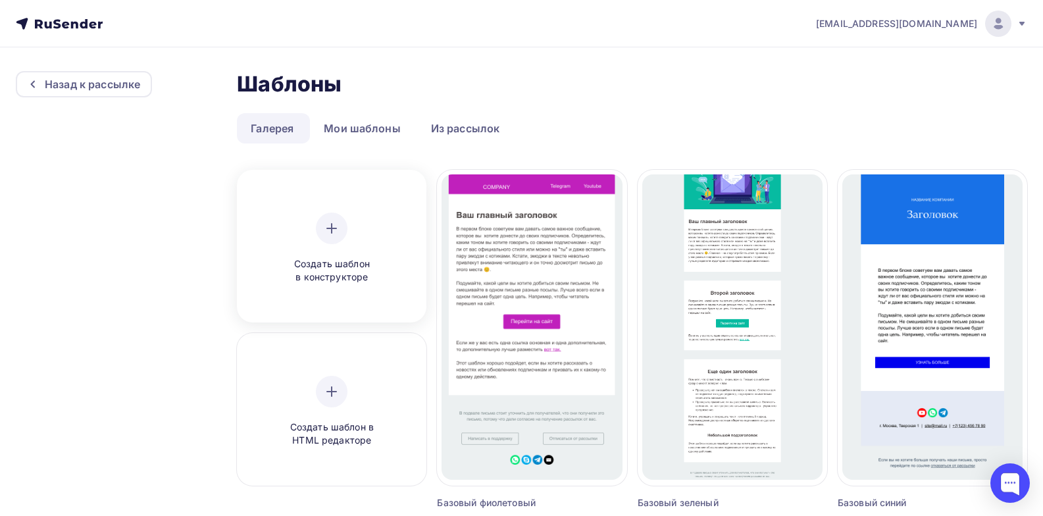
click at [331, 226] on icon at bounding box center [332, 228] width 16 height 16
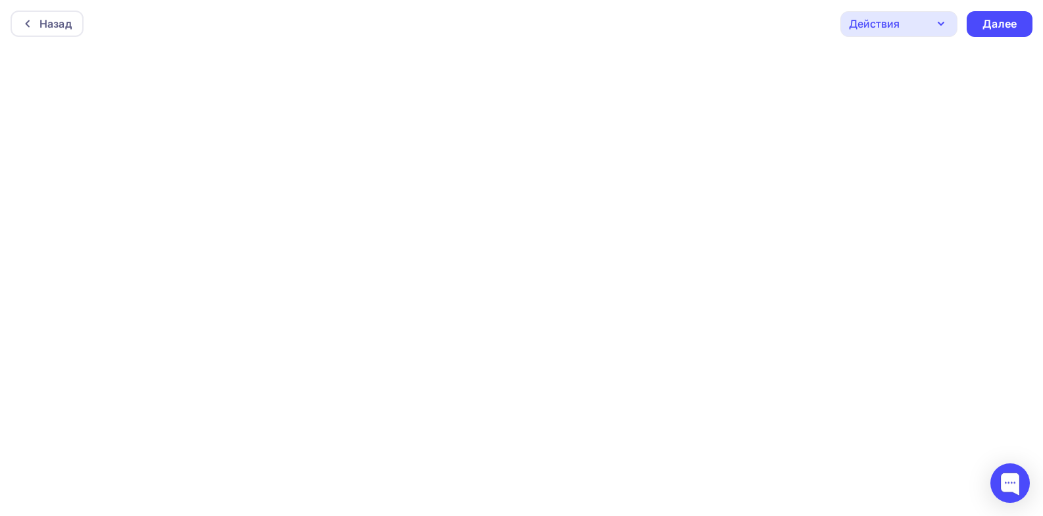
click at [894, 20] on div "Действия" at bounding box center [874, 24] width 51 height 16
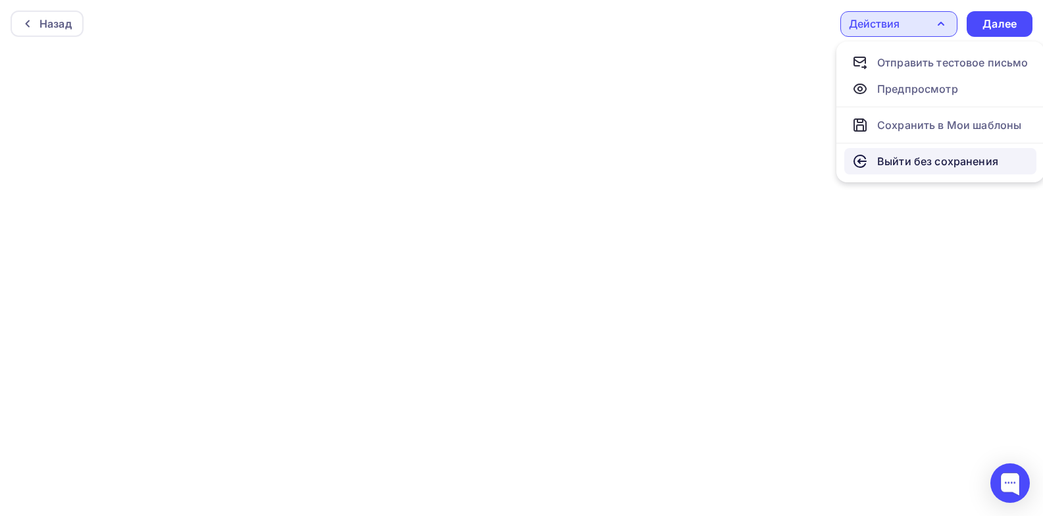
click at [910, 165] on div "Выйти без сохранения" at bounding box center [937, 161] width 121 height 16
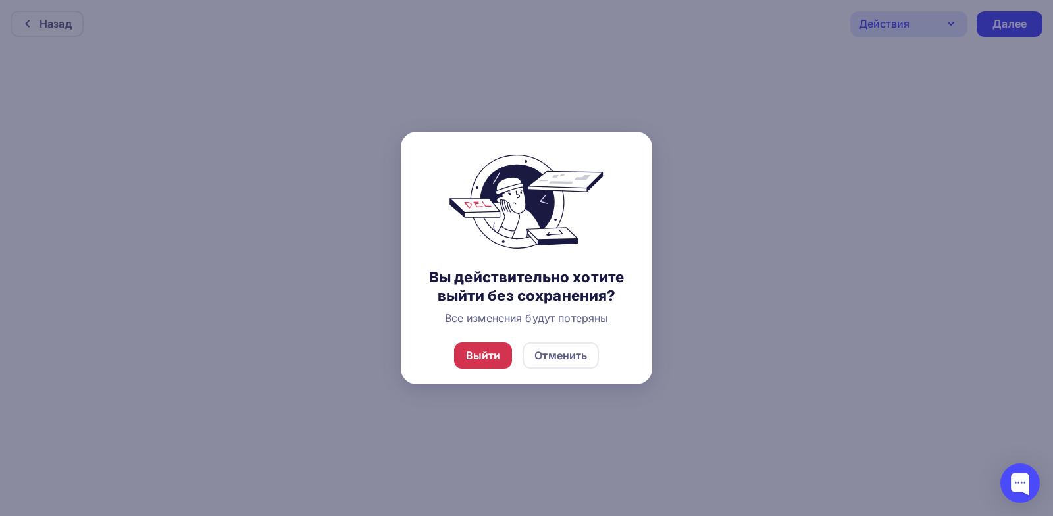
click at [488, 351] on div "Выйти" at bounding box center [483, 355] width 35 height 16
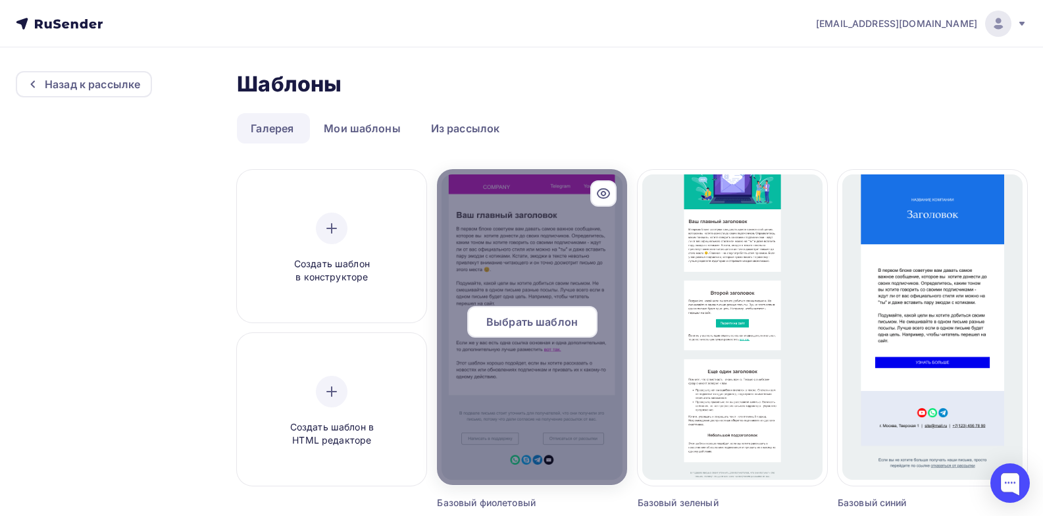
click at [601, 191] on icon at bounding box center [603, 194] width 16 height 16
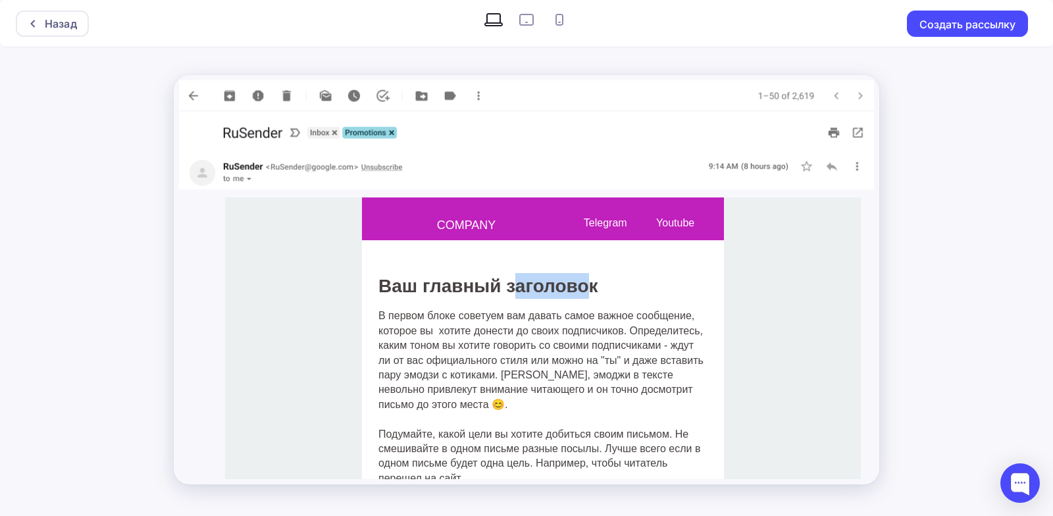
drag, startPoint x: 507, startPoint y: 282, endPoint x: 587, endPoint y: 301, distance: 82.7
click at [587, 301] on td "Ваш главный заголовок" at bounding box center [543, 274] width 362 height 68
click at [483, 326] on span "В первом блоке советуем вам давать самое важное сообщение, которое вы хотите до…" at bounding box center [540, 359] width 325 height 99
click at [899, 105] on div "Назад Создать рассылку" at bounding box center [526, 258] width 1053 height 516
click at [189, 95] on img at bounding box center [526, 95] width 695 height 31
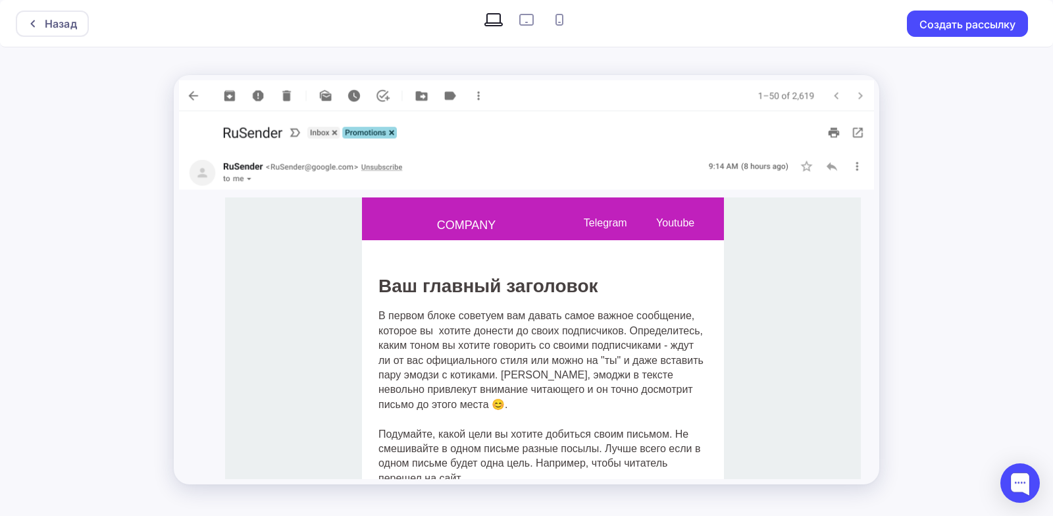
click at [527, 21] on icon at bounding box center [526, 19] width 21 height 21
radio input "true"
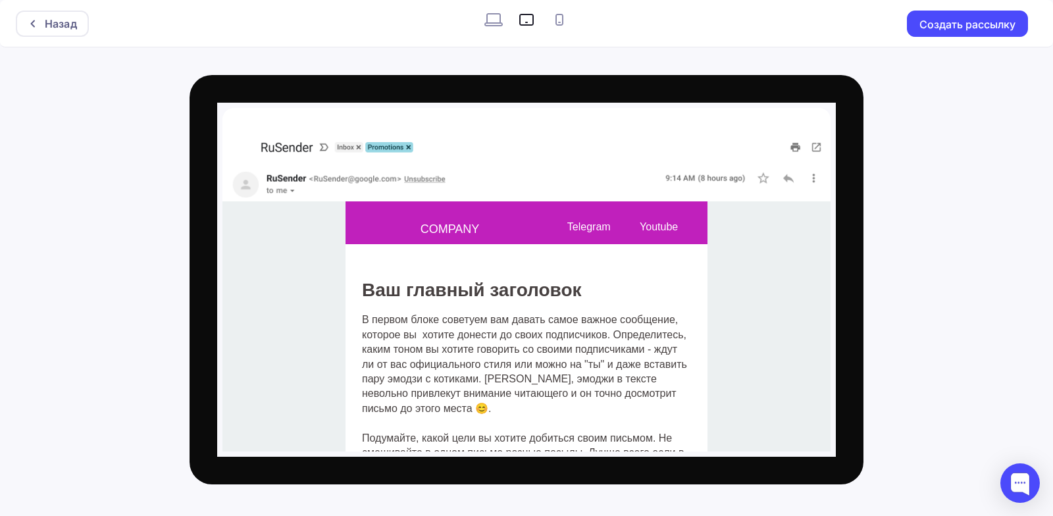
click at [560, 21] on icon at bounding box center [559, 19] width 21 height 21
radio input "true"
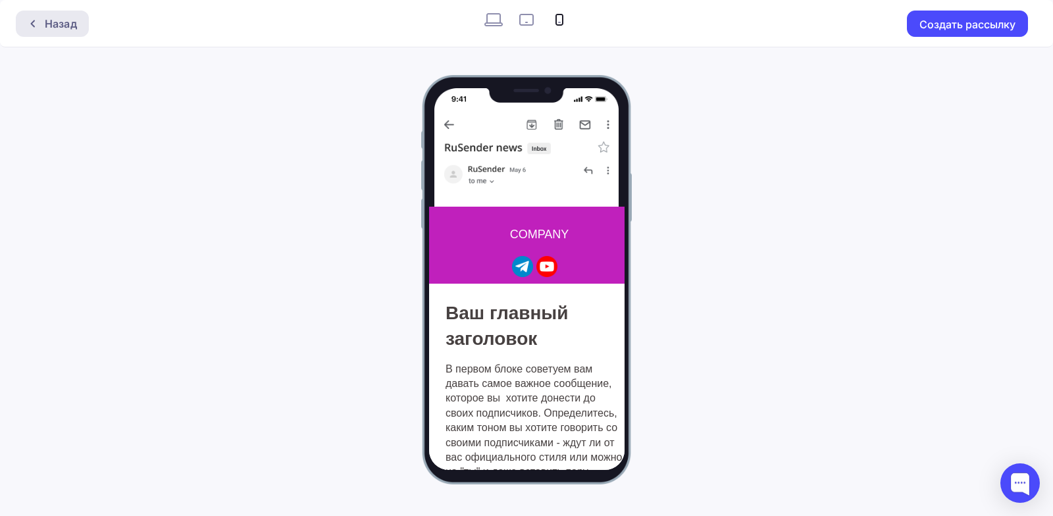
click at [57, 21] on div "Назад" at bounding box center [61, 24] width 32 height 16
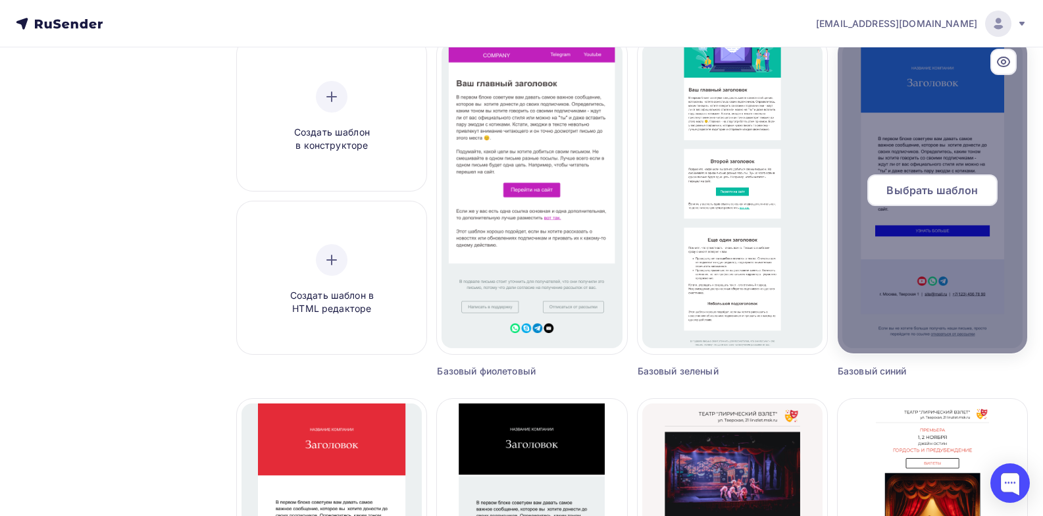
scroll to position [66, 0]
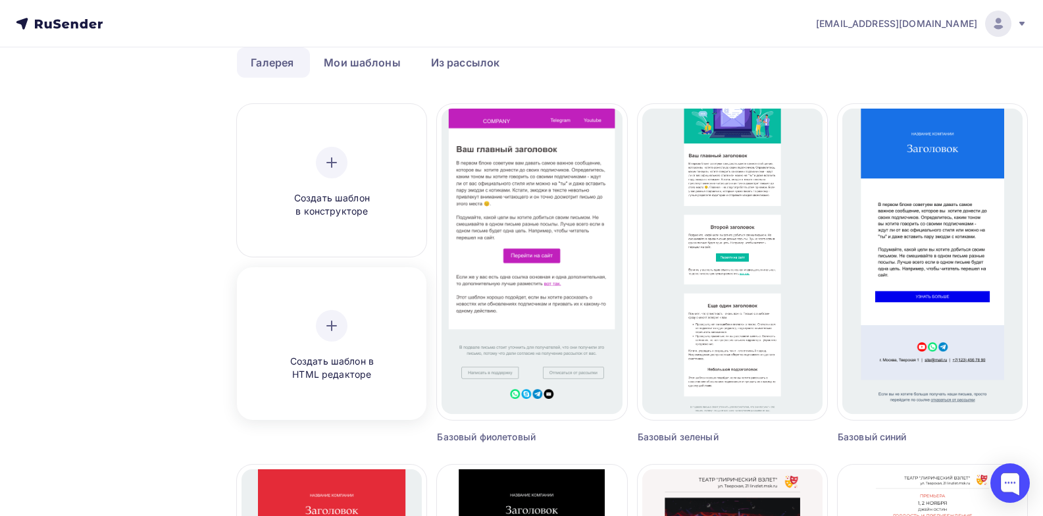
click at [336, 326] on icon at bounding box center [331, 326] width 9 height 0
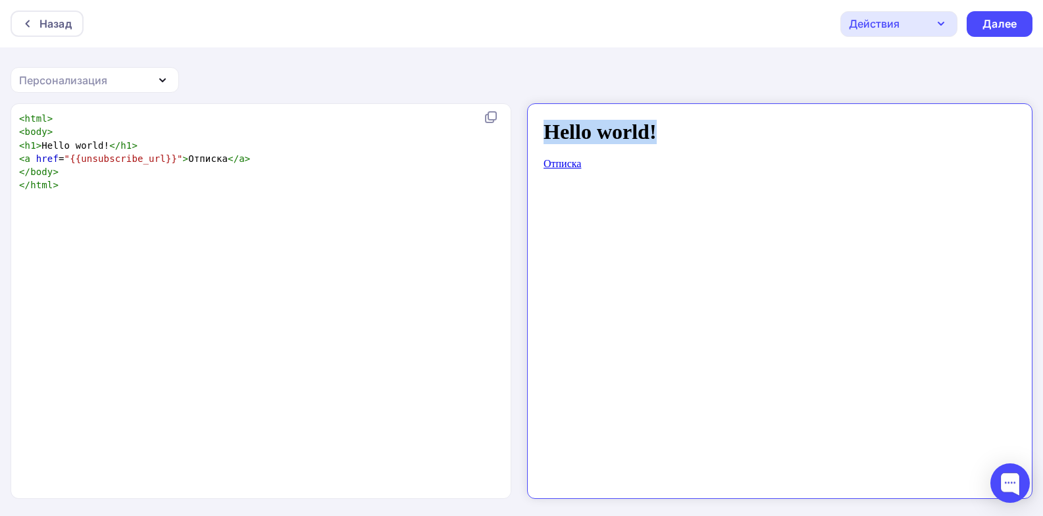
drag, startPoint x: 534, startPoint y: 119, endPoint x: 649, endPoint y: 120, distance: 114.5
click at [649, 120] on h1 "Hello world!" at bounding box center [768, 121] width 473 height 24
click at [665, 128] on h1 "Hello world!" at bounding box center [768, 121] width 473 height 24
click at [642, 120] on h1 "Hello world!" at bounding box center [768, 121] width 473 height 24
click at [642, 122] on h1 "Hello world!" at bounding box center [768, 121] width 473 height 24
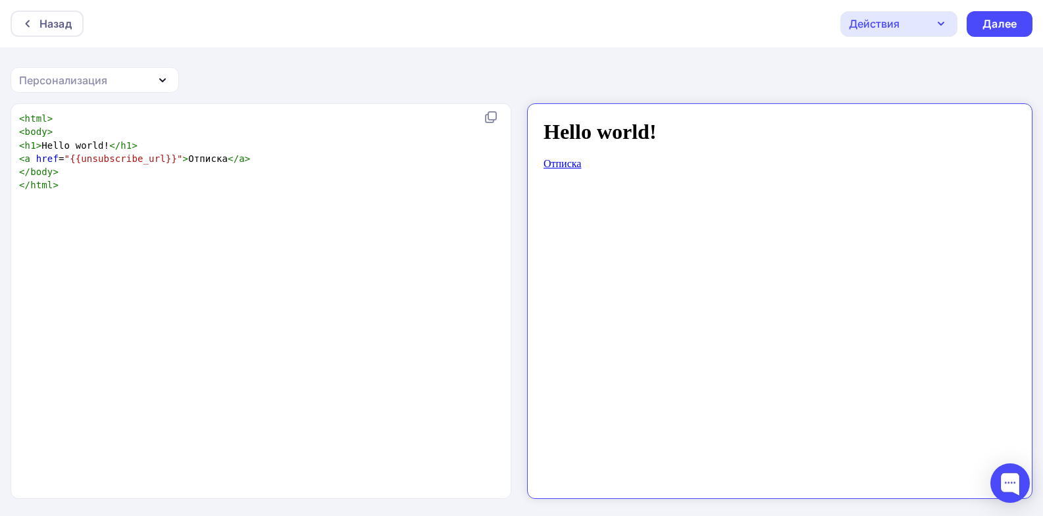
click at [642, 122] on h1 "Hello world!" at bounding box center [768, 121] width 473 height 24
click at [163, 80] on icon "button" at bounding box center [162, 80] width 5 height 3
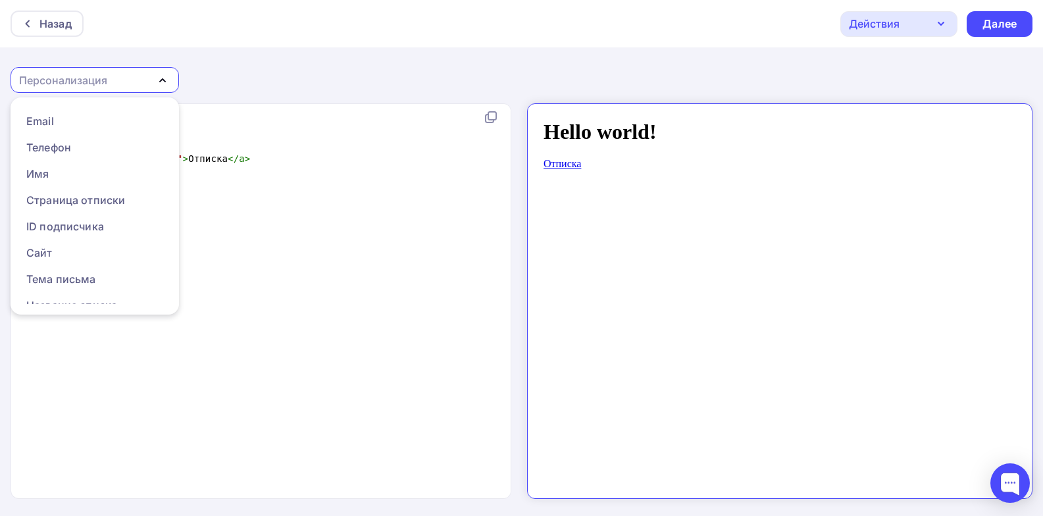
click at [391, 61] on div "Назад Действия Отправить тестовое письмо Сохранить в Мои шаблоны Выйти без сохр…" at bounding box center [521, 258] width 1043 height 517
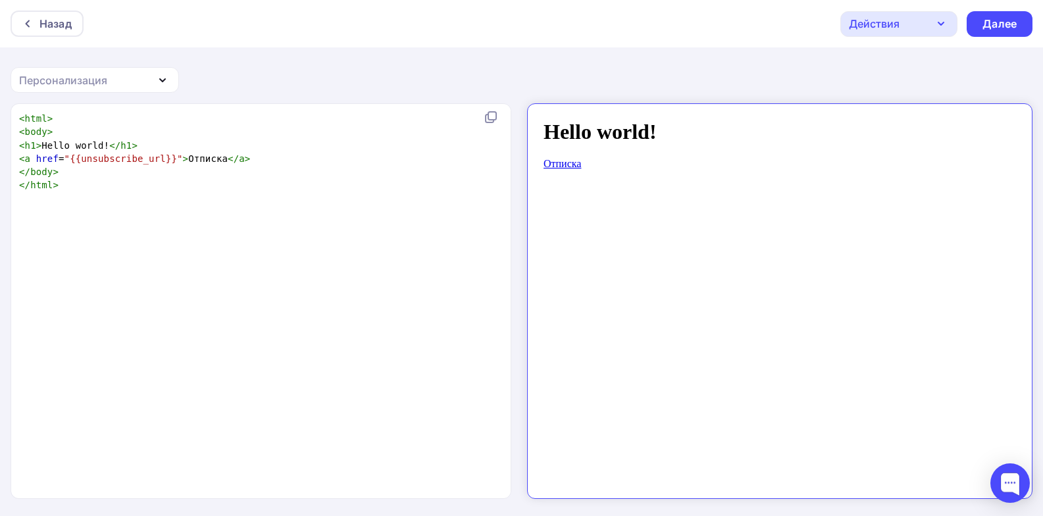
click at [644, 126] on h1 "Hello world!" at bounding box center [768, 121] width 473 height 24
click at [634, 121] on h1 "Hello world!" at bounding box center [768, 121] width 473 height 24
click at [634, 120] on h1 "Hello world!" at bounding box center [768, 121] width 473 height 24
type textarea "Hello world!"
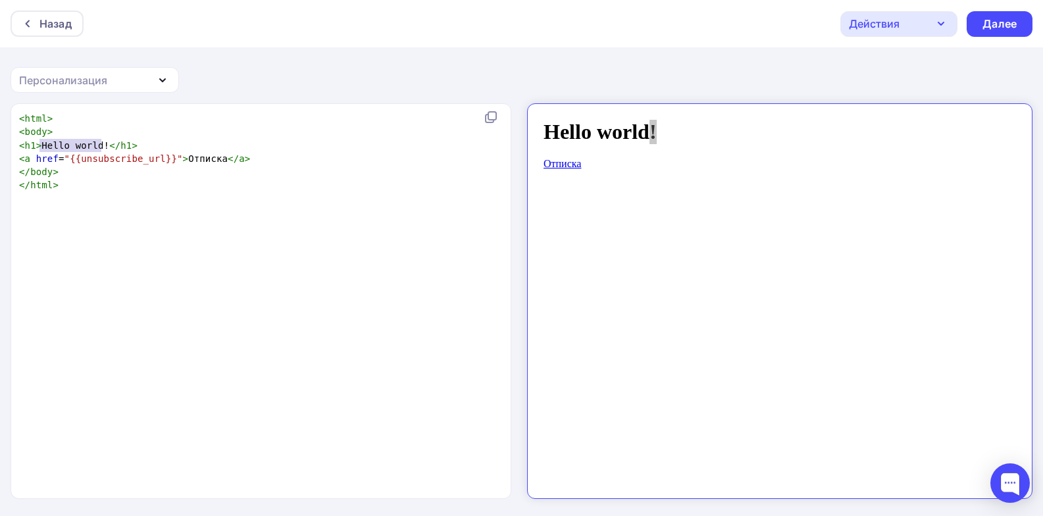
drag, startPoint x: 39, startPoint y: 143, endPoint x: 100, endPoint y: 143, distance: 60.5
click at [100, 143] on span "< h1 > Hello world! </ h1 >" at bounding box center [78, 145] width 118 height 11
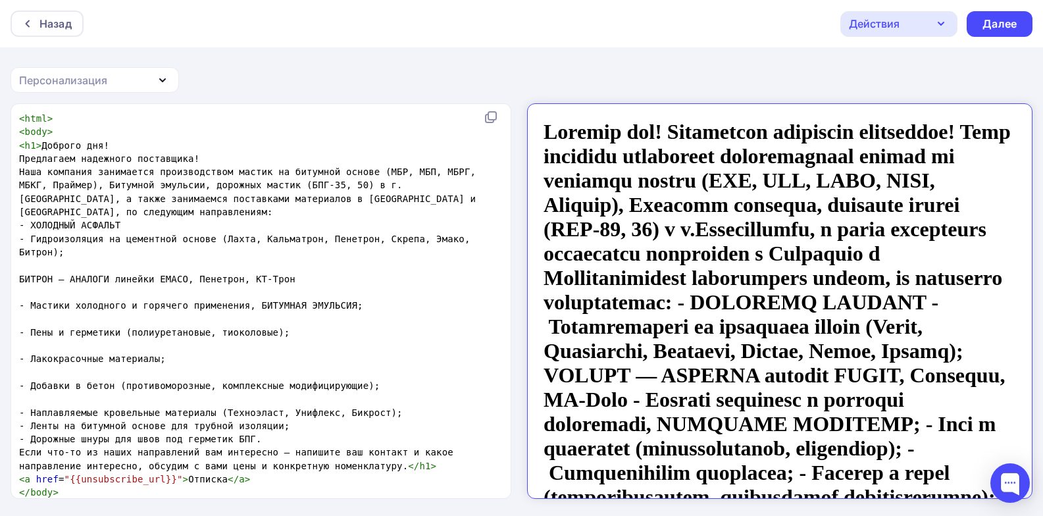
click at [660, 122] on h1 at bounding box center [768, 389] width 473 height 560
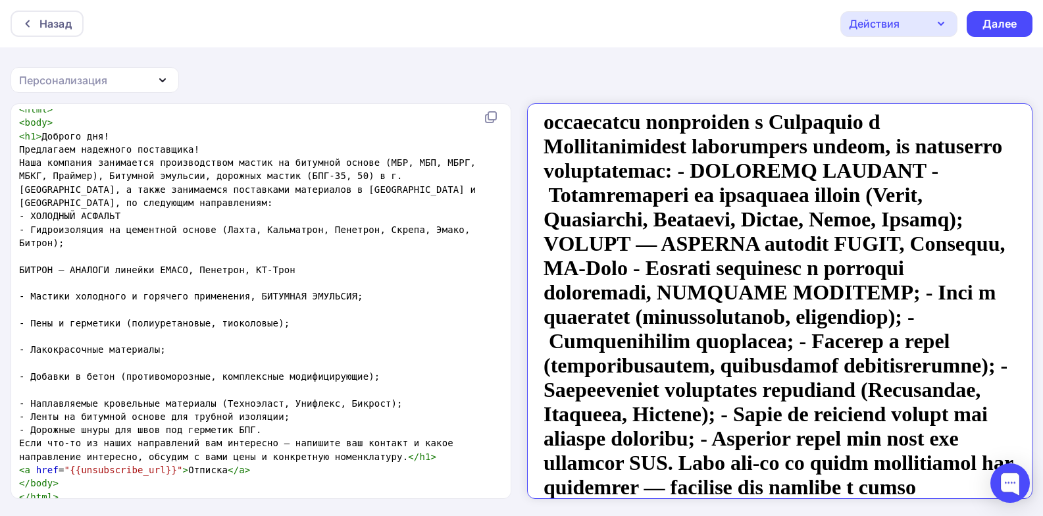
scroll to position [0, 0]
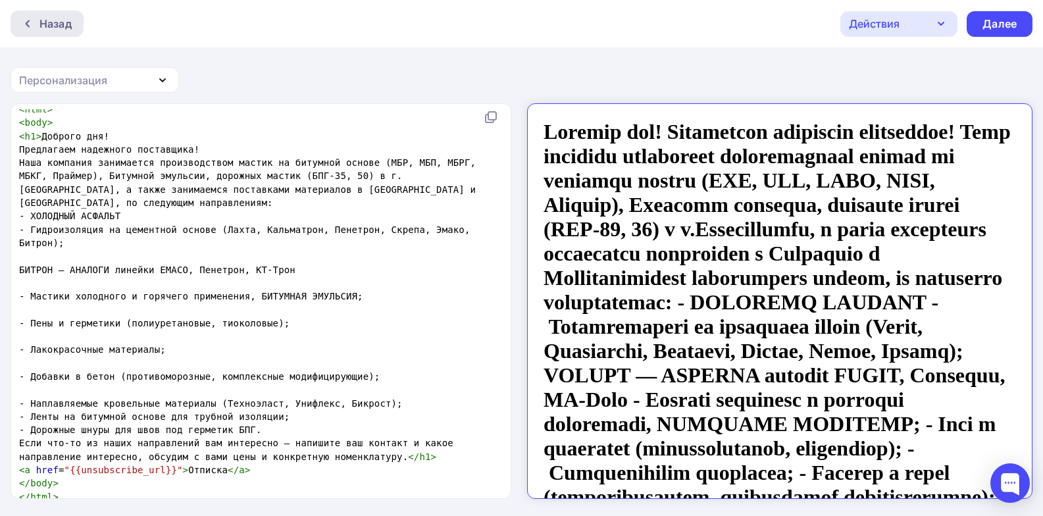
click at [59, 29] on div "Назад" at bounding box center [55, 24] width 32 height 16
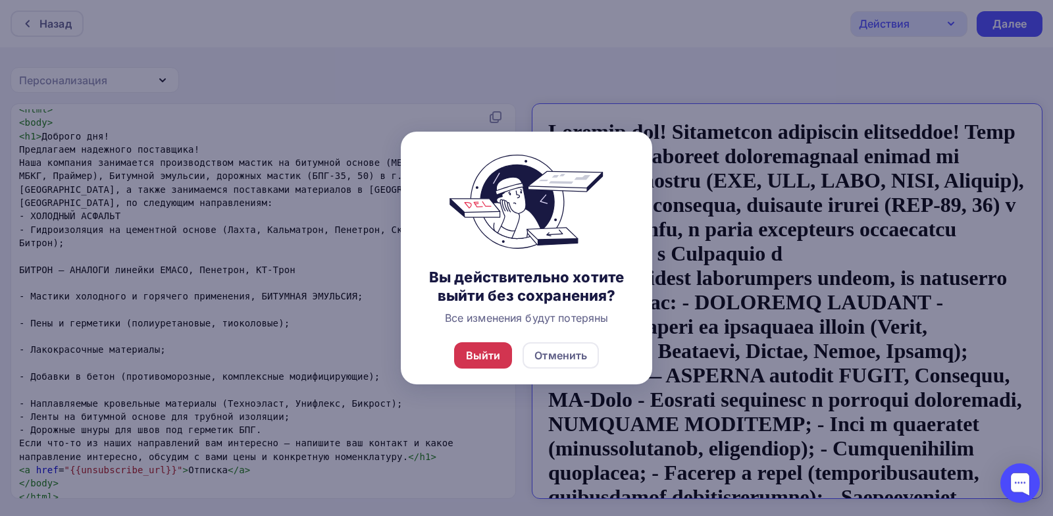
click at [494, 352] on div "Выйти" at bounding box center [483, 355] width 35 height 16
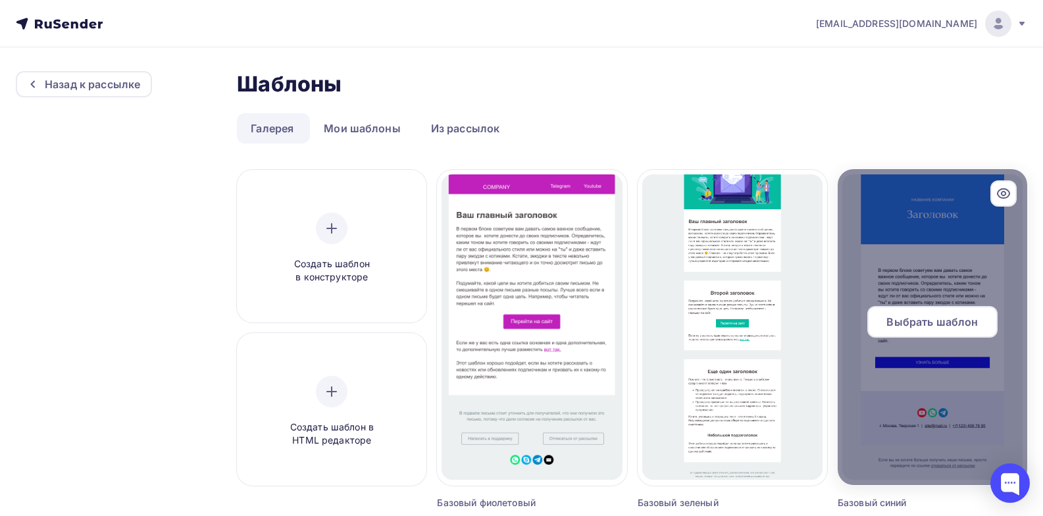
click at [949, 320] on span "Выбрать шаблон" at bounding box center [931, 322] width 91 height 16
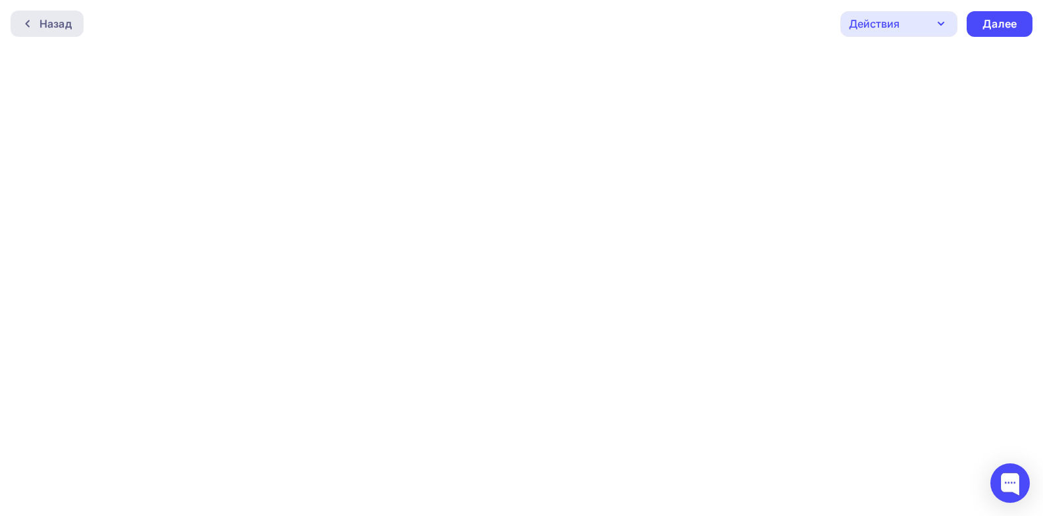
click at [61, 28] on div "Назад" at bounding box center [55, 24] width 32 height 16
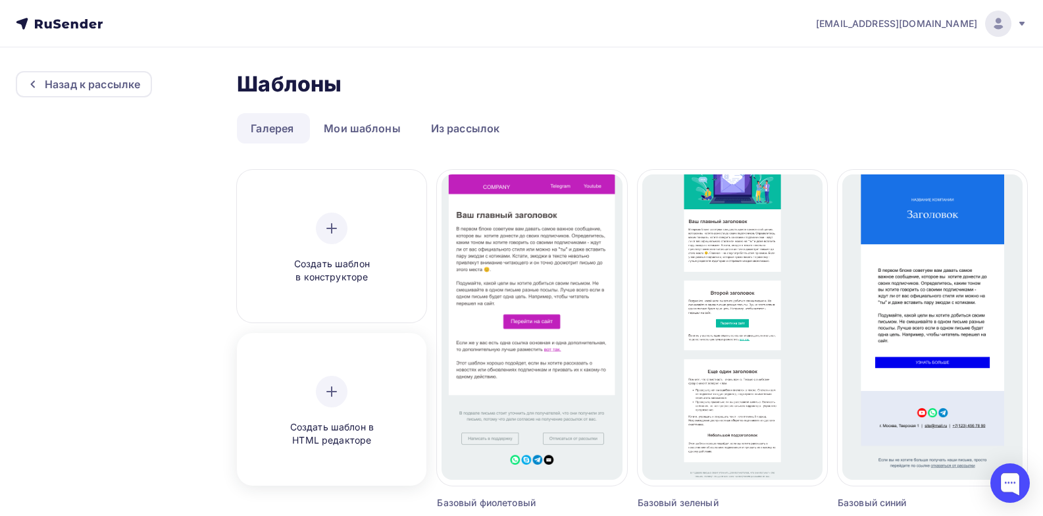
scroll to position [66, 0]
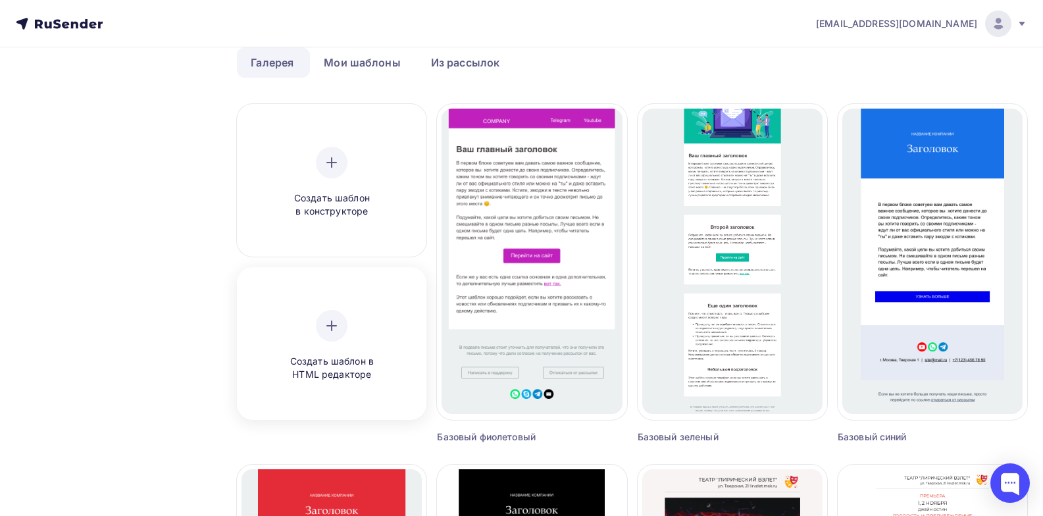
click at [330, 333] on icon at bounding box center [332, 326] width 16 height 16
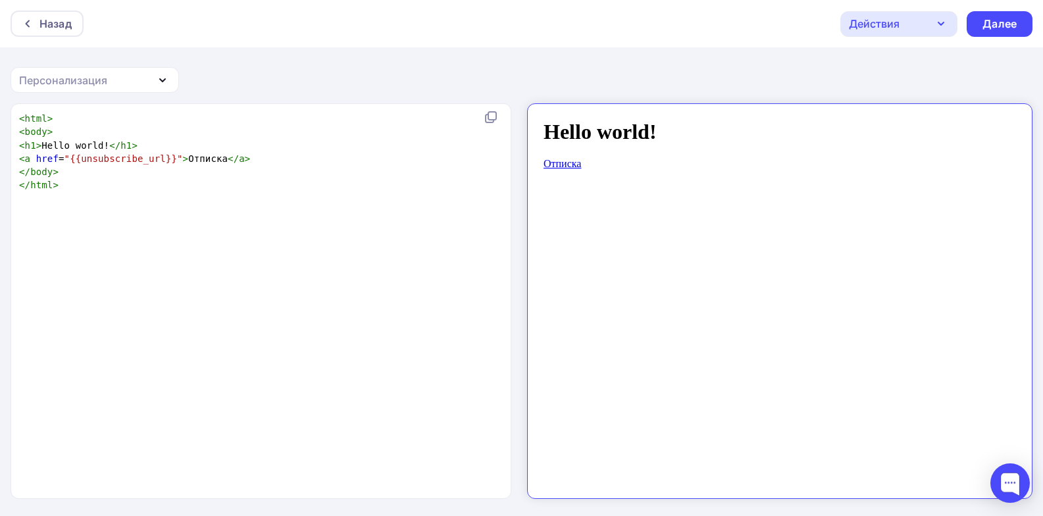
scroll to position [5, 0]
type textarea "Hello world!"
drag, startPoint x: 100, startPoint y: 145, endPoint x: 41, endPoint y: 145, distance: 59.2
click at [41, 145] on span "< h1 > Hello world! </ h1 >" at bounding box center [78, 145] width 118 height 11
paste textarea
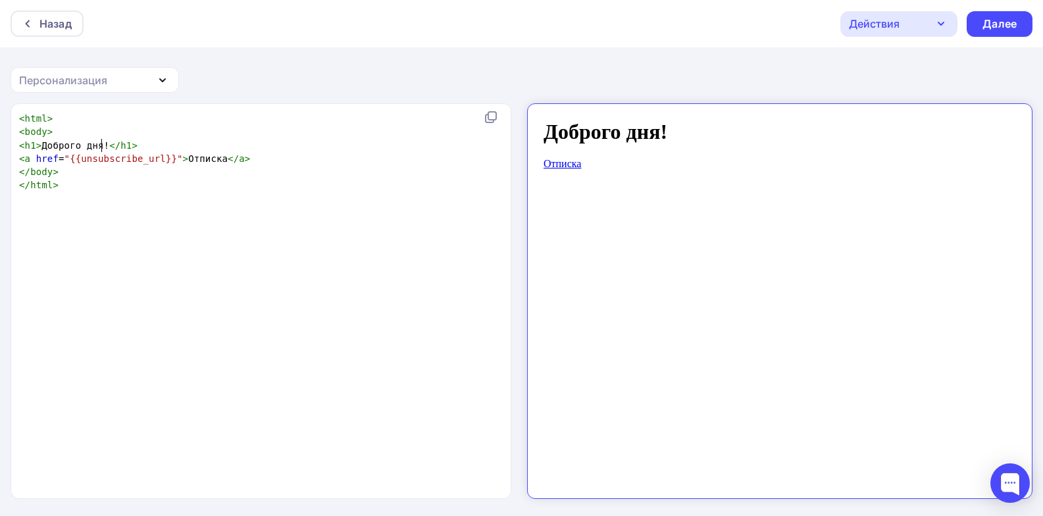
click at [132, 146] on pre "< h1 > Доброго дня! </ h1 >" at bounding box center [262, 145] width 493 height 13
type textarea "<h1>"
drag, startPoint x: 39, startPoint y: 146, endPoint x: 16, endPoint y: 143, distance: 23.3
click at [16, 143] on pre "< h1 > Доброго дня! </ h1 >" at bounding box center [262, 145] width 493 height 13
type textarea "1>Доброго дня!</h1>"
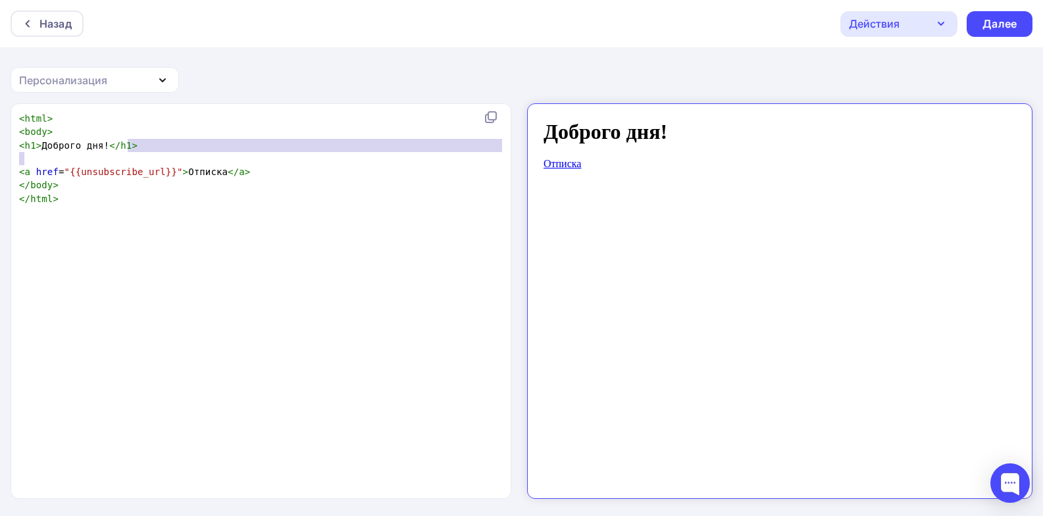
type textarea "<h1>Доброго дня!</h1>"
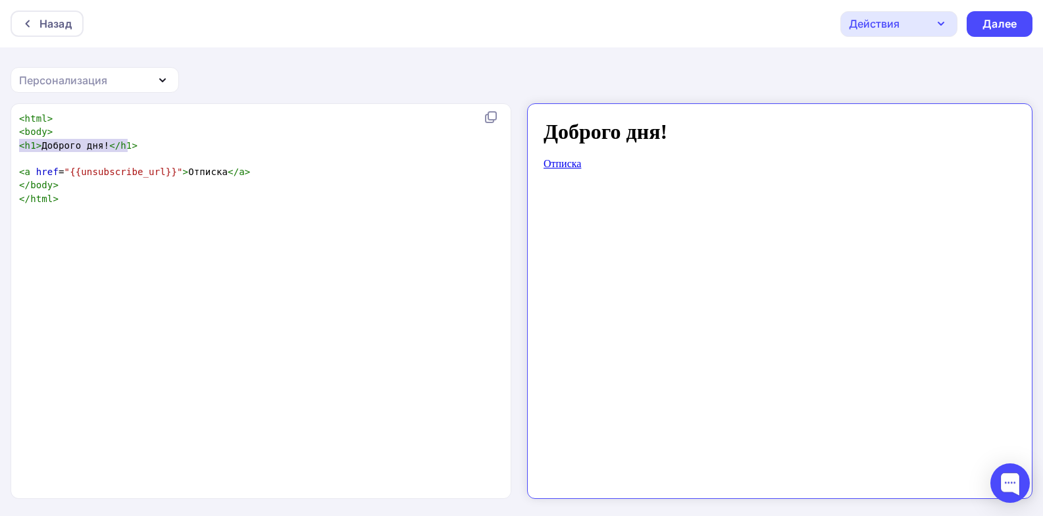
drag, startPoint x: 141, startPoint y: 149, endPoint x: 17, endPoint y: 147, distance: 124.4
click at [15, 146] on div "<h1>Доброго дня!</h1> x < html > < body > < h1 > Доброго дня! </ h1 > < a href …" at bounding box center [261, 301] width 501 height 394
click at [66, 156] on pre at bounding box center [262, 158] width 493 height 13
drag, startPoint x: 20, startPoint y: 159, endPoint x: 10, endPoint y: 159, distance: 10.5
click at [10, 159] on div "x < html > < body > < h1 > Доброго дня! </ h1 > < a href = "{{unsubscribe_url}}…" at bounding box center [521, 310] width 1043 height 414
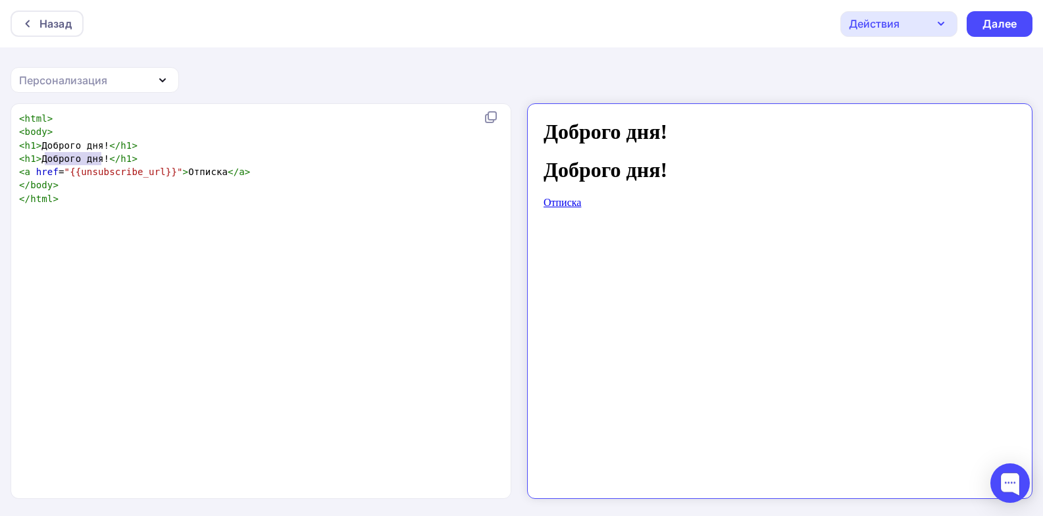
type textarea "Доброго дня!"
drag, startPoint x: 101, startPoint y: 161, endPoint x: 40, endPoint y: 159, distance: 61.2
click at [40, 159] on span "< h1 > Доброго дня! </ h1 >" at bounding box center [78, 158] width 118 height 11
paste textarea
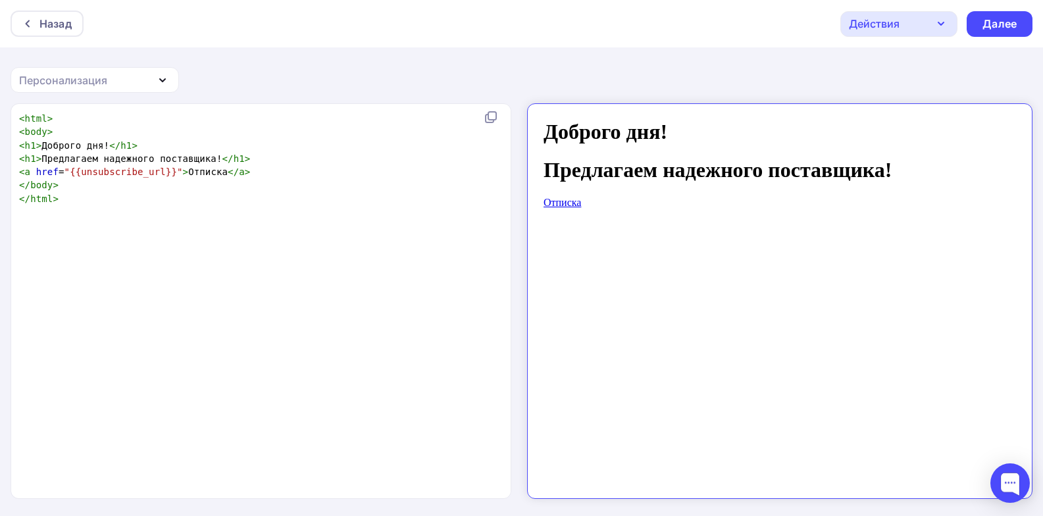
click at [249, 157] on pre "< h1 > Предлагаем надежного поставщика! </ h1 >" at bounding box center [262, 158] width 493 height 13
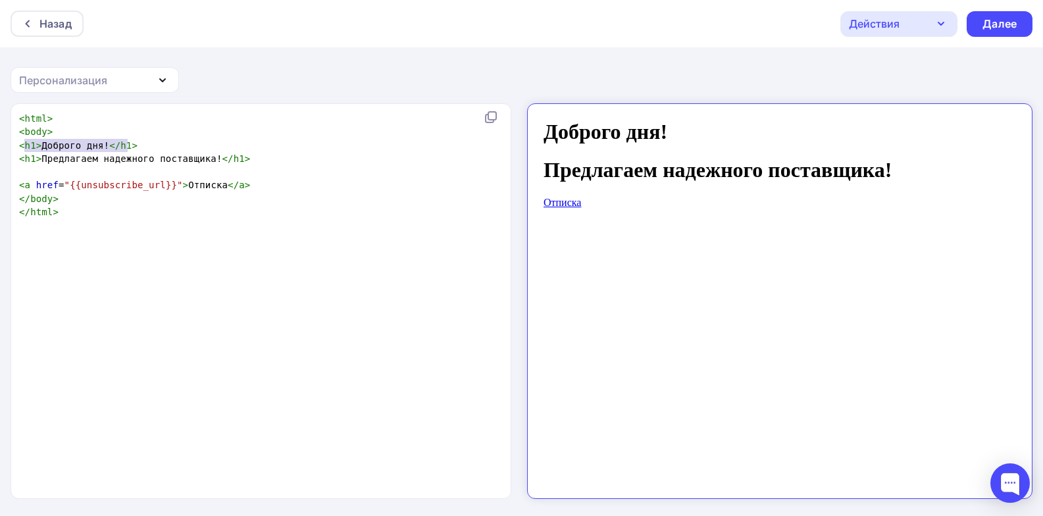
type textarea "<h1>Доброго дня!</h1>"
drag, startPoint x: 141, startPoint y: 144, endPoint x: 16, endPoint y: 143, distance: 124.4
click at [16, 143] on pre "< h1 > Доброго дня! </ h1 >" at bounding box center [262, 145] width 493 height 13
click at [49, 170] on pre at bounding box center [262, 171] width 493 height 13
drag, startPoint x: 51, startPoint y: 166, endPoint x: 16, endPoint y: 168, distance: 34.2
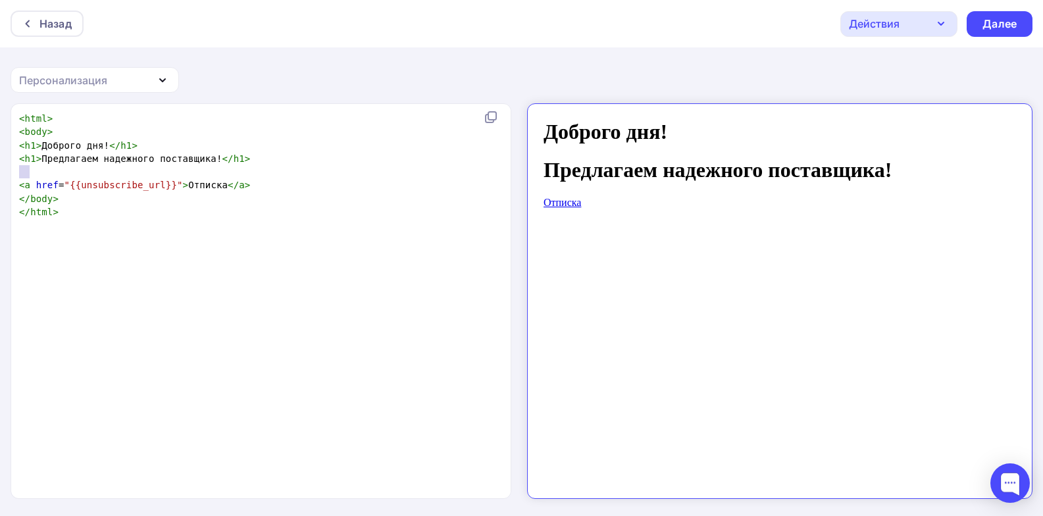
click at [16, 168] on pre at bounding box center [262, 171] width 493 height 13
paste textarea
click at [34, 171] on span "< h1 > Доброго дня! </ h1 >" at bounding box center [78, 171] width 118 height 11
type textarea "2"
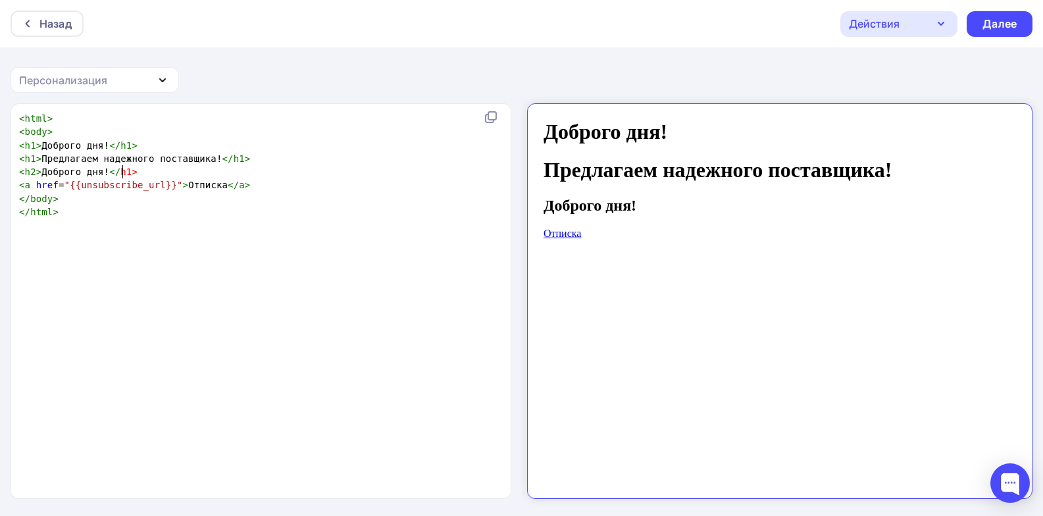
drag, startPoint x: 121, startPoint y: 170, endPoint x: 130, endPoint y: 181, distance: 13.6
click at [121, 171] on span "h1" at bounding box center [125, 171] width 11 height 11
type textarea "22"
click at [286, 153] on pre "< h1 > Предлагаем надежного поставщика! </ h1 >" at bounding box center [262, 158] width 493 height 13
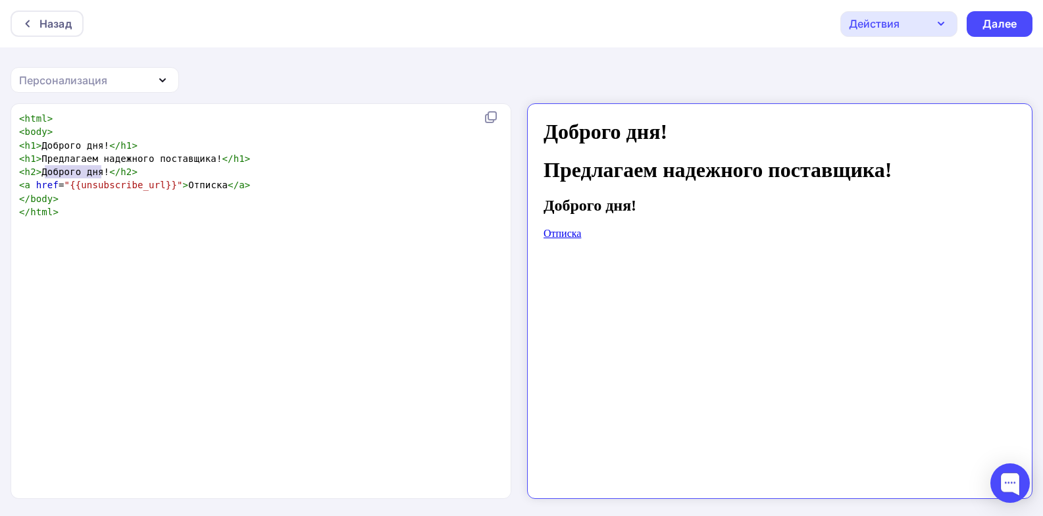
type textarea "Доброго дня!"
drag, startPoint x: 100, startPoint y: 168, endPoint x: 41, endPoint y: 172, distance: 58.7
click at [41, 172] on span "< h2 > Доброго дня! </ h2 >" at bounding box center [78, 171] width 118 height 11
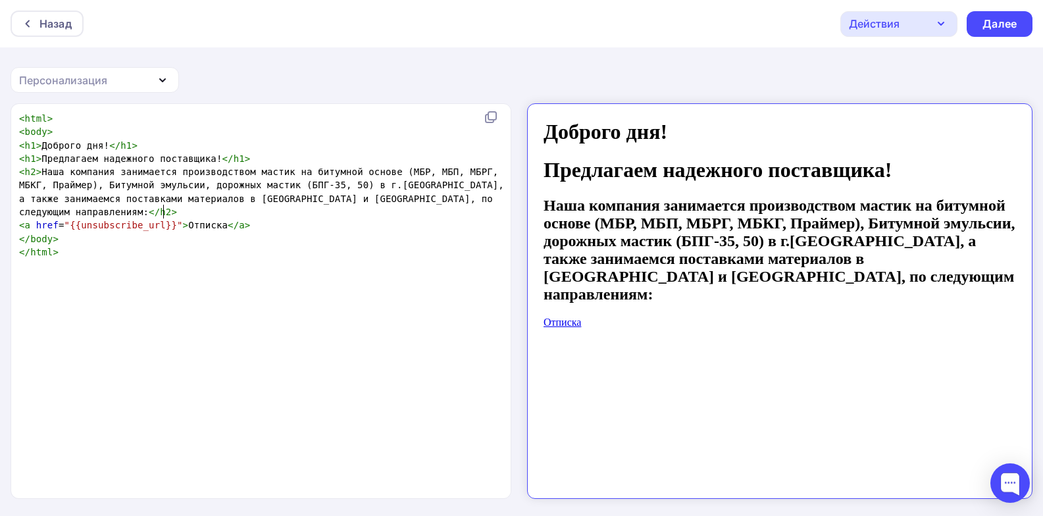
click at [173, 211] on pre "< h2 > Наша компания занимается производством мастик на битумной основе (МБР, М…" at bounding box center [262, 191] width 493 height 53
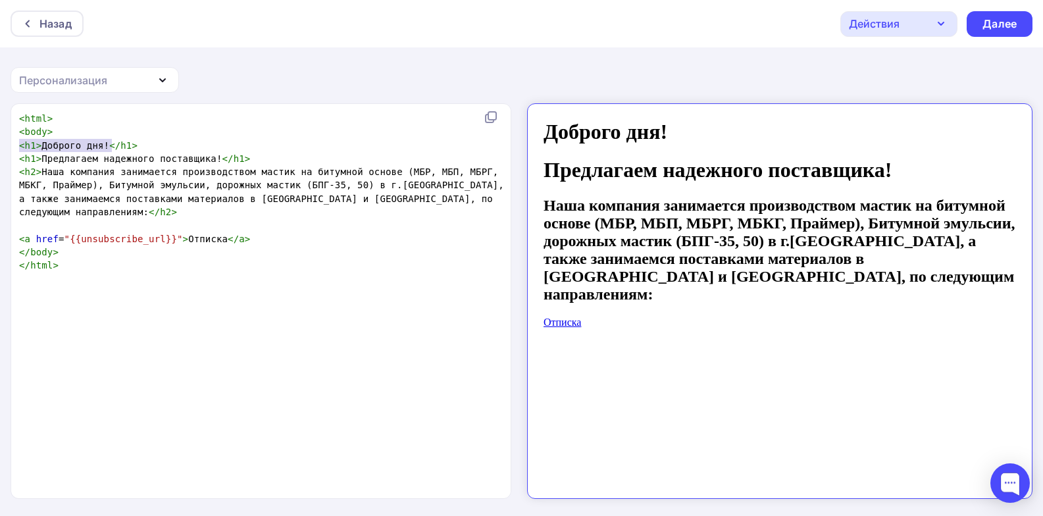
type textarea "<h1>Доброго дня!</h1>"
drag, startPoint x: 20, startPoint y: 145, endPoint x: 134, endPoint y: 143, distance: 113.8
click at [134, 143] on pre "< h1 > Доброго дня! </ h1 >" at bounding box center [262, 145] width 493 height 13
click at [79, 224] on pre at bounding box center [262, 224] width 493 height 13
type textarea "ющим направлениям:</h2>"
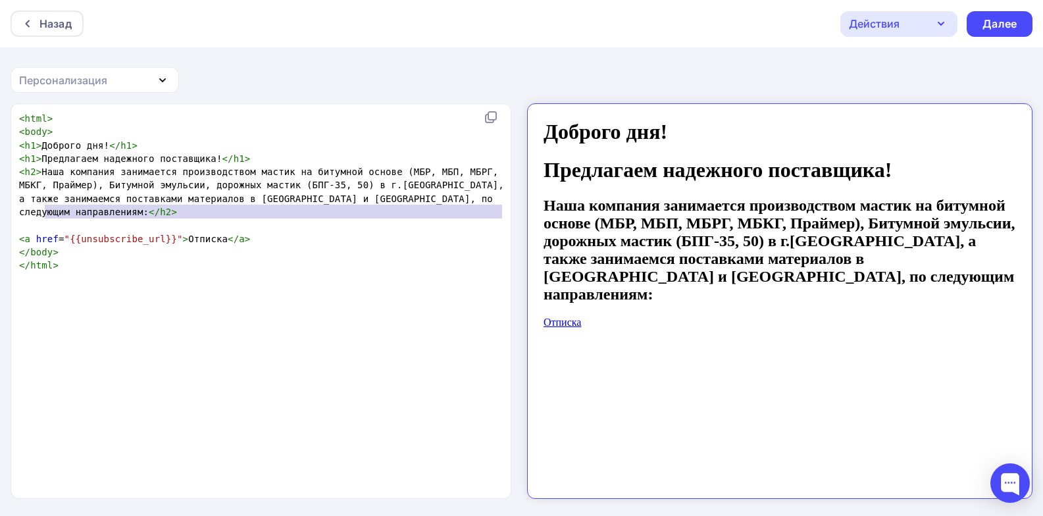
drag, startPoint x: 43, startPoint y: 216, endPoint x: 25, endPoint y: 223, distance: 19.6
click at [13, 220] on div "ющим направлениям:</h2> x < html > < body > < h1 > Доброго дня! </ h1 > < h1 > …" at bounding box center [261, 301] width 501 height 394
click at [27, 224] on span at bounding box center [24, 225] width 11 height 11
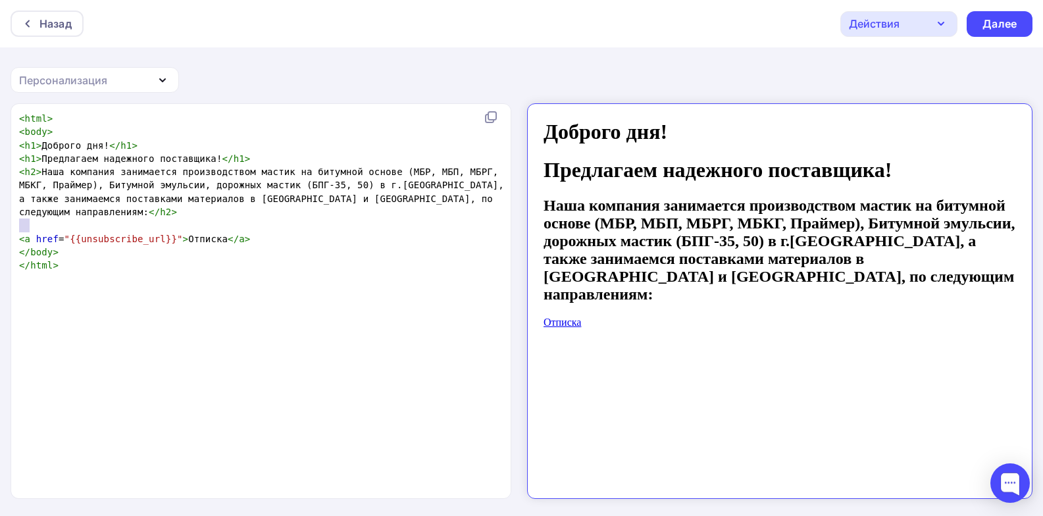
click at [9, 222] on div "x < html > < body > < h1 > Доброго дня! </ h1 > < h1 > Предлагаем надежного пос…" at bounding box center [521, 310] width 1043 height 414
paste textarea
click at [33, 225] on span "h1" at bounding box center [30, 225] width 11 height 11
type textarea "3"
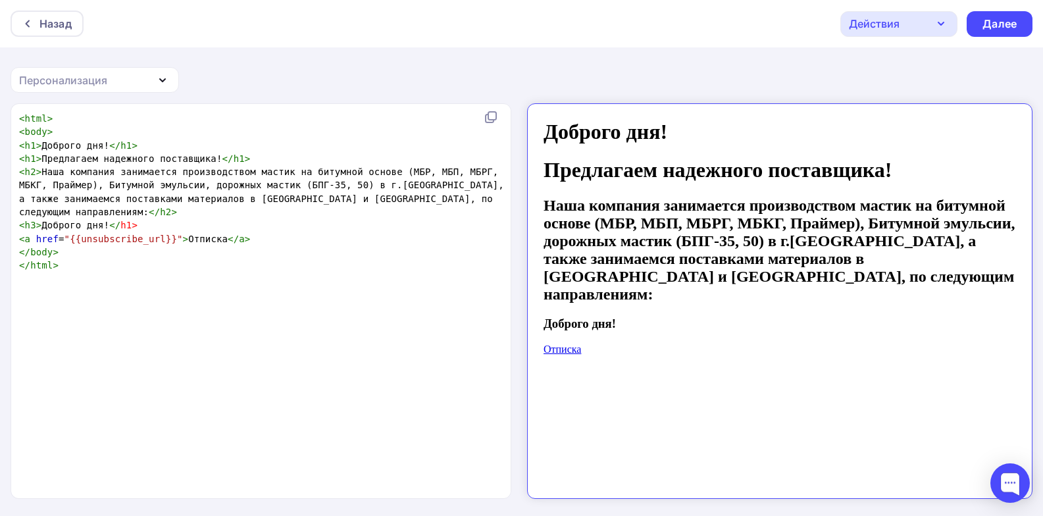
click at [120, 226] on span "h1" at bounding box center [125, 225] width 11 height 11
type textarea "3"
click at [173, 226] on pre "< h3 > Доброго дня! </ h3 >" at bounding box center [262, 224] width 493 height 13
type textarea "Доброго дня!"
drag, startPoint x: 101, startPoint y: 224, endPoint x: 40, endPoint y: 225, distance: 60.5
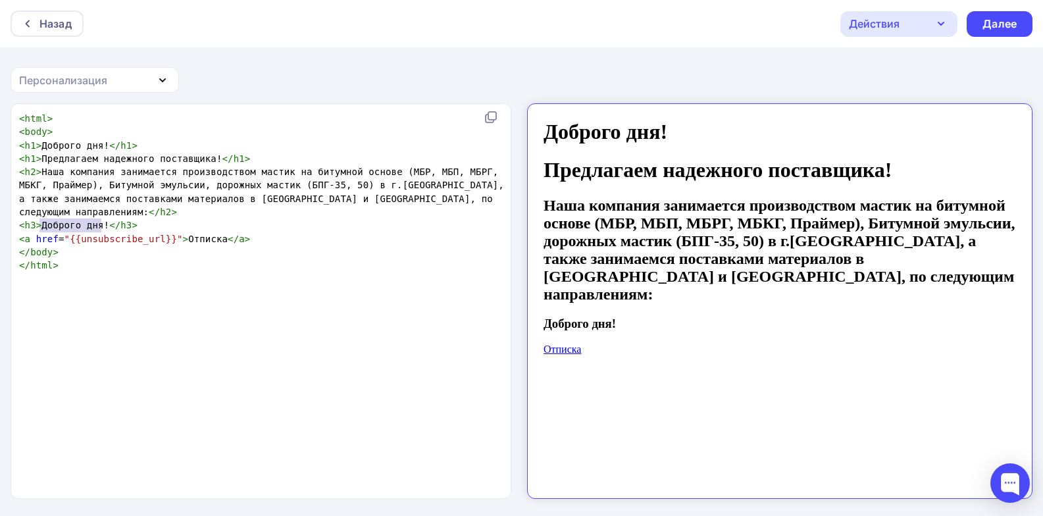
click at [40, 225] on span "< h3 > Доброго дня! </ h3 >" at bounding box center [78, 225] width 118 height 11
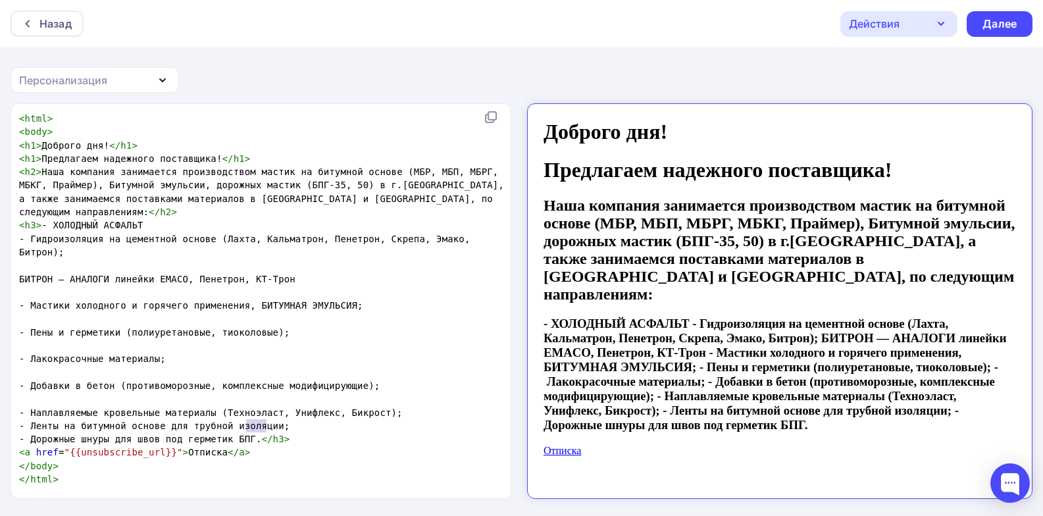
type textarea "</h3>"
drag, startPoint x: 270, startPoint y: 428, endPoint x: 240, endPoint y: 424, distance: 30.5
click at [240, 432] on pre "- Дорожные шнуры для швов под герметик БПГ. </ h3 >" at bounding box center [262, 438] width 493 height 13
click at [152, 218] on pre "< h3 > - ХОЛОДНЫЙ АСФАЛЬТ" at bounding box center [262, 224] width 493 height 13
click at [152, 226] on pre "< h3 > - ХОЛОДНЫЙ АСФАЛЬТ" at bounding box center [262, 224] width 493 height 13
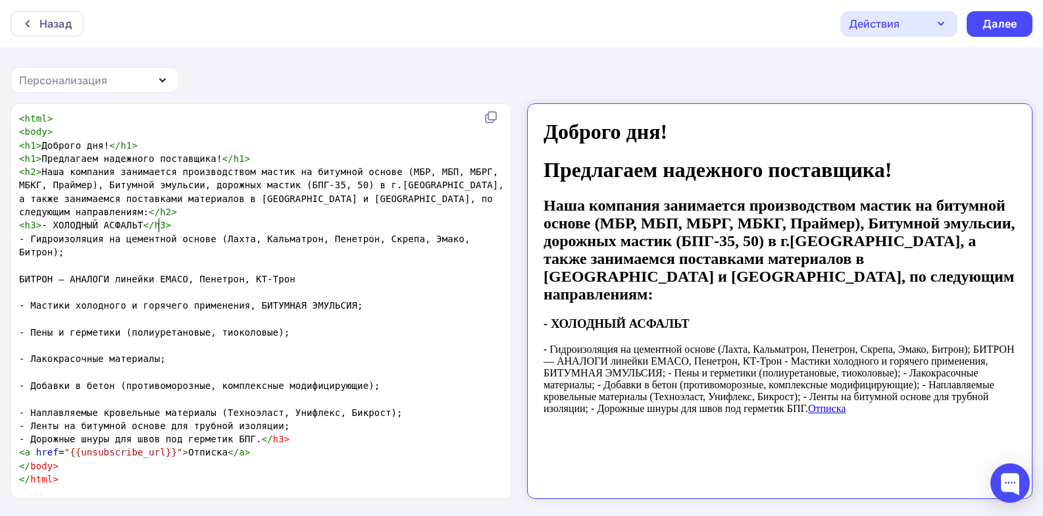
click at [18, 241] on pre "- Гидроизоляция на цементной основе (Лахта, Кальматрон, Пенетрон, Скрепа, Эмако…" at bounding box center [262, 245] width 493 height 27
click at [82, 253] on pre "</ h3 > - Гидроизоляция на цементной основе (Лахта, Кальматрон, Пенетрон, Скреп…" at bounding box center [262, 245] width 493 height 27
click at [87, 251] on span ">" at bounding box center [90, 252] width 6 height 11
type textarea "4"
click at [38, 238] on span "h3" at bounding box center [35, 239] width 11 height 11
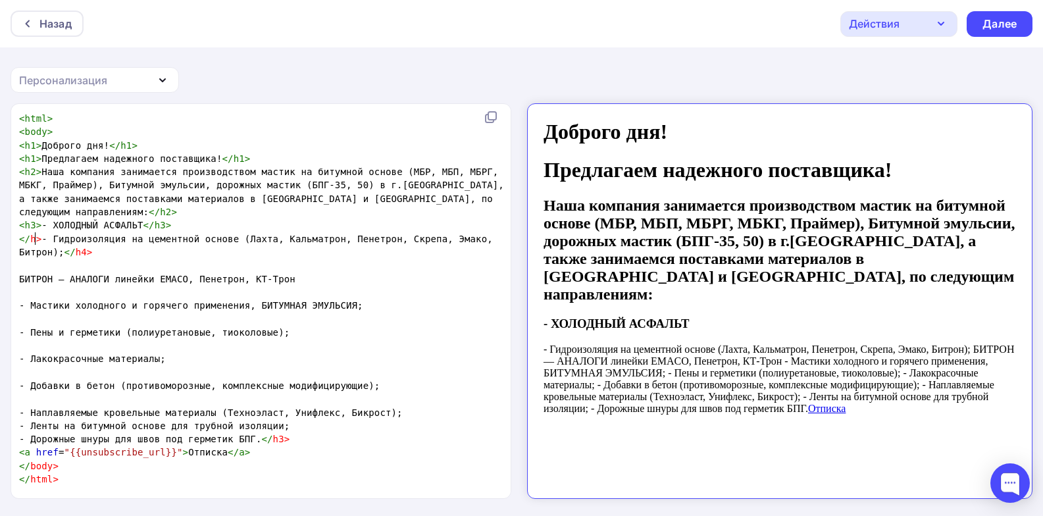
type textarea "4"
click at [98, 251] on pre "</ h4 > - Гидроизоляция на цементной основе (Лахта, Кальматрон, Пенетрон, Скреп…" at bounding box center [262, 245] width 493 height 27
click at [45, 240] on span "</ h4 > - Гидроизоляция на цементной основе (Лахта, Кальматрон, Пенетрон, Скреп…" at bounding box center [261, 246] width 485 height 24
click at [60, 253] on span "</ h4 > - Гидроизоляция на цементной основе (Лахта, Кальматрон, Пенетрон, Скреп…" at bounding box center [261, 246] width 485 height 24
click at [166, 226] on pre "< h3 > - ХОЛОДНЫЙ АСФАЛЬТ </ h3 >" at bounding box center [262, 224] width 493 height 13
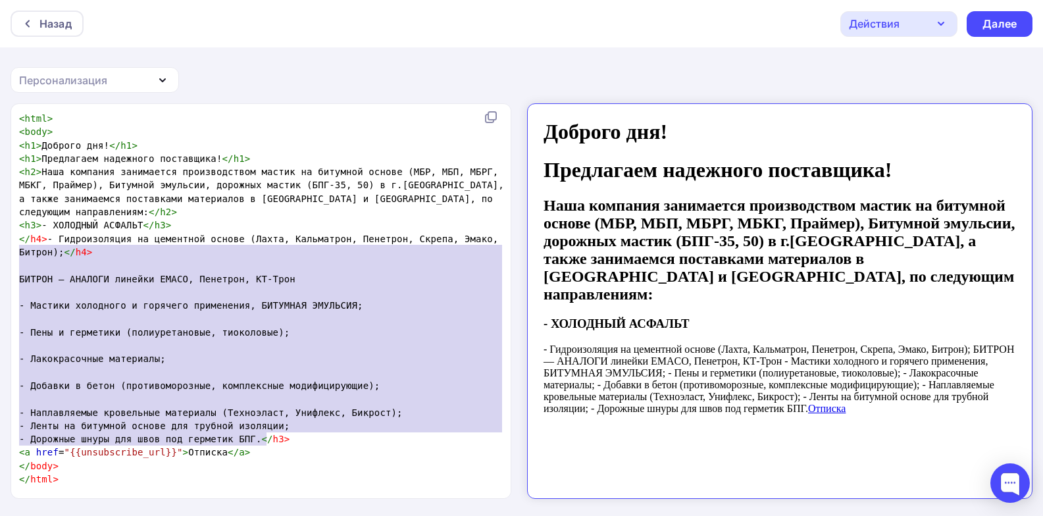
type textarea "</h4> - Гидроизоляция на цементной основе (Лахта, Кальматрон, Пенетрон, Скрепа,…"
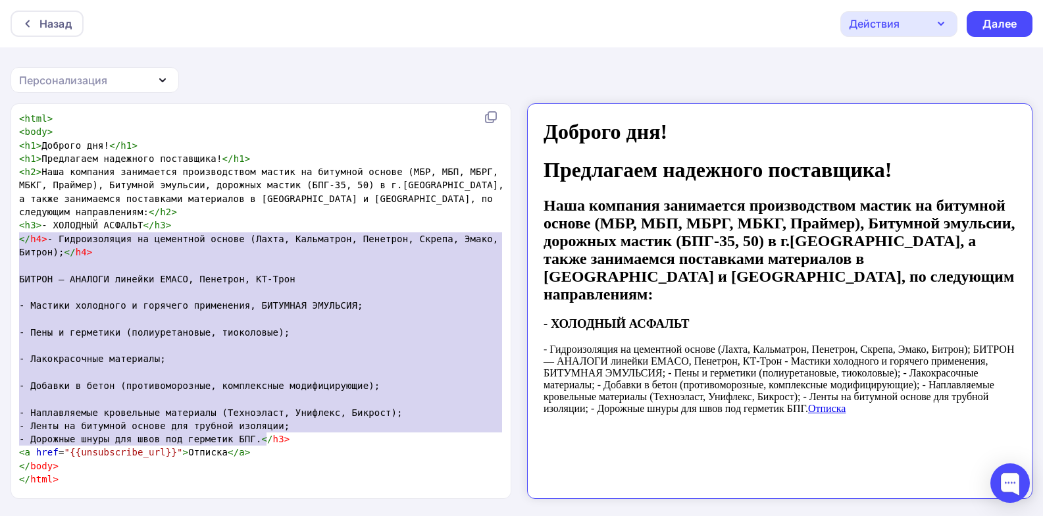
drag, startPoint x: 250, startPoint y: 433, endPoint x: 0, endPoint y: 240, distance: 316.1
click at [0, 240] on div "</h4> - Гидроизоляция на цементной основе (Лахта, Кальматрон, Пенетрон, Скрепа,…" at bounding box center [521, 310] width 1043 height 414
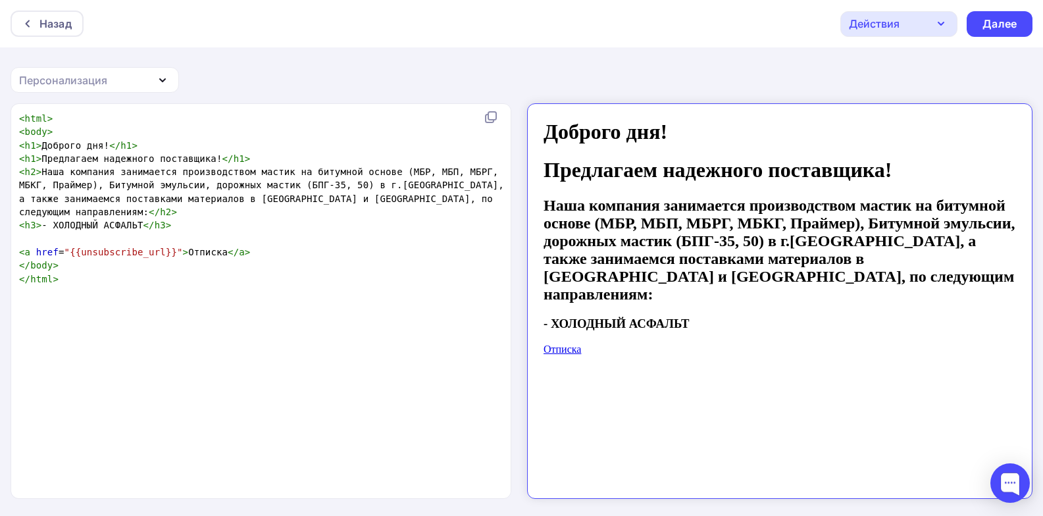
click at [130, 226] on span "< h3 > - ХОЛОДНЫЙ АСФАЛЬТ </ h3 >" at bounding box center [95, 225] width 153 height 11
click at [143, 228] on span "</" at bounding box center [148, 225] width 11 height 11
type textarea ";"
click at [40, 236] on pre at bounding box center [262, 238] width 493 height 13
drag, startPoint x: 41, startPoint y: 236, endPoint x: 14, endPoint y: 233, distance: 27.2
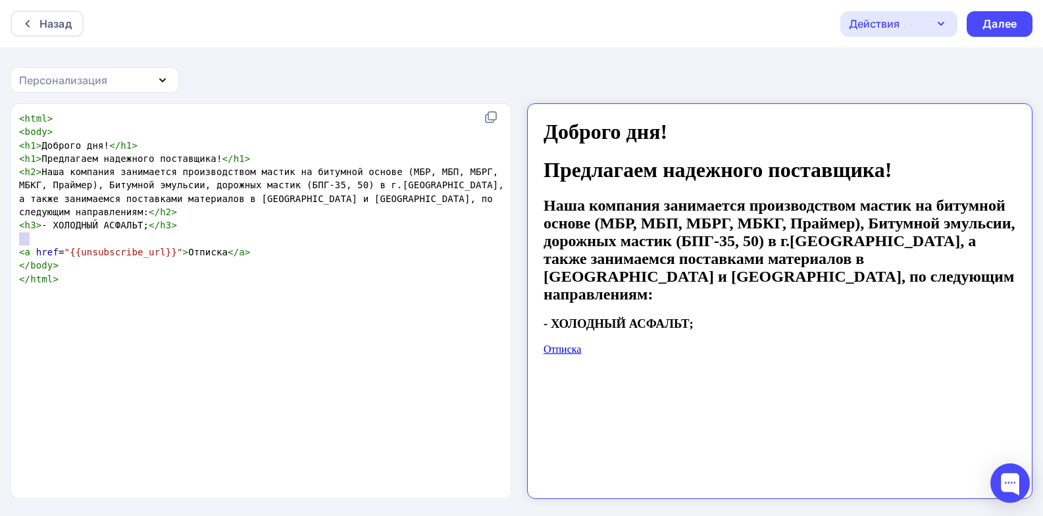
click at [14, 233] on div "x < html > < body > < h1 > Доброго дня! </ h1 > < h1 > Предлагаем надежного пос…" at bounding box center [261, 301] width 501 height 394
paste textarea
click at [98, 236] on pre "</ h3 >" at bounding box center [262, 238] width 493 height 13
paste textarea
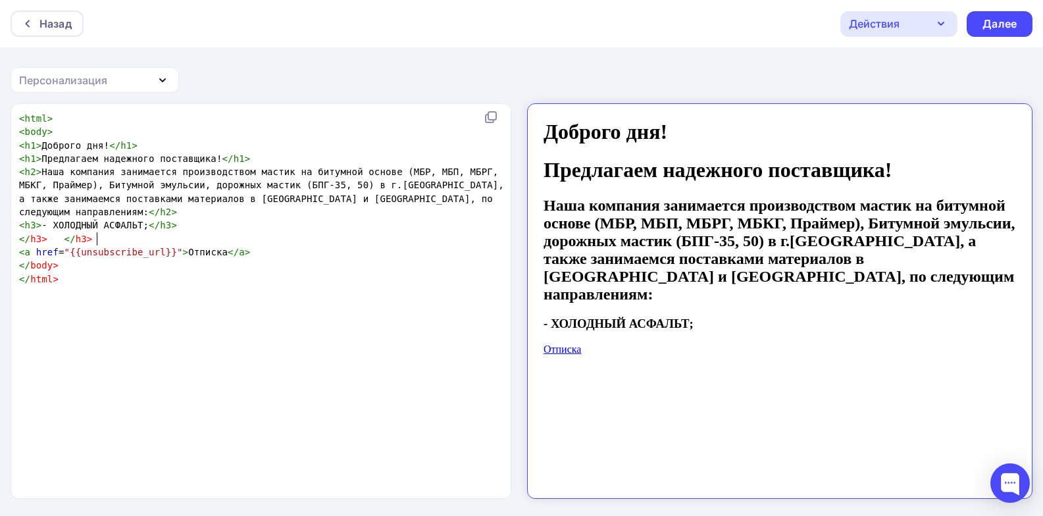
scroll to position [5, 24]
type textarea "<h3>- ХОЛОДНЫЙ АСФАЛЬТ;</h3>"
drag, startPoint x: 172, startPoint y: 222, endPoint x: 20, endPoint y: 228, distance: 152.1
click at [16, 228] on div "<h3>- ХОЛОДНЫЙ АСФАЛЬТ;</h3> x < html > < body > < h1 > Доброго дня! </ h1 > < …" at bounding box center [261, 301] width 501 height 394
type textarea "</h3> </h3>"
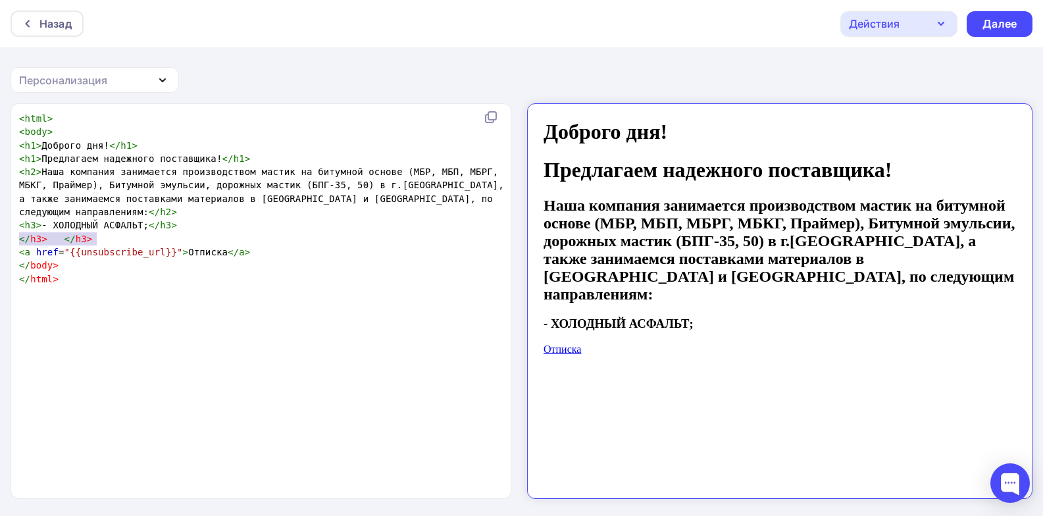
drag, startPoint x: 114, startPoint y: 238, endPoint x: 13, endPoint y: 240, distance: 102.0
click at [13, 240] on div "</h3> </h3> x < html > < body > < h1 > Доброго дня! </ h1 > < h1 > Предлагаем н…" at bounding box center [261, 301] width 501 height 394
paste textarea
click at [220, 224] on pre "< h3 > - ХОЛОДНЫЙ АСФАЛЬТ; </ h3 >" at bounding box center [262, 224] width 493 height 13
click at [170, 238] on pre "< h3 > - ХОЛОДНЫЙ АСФАЛЬТ; </ h3 >" at bounding box center [262, 238] width 493 height 13
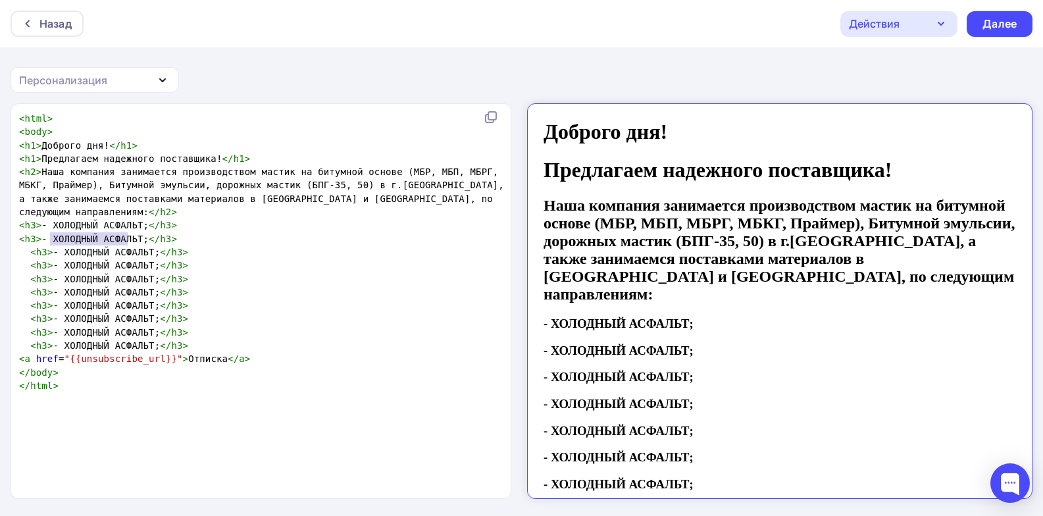
type textarea "ХОЛОДНЫЙ АСФАЛЬТ"
drag, startPoint x: 50, startPoint y: 236, endPoint x: 130, endPoint y: 238, distance: 80.3
click at [130, 238] on span "< h3 > - ХОЛОДНЫЙ АСФАЛЬТ; </ h3 >" at bounding box center [98, 239] width 158 height 11
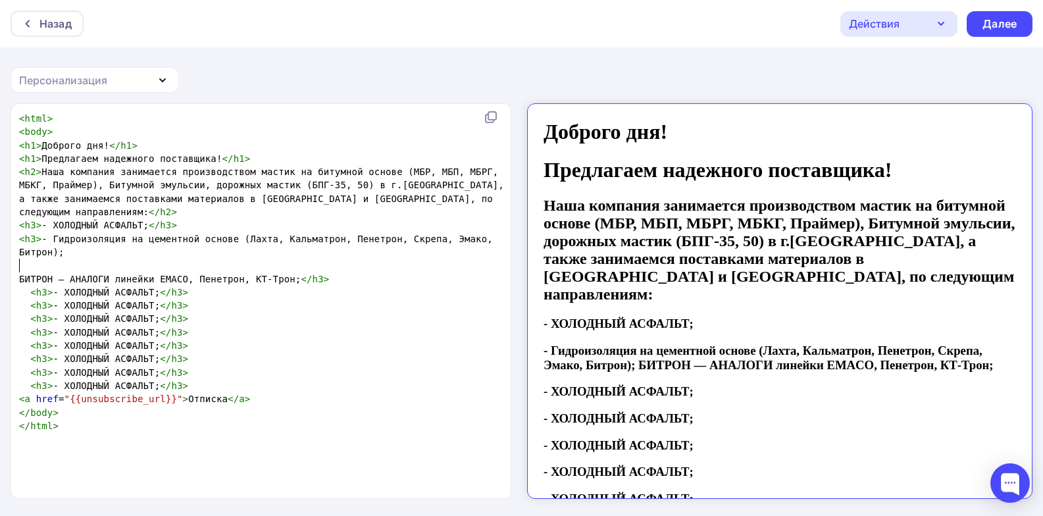
click at [18, 272] on pre "БИТРОН — АНАЛОГИ линейки EMACO, Пенетрон, КТ-Трон; </ h3 >" at bounding box center [262, 278] width 493 height 13
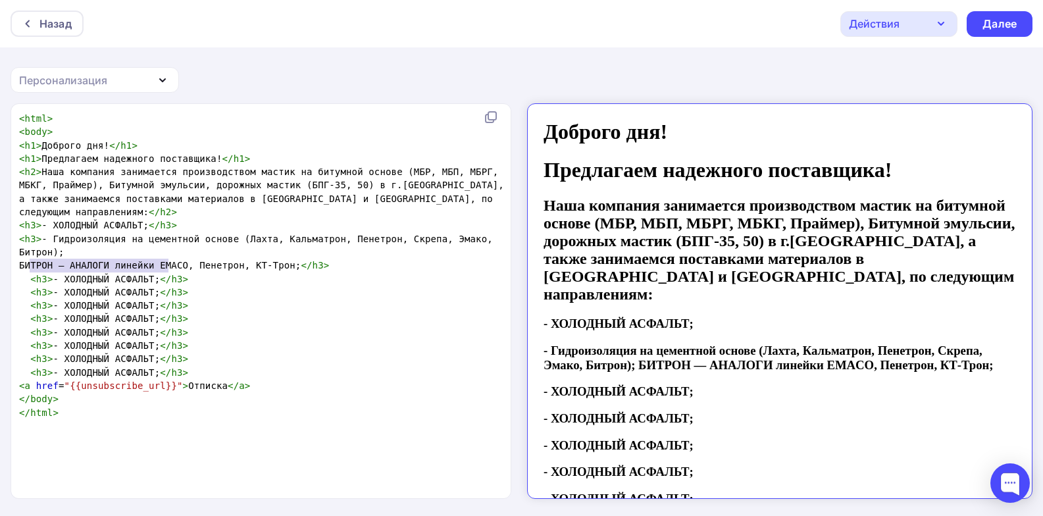
type textarea "<h3>- ХОЛОДНЫЙ АСФАЛЬТ;</h3>"
drag, startPoint x: 50, startPoint y: 263, endPoint x: 173, endPoint y: 263, distance: 123.0
click at [172, 274] on span "< h3 > - ХОЛОДНЫЙ АСФАЛЬТ; </ h3 >" at bounding box center [103, 279] width 169 height 11
click at [316, 286] on pre "< h3 > - ХОЛОДНЫЙ АСФАЛЬТ; </ h3 >" at bounding box center [262, 292] width 493 height 13
click at [320, 259] on pre "БИТРОН — АНАЛОГИ линейки EMACO, Пенетрон, КТ-Трон; </ h3 >" at bounding box center [262, 265] width 493 height 13
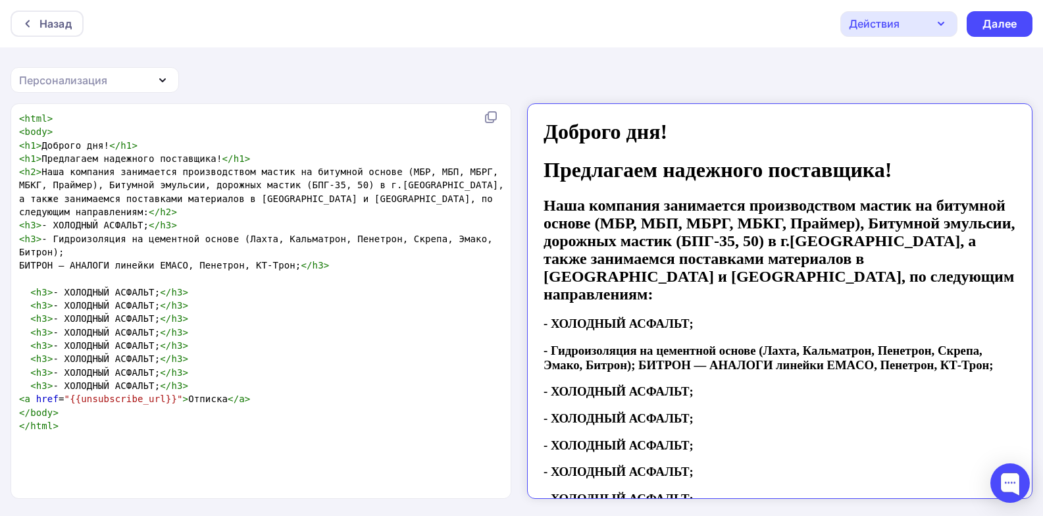
paste textarea "Б"
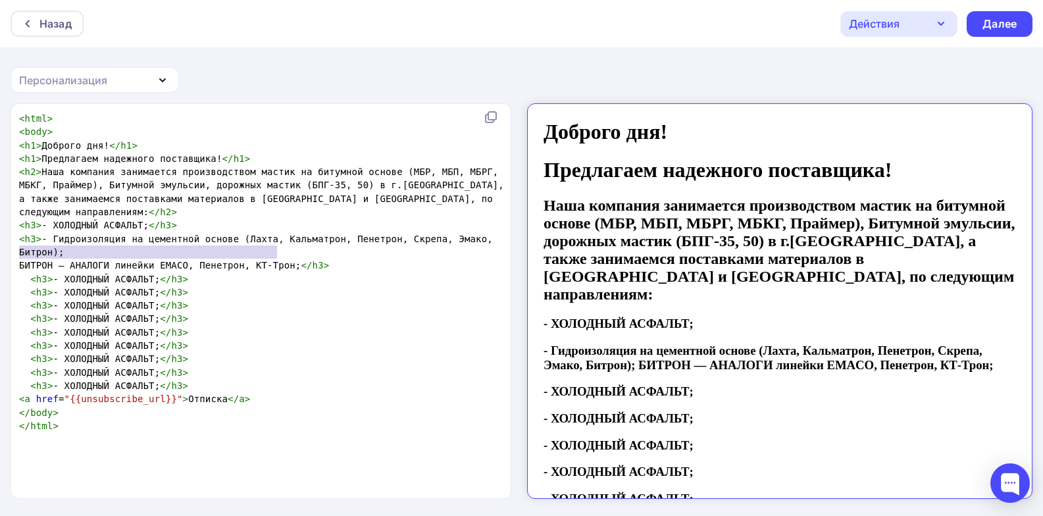
type textarea "БИТРОН — АНАЛОГИ линейки EMACO, Пенетрон, КТ-Трон"
drag, startPoint x: 19, startPoint y: 251, endPoint x: 270, endPoint y: 253, distance: 251.4
click at [271, 260] on span "БИТРОН — АНАЛОГИ линейки EMACO, Пенетрон, КТ-Трон; </ h3 >" at bounding box center [174, 265] width 310 height 11
type textarea "ХОЛОДНЫЙ АСФАЛЬТ"
drag, startPoint x: 60, startPoint y: 267, endPoint x: 144, endPoint y: 270, distance: 84.3
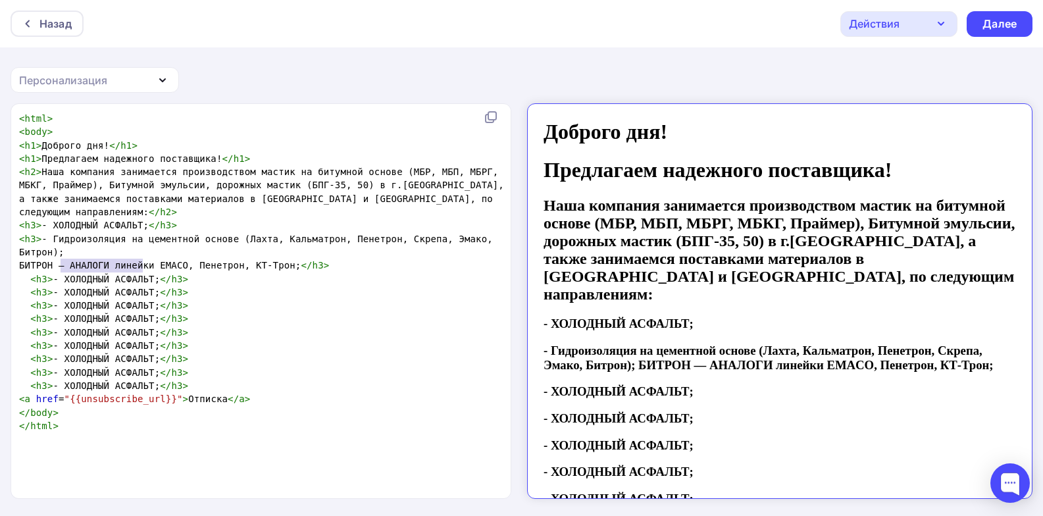
click at [144, 272] on pre "< h3 > - ХОЛОДНЫЙ АСФАЛЬТ; </ h3 >" at bounding box center [262, 278] width 493 height 13
paste textarea
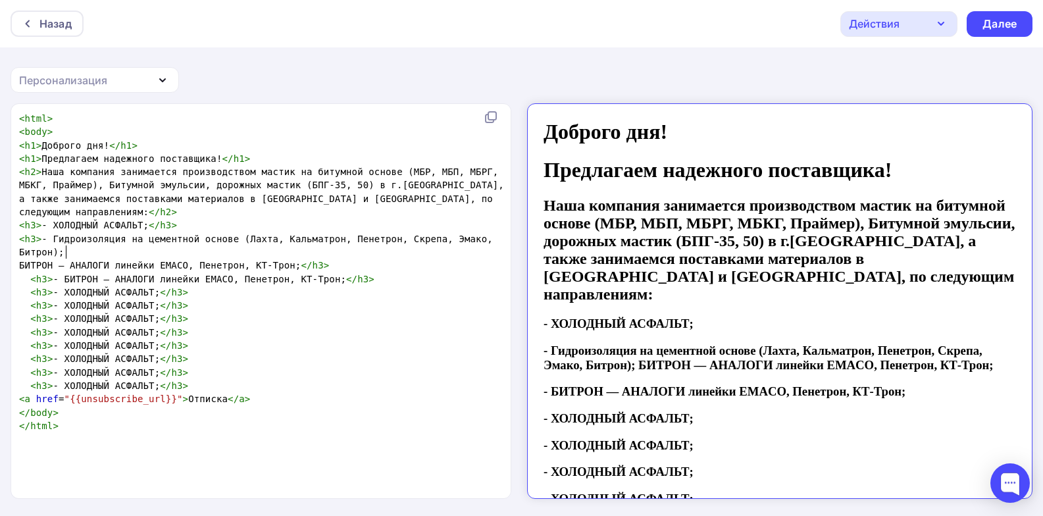
click at [64, 260] on span "БИТРОН — АНАЛОГИ линейки EMACO, Пенетрон, КТ-Трон; </ h3 >" at bounding box center [174, 265] width 310 height 11
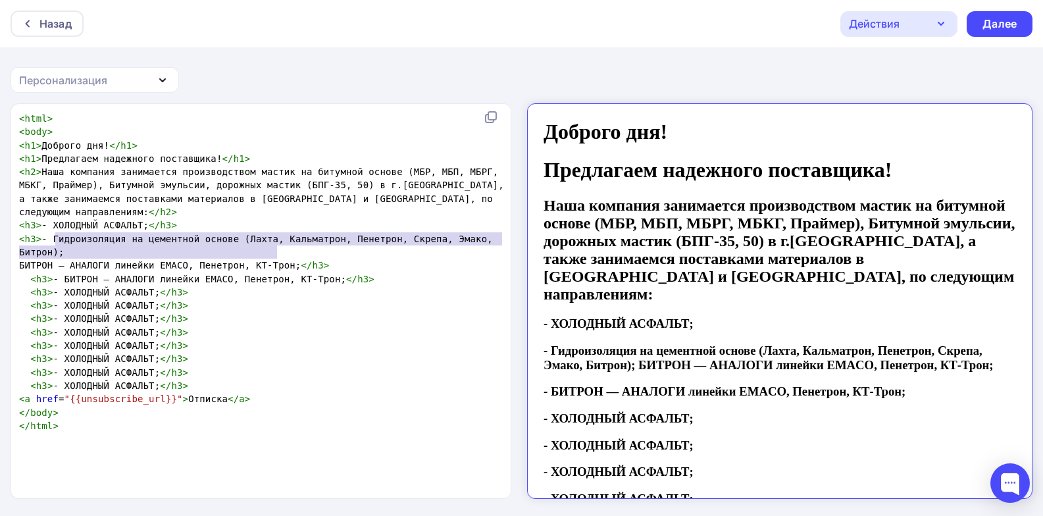
type textarea "БИТРОН — АНАЛОГИ линейки EMACO, Пенетрон, КТ-Трон;"
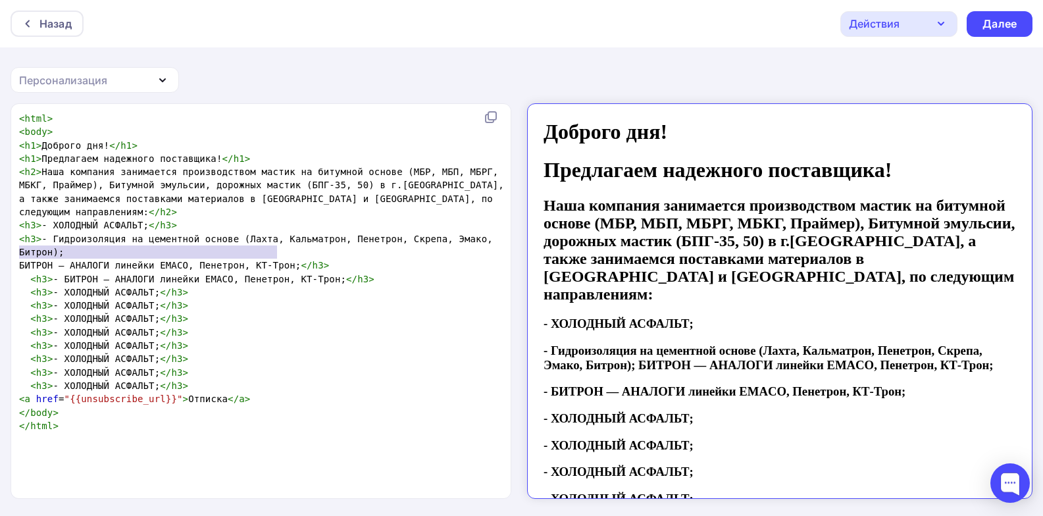
drag, startPoint x: 276, startPoint y: 251, endPoint x: 9, endPoint y: 255, distance: 266.5
click at [9, 255] on div "БИТРОН — АНАЛОГИ линейки EMACO, Пенетрон, КТ-Трон; x < html > < body > < h1 > Д…" at bounding box center [521, 310] width 1043 height 414
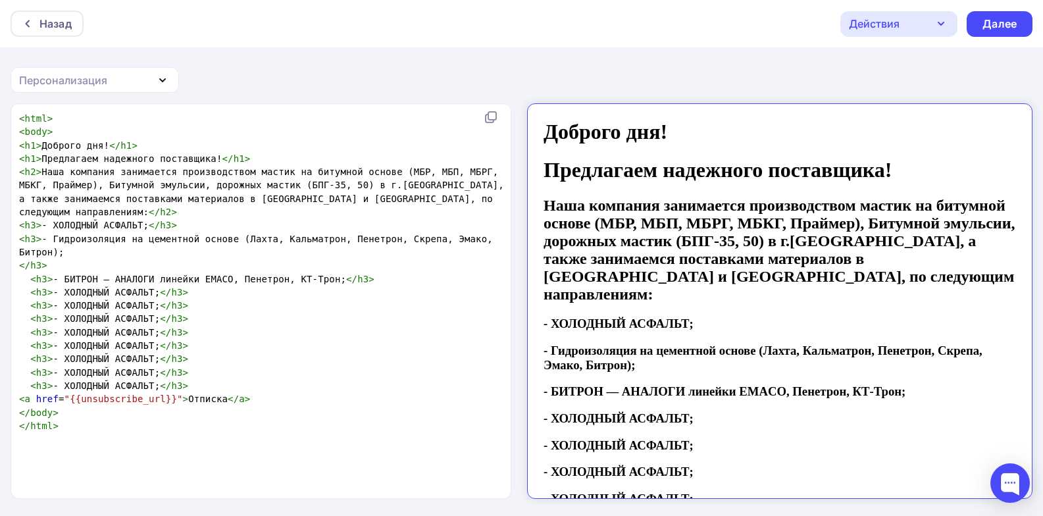
click at [98, 274] on span "< h3 > - БИТРОН — АНАЛОГИ линейки EMACO, Пенетрон, КТ-Трон; </ h3 >" at bounding box center [196, 279] width 355 height 11
type textarea "ХОЛОДНЫЙ АСФАЛЬТ"
drag, startPoint x: 61, startPoint y: 278, endPoint x: 141, endPoint y: 284, distance: 80.5
click at [141, 287] on span "< h3 > - ХОЛОДНЫЙ АСФАЛЬТ; </ h3 >" at bounding box center [103, 292] width 169 height 11
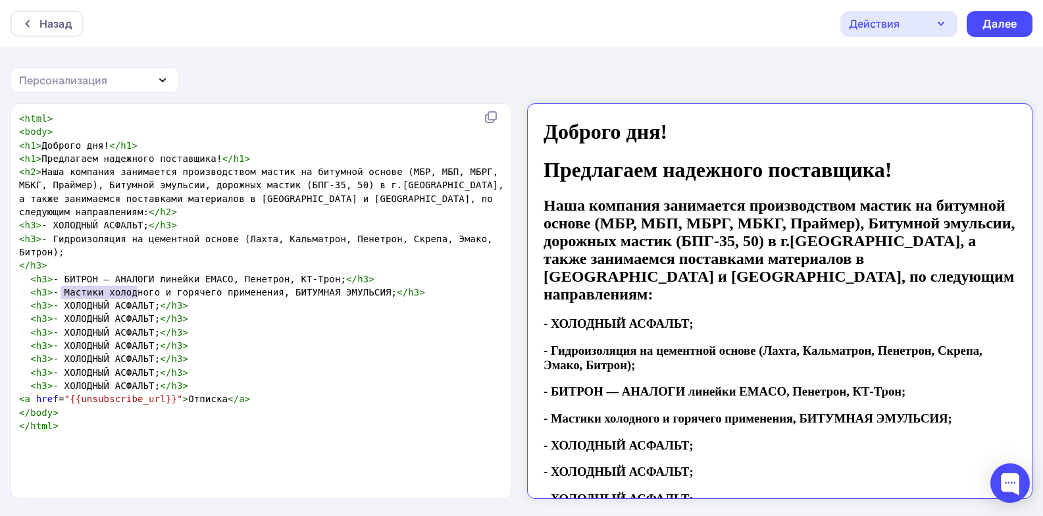
type textarea "ХОЛОДНЫЙ АСФАЛЬТ"
drag, startPoint x: 60, startPoint y: 293, endPoint x: 143, endPoint y: 298, distance: 83.7
click at [143, 299] on pre "< h3 > - ХОЛОДНЫЙ АСФАЛЬТ; </ h3 >" at bounding box center [262, 305] width 493 height 13
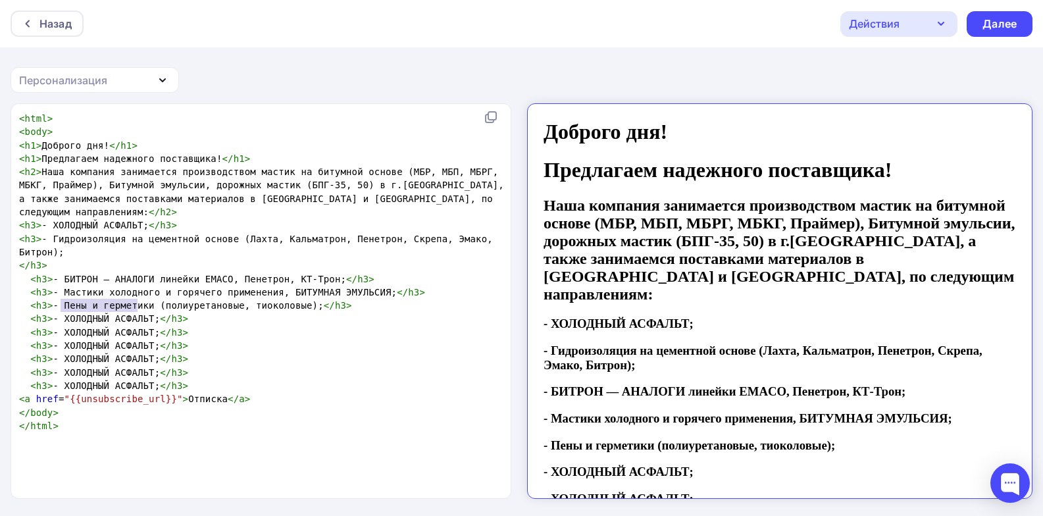
type textarea "ХОЛОДНЫЙ АСФАЛЬТ"
drag, startPoint x: 61, startPoint y: 306, endPoint x: 142, endPoint y: 307, distance: 80.9
click at [142, 313] on span "< h3 > - ХОЛОДНЫЙ АСФАЛЬТ; </ h3 >" at bounding box center [103, 318] width 169 height 11
type textarea "ХОЛОДНЫЙ АСФАЛЬТ"
drag, startPoint x: 67, startPoint y: 317, endPoint x: 141, endPoint y: 323, distance: 74.6
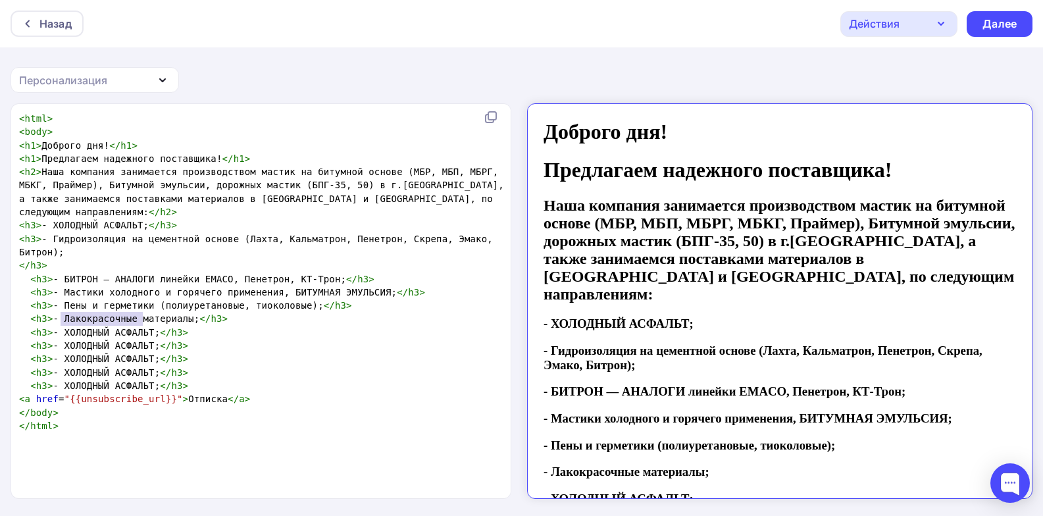
click at [141, 327] on span "< h3 > - ХОЛОДНЫЙ АСФАЛЬТ; </ h3 >" at bounding box center [103, 332] width 169 height 11
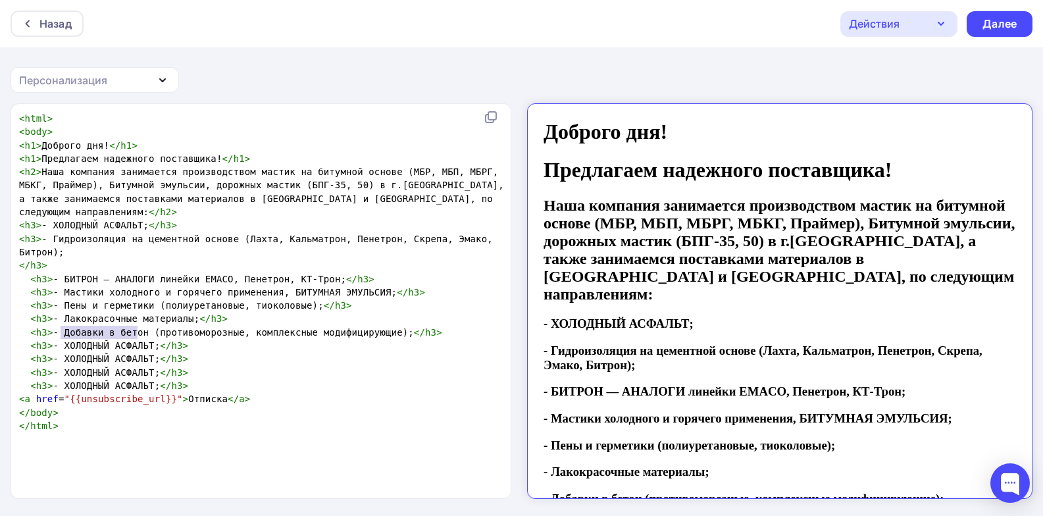
type textarea "ХОЛОДНЫЙ АСФАЛЬТ"
drag, startPoint x: 59, startPoint y: 332, endPoint x: 142, endPoint y: 334, distance: 82.9
click at [142, 340] on span "< h3 > - ХОЛОДНЫЙ АСФАЛЬТ; </ h3 >" at bounding box center [103, 345] width 169 height 11
type textarea "О"
click at [70, 353] on span "< h3 > - ХОЛОДНЫЙ АСФАЛЬТ; </ h3 >" at bounding box center [103, 358] width 169 height 11
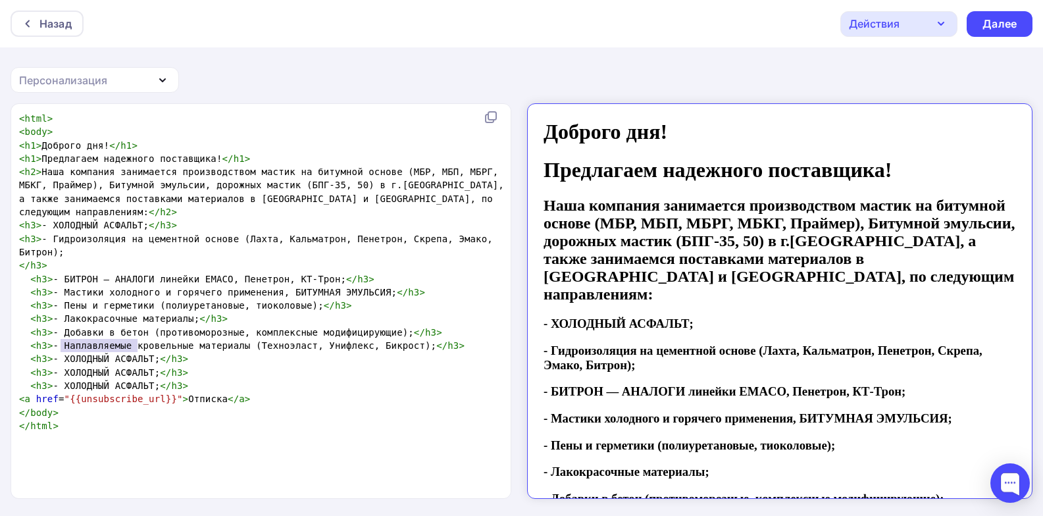
type textarea "ХОЛОДНЫЙ АСФАЛЬТ"
drag, startPoint x: 61, startPoint y: 343, endPoint x: 142, endPoint y: 345, distance: 80.9
click at [142, 353] on span "< h3 > - ХОЛОДНЫЙ АСФАЛЬТ; </ h3 >" at bounding box center [103, 358] width 169 height 11
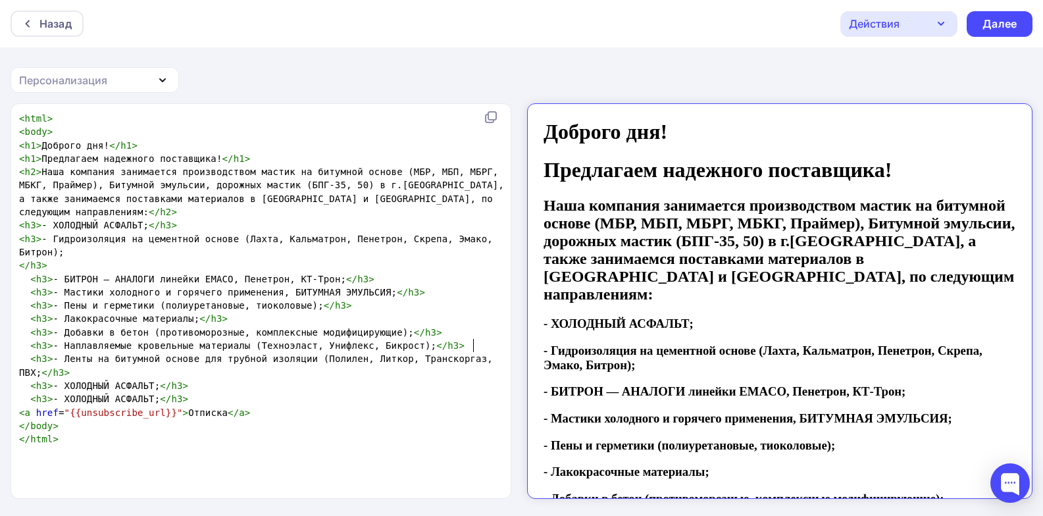
scroll to position [5, 182]
type textarea "(Полилен, Литкор, Транскоргаз, ПВХ)"
type textarea "ХОЛОДНЫЙ АСФАЛЬТ"
drag, startPoint x: 60, startPoint y: 370, endPoint x: 143, endPoint y: 372, distance: 82.9
click at [143, 380] on span "< h3 > - ХОЛОДНЫЙ АСФАЛЬТ; </ h3 >" at bounding box center [103, 385] width 169 height 11
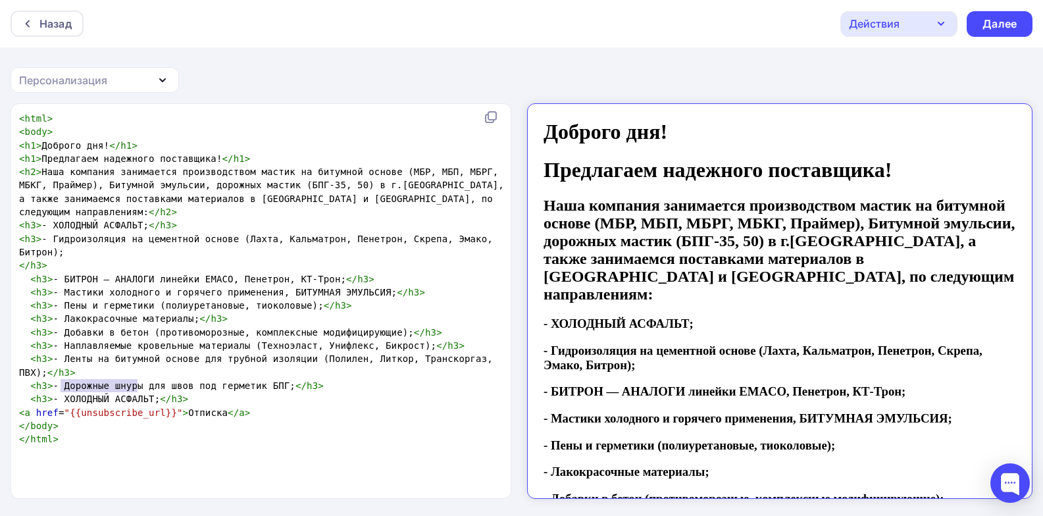
type textarea "ХОЛОДНЫЙ АСФАЛЬТ"
drag, startPoint x: 61, startPoint y: 386, endPoint x: 143, endPoint y: 391, distance: 83.1
click at [143, 392] on pre "< h3 > - ХОЛОДНЫЙ АСФАЛЬТ; </ h3 >" at bounding box center [262, 398] width 493 height 13
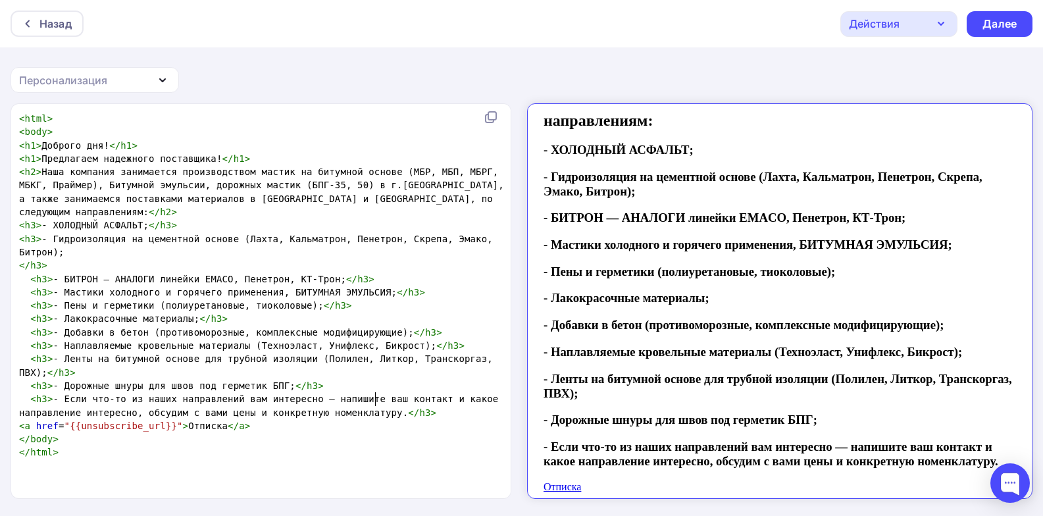
scroll to position [1, 0]
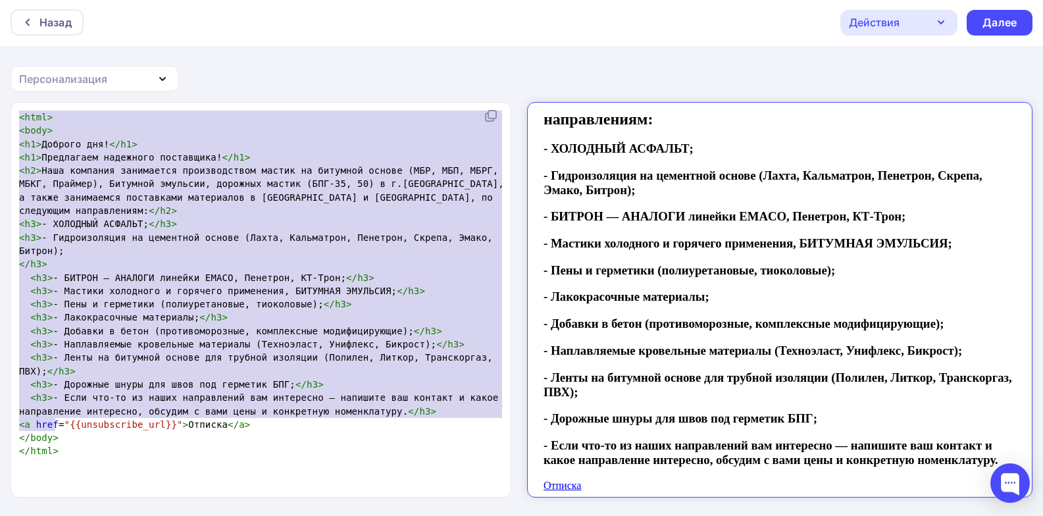
type textarea "<html> <body> <h1>Доброго дня!</h1> <h1>Предлагаем надежного поставщика!</h1> <…"
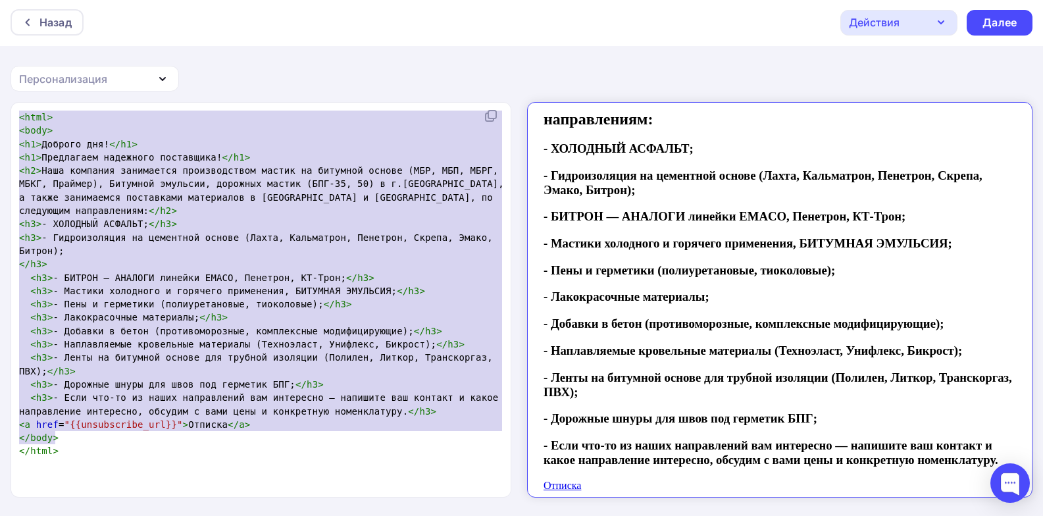
drag, startPoint x: 18, startPoint y: 115, endPoint x: 293, endPoint y: 445, distance: 430.2
click at [293, 445] on div "x < html > < body > < h1 > Доброго дня! </ h1 > < h1 > Предлагаем надежного пос…" at bounding box center [262, 284] width 493 height 353
click at [1007, 22] on div "Далее" at bounding box center [999, 22] width 34 height 15
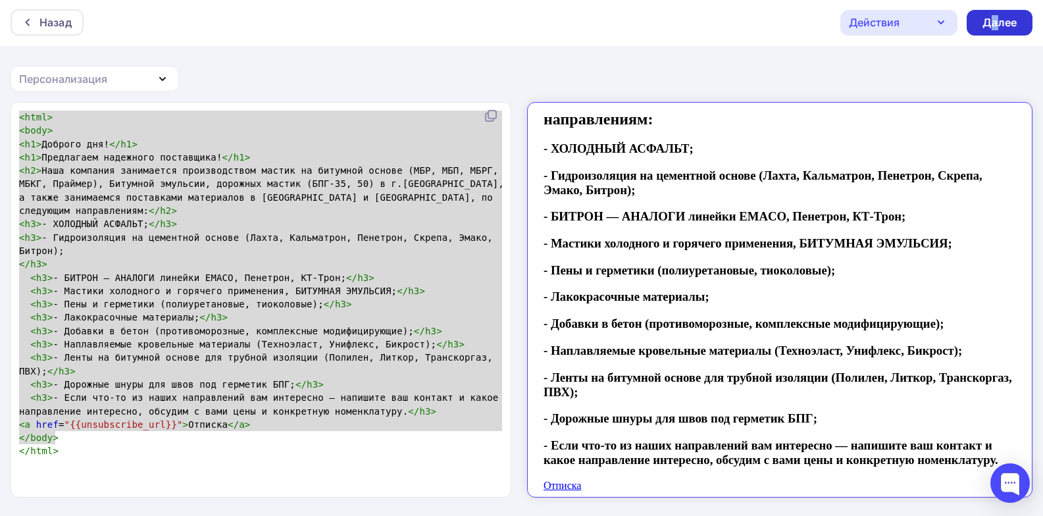
click at [995, 24] on div "Далее" at bounding box center [999, 22] width 34 height 15
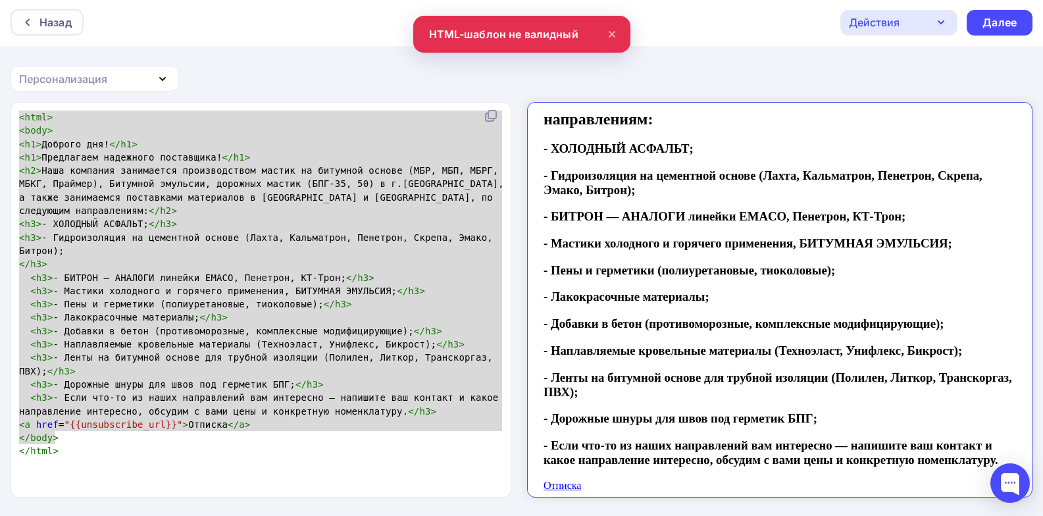
click at [554, 38] on div "Назад Действия Отправить тестовое письмо Сохранить в Мои шаблоны Выйти без сохр…" at bounding box center [521, 22] width 1043 height 47
click at [164, 75] on icon "button" at bounding box center [163, 79] width 16 height 16
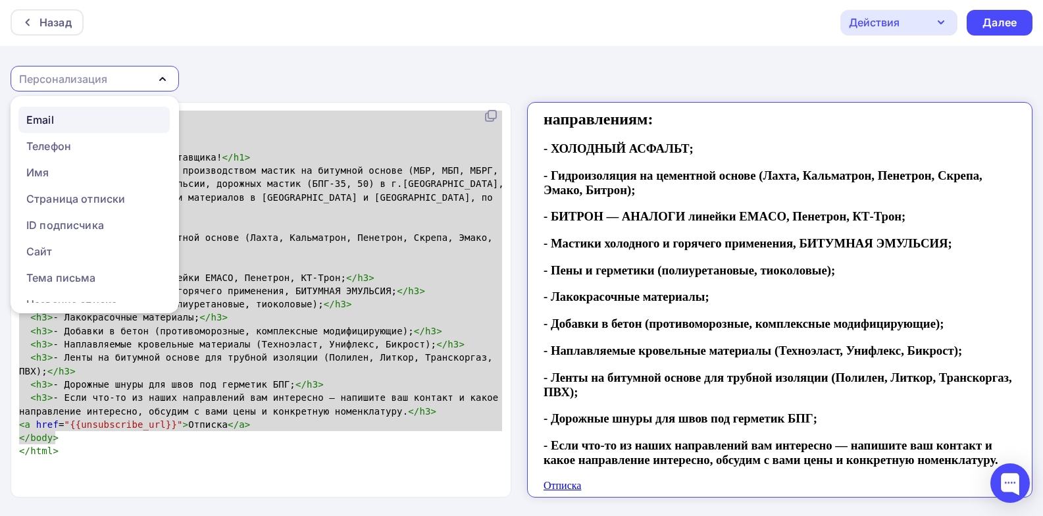
click at [135, 122] on div "Email" at bounding box center [94, 120] width 136 height 16
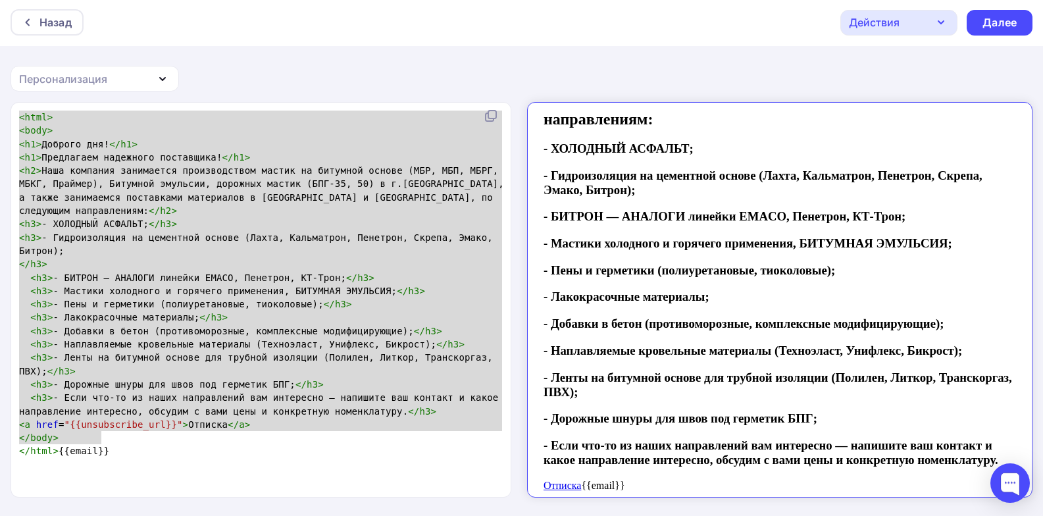
scroll to position [174, 0]
click at [157, 78] on icon "button" at bounding box center [163, 79] width 16 height 16
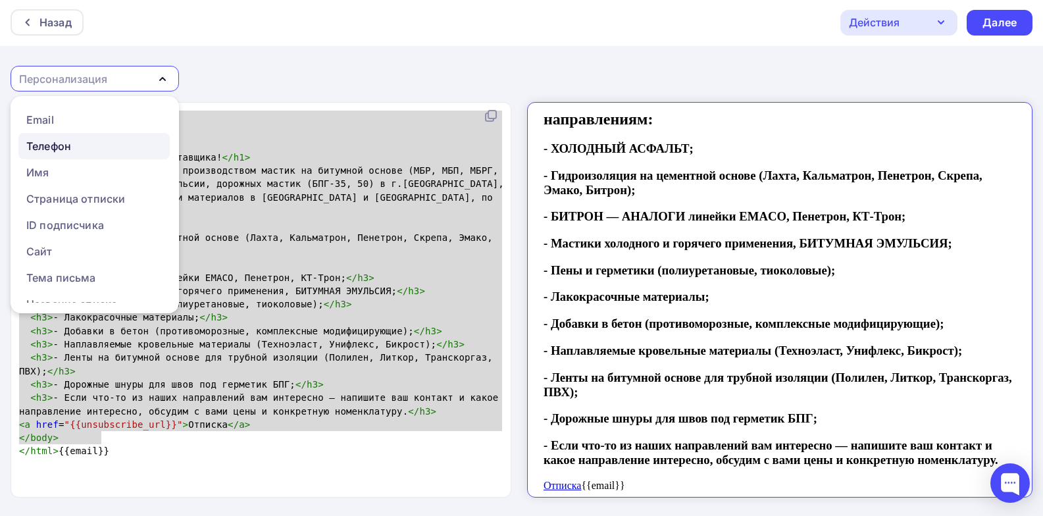
click at [121, 143] on div "Телефон" at bounding box center [94, 146] width 136 height 16
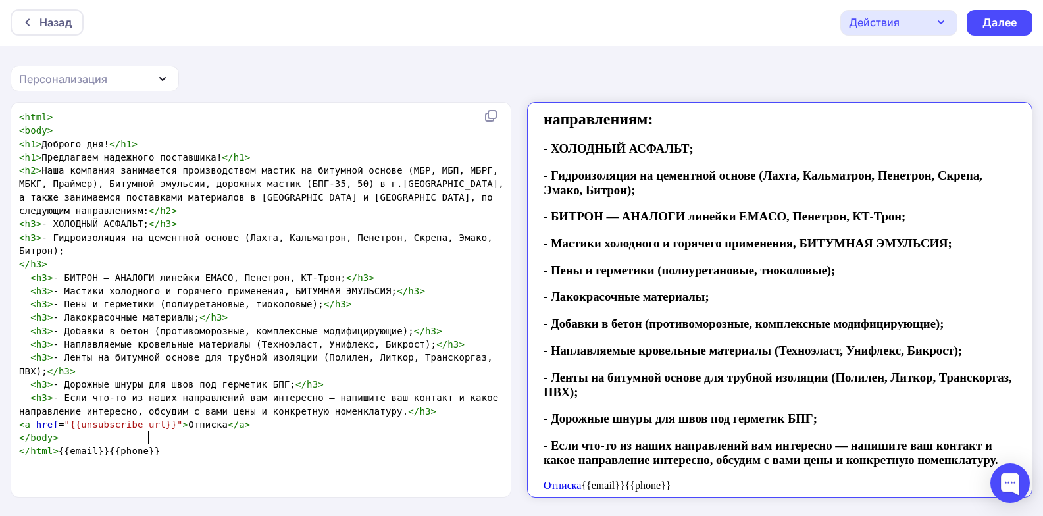
click at [162, 444] on pre "</ html > {{email}}{{phone}}" at bounding box center [262, 450] width 493 height 13
click at [84, 431] on pre "</ body >" at bounding box center [262, 437] width 493 height 13
click at [425, 396] on pre "< h3 > - Если что-то из наших направлений вам интересно — напишите ваш контакт …" at bounding box center [262, 404] width 493 height 27
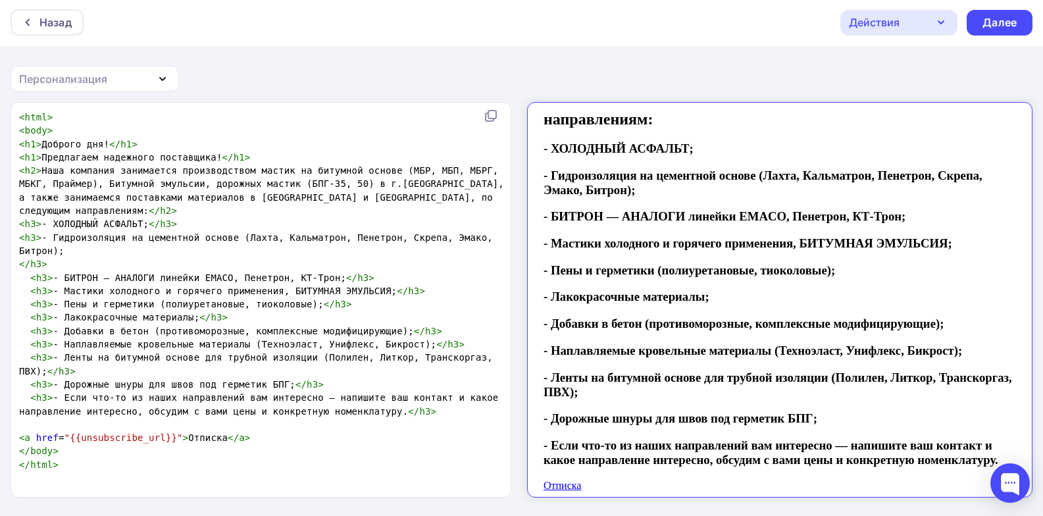
click at [89, 79] on div "Персонализация" at bounding box center [63, 79] width 88 height 16
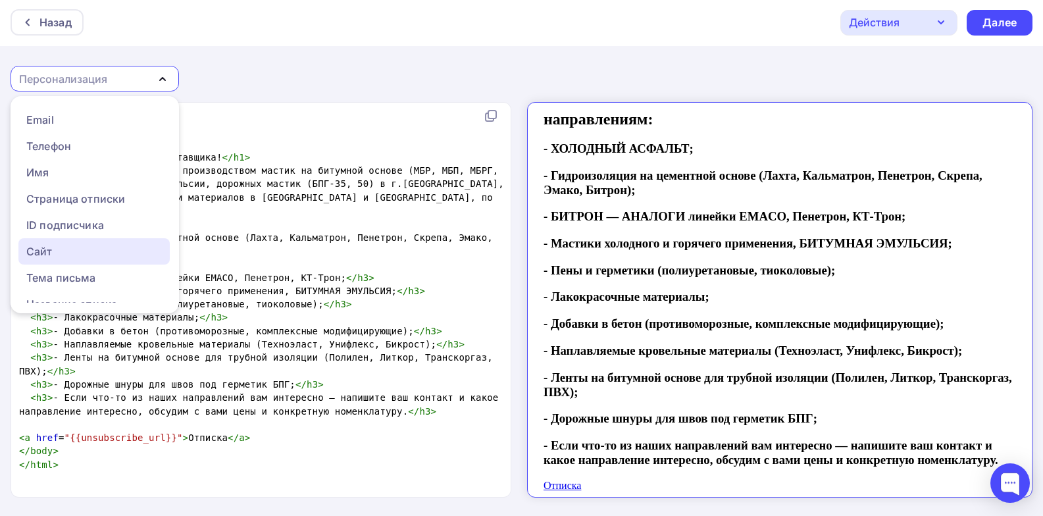
click at [71, 251] on div "Сайт" at bounding box center [94, 251] width 136 height 16
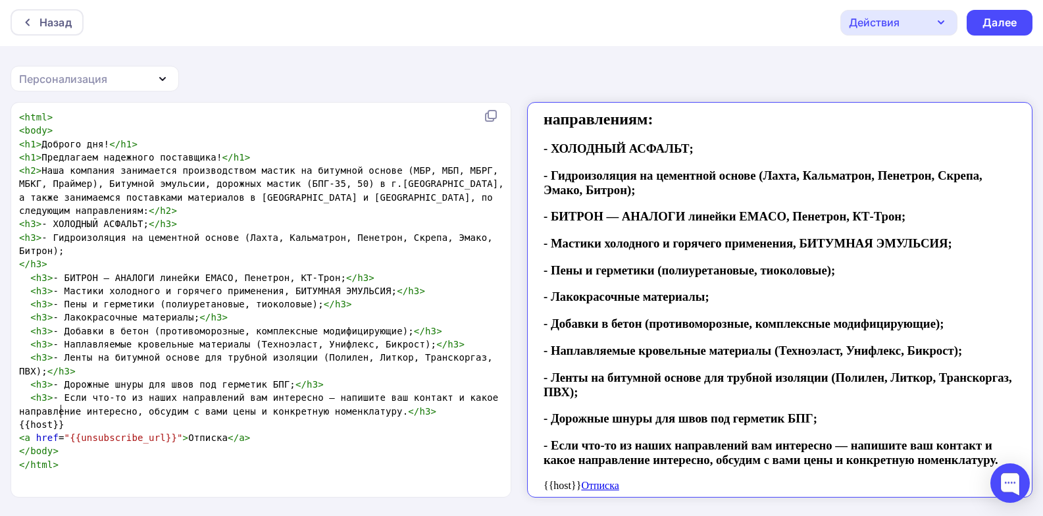
scroll to position [5, 0]
drag, startPoint x: 59, startPoint y: 409, endPoint x: 39, endPoint y: 410, distance: 19.8
click at [39, 419] on span "{{host}}" at bounding box center [41, 424] width 45 height 11
type textarea "ку"
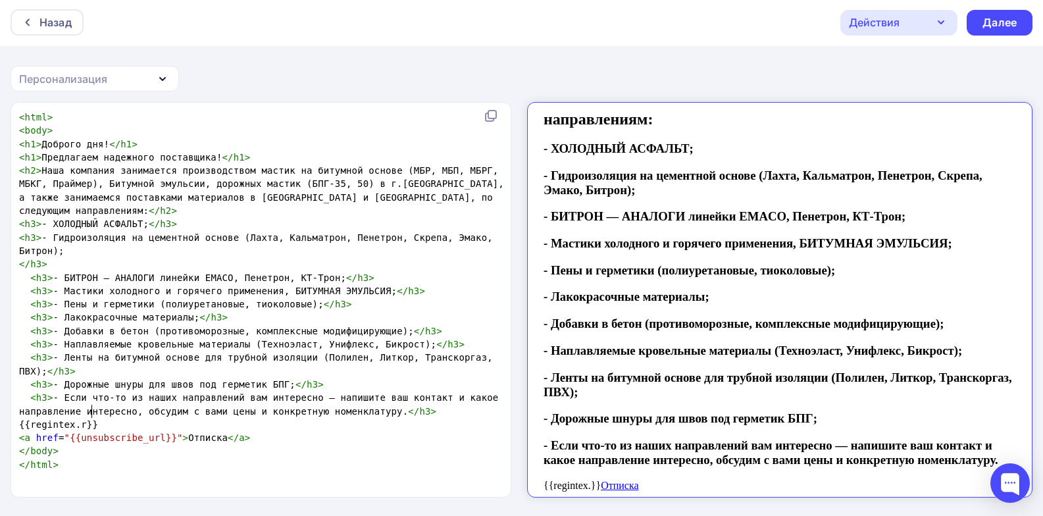
type textarea "regintex.ru"
click at [150, 392] on span "< h3 > - Если что-то из наших направлений вам интересно — напишите ваш контакт …" at bounding box center [261, 404] width 485 height 24
click at [159, 418] on pre "{{regintex.ru}}" at bounding box center [262, 424] width 493 height 13
click at [65, 432] on span ""{{unsubscribe_url}}"" at bounding box center [123, 437] width 118 height 11
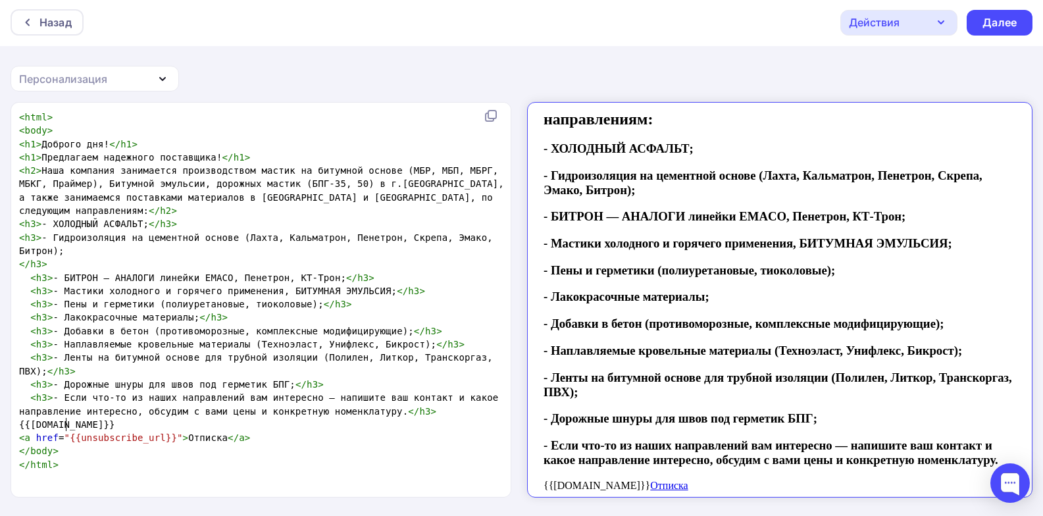
click at [64, 432] on span ""{{unsubscribe_url}}"" at bounding box center [123, 437] width 118 height 11
click at [103, 80] on div "Персонализация" at bounding box center [63, 79] width 88 height 16
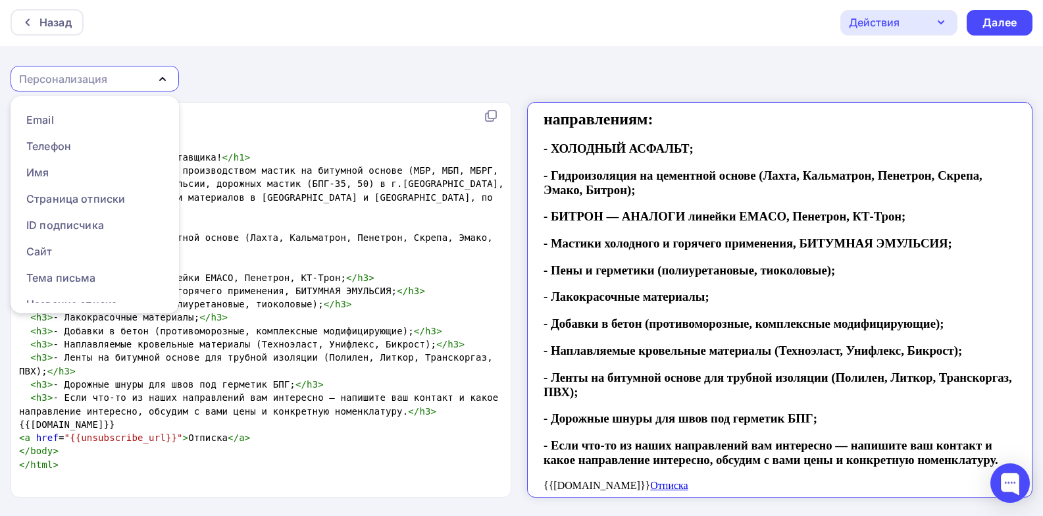
click at [189, 418] on pre "{{regintex.ru}}" at bounding box center [262, 424] width 493 height 13
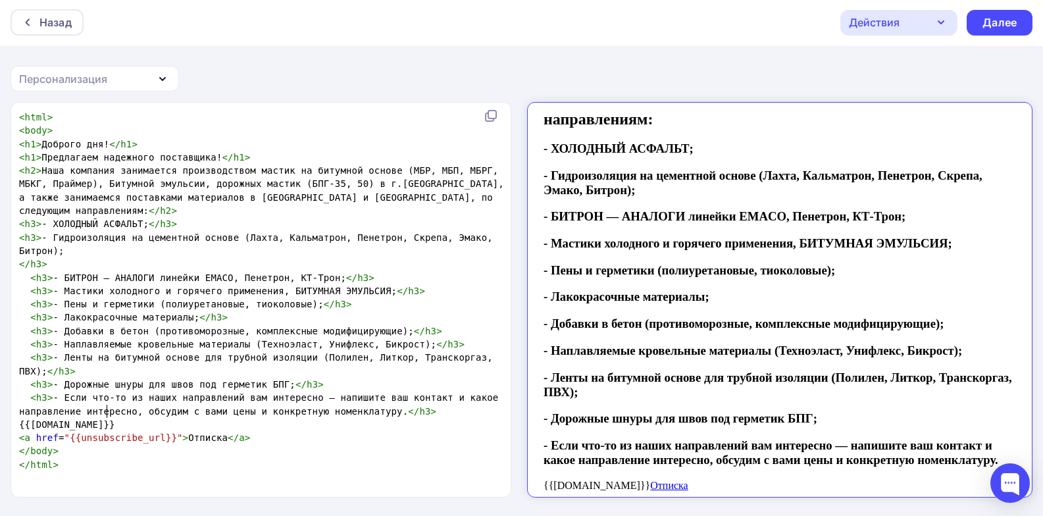
scroll to position [5, 0]
click at [121, 80] on div "Персонализация" at bounding box center [95, 79] width 168 height 26
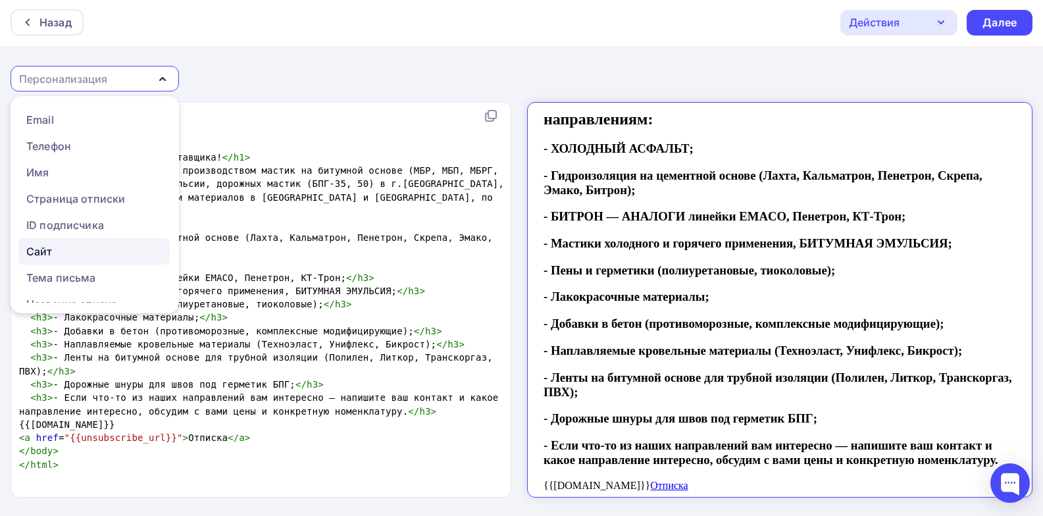
click at [78, 248] on div "Сайт" at bounding box center [94, 251] width 136 height 16
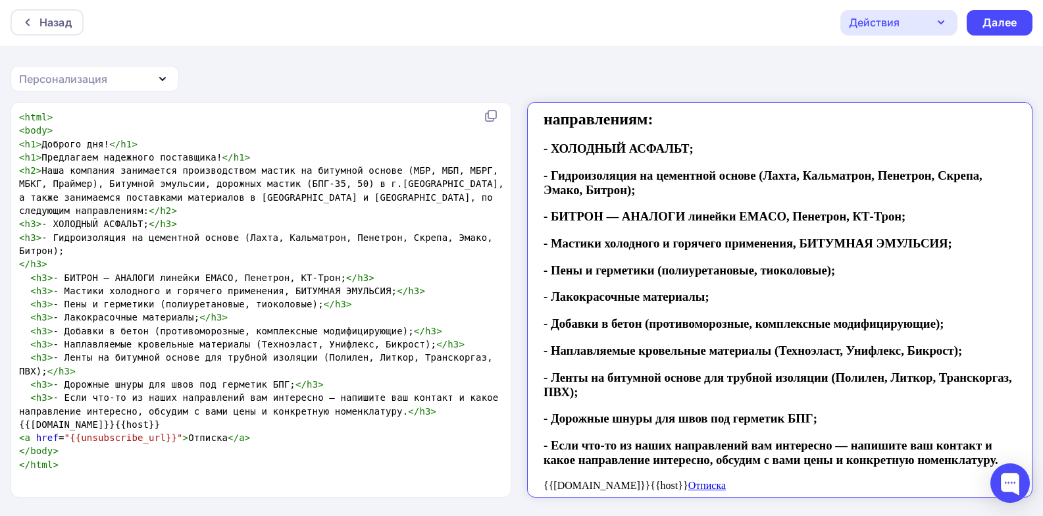
scroll to position [174, 0]
type textarea "{{regintex.ru}}"
drag, startPoint x: 106, startPoint y: 410, endPoint x: 28, endPoint y: 411, distance: 78.3
click at [28, 419] on span "{{regintex.ru}}{{host}}" at bounding box center [89, 424] width 141 height 11
type textarea "<a"
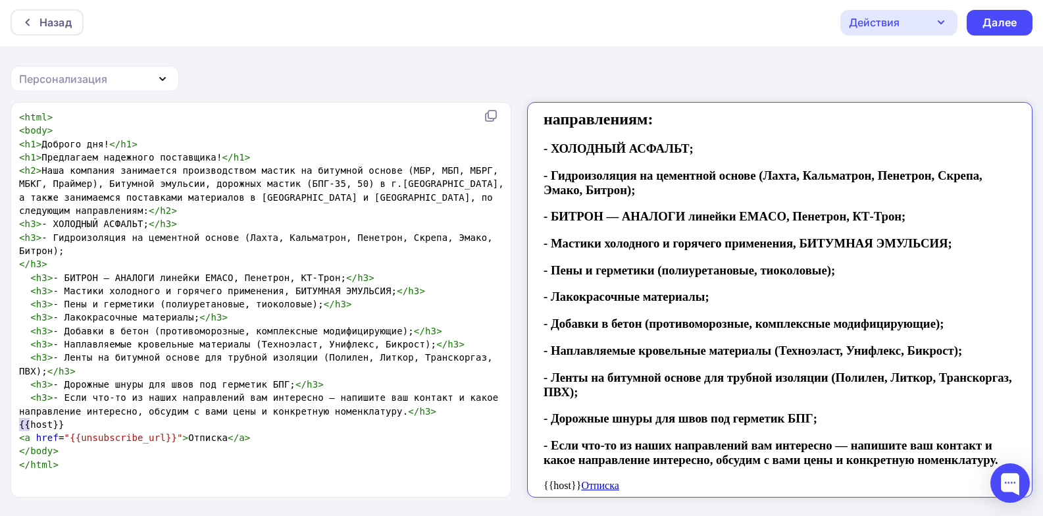
drag, startPoint x: 30, startPoint y: 426, endPoint x: 17, endPoint y: 422, distance: 13.1
click at [17, 431] on pre "< a href = "{{unsubscribe_url}}" > Отписка </ a >" at bounding box center [262, 437] width 493 height 13
click at [291, 431] on pre "< a href = "{{unsubscribe_url}}" > Отписка </ a >" at bounding box center [262, 437] width 493 height 13
click at [23, 419] on span "{{host}}" at bounding box center [41, 424] width 45 height 11
type textarea "</a>"
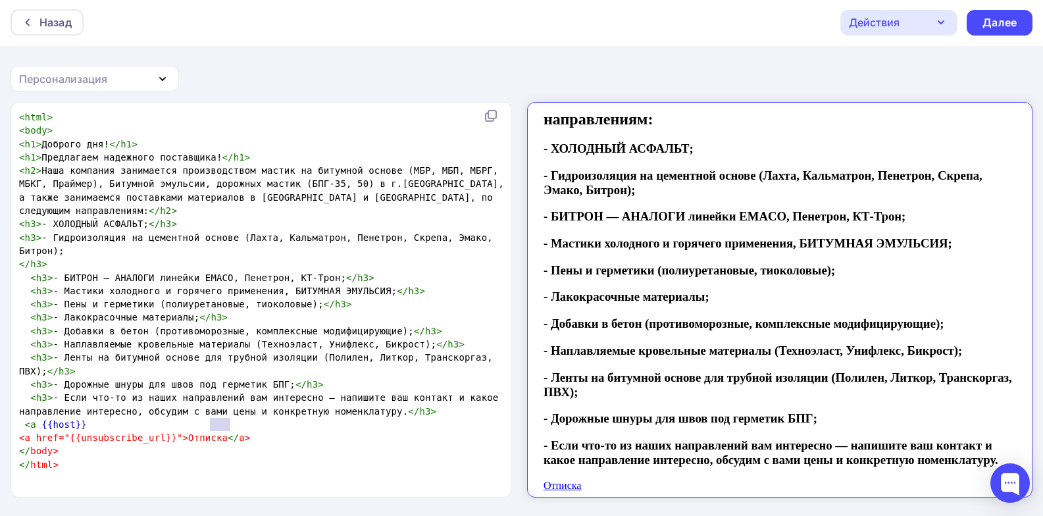
drag, startPoint x: 241, startPoint y: 424, endPoint x: 211, endPoint y: 430, distance: 30.2
click at [211, 431] on pre "<a href="{{unsubscribe_url}}">Отписка </ a >" at bounding box center [262, 437] width 493 height 13
click at [39, 419] on span "< a {{host}}" at bounding box center [53, 424] width 68 height 11
type textarea "</a>"
drag, startPoint x: 238, startPoint y: 424, endPoint x: 211, endPoint y: 425, distance: 27.0
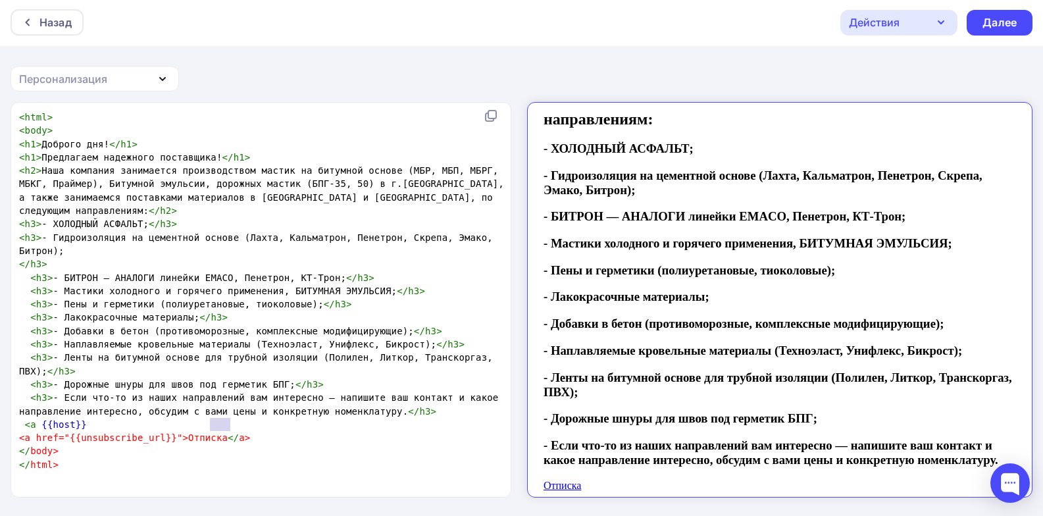
click at [211, 431] on pre "<a href="{{unsubscribe_url}}">Отписка </ a >" at bounding box center [262, 437] width 493 height 13
type textarea ">"
click at [168, 432] on span "<a href="{{unsubscribe_url}}">Отписка" at bounding box center [123, 437] width 209 height 11
click at [37, 419] on span "< a {{host}}" at bounding box center [53, 424] width 68 height 11
type textarea "<a href"
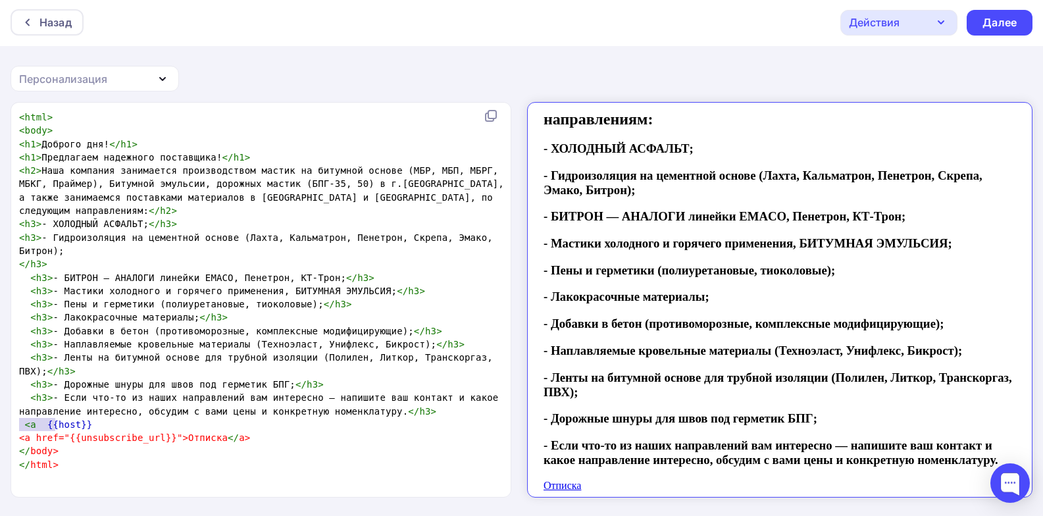
drag, startPoint x: 54, startPoint y: 424, endPoint x: 9, endPoint y: 425, distance: 44.8
click at [9, 424] on div "<a href x < html > < body > < h1 > Доброго дня! </ h1 > < h1 > Предлагаем надеж…" at bounding box center [521, 309] width 1043 height 414
click at [200, 379] on span "< h3 > - Дорожные шнуры для швов под герметик БПГ; </ h3 >" at bounding box center [171, 384] width 305 height 11
drag, startPoint x: 64, startPoint y: 424, endPoint x: 23, endPoint y: 422, distance: 41.5
click at [23, 432] on span "<a href="{{unsubscribe_url}}">Отписка" at bounding box center [123, 437] width 209 height 11
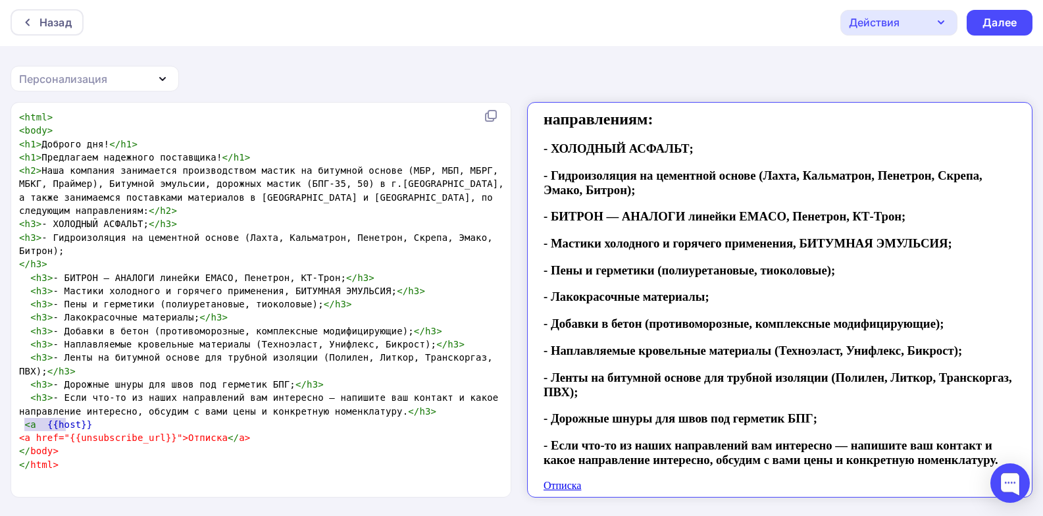
type textarea "a href=""
click at [57, 432] on span "<a href="{{unsubscribe_url}}">Отписка" at bounding box center [123, 437] width 209 height 11
type textarea "<a href=""
drag, startPoint x: 65, startPoint y: 424, endPoint x: 0, endPoint y: 426, distance: 65.2
click at [0, 426] on div "<a href=" x < html > < body > < h1 > Доброго дня! </ h1 > < h1 > Предлагаем над…" at bounding box center [521, 309] width 1043 height 414
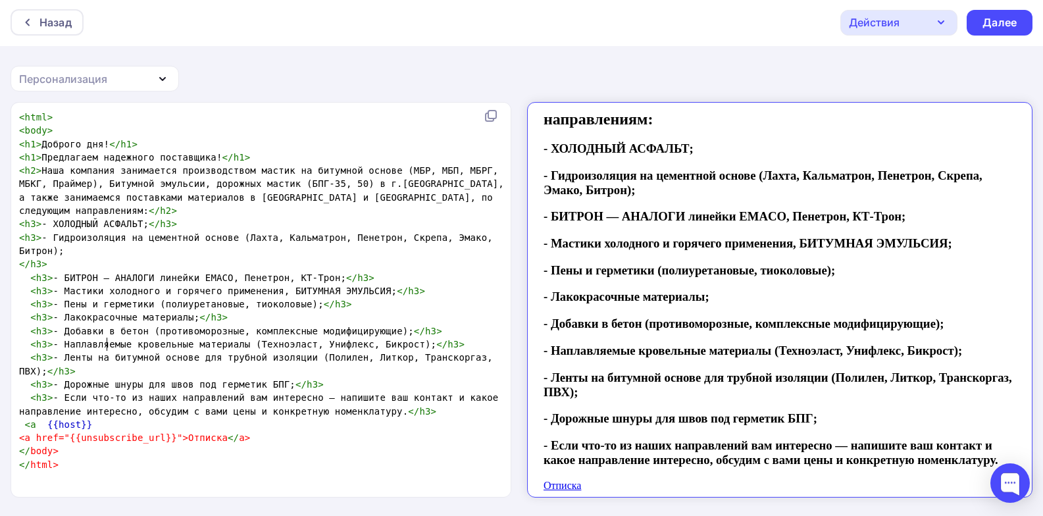
click at [107, 351] on pre "< h3 > - Ленты на битумной основе для трубной изоляции (Полилен, Литкор, Транск…" at bounding box center [262, 364] width 493 height 27
type textarea "<a"
drag, startPoint x: 45, startPoint y: 411, endPoint x: 5, endPoint y: 415, distance: 40.3
click at [5, 415] on div "<a x < html > < body > < h1 > Доброго дня! </ h1 > < h1 > Предлагаем надежного …" at bounding box center [521, 309] width 1043 height 414
type textarea "">Отписка</a>"
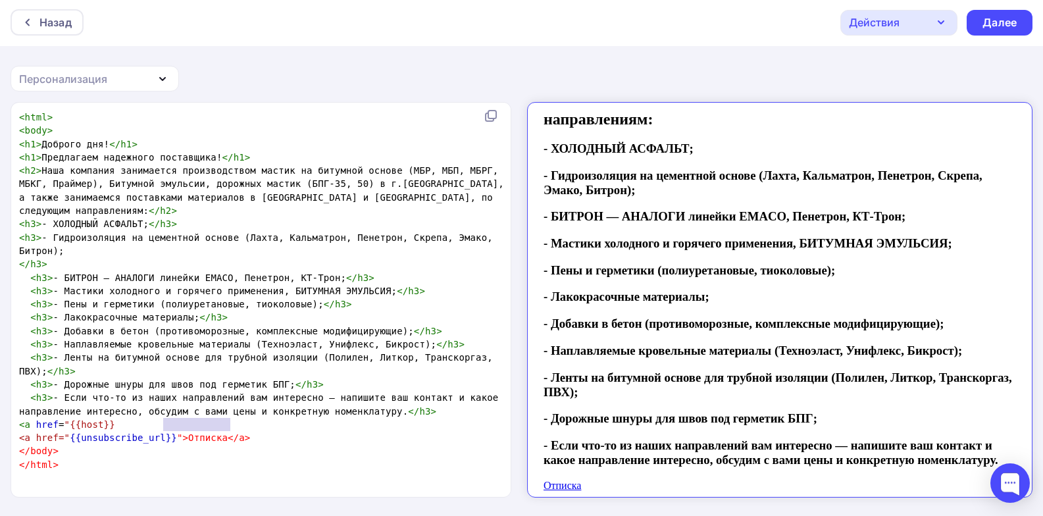
drag, startPoint x: 164, startPoint y: 424, endPoint x: 233, endPoint y: 426, distance: 69.1
click at [233, 431] on pre "<a href=" {{unsubscribe_url}} ">Отписка</a>" at bounding box center [262, 437] width 493 height 13
click at [126, 418] on pre "< a href = "{{host}}" at bounding box center [262, 424] width 493 height 13
click at [151, 419] on span "< a href = "{{host}}" > Отписка </ a >" at bounding box center [103, 424] width 169 height 11
type textarea "regintex.ru"
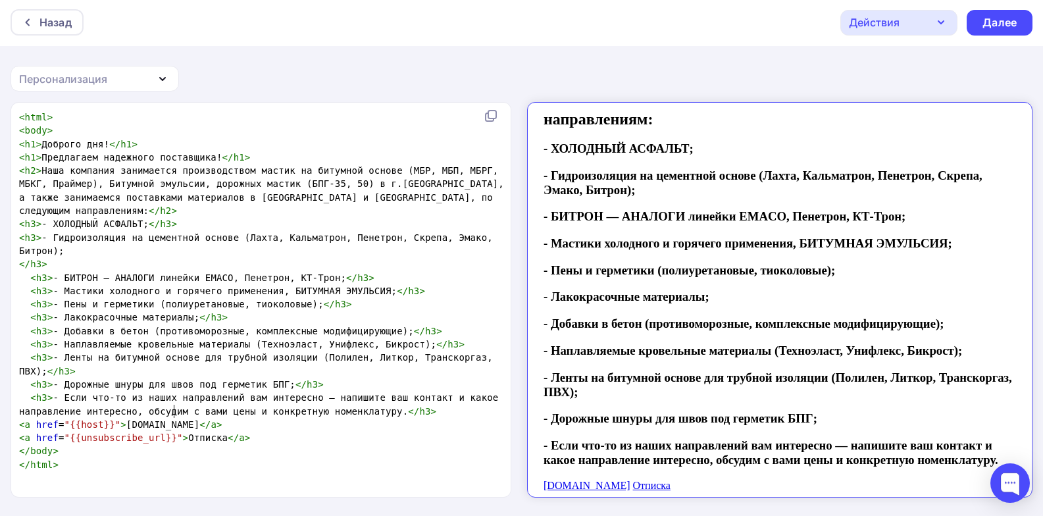
click at [201, 418] on pre "< a href = "{{host}}" > regintex.ru </ a >" at bounding box center [262, 424] width 493 height 13
click at [161, 74] on icon "button" at bounding box center [163, 79] width 16 height 16
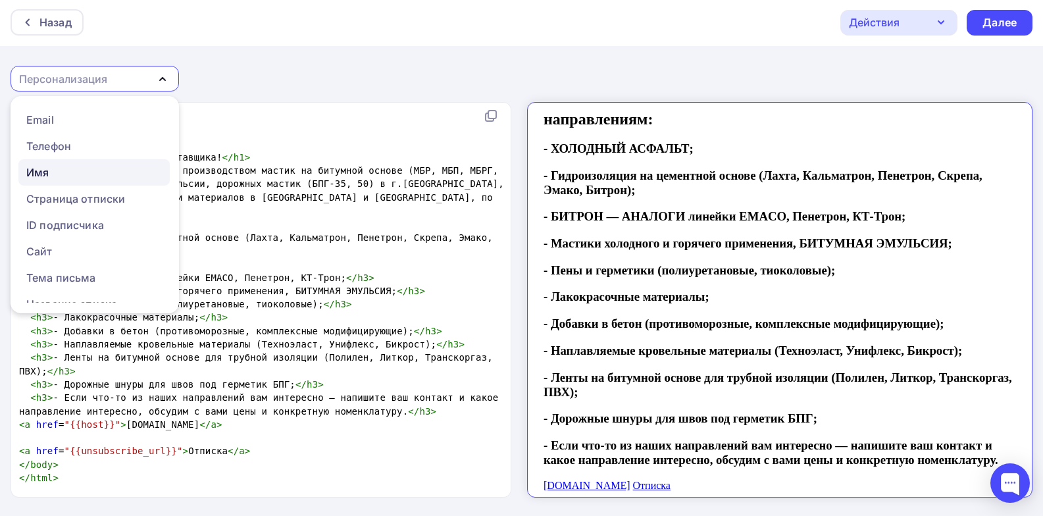
scroll to position [0, 0]
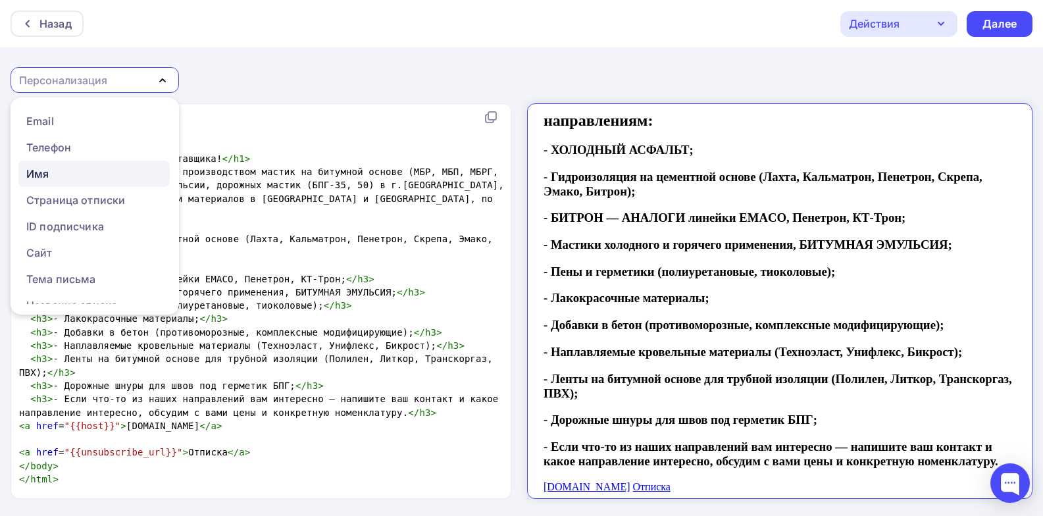
click at [119, 180] on div "Имя" at bounding box center [94, 174] width 136 height 16
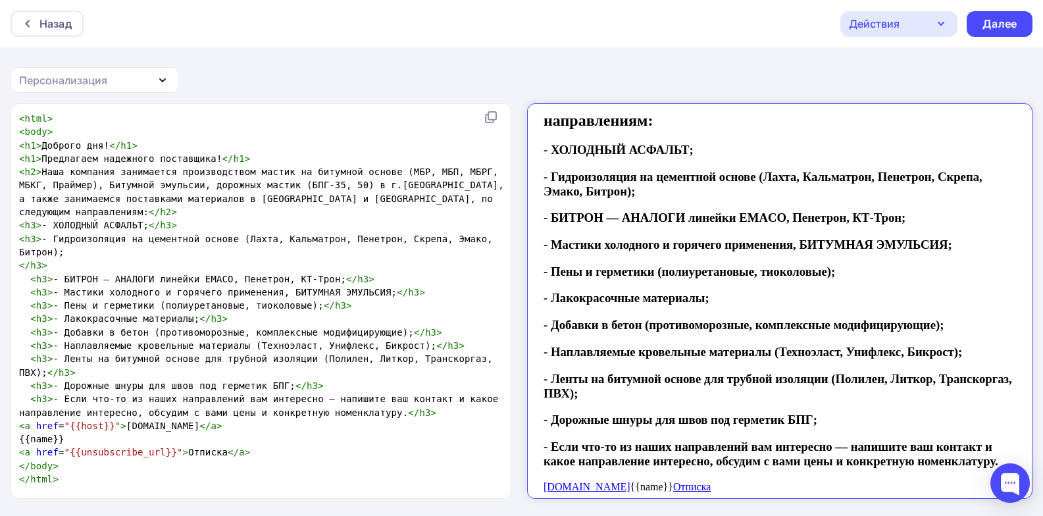
scroll to position [5, 0]
type textarea "<a href="{{host}}">regintex.ru</a>"
drag, startPoint x: 18, startPoint y: 411, endPoint x: 205, endPoint y: 413, distance: 186.9
click at [205, 419] on pre "< a href = "{{host}}" > regintex.ru </ a >" at bounding box center [262, 425] width 493 height 13
click at [59, 420] on span "< a href = "{{host}}" > regintex.ru </ a >" at bounding box center [120, 425] width 203 height 11
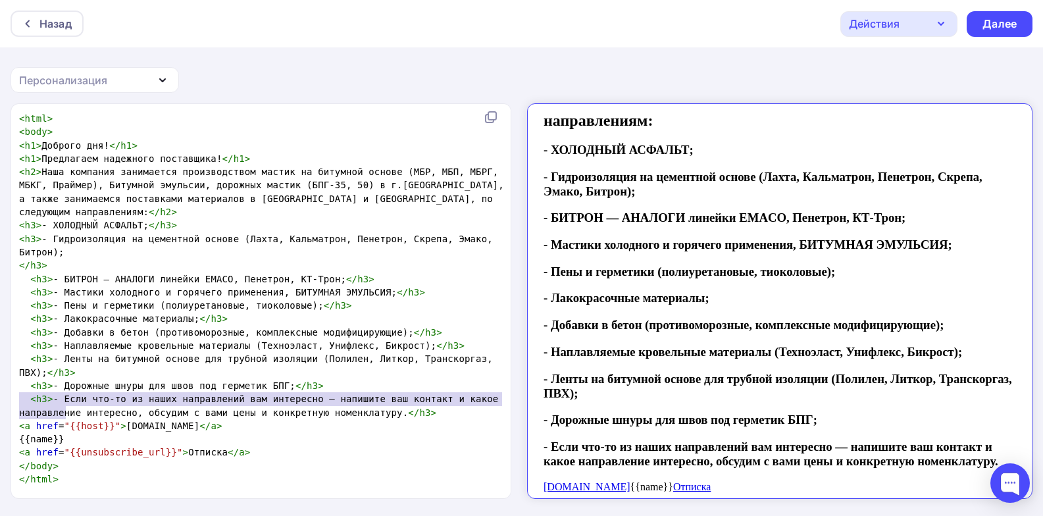
type textarea "<a href=""
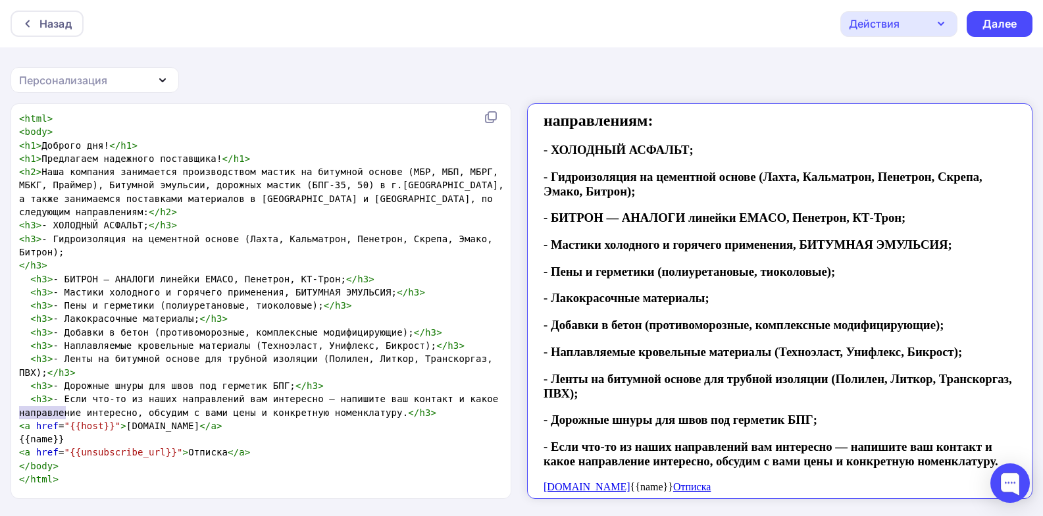
drag, startPoint x: 66, startPoint y: 411, endPoint x: 11, endPoint y: 409, distance: 55.3
click at [11, 409] on div "<a href=" x < html > < body > < h1 > Доброго дня! </ h1 > < h1 > Предлагаем над…" at bounding box center [261, 301] width 501 height 394
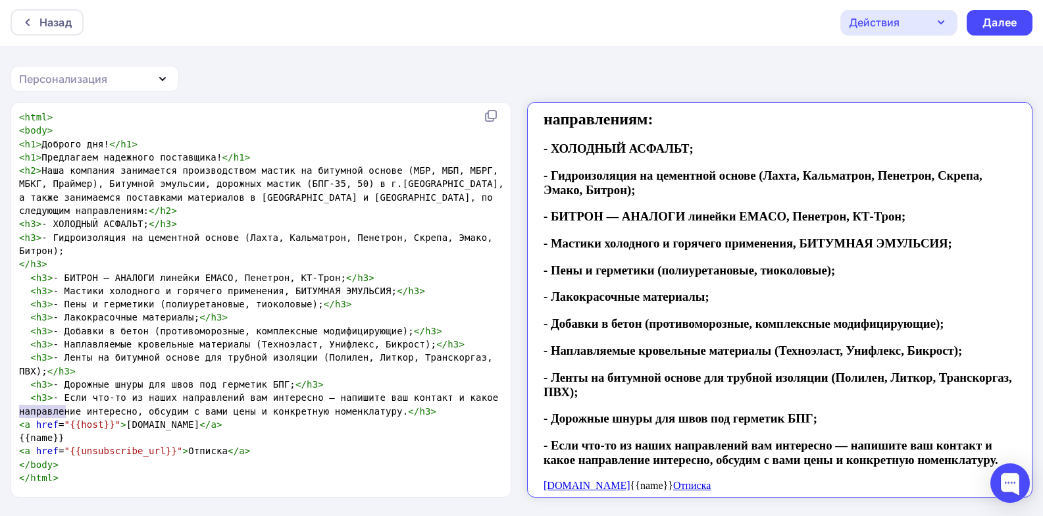
click at [18, 431] on pre "{{name}}" at bounding box center [262, 437] width 493 height 13
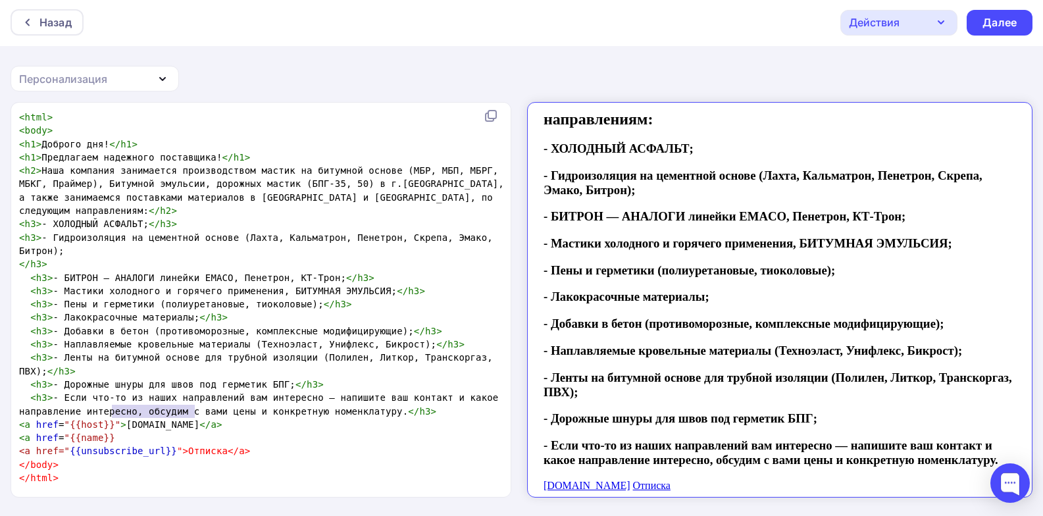
type textarea "">regintex.ru</a>"
drag, startPoint x: 211, startPoint y: 411, endPoint x: 107, endPoint y: 407, distance: 104.7
click at [107, 418] on pre "< a href = "{{host}}" > regintex.ru </ a >" at bounding box center [262, 424] width 493 height 13
click at [125, 431] on pre "< a href = "{{name}}" at bounding box center [262, 437] width 493 height 13
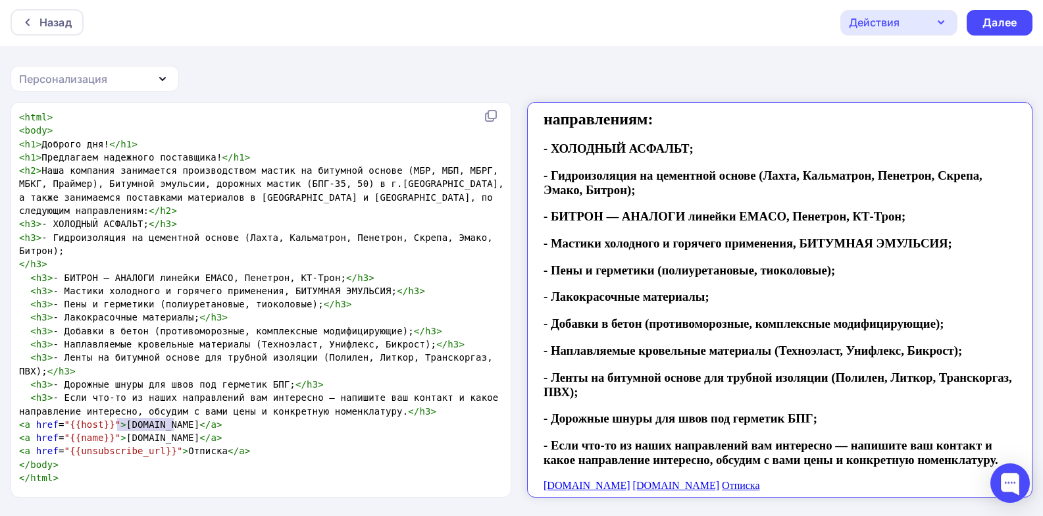
drag, startPoint x: 174, startPoint y: 424, endPoint x: 117, endPoint y: 422, distance: 56.6
click at [117, 432] on span "< a href = "{{name}}" > regintex.ru </ a >" at bounding box center [120, 437] width 203 height 11
type textarea "Г"
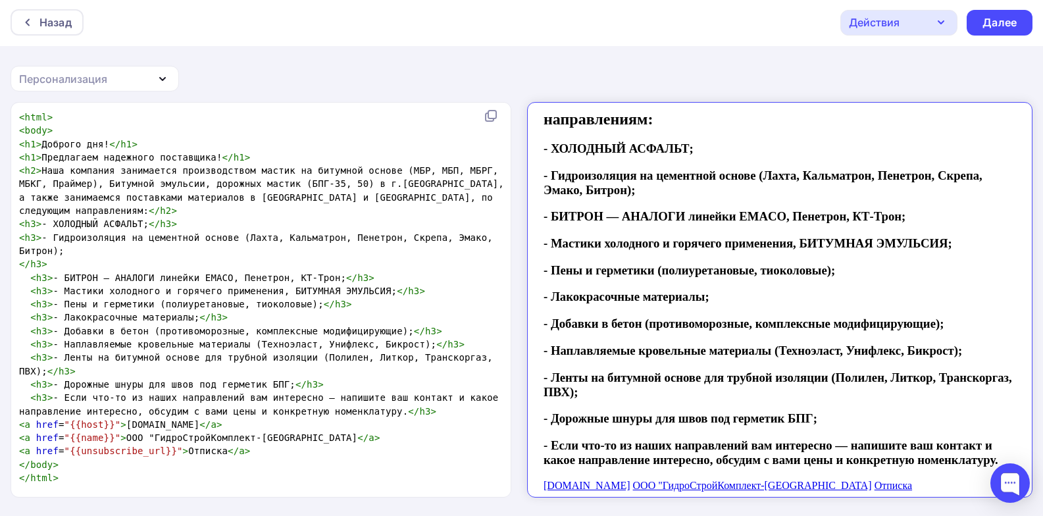
type textarea "ООО "ГидроСтройКомплект-Сибирь""
click at [405, 396] on pre "< h3 > - Если что-то из наших направлений вам интересно — напишите ваш контакт …" at bounding box center [262, 404] width 493 height 27
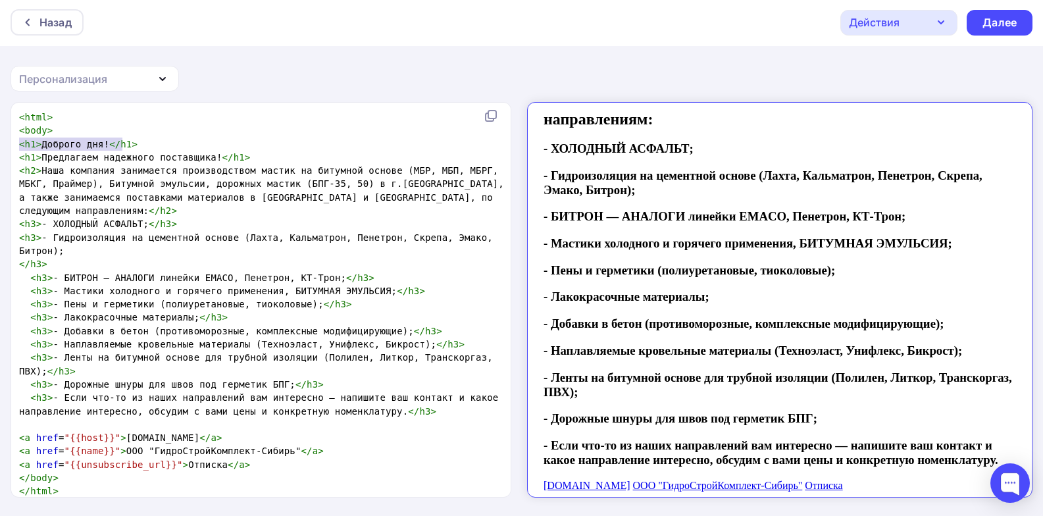
type textarea "<h1>Доброго дня!</h1>"
drag, startPoint x: 18, startPoint y: 140, endPoint x: 138, endPoint y: 143, distance: 119.8
click at [138, 143] on pre "< h1 > Доброго дня! </ h1 >" at bounding box center [262, 144] width 493 height 13
type textarea "<a href="{{host}}">regintex.ru</a>"
drag, startPoint x: 203, startPoint y: 422, endPoint x: 14, endPoint y: 423, distance: 188.2
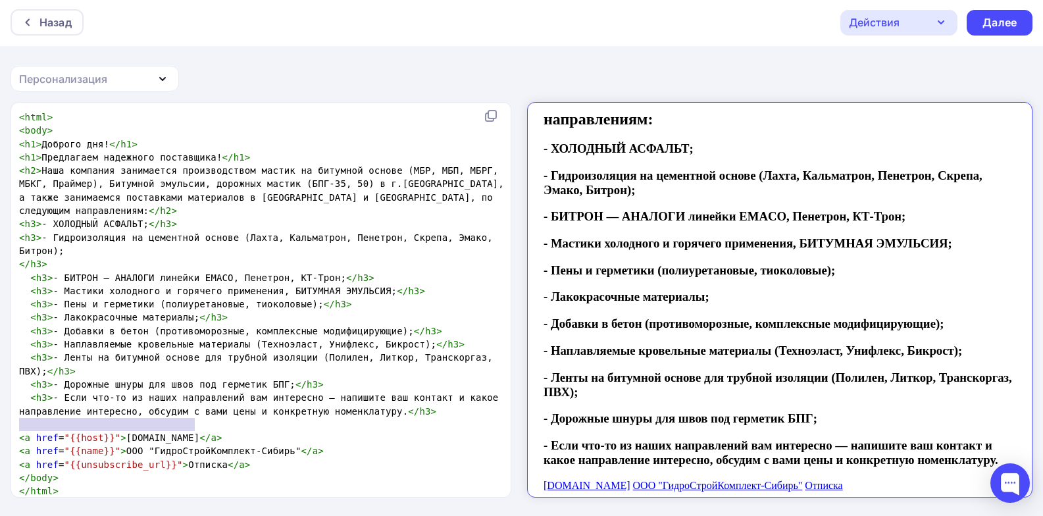
click at [14, 423] on div "<a href="{{host}}">regintex.ru</a> x < html > < body > < h1 > Доброго дня! </ h…" at bounding box center [261, 300] width 501 height 394
click at [255, 418] on pre at bounding box center [262, 424] width 493 height 13
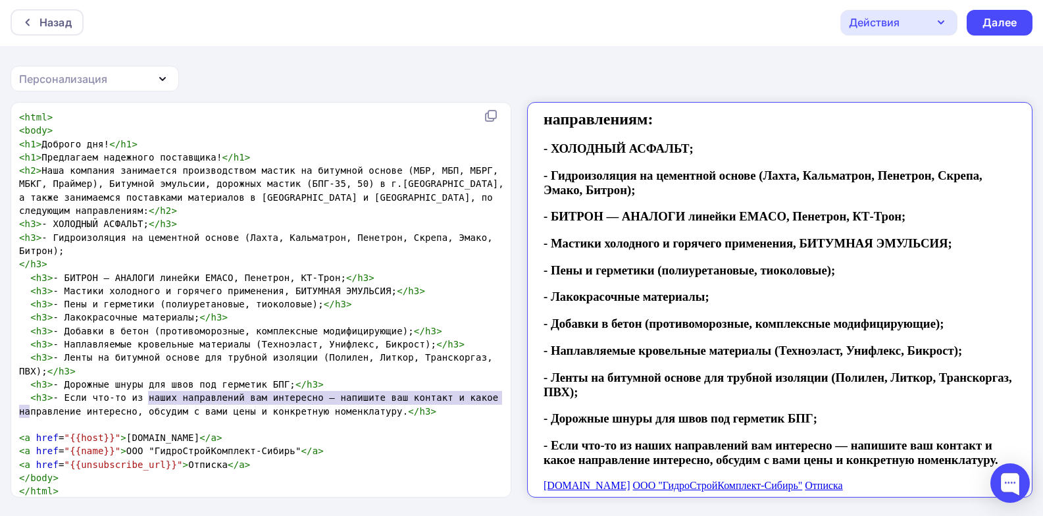
type textarea "ние интересно, обсудим с вами цены и конкретную номенклатуру.</h3>"
drag, startPoint x: 167, startPoint y: 406, endPoint x: 8, endPoint y: 409, distance: 159.3
click at [8, 409] on div "x < html > < body > < h1 > Доброго дня! </ h1 > < h1 > Предлагаем надежного пос…" at bounding box center [521, 309] width 1043 height 414
paste textarea
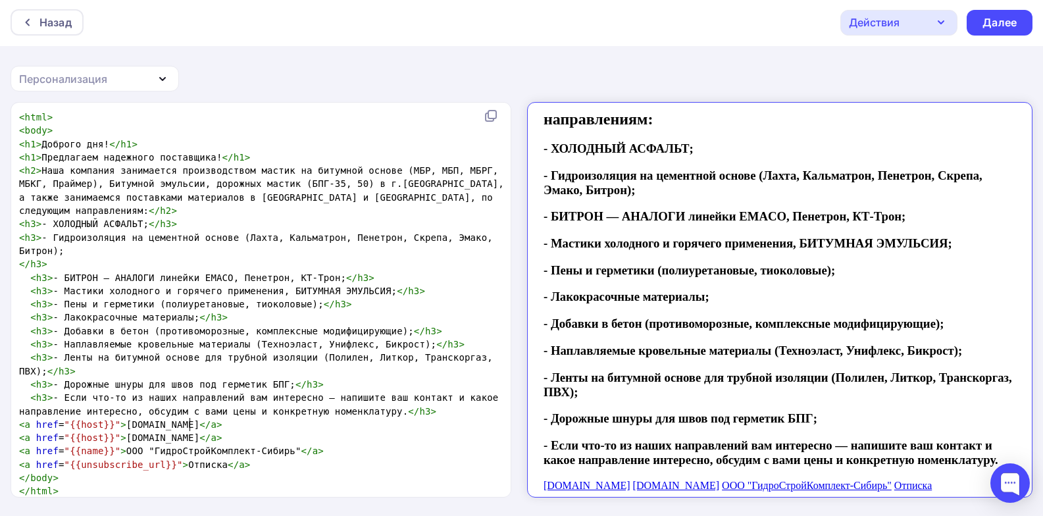
click at [216, 432] on span ">" at bounding box center [219, 437] width 6 height 11
type textarea "b"
click at [29, 432] on span "a" at bounding box center [28, 437] width 6 height 11
type textarea "b"
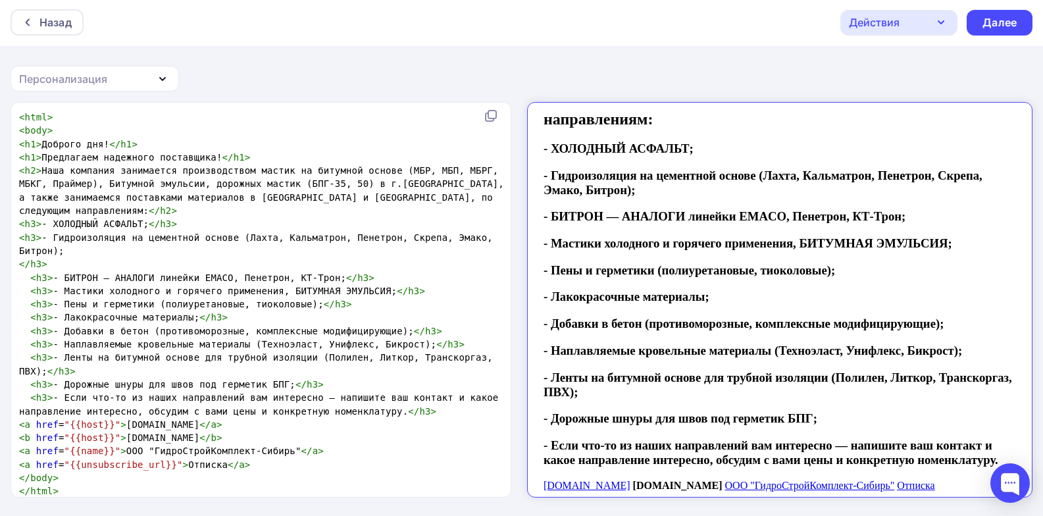
click at [268, 418] on pre "< a href = "{{host}}" > regintex.ru </ a >" at bounding box center [262, 424] width 493 height 13
click at [216, 432] on span ">" at bounding box center [219, 437] width 6 height 11
type textarea "a"
click at [30, 432] on span "< b href = "{{host}}" > regintex.ru </ a >" at bounding box center [120, 437] width 203 height 11
type textarea "a"
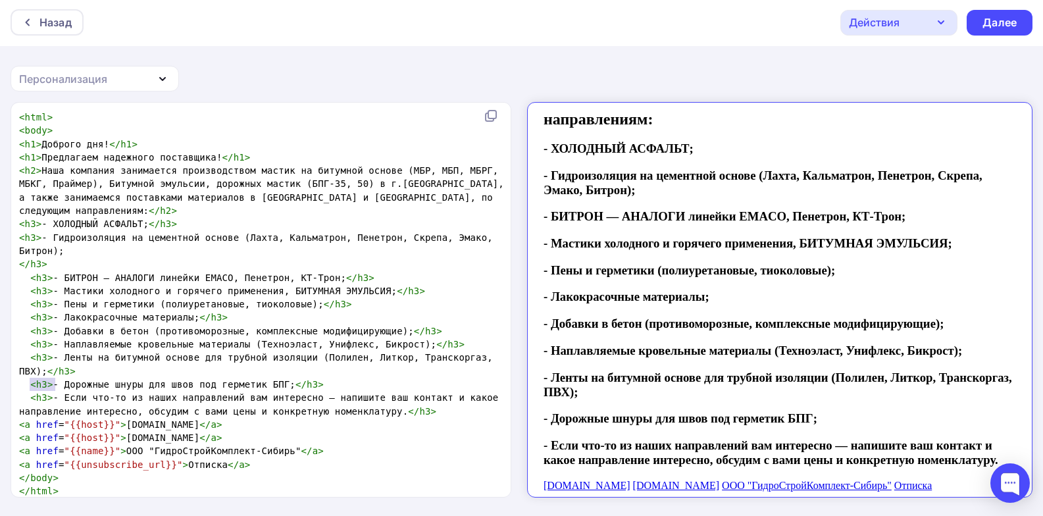
type textarea "<h3>"
drag, startPoint x: 28, startPoint y: 384, endPoint x: 48, endPoint y: 384, distance: 20.4
click at [48, 392] on span "< h3 > - Если что-то из наших направлений вам интересно — напишите ваш контакт …" at bounding box center [261, 404] width 485 height 24
click at [18, 431] on pre "< a href = "{{host}}" > regintex.ru </ a >" at bounding box center [262, 437] width 493 height 13
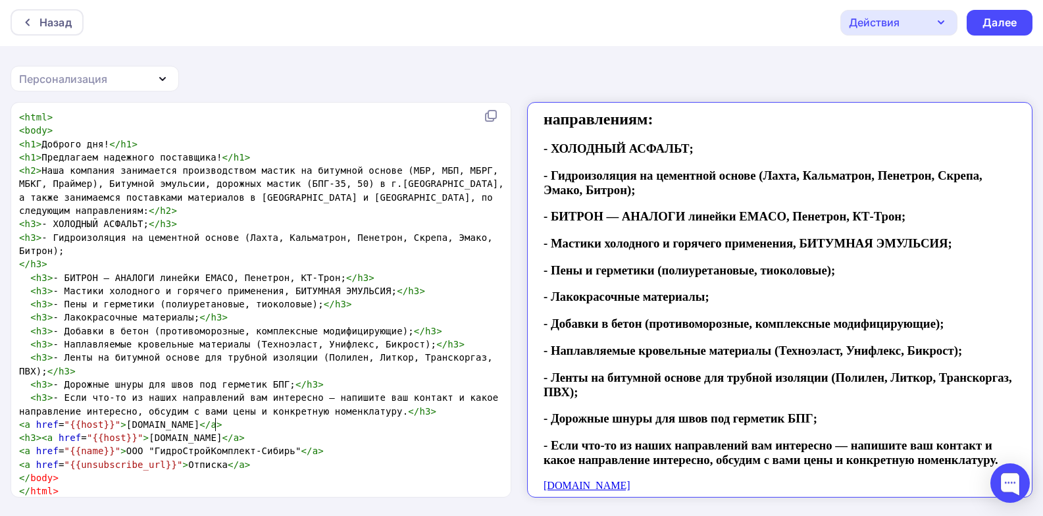
click at [240, 431] on pre "< h3 >< a href = "{{host}}" > regintex.ru </ a >" at bounding box center [262, 437] width 493 height 13
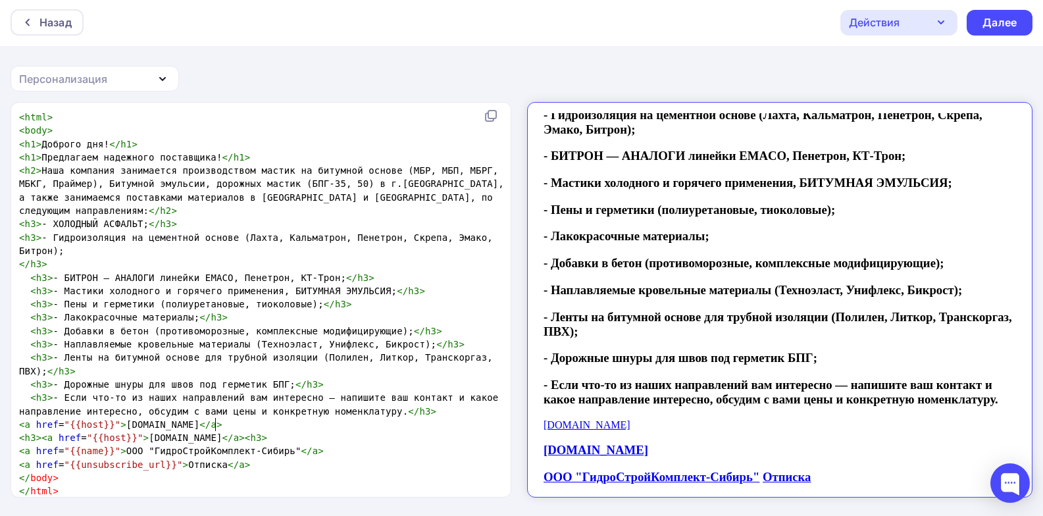
click at [239, 432] on span "><" at bounding box center [244, 437] width 11 height 11
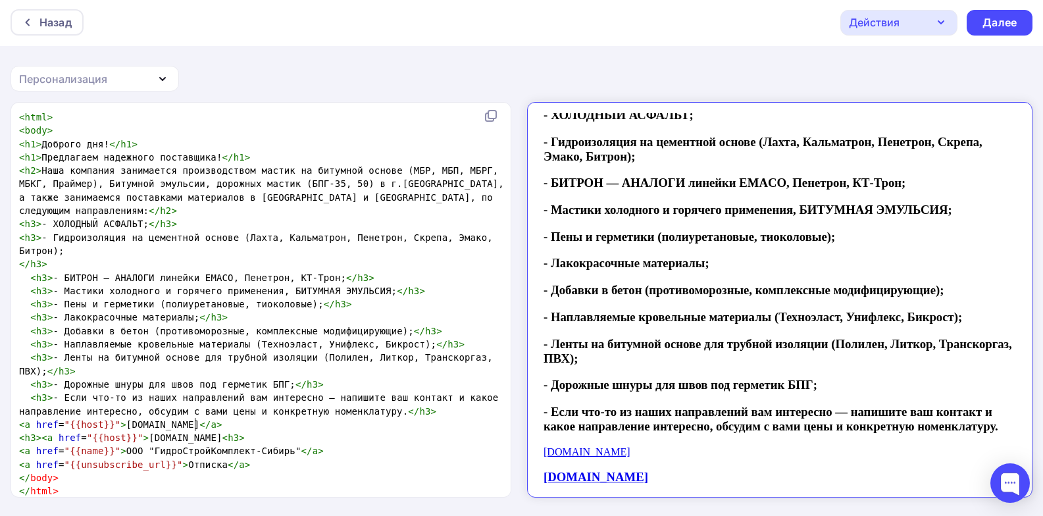
scroll to position [207, 0]
click at [50, 432] on span "< h3 >< a href = "{{host}}" > regintex.ru < h3 >" at bounding box center [132, 437] width 226 height 11
click at [45, 432] on span "< h3 > href="{{host}}">regintex.ru < h3 >" at bounding box center [123, 437] width 209 height 11
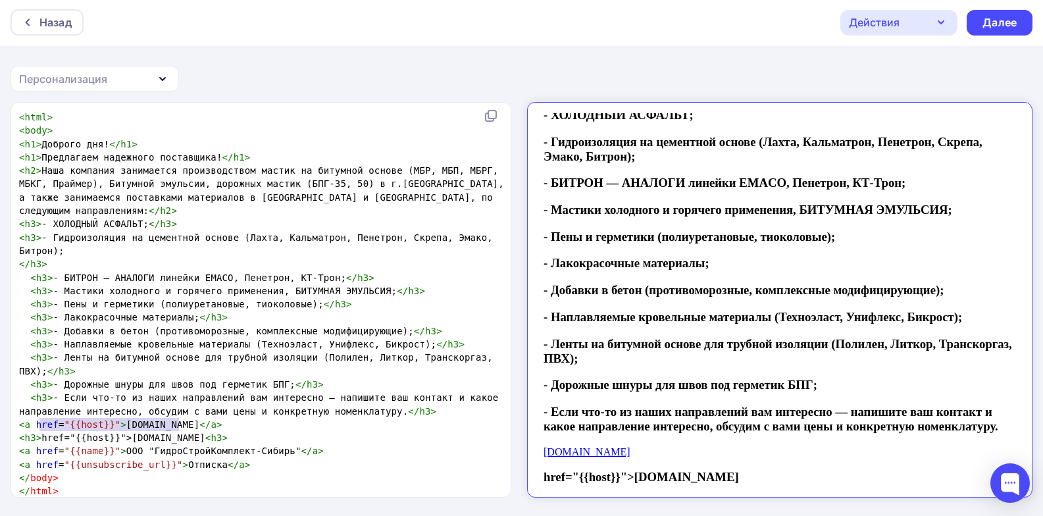
drag, startPoint x: 177, startPoint y: 424, endPoint x: 41, endPoint y: 425, distance: 136.2
click at [41, 432] on span "< h3 > href="{{host}}">regintex.ru < h3 >" at bounding box center [123, 437] width 209 height 11
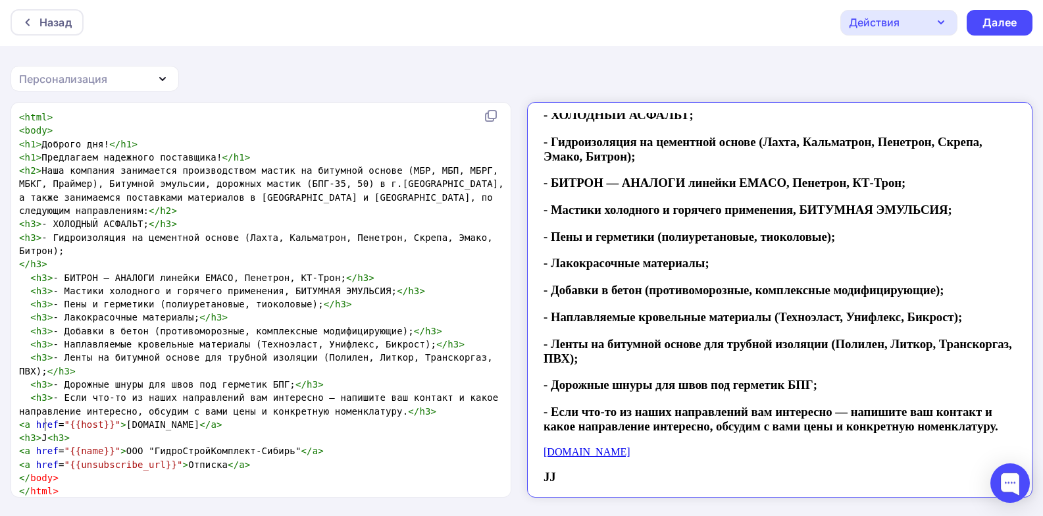
type textarea "JJJ"
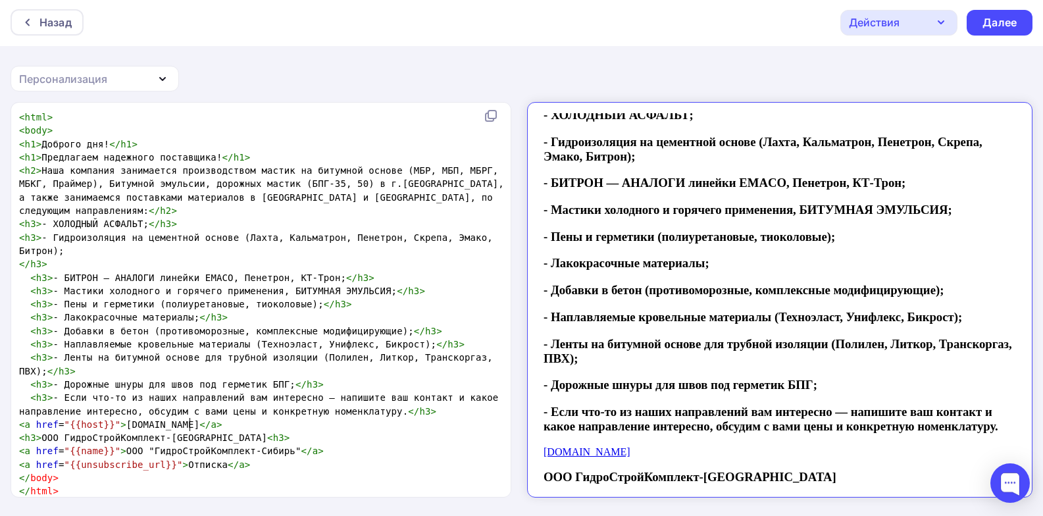
type textarea "ООО ГидроСтройКомплект-Сибирь""
click at [39, 432] on span ">" at bounding box center [39, 437] width 6 height 11
click at [203, 418] on pre "< a href = "{{host}}" > regintex.ru </ a >" at bounding box center [262, 424] width 493 height 13
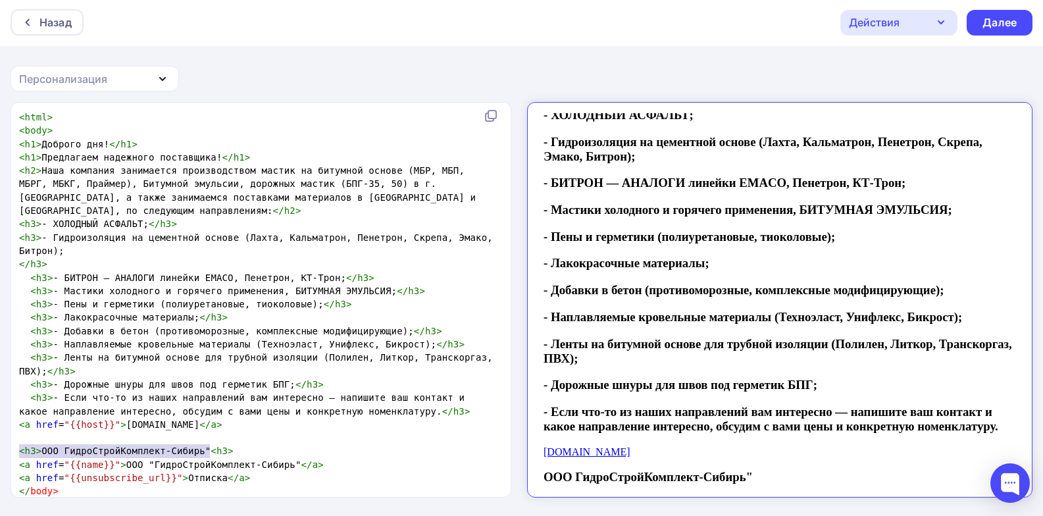
type textarea "<h3>ООО ГидроСтройКомплект-Сибирь"<h3>"
drag, startPoint x: 17, startPoint y: 447, endPoint x: 220, endPoint y: 448, distance: 202.7
click at [220, 448] on pre "< h3 > ООО ГидроСтройКомплект-Сибирь" < h3 >" at bounding box center [258, 450] width 484 height 13
click at [100, 434] on pre at bounding box center [258, 437] width 484 height 13
drag, startPoint x: 43, startPoint y: 436, endPoint x: 4, endPoint y: 442, distance: 39.3
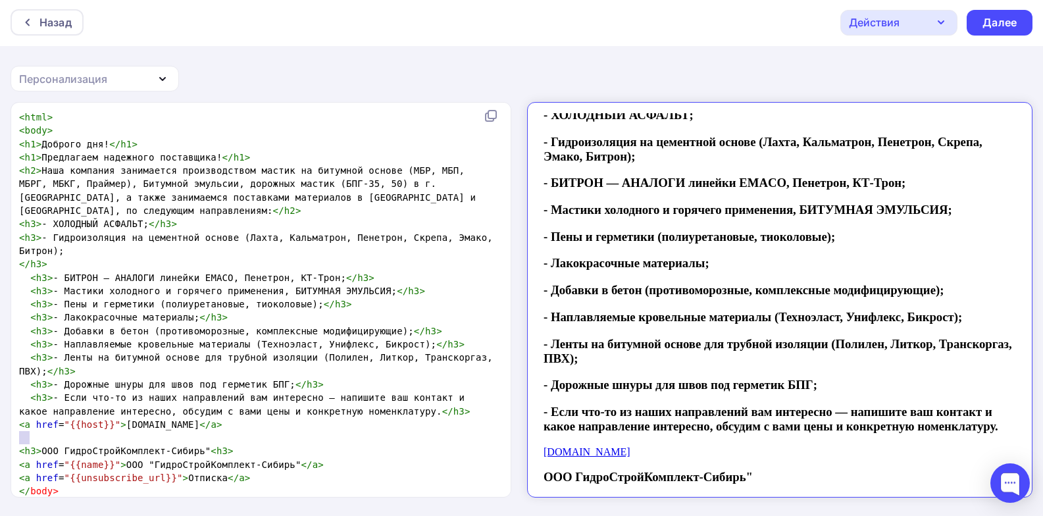
click at [4, 442] on div "x < html > < body > < h1 > Доброго дня! </ h1 > < h1 > Предлагаем надежного пос…" at bounding box center [521, 309] width 1043 height 414
drag, startPoint x: 39, startPoint y: 436, endPoint x: 188, endPoint y: 440, distance: 148.1
click at [188, 440] on span "< h3 > ООО ГидроСтройКомплект-Сибирь" < h3 >" at bounding box center [126, 437] width 215 height 11
type textarea "Крб"
type textarea "юков Андрей Игоревич"
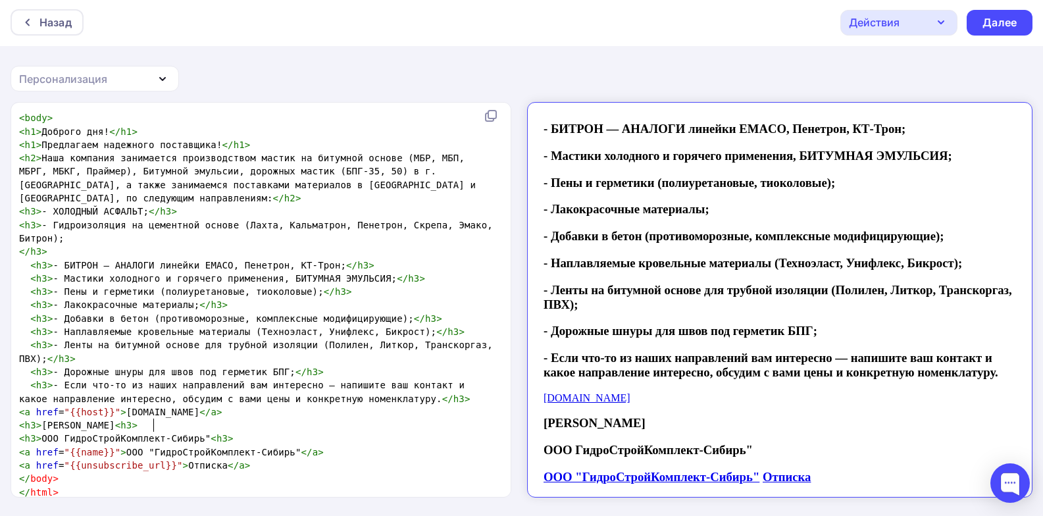
drag, startPoint x: 39, startPoint y: 413, endPoint x: 44, endPoint y: 418, distance: 7.0
click at [39, 420] on span ">" at bounding box center [39, 425] width 6 height 11
type textarea "Директор"
type textarea "Крюков Андрей Игоревич"
drag, startPoint x: 88, startPoint y: 414, endPoint x: 201, endPoint y: 414, distance: 113.2
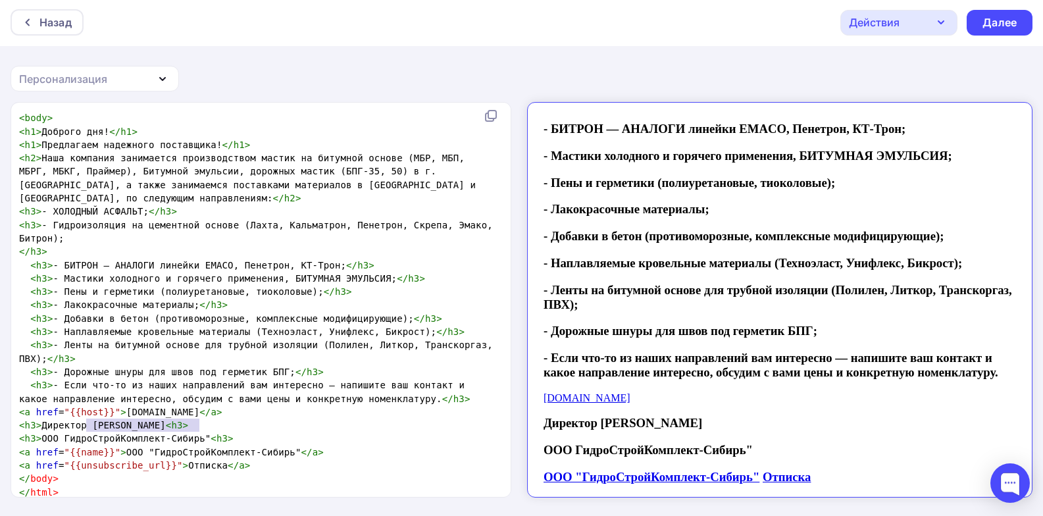
click at [188, 420] on span "< h3 > Директор Крюков Андрей Игоревич < h3 >" at bounding box center [103, 425] width 169 height 11
click at [193, 433] on span "< h3 > ООО ГидроСтройКомплект-Сибирь" < h3 >" at bounding box center [126, 438] width 215 height 11
paste textarea """
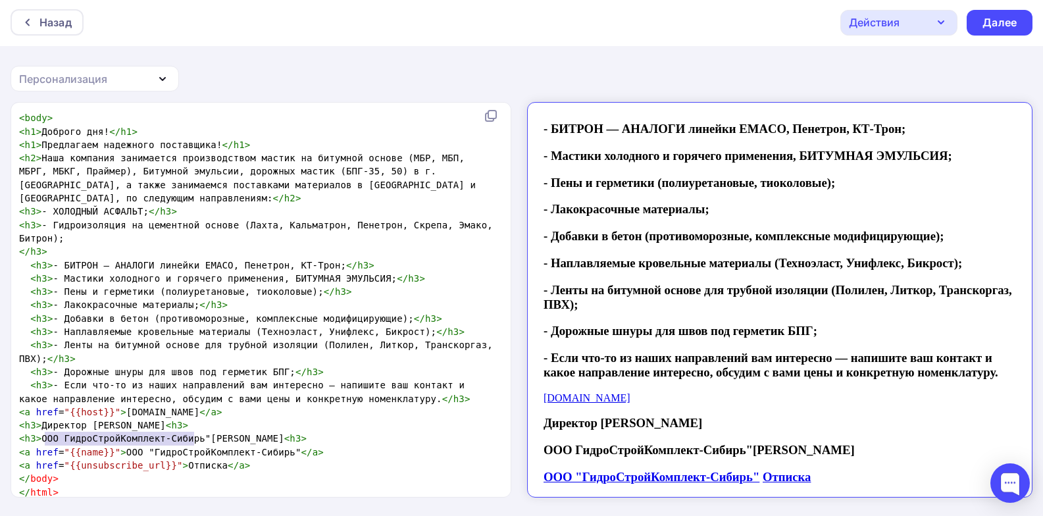
type textarea "ООО ГидроСтройКомплект-Сибирь""
drag, startPoint x: 193, startPoint y: 428, endPoint x: 40, endPoint y: 426, distance: 153.3
click at [40, 433] on span "< h3 > ООО ГидроСтройКомплект-Сибирь"Крюков Андрей Игоревич < h3 >" at bounding box center [163, 438] width 288 height 11
click at [146, 383] on span "< h3 > - Если что-то из наших направлений вам интересно — напишите ваш контакт …" at bounding box center [244, 392] width 451 height 24
type textarea "Директор Крюков Андрей Игоревич"
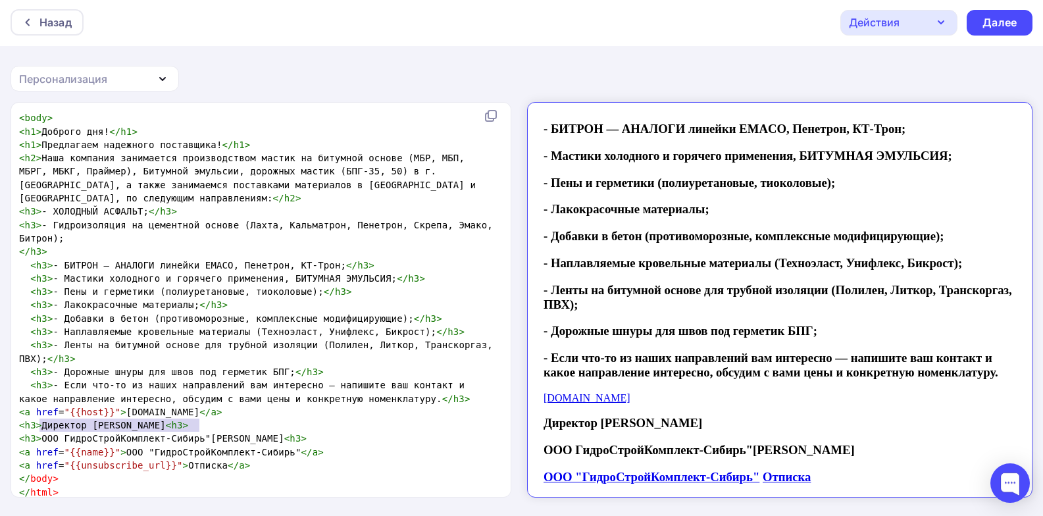
drag, startPoint x: 199, startPoint y: 417, endPoint x: 40, endPoint y: 415, distance: 159.2
click at [40, 420] on span "< h3 > Директор Крюков Андрей Игоревич < h3 >" at bounding box center [103, 425] width 169 height 11
paste textarea
click at [60, 420] on span "< h3 > ООО ГидроСтройКомплект-Сибирь" < h3 >" at bounding box center [126, 425] width 215 height 11
type textarea """
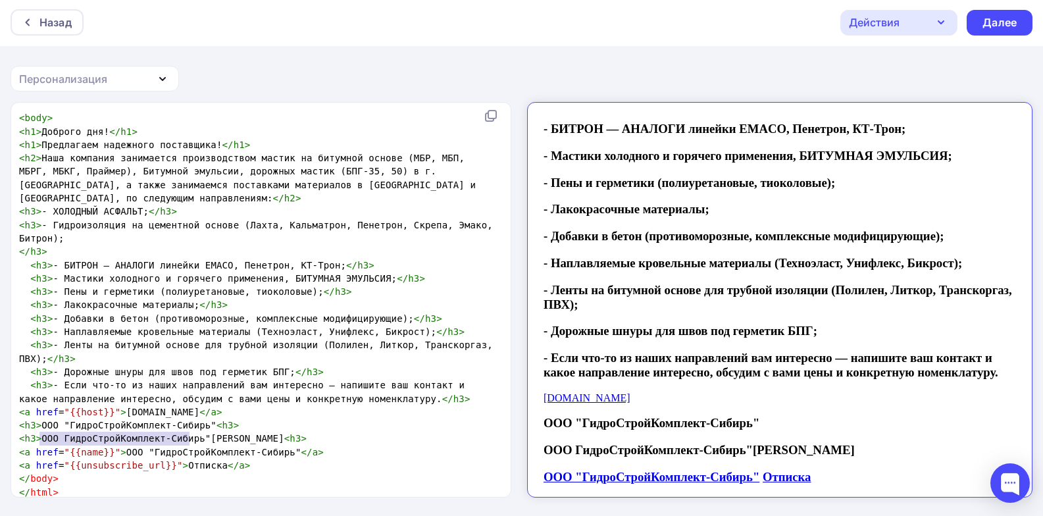
type textarea "ООО ГидроСтройКомплект-Сибирь""
drag, startPoint x: 41, startPoint y: 430, endPoint x: 192, endPoint y: 430, distance: 150.7
click at [192, 433] on span "< h3 > ООО ГидроСтройКомплект-Сибирь"Крюков Андрей Игоревич < h3 >" at bounding box center [163, 438] width 288 height 11
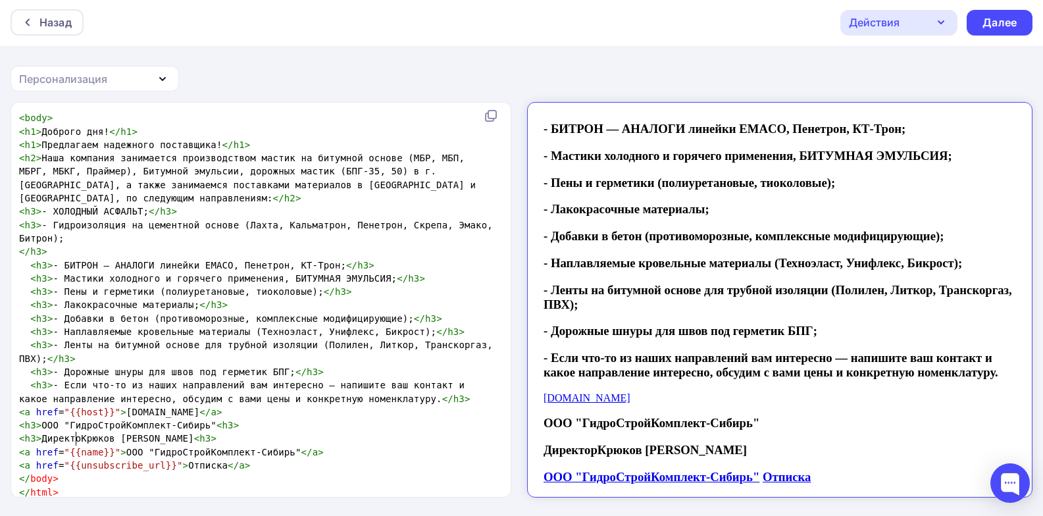
scroll to position [5, 40]
type textarea "Директор"
click at [223, 418] on pre "< h3 > ООО "ГидроСтройКомплект-Сибирь" < h3 >" at bounding box center [258, 424] width 484 height 13
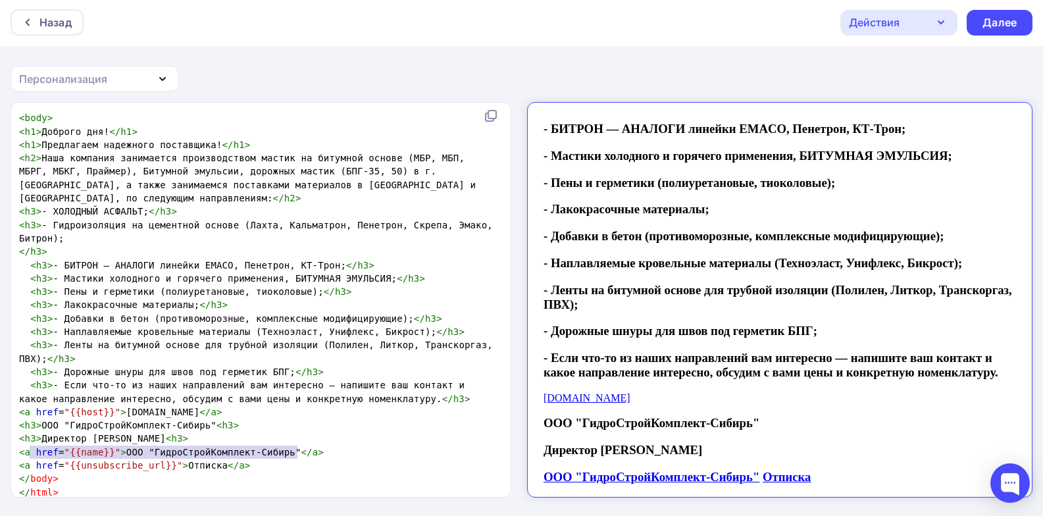
type textarea "<a href="{{name}}">ООО "ГидроСтройКомплект-Сибирь"</a>"
drag, startPoint x: 301, startPoint y: 443, endPoint x: 14, endPoint y: 442, distance: 287.5
click at [14, 442] on div "<a href="{{name}}">ООО "ГидроСтройКомплект-Сибирь"</a> x < html > < body > < h1…" at bounding box center [261, 300] width 501 height 394
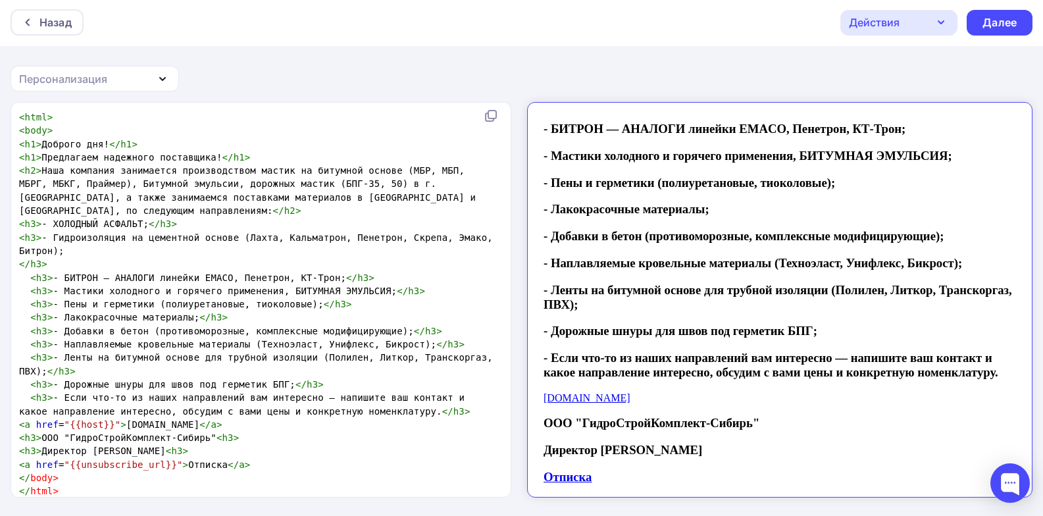
click at [88, 432] on span "< h3 > ООО "ГидроСтройКомплект-Сибирь" < h3 >" at bounding box center [129, 437] width 220 height 11
click at [201, 418] on pre "< a href = "{{host}}" > regintex.ru </ a >" at bounding box center [258, 424] width 484 height 13
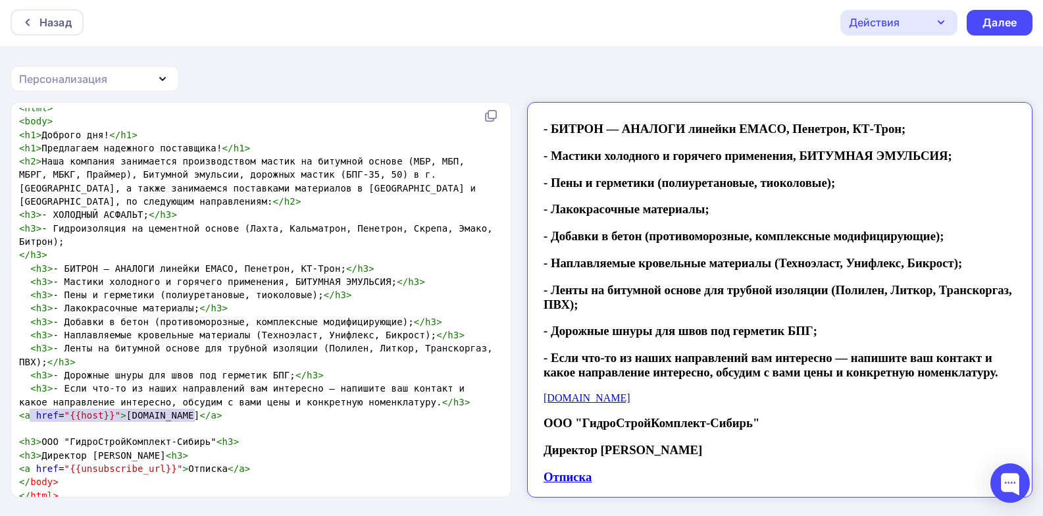
type textarea "<a href="{{host}}">regintex.ru</a>"
drag, startPoint x: 199, startPoint y: 415, endPoint x: 15, endPoint y: 411, distance: 183.6
click at [15, 411] on div "<a href="{{host}}">regintex.ru</a> x < html > < body > < h1 > Доброго дня! </ h…" at bounding box center [261, 300] width 501 height 394
click at [85, 428] on pre at bounding box center [258, 428] width 484 height 13
paste textarea
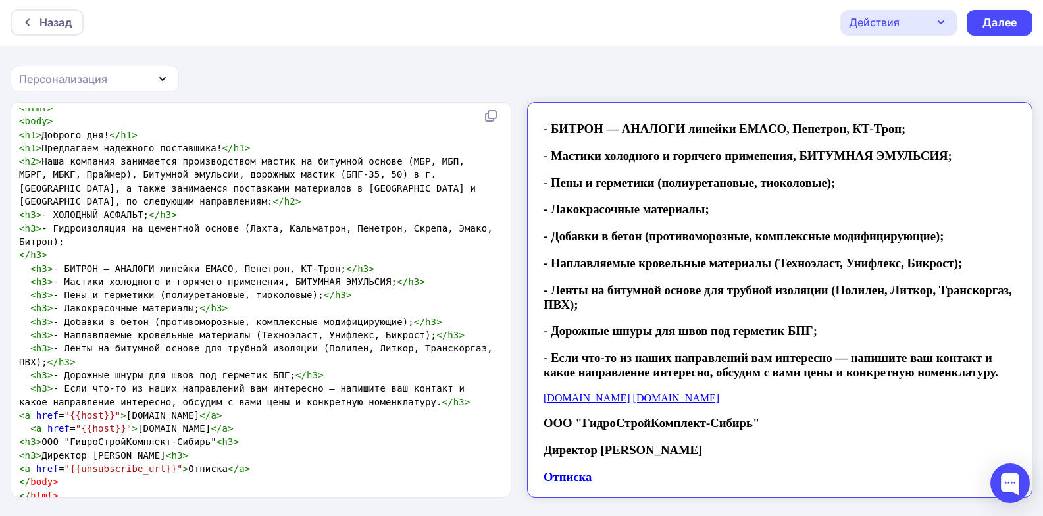
click at [150, 78] on div "Персонализация" at bounding box center [95, 79] width 168 height 26
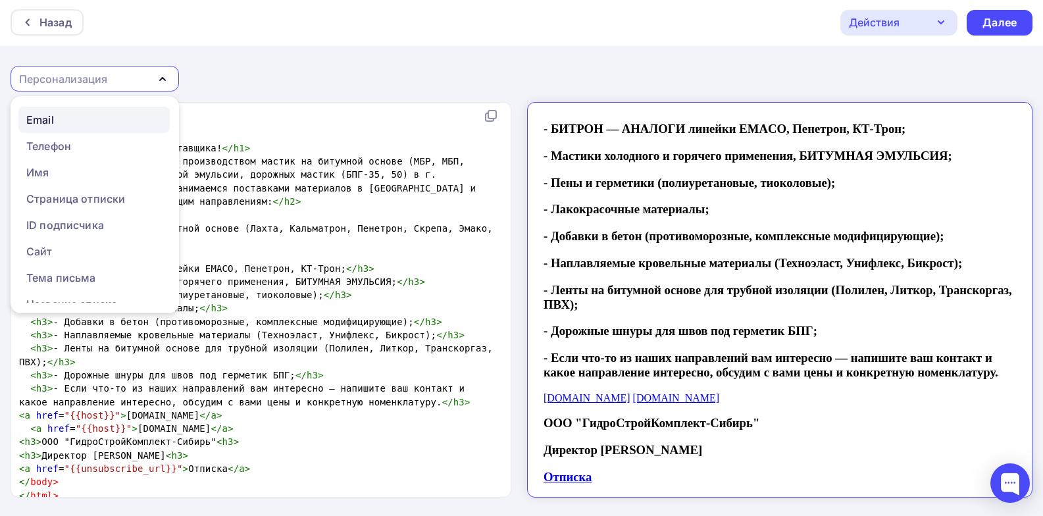
click at [101, 119] on div "Email" at bounding box center [94, 120] width 136 height 16
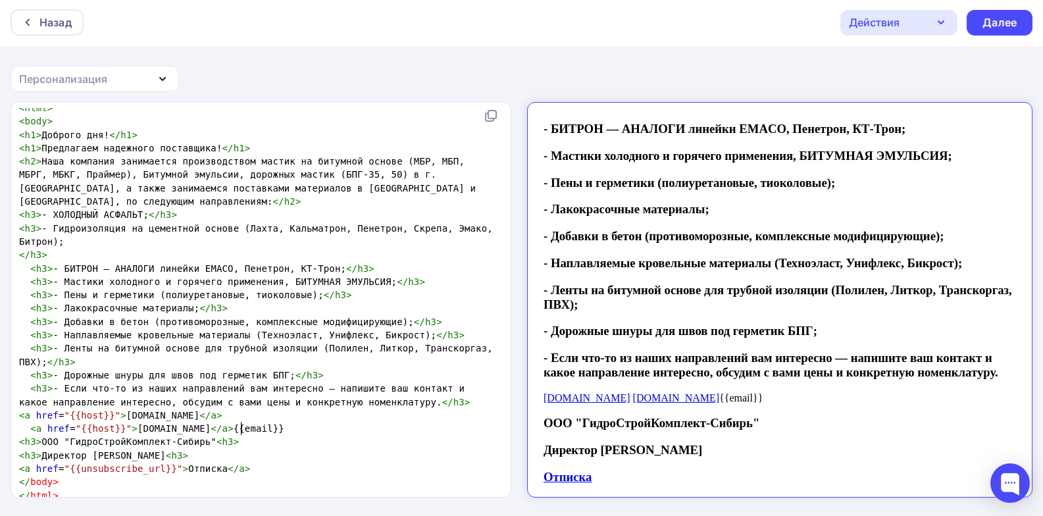
scroll to position [5, 0]
type textarea "email"
drag, startPoint x: 240, startPoint y: 428, endPoint x: 215, endPoint y: 430, distance: 25.8
click at [215, 430] on span "< a href = "{{host}}" > regintex.ru </ a > {{email}}" at bounding box center [151, 428] width 265 height 11
type textarea "host"
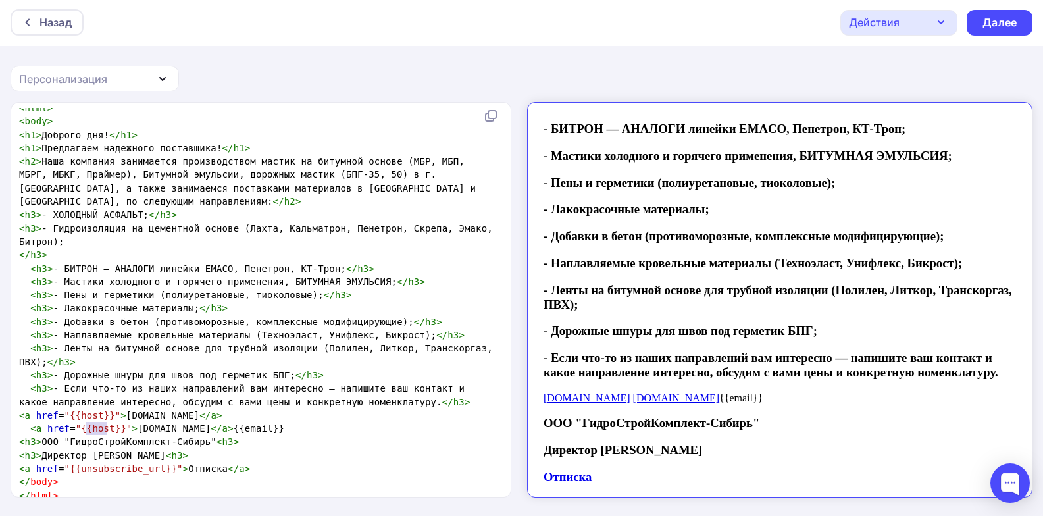
drag, startPoint x: 107, startPoint y: 428, endPoint x: 86, endPoint y: 431, distance: 21.3
click at [86, 431] on span ""{{host}}"" at bounding box center [104, 428] width 57 height 11
paste textarea
type textarea "{{email}}"
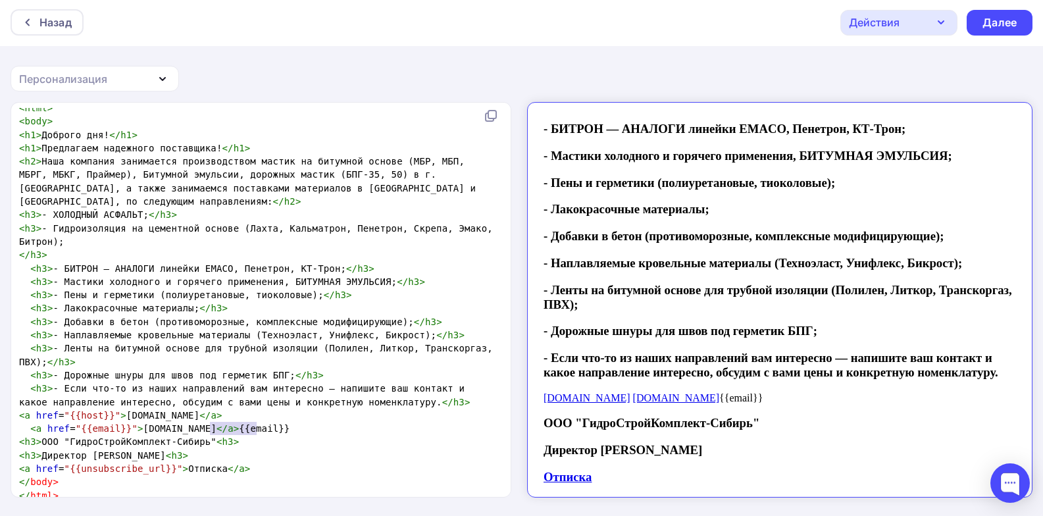
drag, startPoint x: 269, startPoint y: 432, endPoint x: 212, endPoint y: 432, distance: 57.2
click at [211, 432] on pre "< a href = "{{email}}" > regintex.ru </ a > {{email}}" at bounding box center [258, 428] width 484 height 13
drag, startPoint x: 174, startPoint y: 430, endPoint x: 179, endPoint y: 436, distance: 7.5
click at [174, 430] on span "< a href = "{{email}}" > regintex.ru </ a >" at bounding box center [129, 428] width 220 height 11
type textarea "gs"
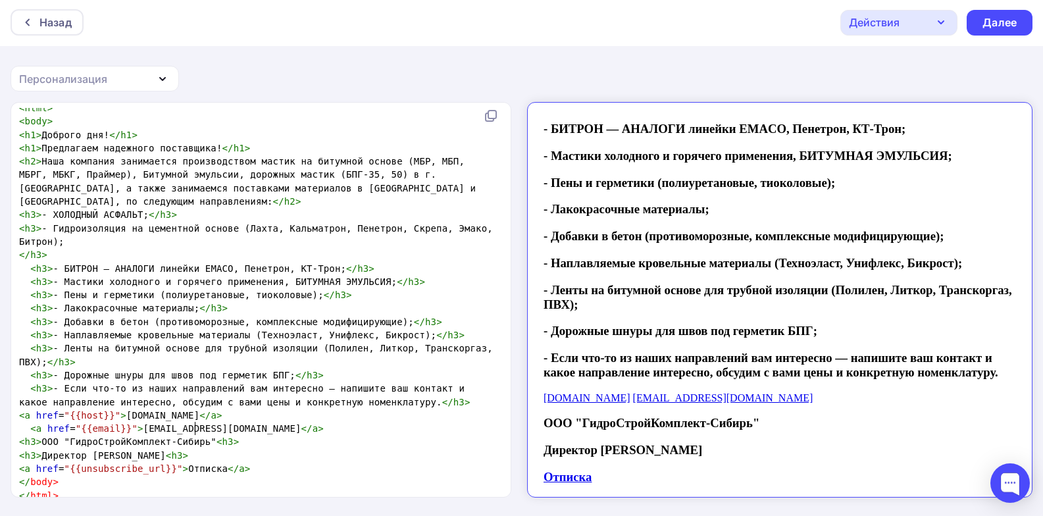
type textarea "regintex@mail"
type textarea "<h3>"
drag, startPoint x: 28, startPoint y: 390, endPoint x: 49, endPoint y: 390, distance: 21.1
click at [49, 390] on span "< h3 > - Если что-то из наших направлений вам интересно — напишите ваш контакт …" at bounding box center [244, 395] width 451 height 24
drag, startPoint x: 27, startPoint y: 427, endPoint x: 1, endPoint y: 424, distance: 26.5
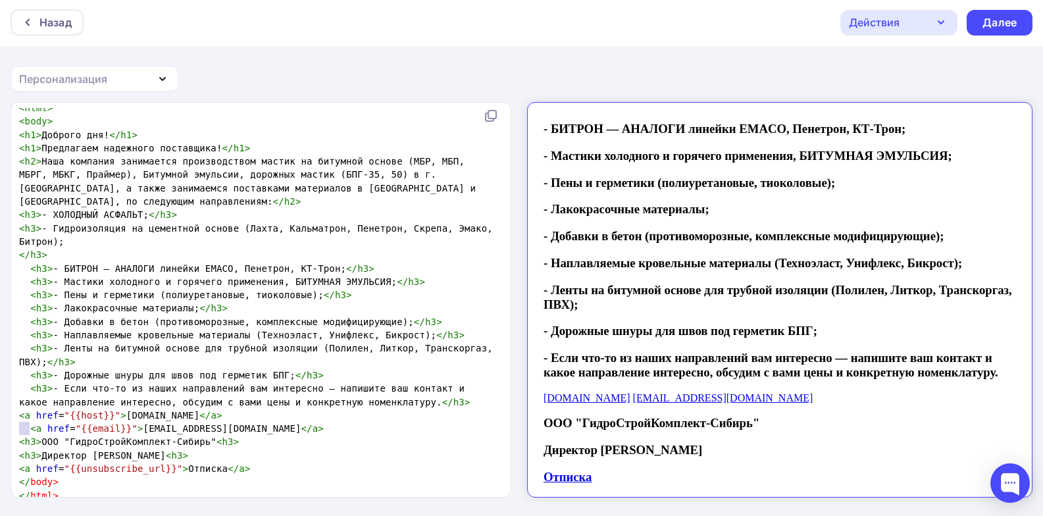
click at [1, 424] on div "x < html > < body > < h1 > Доброго дня! </ h1 > < h1 > Предлагаем надежного пос…" at bounding box center [521, 309] width 1043 height 414
paste textarea
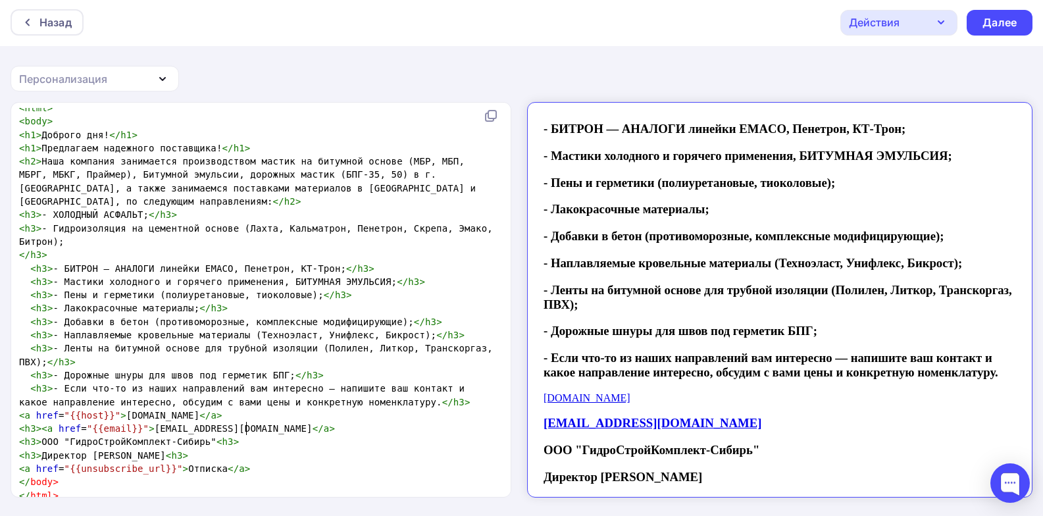
click at [273, 429] on pre "< h3 >< a href = "{{email}}" > regintex@mail.ru </ a >" at bounding box center [258, 428] width 484 height 13
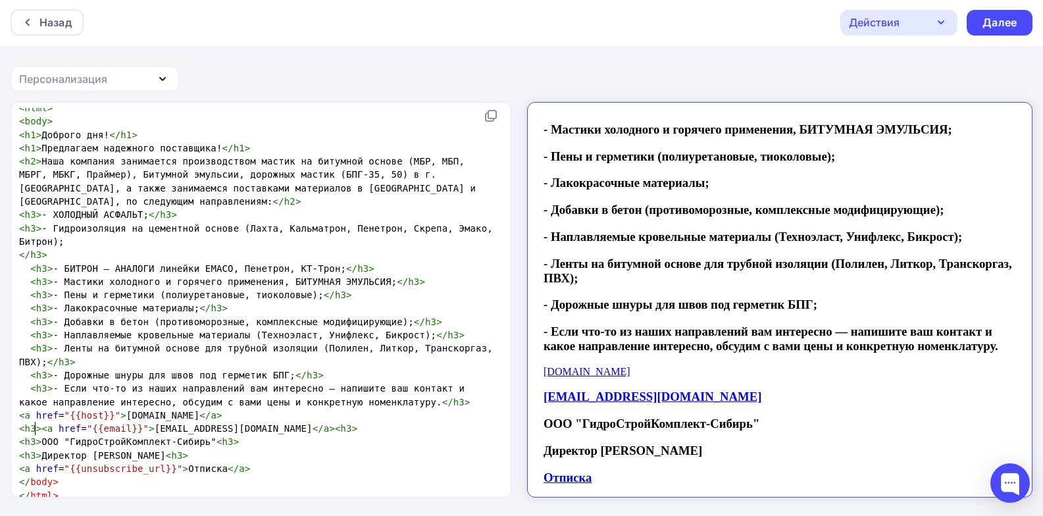
click at [34, 427] on span "h3" at bounding box center [30, 428] width 11 height 11
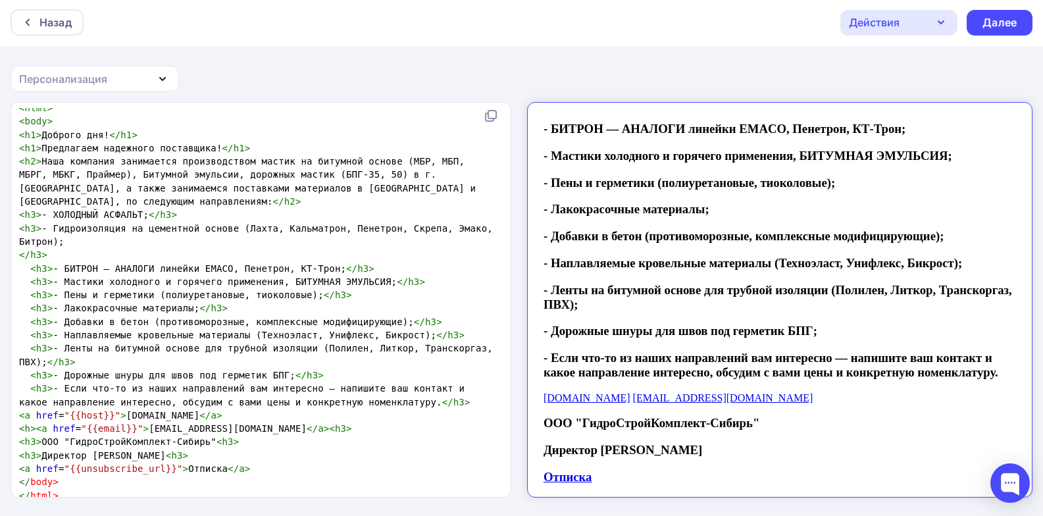
type textarea "6"
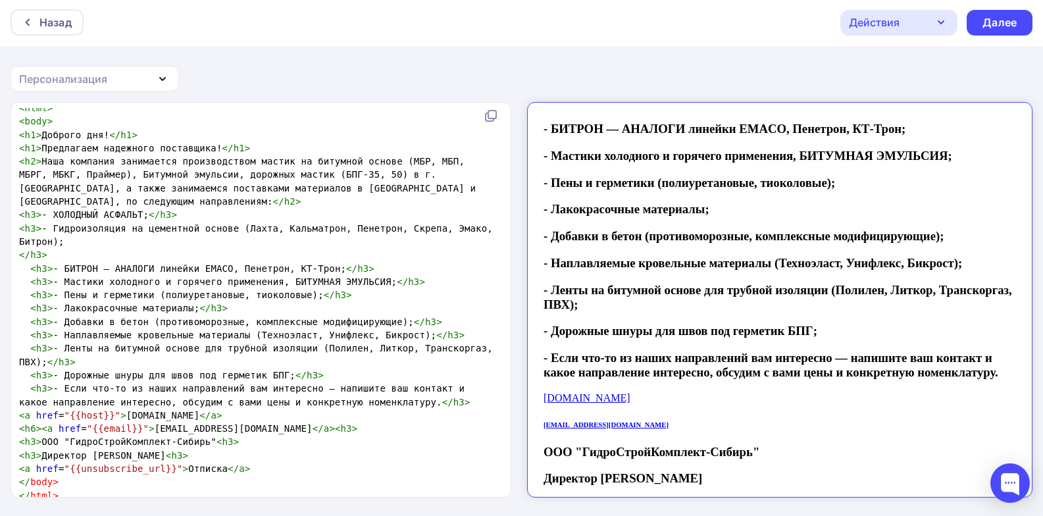
click at [341, 428] on span "h3" at bounding box center [346, 428] width 11 height 11
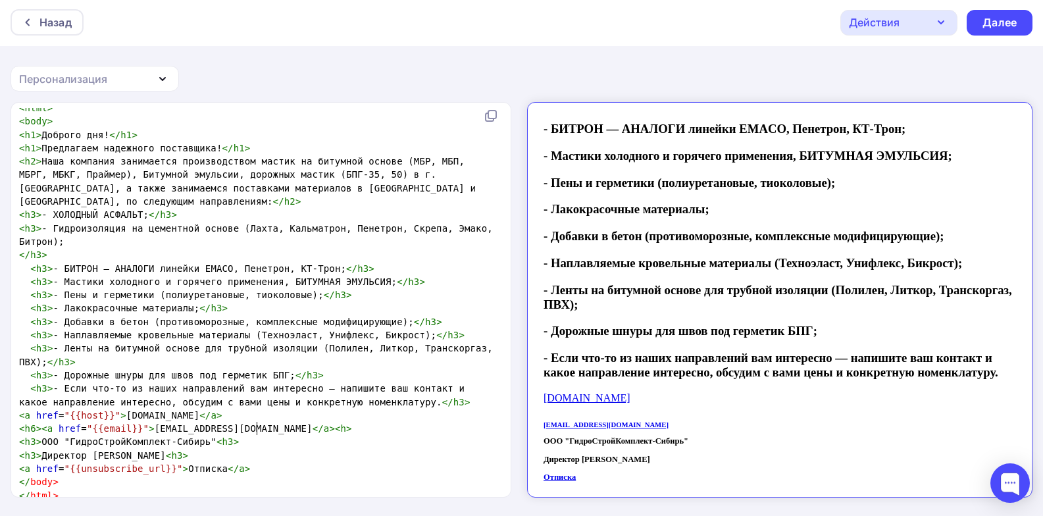
type textarea "6"
type textarea "5"
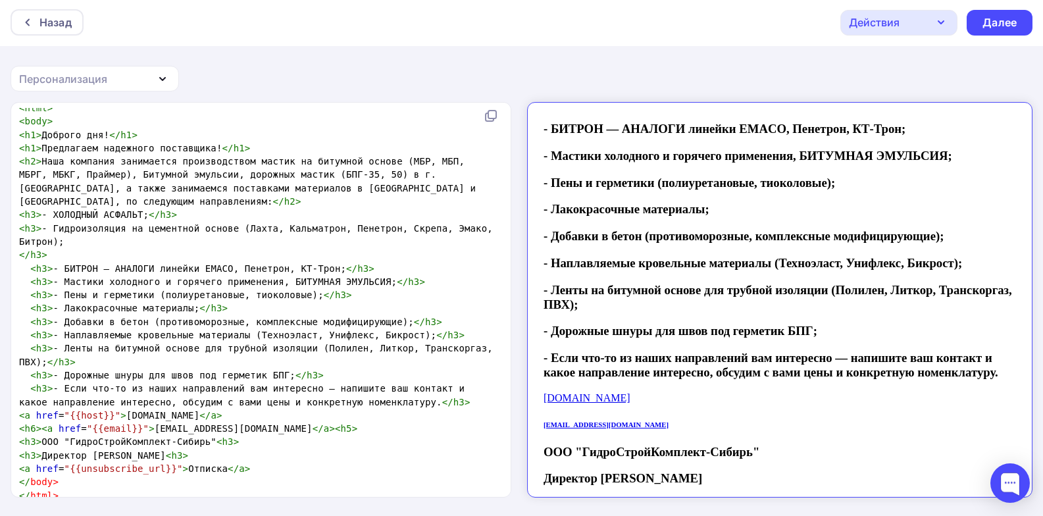
click at [36, 428] on span "><" at bounding box center [41, 428] width 11 height 11
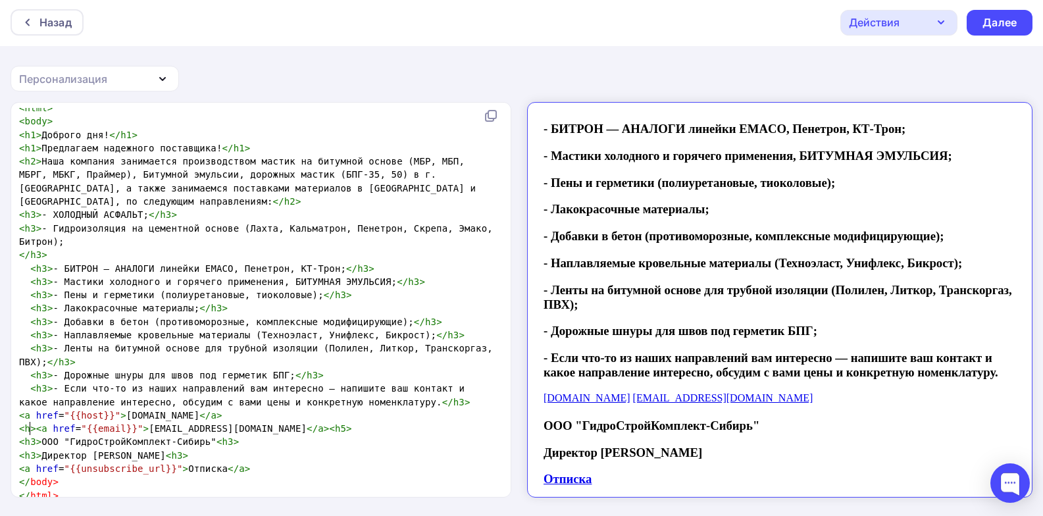
type textarea "5"
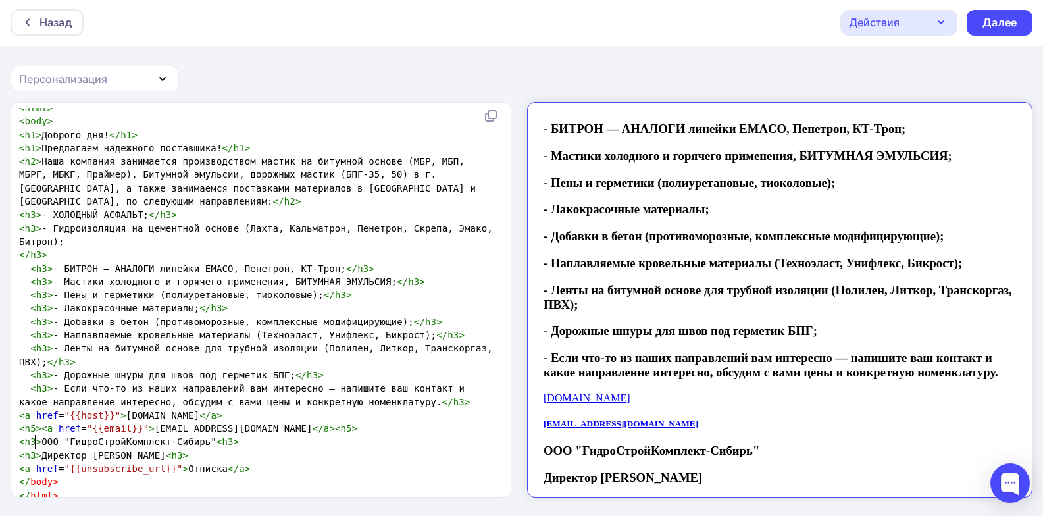
click at [36, 440] on span ">" at bounding box center [39, 441] width 6 height 11
type textarea "5"
click at [36, 453] on span ">" at bounding box center [39, 455] width 6 height 11
type textarea "5"
click at [189, 453] on span ">" at bounding box center [186, 455] width 6 height 11
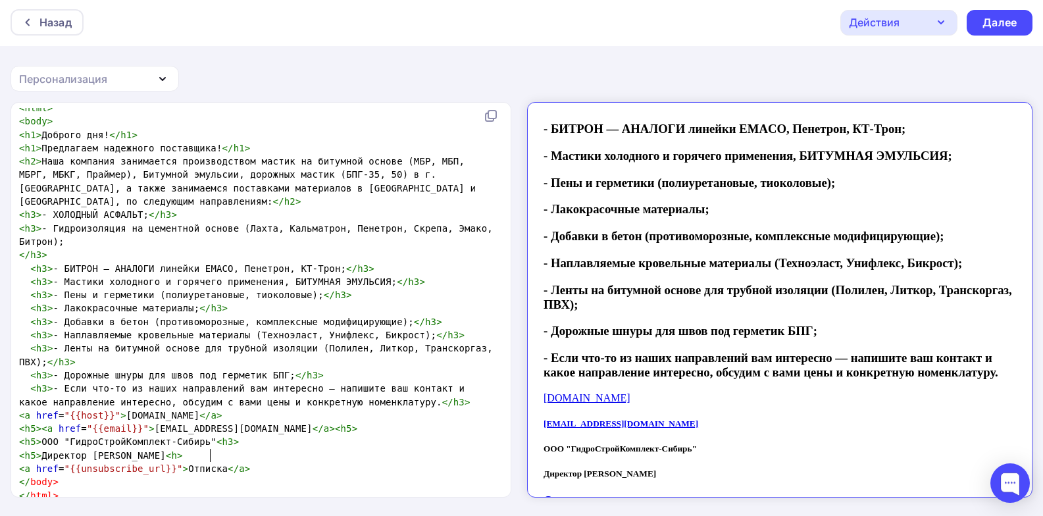
type textarea "5"
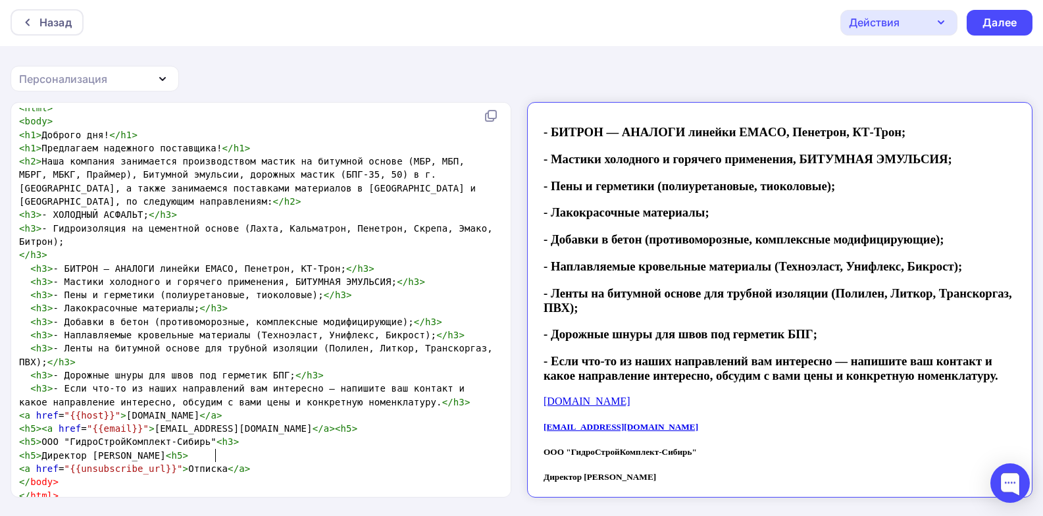
click at [234, 442] on span ">" at bounding box center [237, 441] width 6 height 11
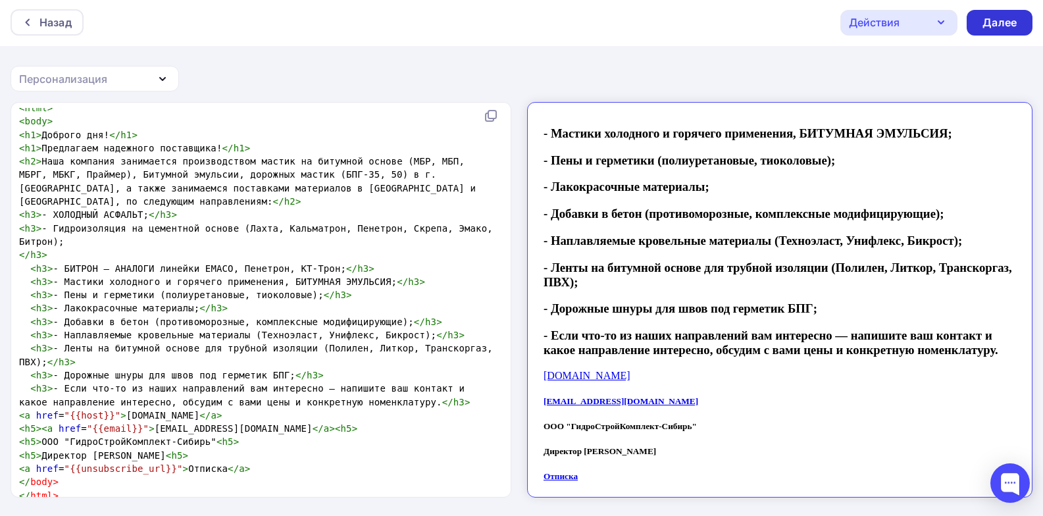
type textarea "5"
click at [1009, 19] on div "Далее" at bounding box center [999, 22] width 34 height 15
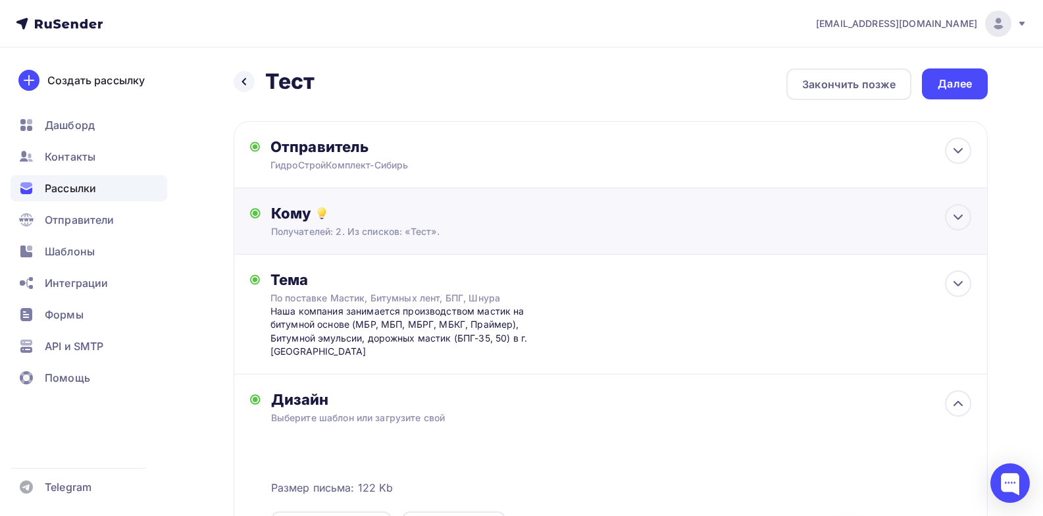
click at [486, 222] on div "Кому Получателей: 2. Из списков: «Тест». Списки получателей Тест Все списки id …" at bounding box center [621, 221] width 700 height 34
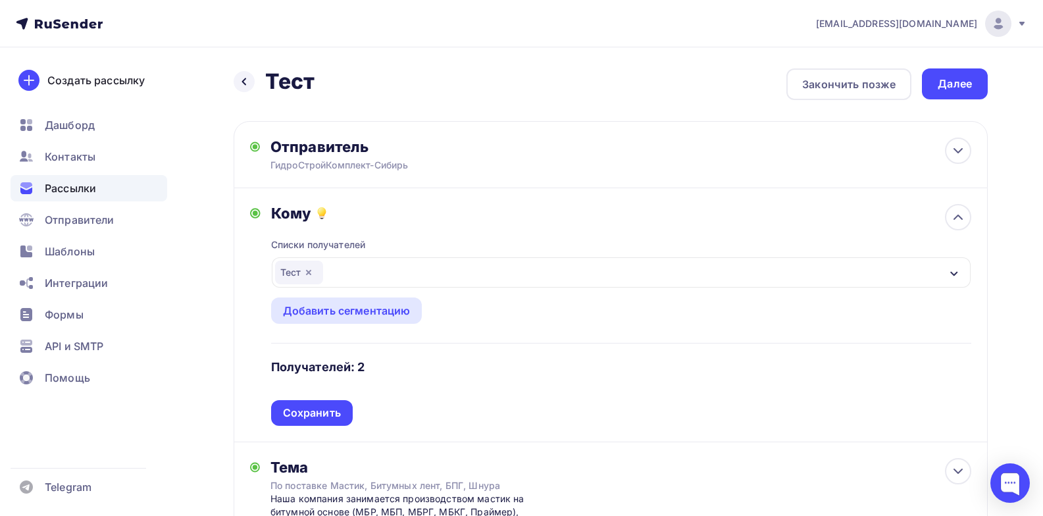
click at [307, 270] on icon "button" at bounding box center [308, 272] width 11 height 11
click at [397, 274] on div "Выберите список" at bounding box center [621, 272] width 699 height 30
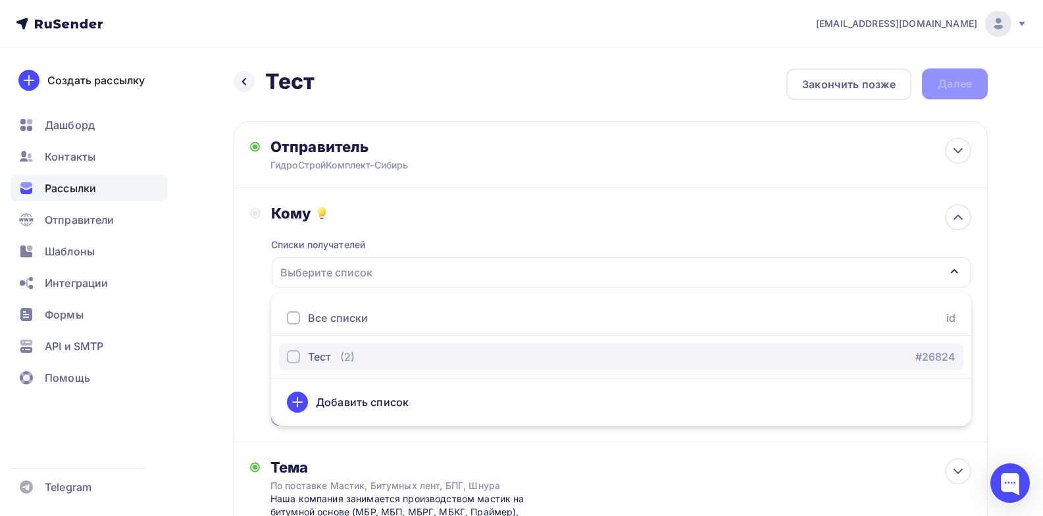
click at [297, 354] on div "button" at bounding box center [293, 356] width 13 height 13
click at [493, 351] on div "Тест (2) #26824" at bounding box center [621, 357] width 669 height 16
click at [628, 356] on div "Тест (2) #26824" at bounding box center [621, 357] width 669 height 16
click at [626, 356] on div "Тест (2) #26824" at bounding box center [621, 357] width 669 height 16
click at [415, 263] on div "Выберите список" at bounding box center [621, 272] width 699 height 30
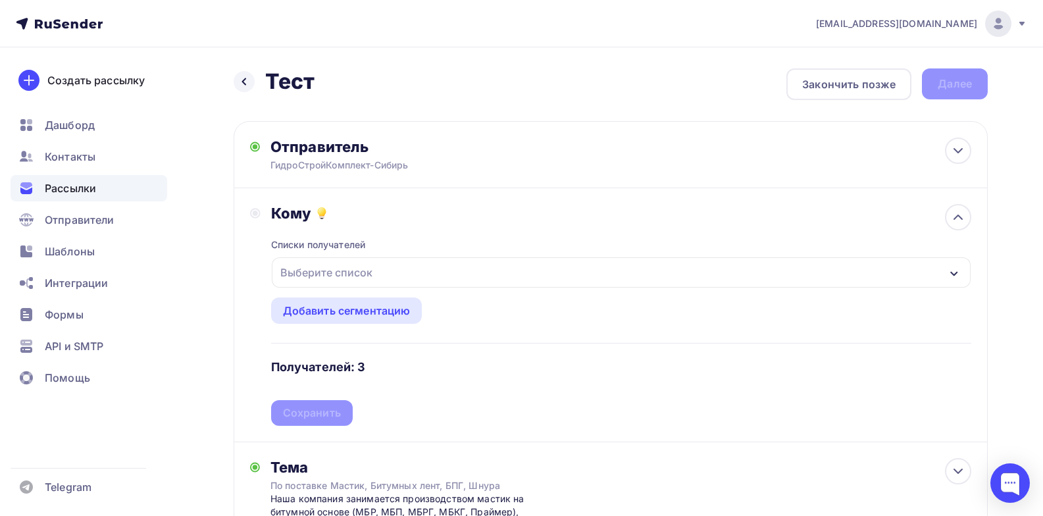
click at [411, 271] on div "Выберите список" at bounding box center [621, 272] width 699 height 30
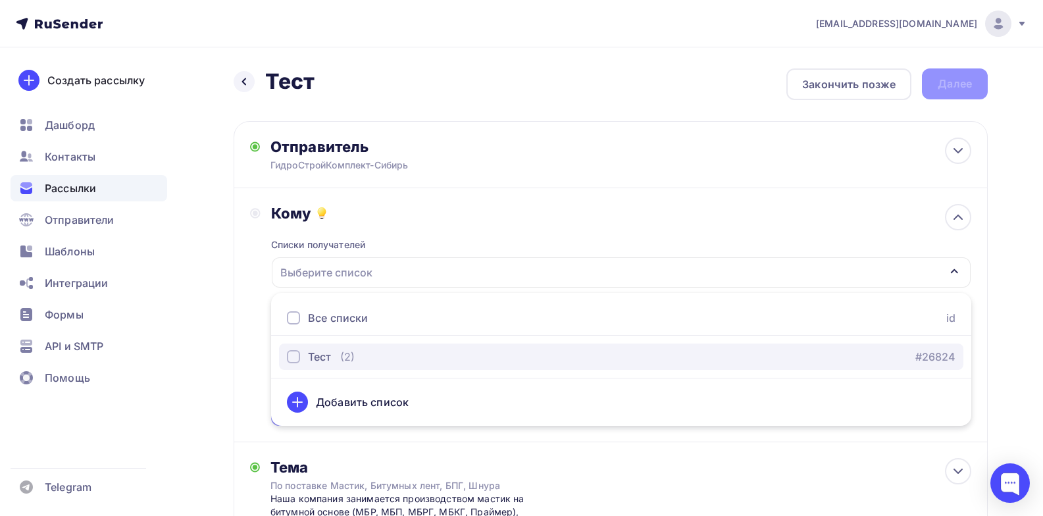
click at [382, 365] on button "Тест (2) #26824" at bounding box center [621, 356] width 684 height 26
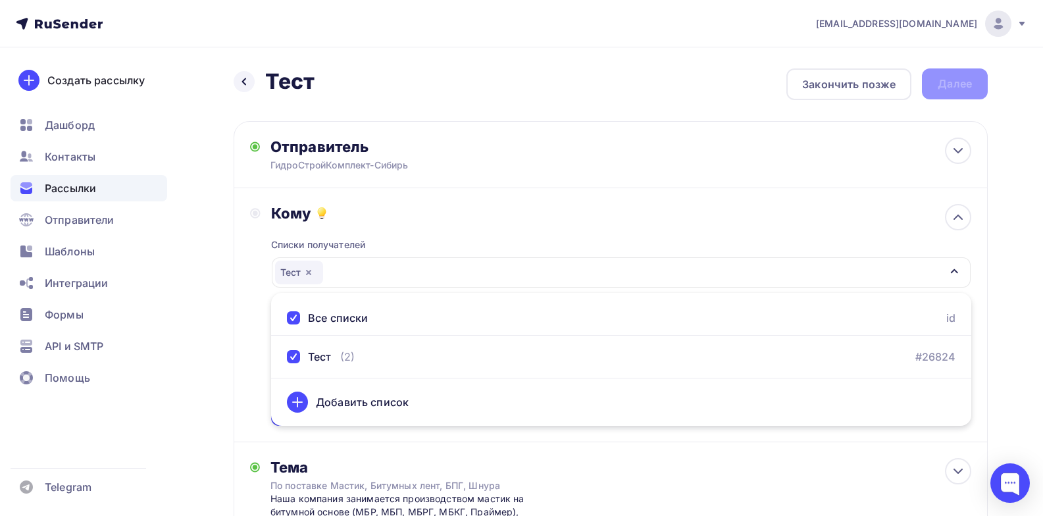
click at [374, 404] on div "Добавить список" at bounding box center [362, 402] width 93 height 16
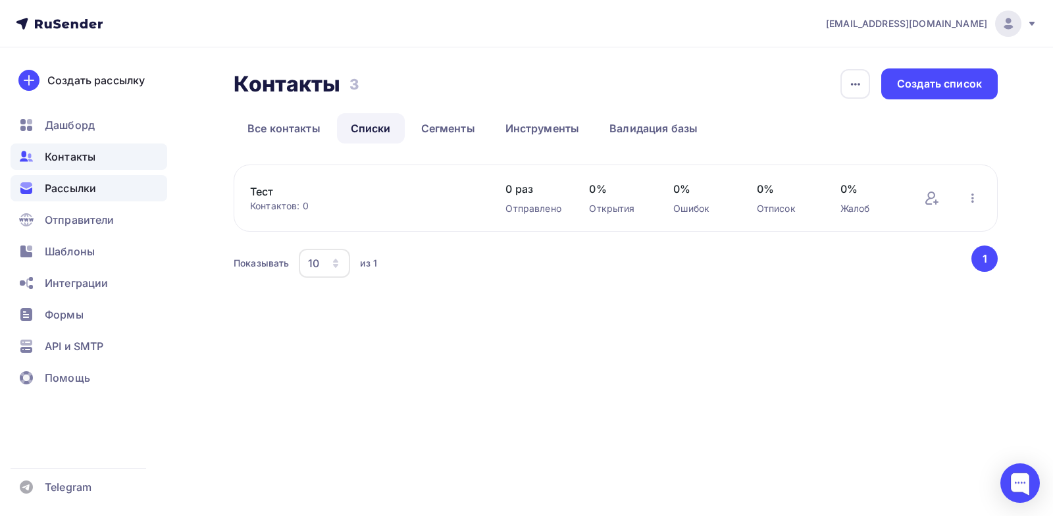
click at [69, 188] on span "Рассылки" at bounding box center [70, 188] width 51 height 16
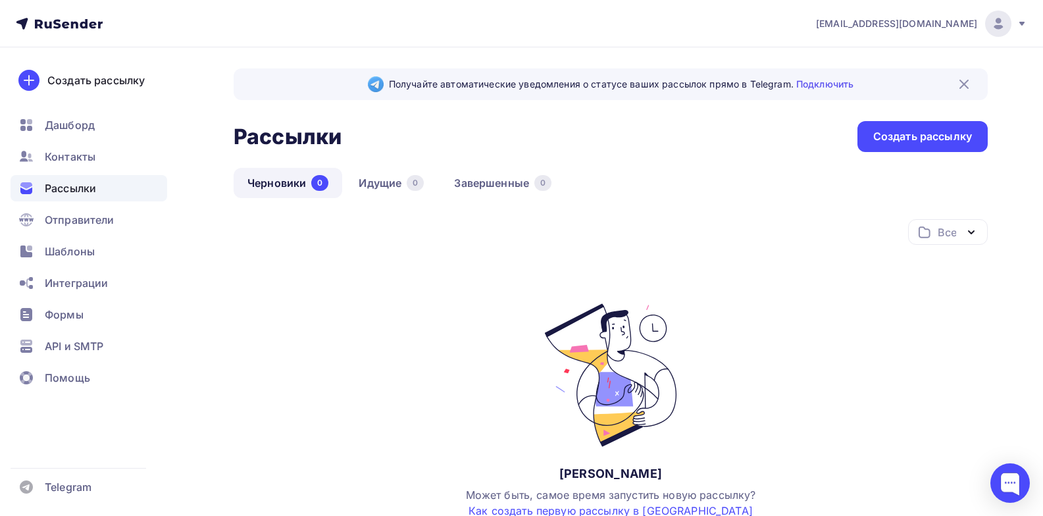
click at [417, 236] on div "Все Все папки Создать новую папку" at bounding box center [611, 237] width 754 height 36
click at [101, 184] on div "Рассылки" at bounding box center [89, 188] width 157 height 26
click at [83, 252] on span "Шаблоны" at bounding box center [70, 251] width 50 height 16
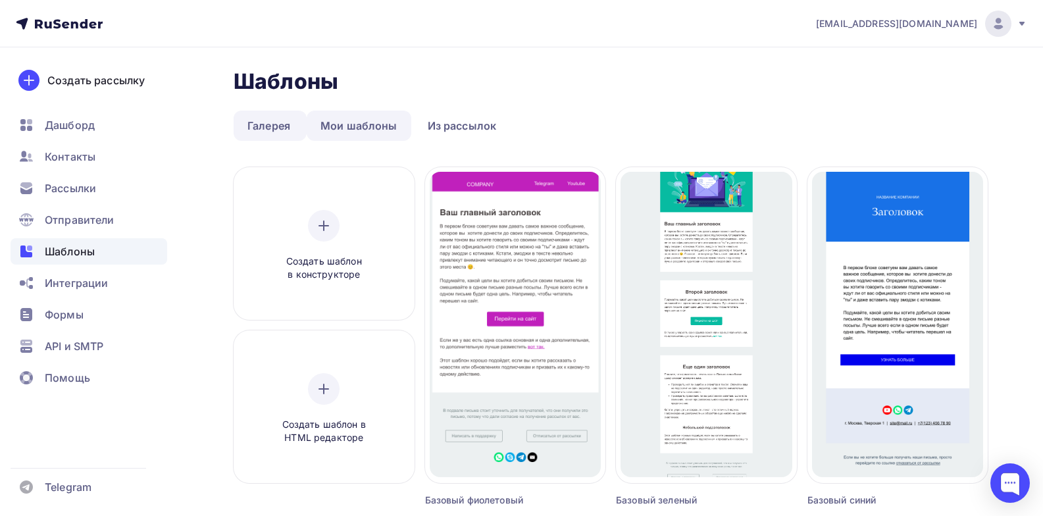
click at [375, 127] on link "Мои шаблоны" at bounding box center [359, 126] width 105 height 30
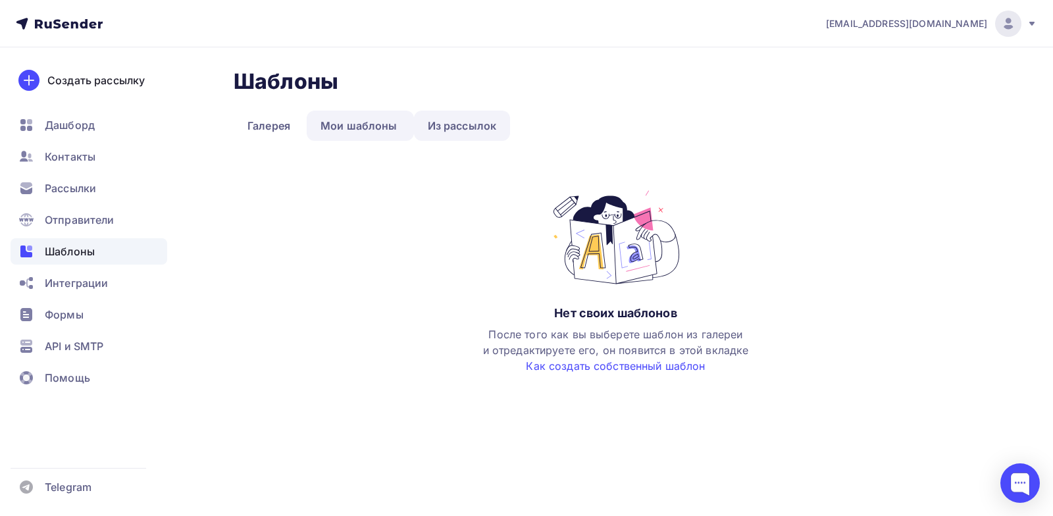
click at [451, 130] on link "Из рассылок" at bounding box center [462, 126] width 97 height 30
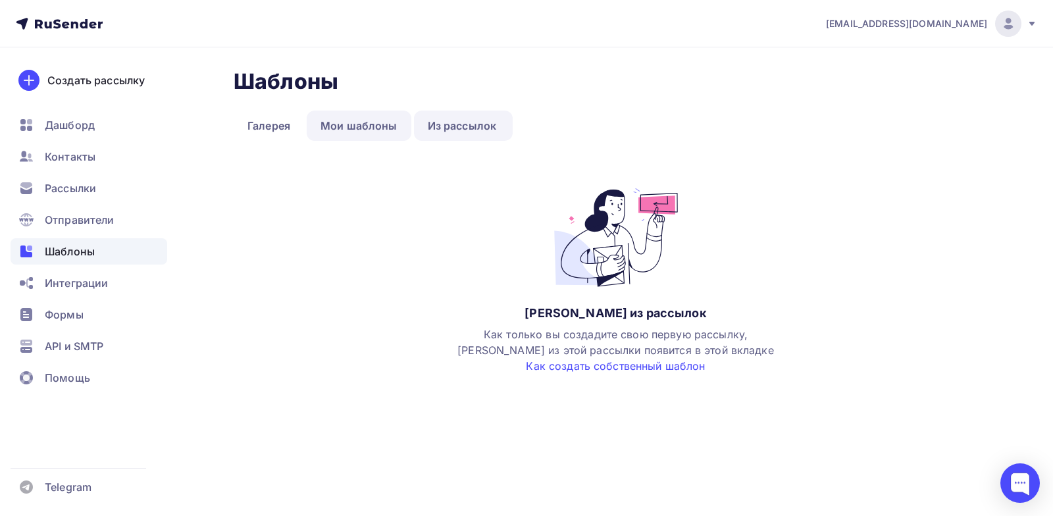
click at [347, 122] on link "Мои шаблоны" at bounding box center [359, 126] width 105 height 30
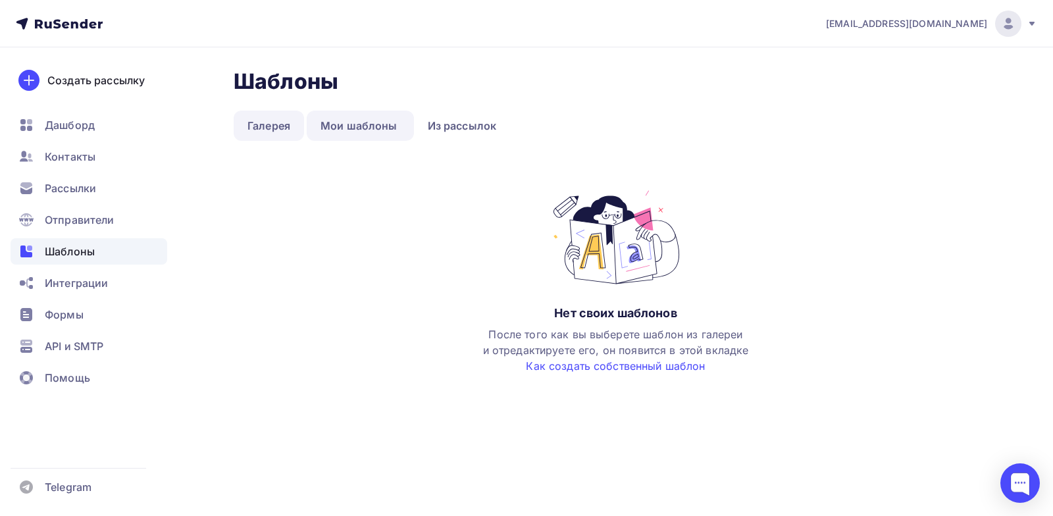
click at [268, 126] on link "Галерея" at bounding box center [269, 126] width 70 height 30
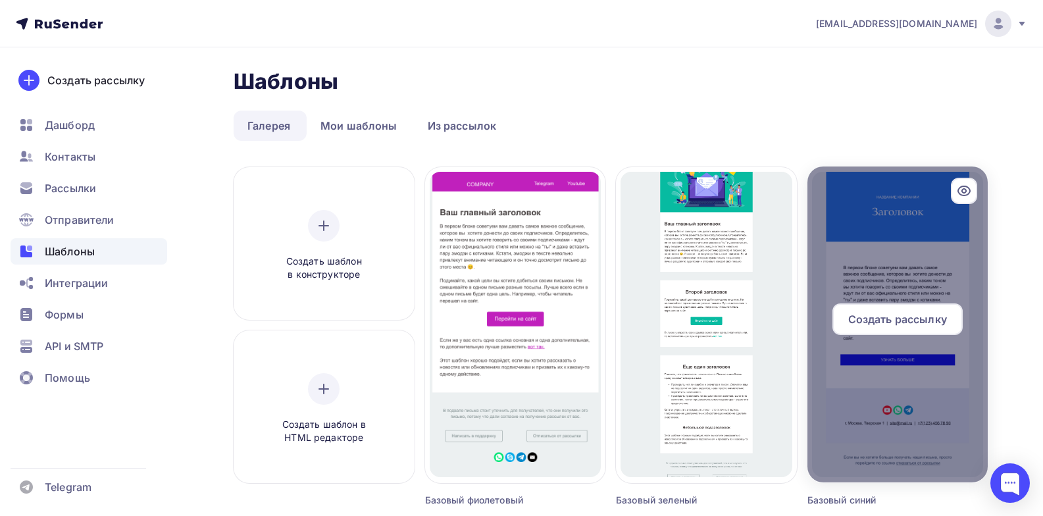
click at [871, 342] on div "Создать рассылку" at bounding box center [897, 324] width 181 height 42
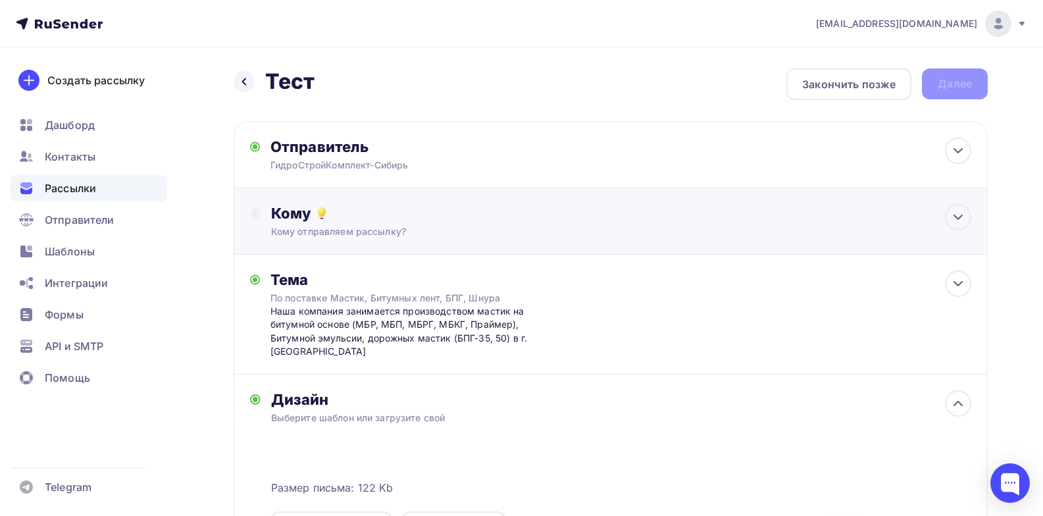
click at [410, 213] on div "Кому" at bounding box center [621, 213] width 700 height 18
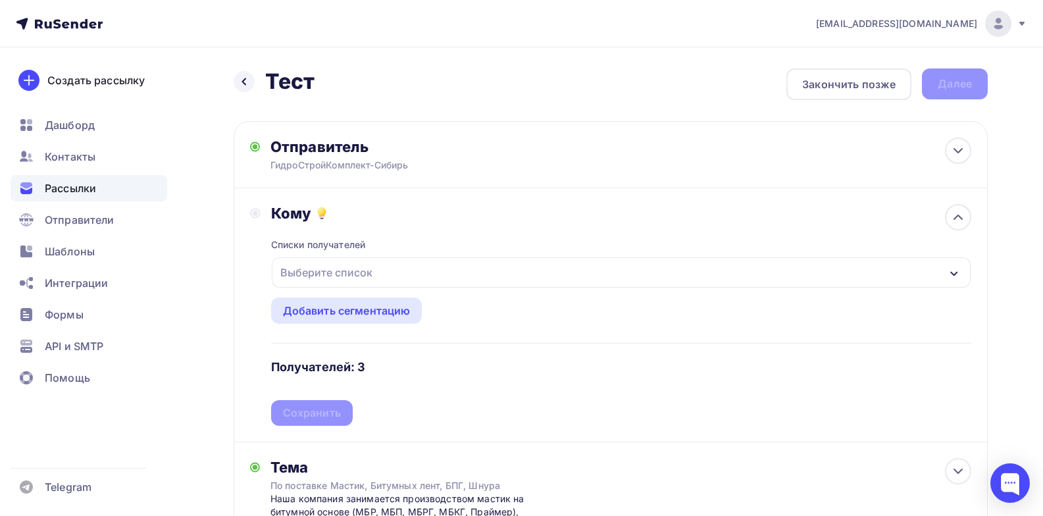
click at [374, 365] on div "Списки получателей Выберите список Все списки id Тест (3) #26824 Добавить списо…" at bounding box center [621, 323] width 700 height 203
click at [349, 364] on h4 "Получателей: 3" at bounding box center [318, 367] width 95 height 16
click at [390, 267] on div "Выберите список" at bounding box center [621, 272] width 699 height 30
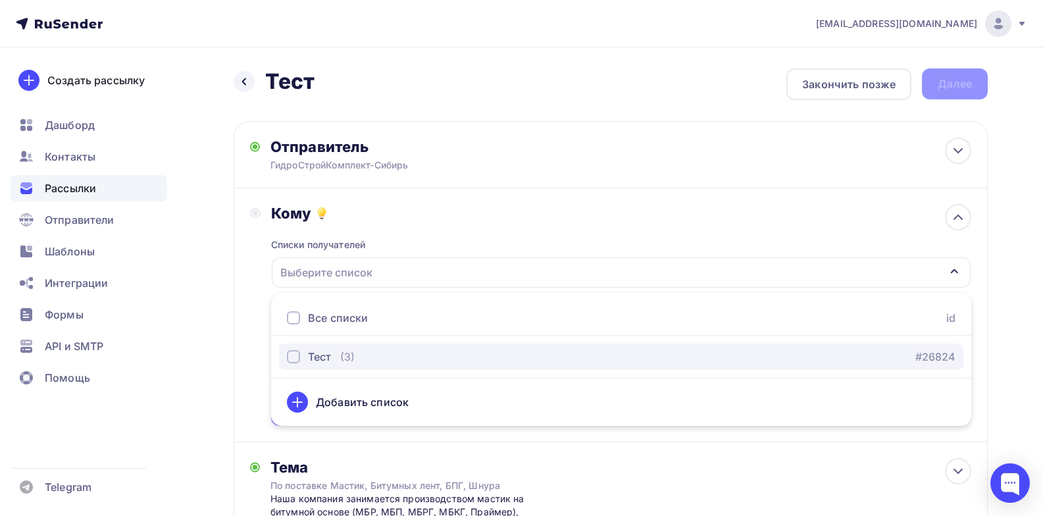
click at [374, 352] on div "Тест (3) #26824" at bounding box center [621, 357] width 669 height 16
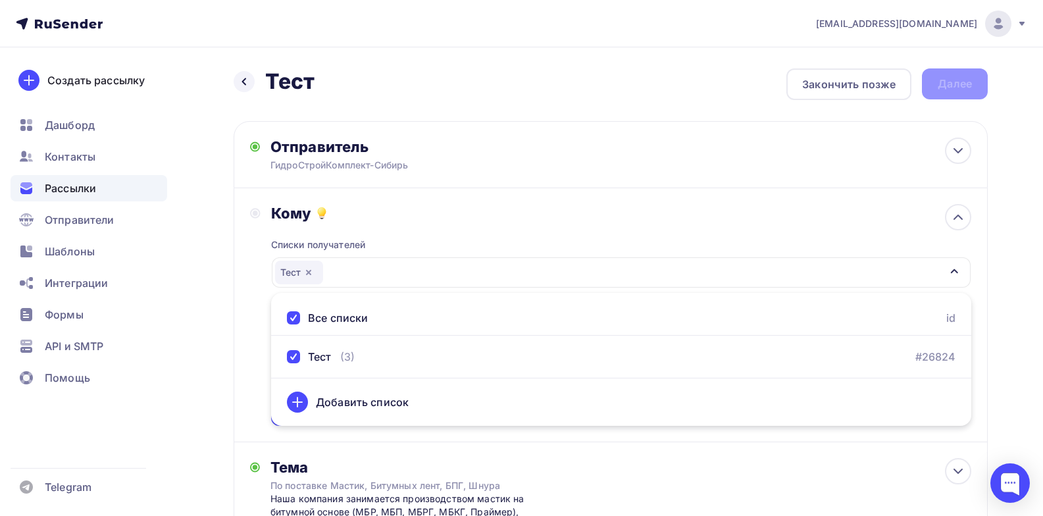
click at [1017, 309] on div "Назад Тест Тест Закончить позже Далее Отправитель ГидроСтройКомплект-Сибирь Ema…" at bounding box center [521, 525] width 1043 height 957
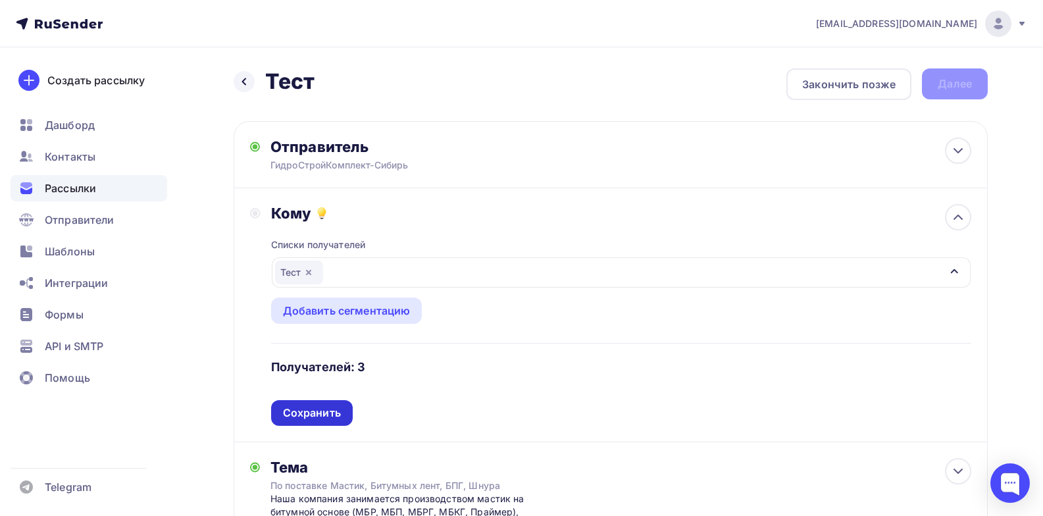
scroll to position [197, 0]
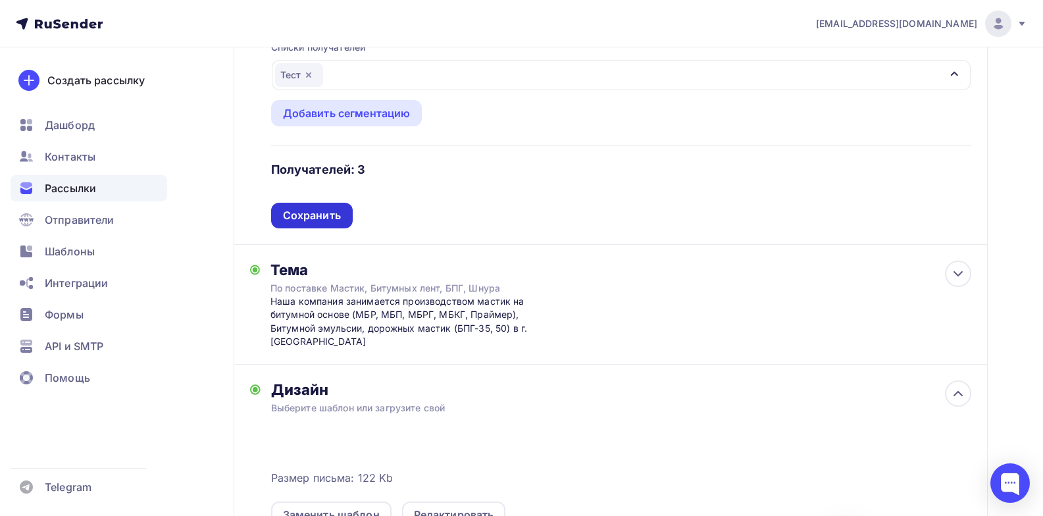
click at [320, 223] on div "Сохранить" at bounding box center [312, 216] width 82 height 26
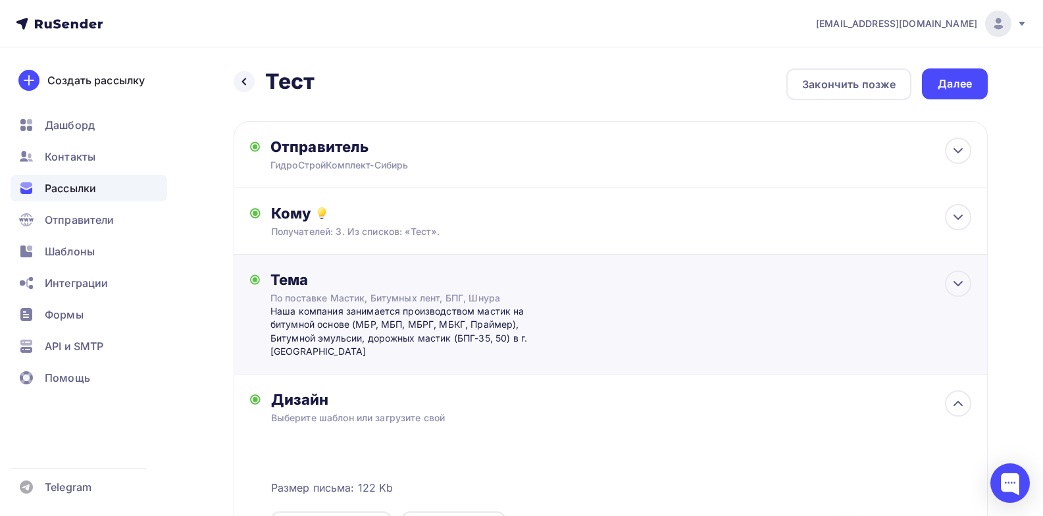
scroll to position [132, 0]
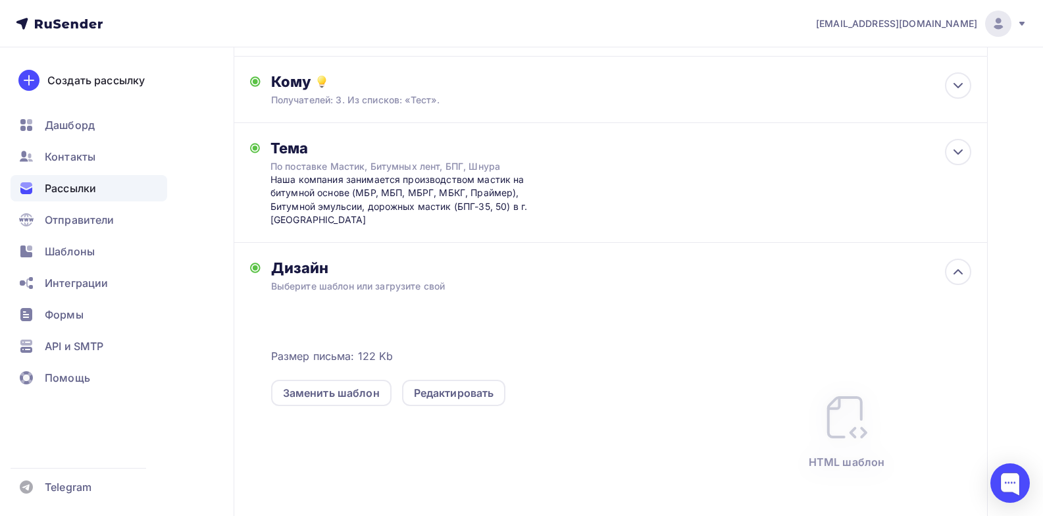
click at [569, 297] on div "Размер письма: 122 Kb Заменить шаблон Редактировать HTML шаблон" at bounding box center [621, 413] width 700 height 240
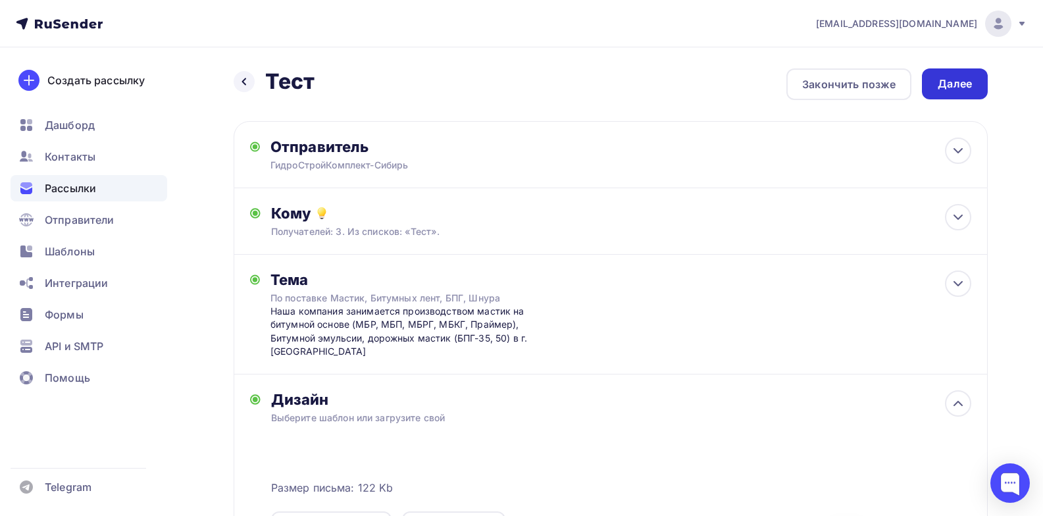
click at [963, 82] on div "Далее" at bounding box center [955, 83] width 34 height 15
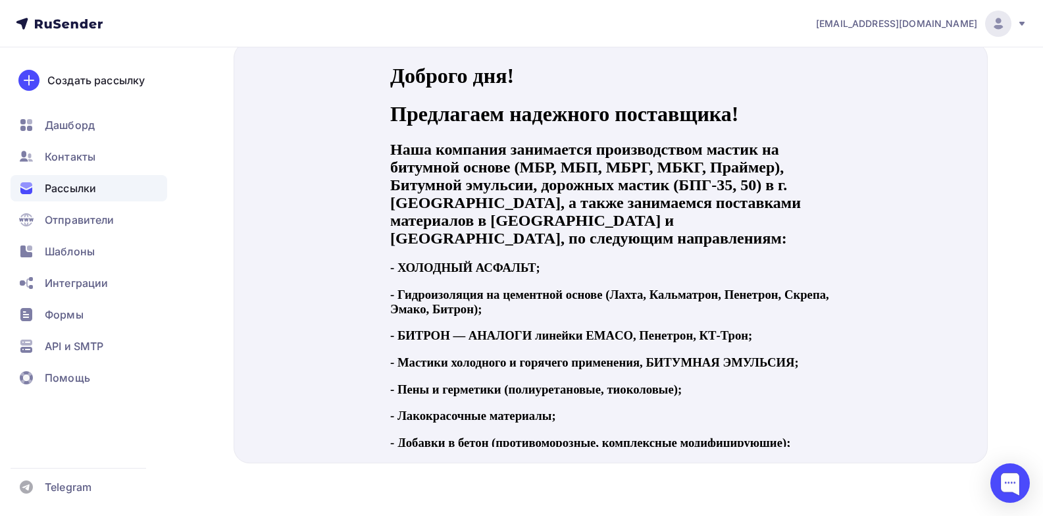
scroll to position [279, 0]
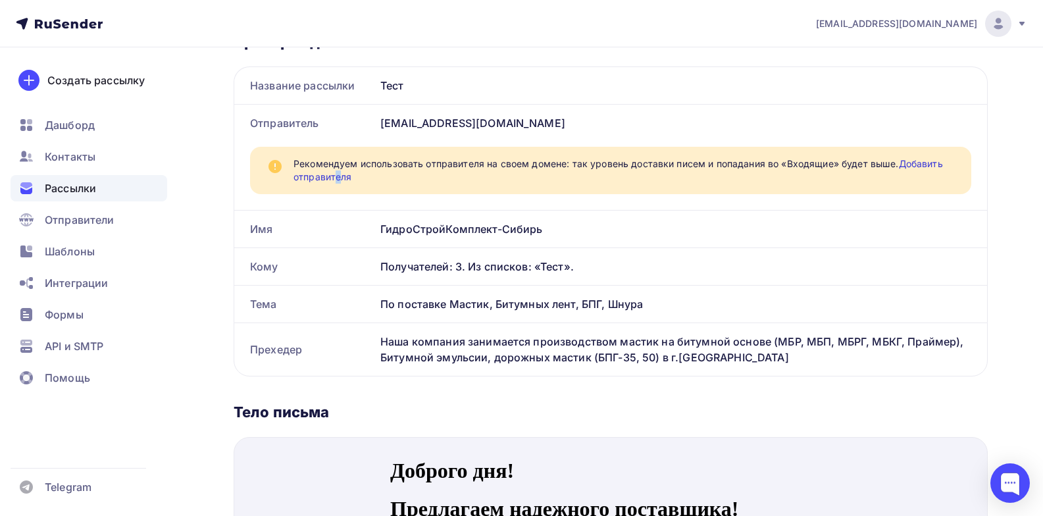
click at [339, 177] on link "Добавить отправителя" at bounding box center [617, 170] width 649 height 24
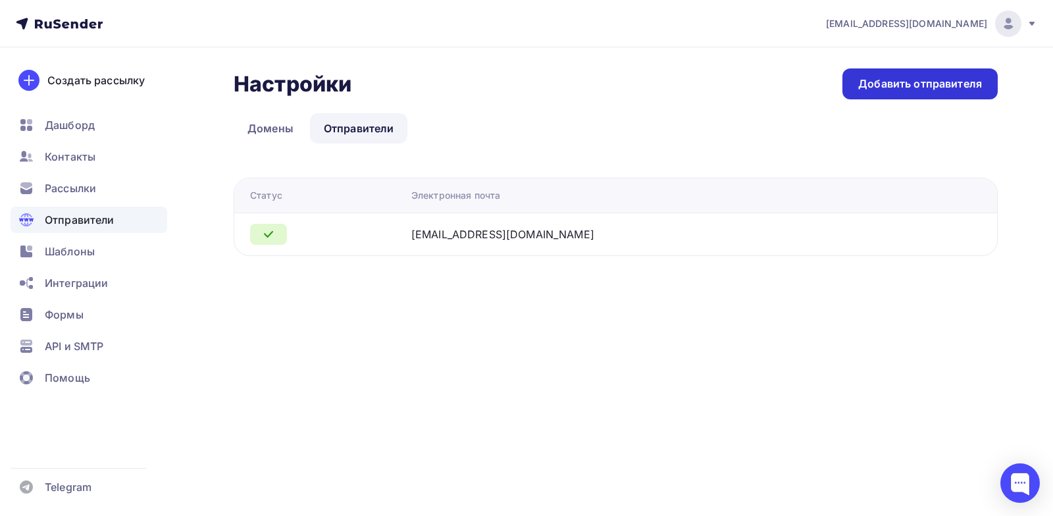
click at [919, 81] on div "Добавить отправителя" at bounding box center [920, 83] width 124 height 15
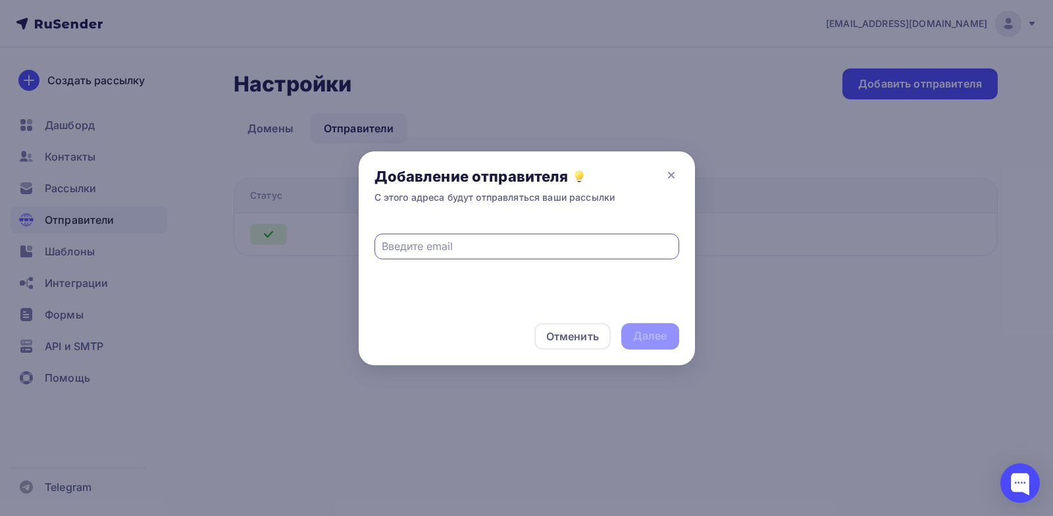
click at [517, 243] on input "text" at bounding box center [527, 246] width 290 height 16
click at [604, 239] on input "text" at bounding box center [527, 246] width 290 height 16
type input "[EMAIL_ADDRESS][DOMAIN_NAME]"
click at [661, 335] on div "Далее" at bounding box center [650, 335] width 34 height 15
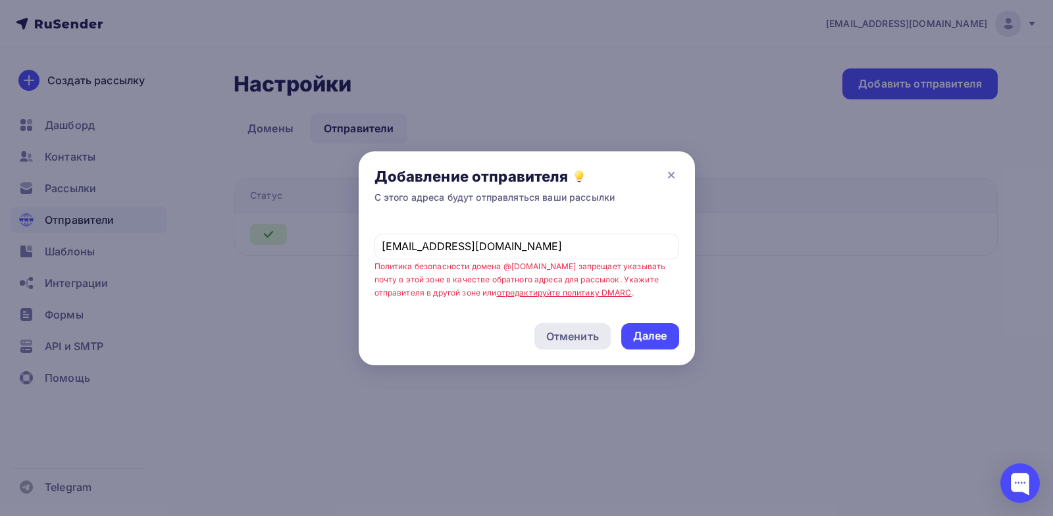
click at [577, 339] on div "Отменить" at bounding box center [572, 336] width 53 height 16
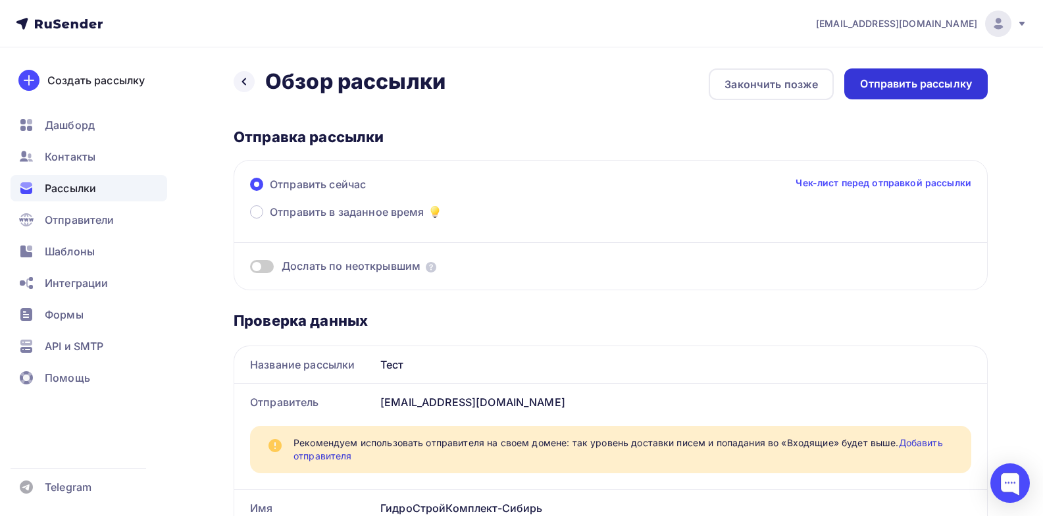
click at [900, 86] on div "Отправить рассылку" at bounding box center [916, 83] width 112 height 15
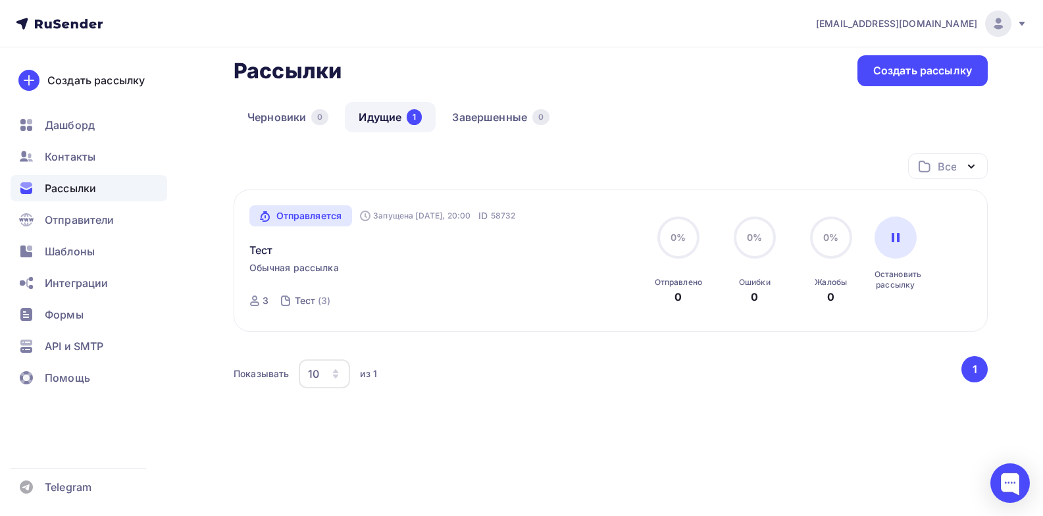
scroll to position [72, 0]
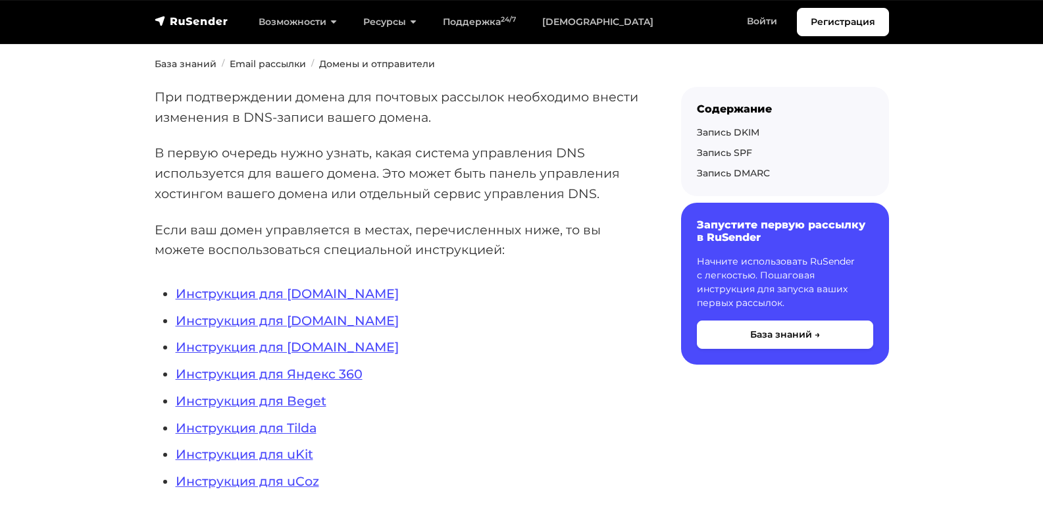
scroll to position [329, 0]
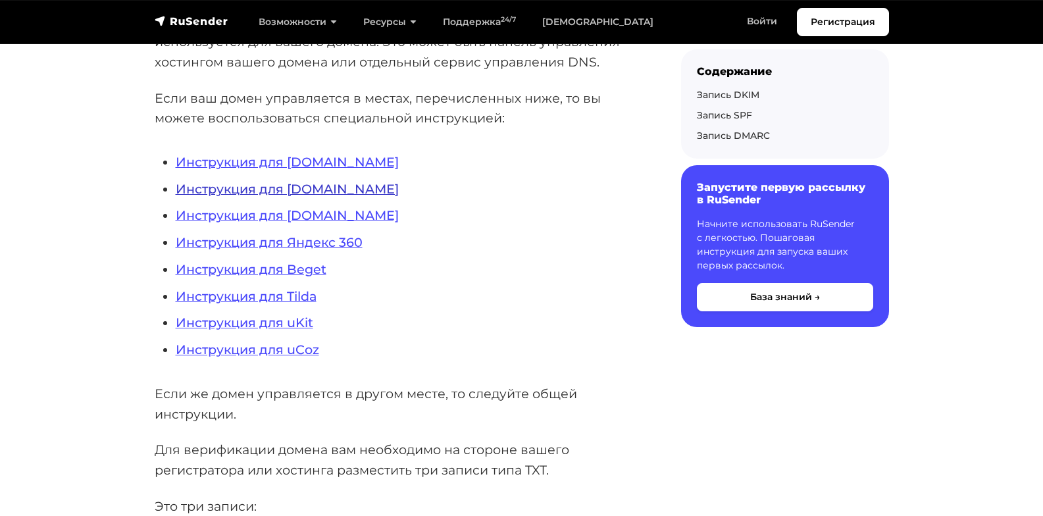
click at [333, 190] on link "Инструкция для [DOMAIN_NAME]" at bounding box center [287, 189] width 223 height 16
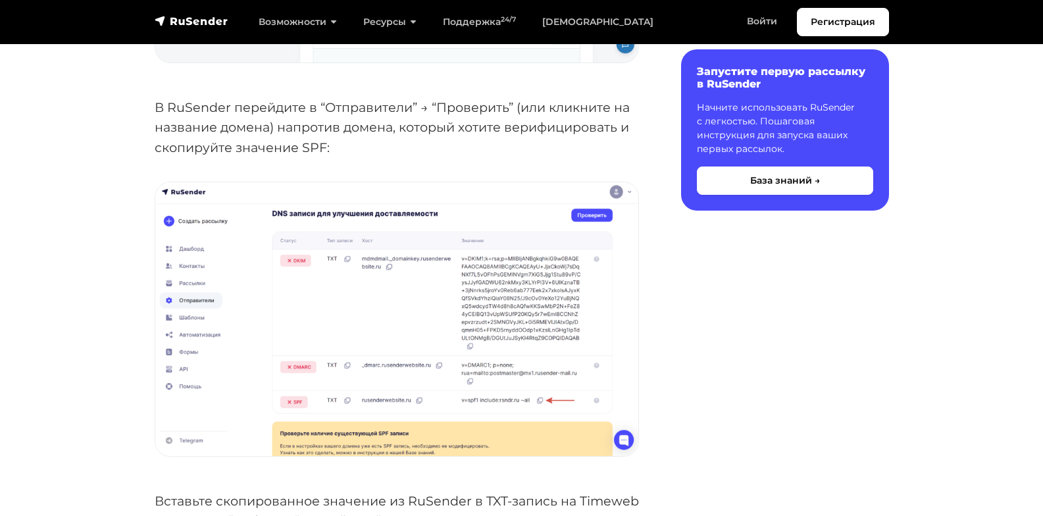
scroll to position [1316, 0]
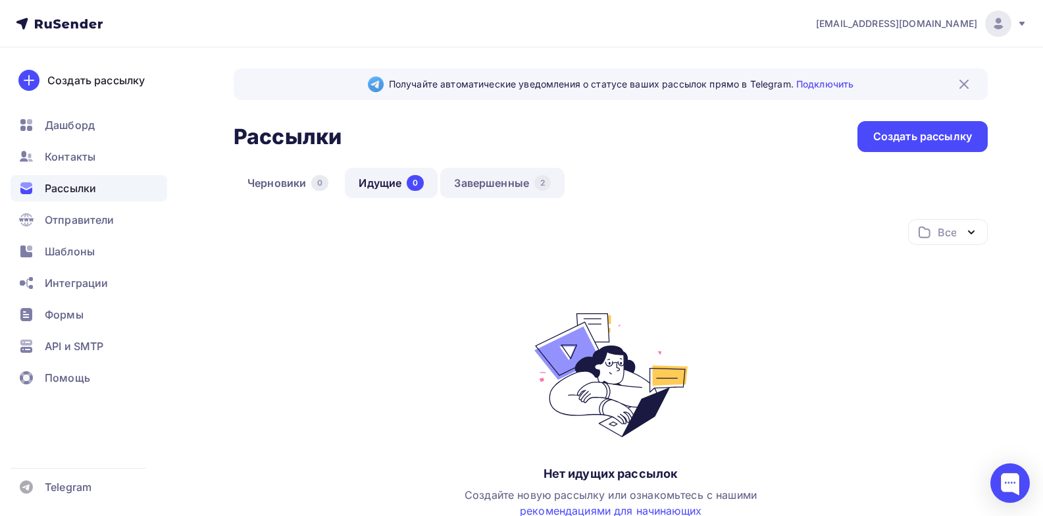
click at [511, 183] on link "Завершенные 2" at bounding box center [502, 183] width 124 height 30
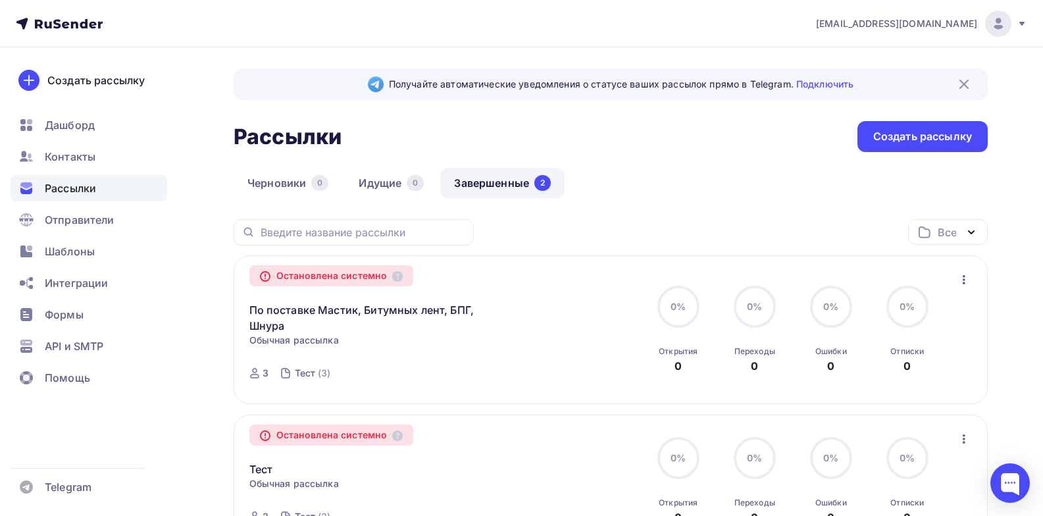
scroll to position [132, 0]
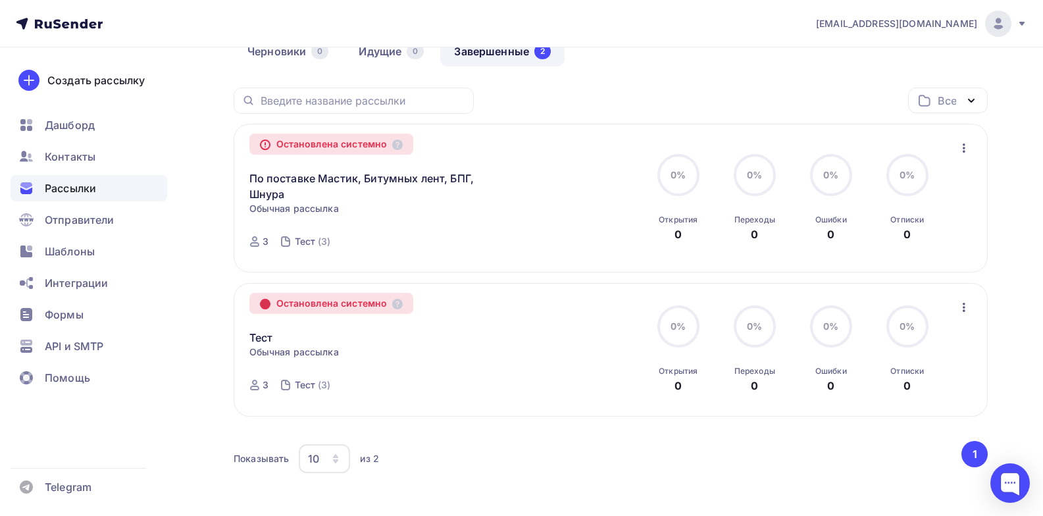
click at [265, 303] on icon at bounding box center [265, 303] width 0 height 2
click at [398, 304] on icon at bounding box center [397, 304] width 11 height 11
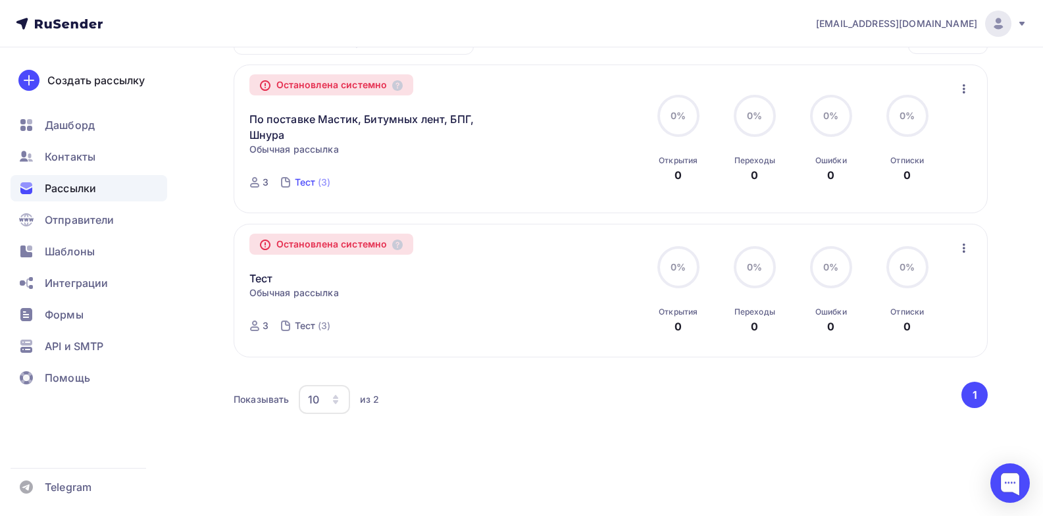
click at [309, 182] on div "Тест" at bounding box center [305, 182] width 21 height 13
